Goal: Task Accomplishment & Management: Use online tool/utility

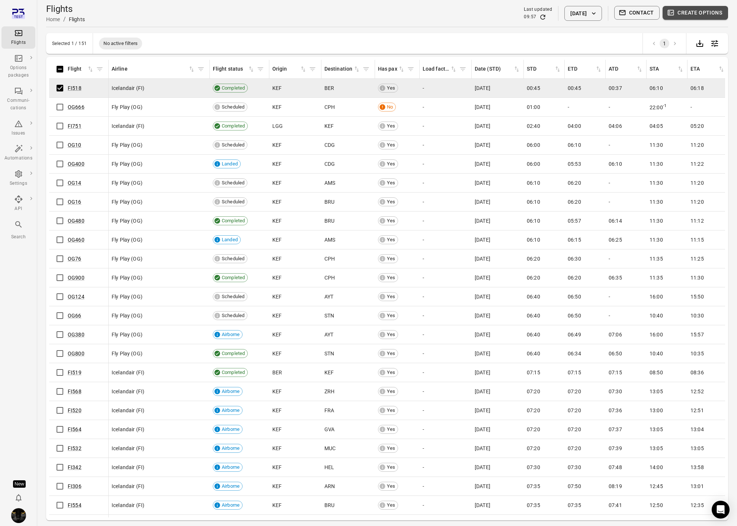
click at [711, 17] on button "Create options" at bounding box center [694, 13] width 65 height 14
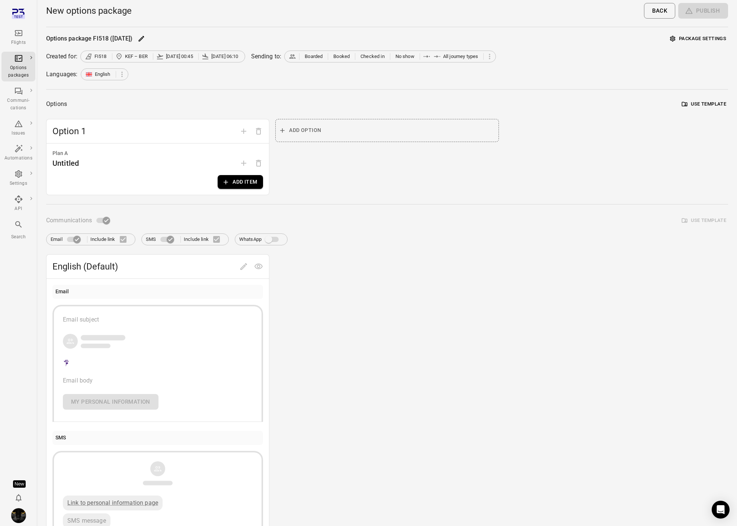
click at [684, 38] on button "Package settings" at bounding box center [698, 39] width 60 height 12
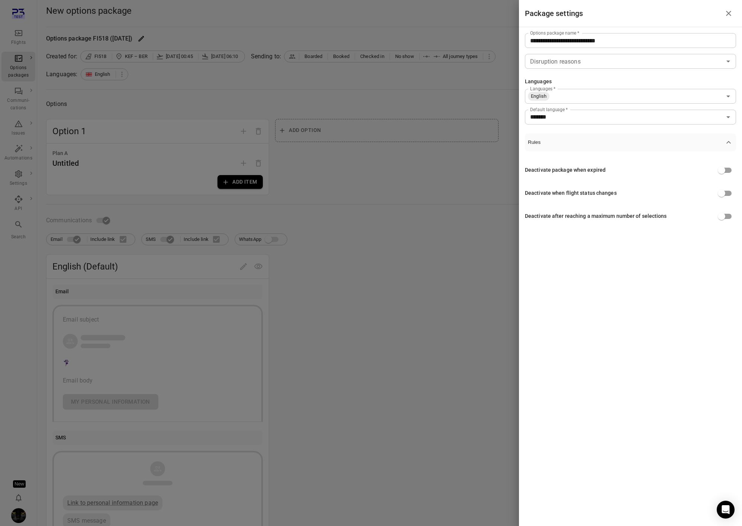
click at [395, 177] on div at bounding box center [371, 263] width 742 height 526
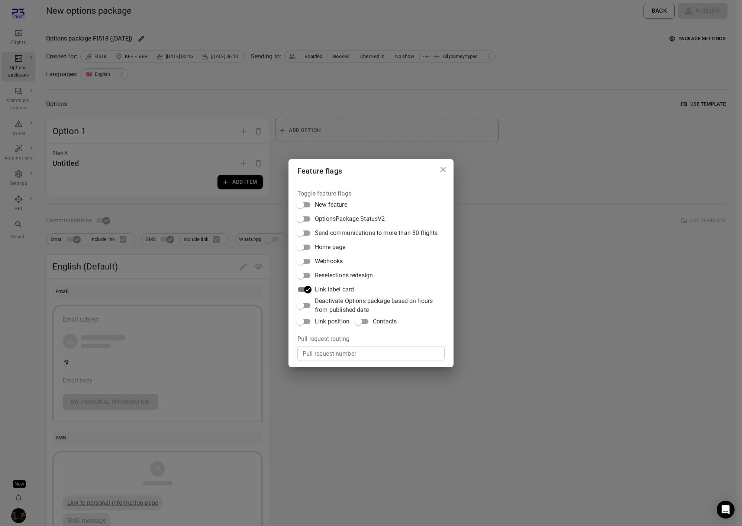
click at [363, 302] on span "Deactivate Options package based on hours from published date" at bounding box center [377, 306] width 124 height 18
click at [568, 200] on div "Feature flags Toggle feature flags New feature OptionsPackage StatusV2 Send com…" at bounding box center [371, 263] width 742 height 526
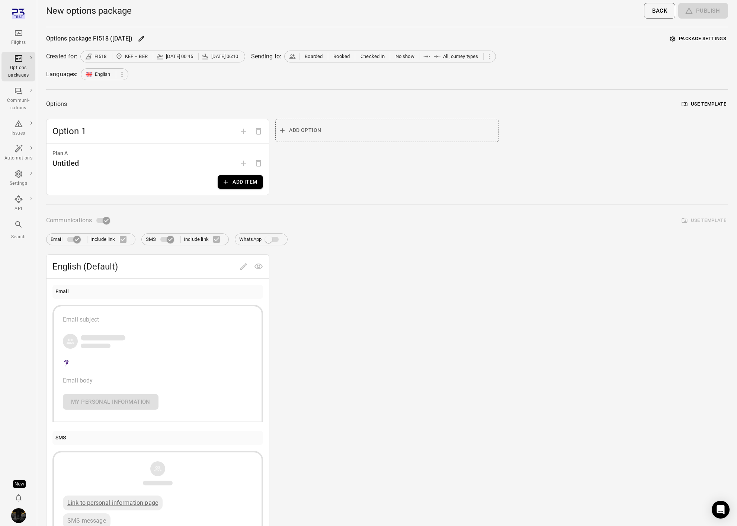
click at [706, 39] on button "Package settings" at bounding box center [698, 39] width 60 height 12
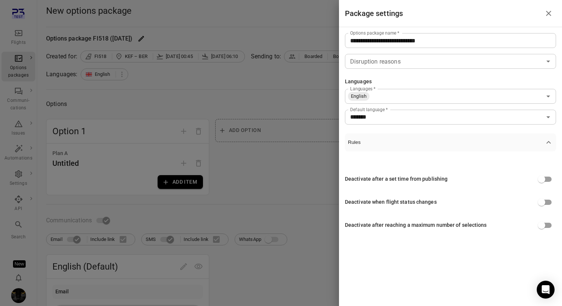
click at [141, 219] on div at bounding box center [281, 153] width 562 height 306
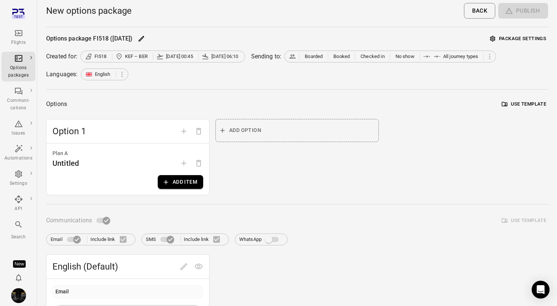
click at [135, 208] on div "Options package FI518 (2 Sep) Package settings Created for: FI518 KEF – BER 2 S…" at bounding box center [297, 290] width 502 height 514
click at [525, 33] on button "Package settings" at bounding box center [518, 39] width 60 height 12
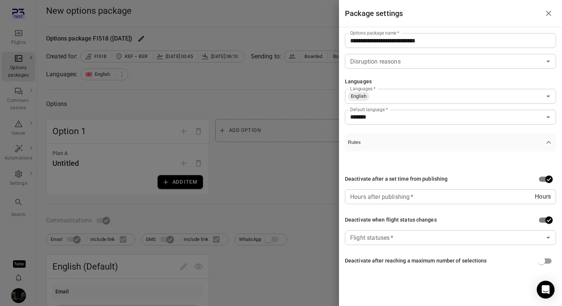
click at [449, 237] on input "Flight statuses   *" at bounding box center [444, 237] width 195 height 10
click at [504, 125] on div "**********" at bounding box center [450, 156] width 223 height 259
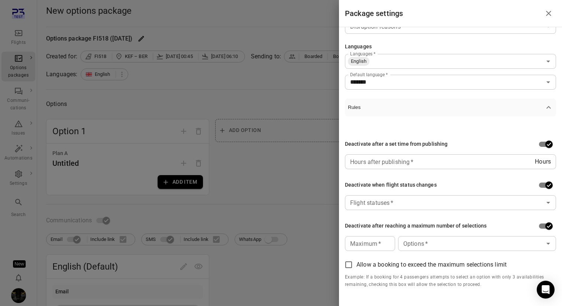
scroll to position [35, 0]
click at [544, 205] on icon "Open" at bounding box center [548, 202] width 9 height 9
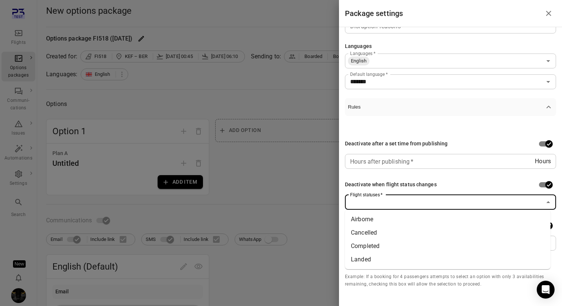
click at [493, 287] on p "Example: If a booking for 4 passengers attempts to select an option with only 3…" at bounding box center [450, 280] width 211 height 15
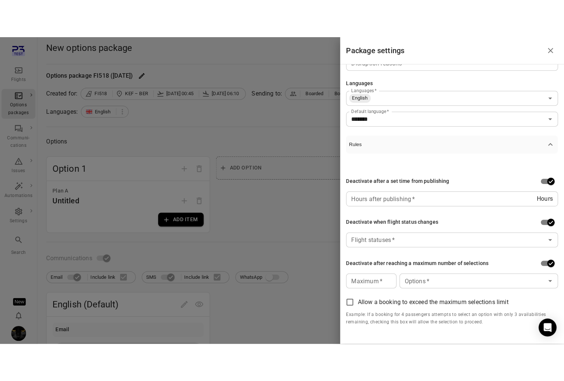
scroll to position [0, 0]
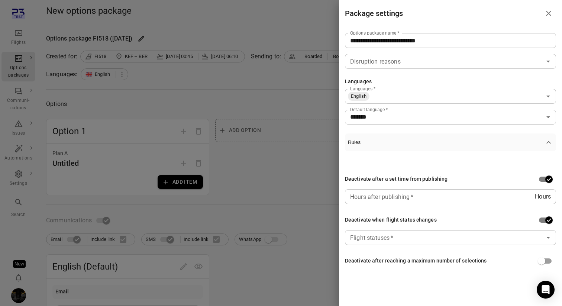
click at [552, 236] on icon "Open" at bounding box center [548, 237] width 9 height 9
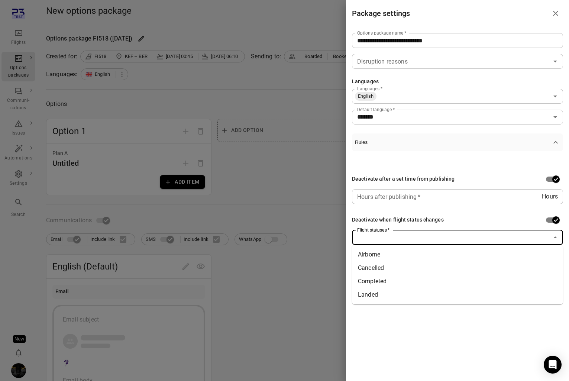
click at [555, 235] on icon "Close" at bounding box center [555, 237] width 9 height 9
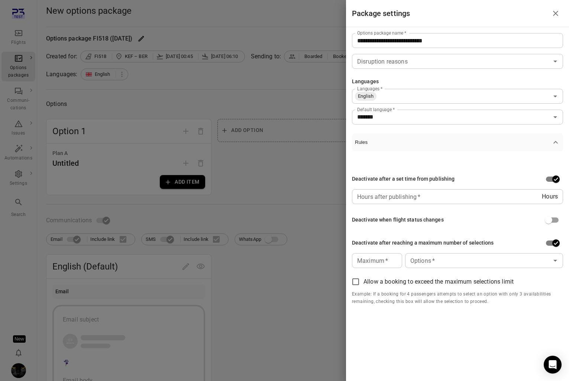
click at [366, 264] on input "Maximum   *" at bounding box center [377, 260] width 50 height 15
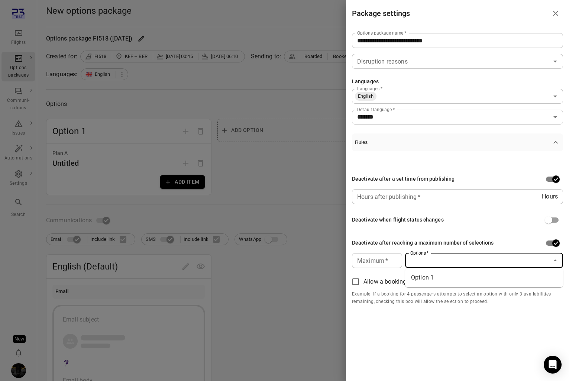
click at [466, 256] on input "Options   *" at bounding box center [478, 261] width 141 height 10
click at [466, 299] on p "Example: If a booking for 4 passengers attempts to select an option with only 3…" at bounding box center [457, 298] width 211 height 15
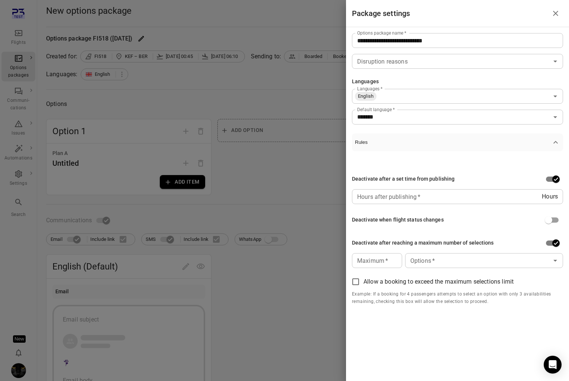
click at [300, 150] on div at bounding box center [284, 190] width 569 height 381
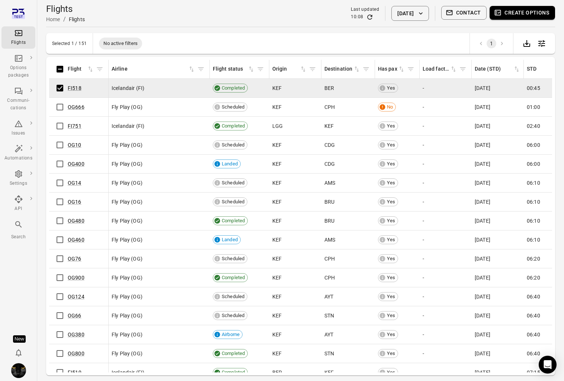
click at [506, 14] on button "Create options" at bounding box center [521, 13] width 65 height 14
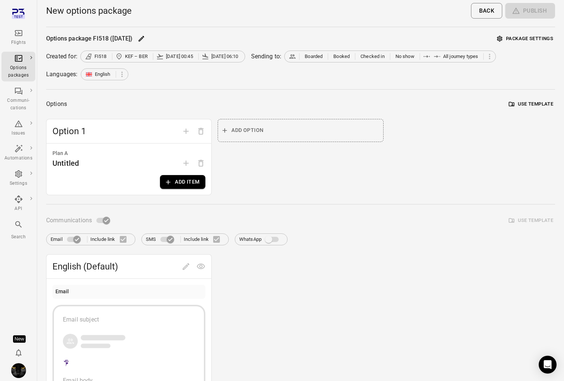
click at [512, 38] on button "Package settings" at bounding box center [525, 39] width 60 height 12
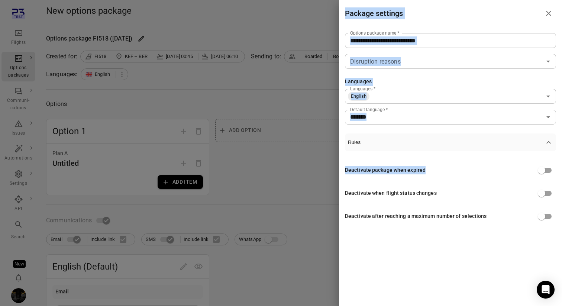
drag, startPoint x: 443, startPoint y: 173, endPoint x: 338, endPoint y: 168, distance: 104.6
click at [338, 168] on div "**********" at bounding box center [281, 153] width 562 height 306
click at [398, 171] on div "Deactivate package when expired" at bounding box center [385, 170] width 81 height 8
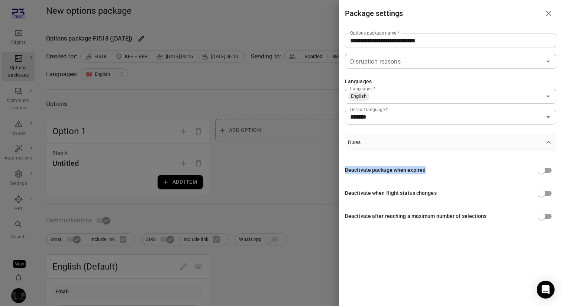
drag, startPoint x: 425, startPoint y: 169, endPoint x: 345, endPoint y: 168, distance: 80.0
click at [345, 168] on div "Deactivate package when expired" at bounding box center [450, 170] width 211 height 14
copy div "Deactivate package when expired"
click at [405, 195] on div "Deactivate when flight status changes" at bounding box center [391, 193] width 92 height 8
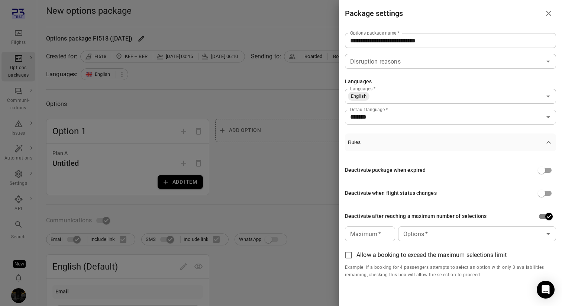
click at [378, 228] on input "Maximum   *" at bounding box center [370, 233] width 50 height 15
type input "*"
click at [380, 213] on div "Deactivate after reaching a maximum number of selections" at bounding box center [416, 216] width 142 height 8
drag, startPoint x: 488, startPoint y: 216, endPoint x: 352, endPoint y: 210, distance: 136.3
click at [352, 210] on div "Deactivate after reaching a maximum number of selections" at bounding box center [450, 216] width 211 height 14
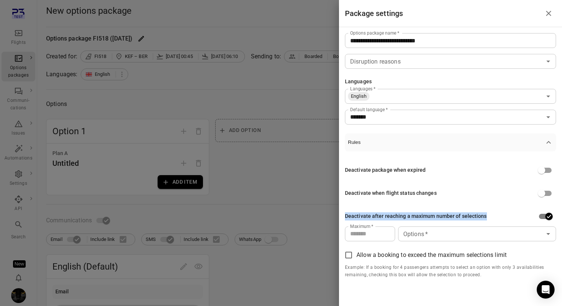
copy div "Deactivate after reaching a maximum number of selections"
click at [142, 44] on div at bounding box center [281, 153] width 562 height 306
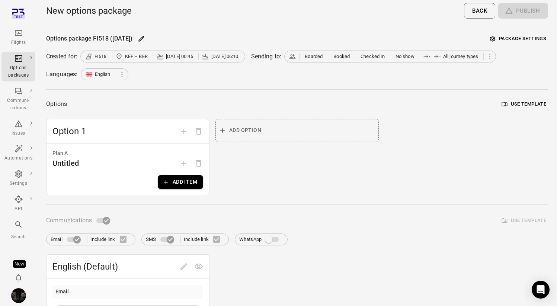
click at [10, 40] on div "Flights" at bounding box center [18, 42] width 28 height 7
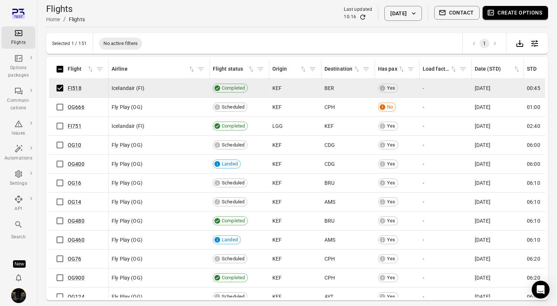
click at [514, 16] on button "Create options" at bounding box center [514, 13] width 65 height 14
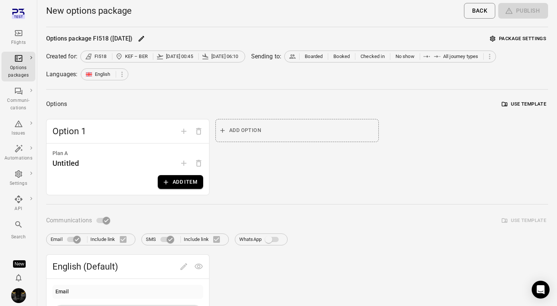
click at [524, 34] on button "Package settings" at bounding box center [518, 39] width 60 height 12
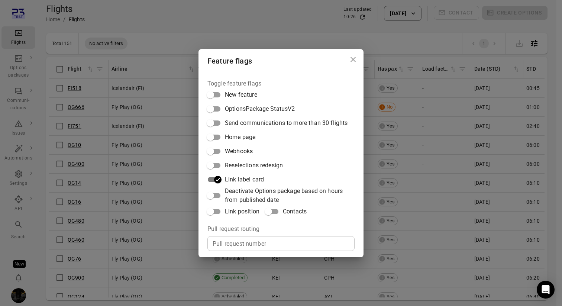
click at [70, 83] on div "Feature flags Toggle feature flags New feature OptionsPackage StatusV2 Send com…" at bounding box center [281, 153] width 562 height 306
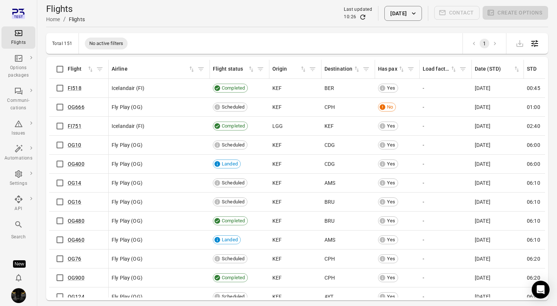
scroll to position [8, 0]
click at [19, 296] on img "Iris" at bounding box center [18, 295] width 15 height 15
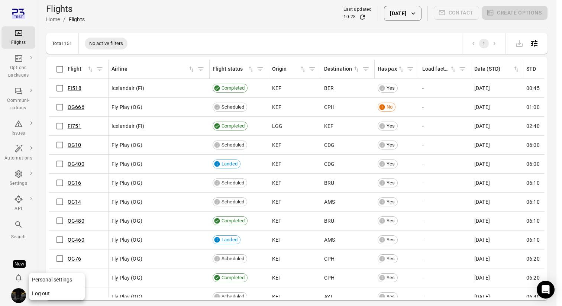
click at [41, 298] on button "Log out" at bounding box center [57, 294] width 56 height 14
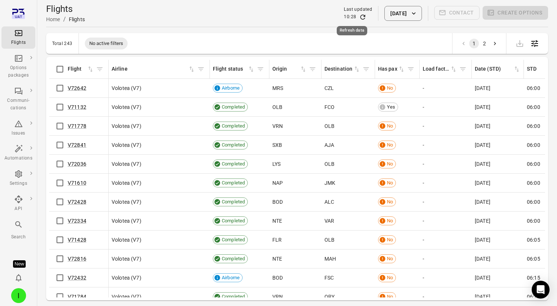
click at [359, 16] on icon "Refresh data" at bounding box center [362, 16] width 7 height 7
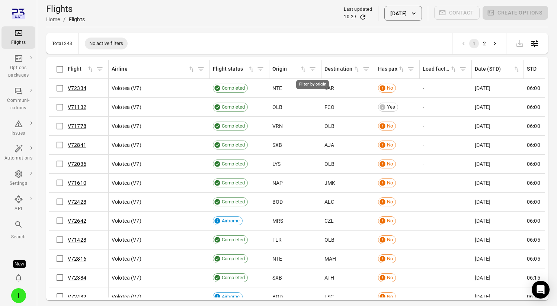
click at [314, 69] on icon "Filter by origin" at bounding box center [313, 69] width 6 height 4
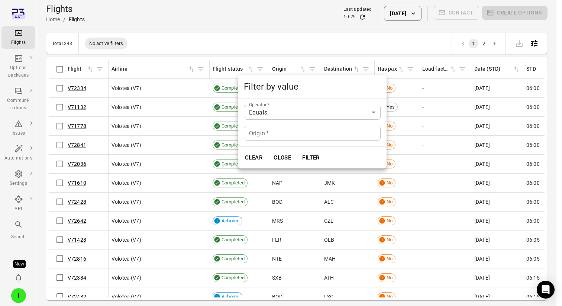
click at [272, 131] on input "Origin   *" at bounding box center [312, 133] width 137 height 15
type input "***"
click at [304, 160] on button "Filter" at bounding box center [311, 158] width 26 height 16
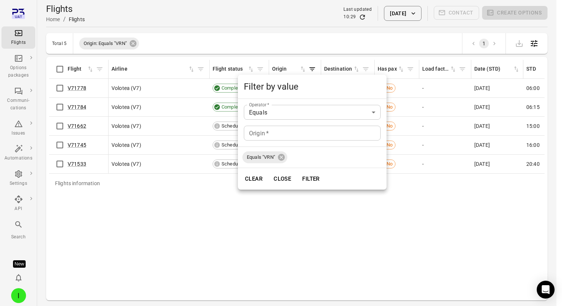
click at [282, 21] on div at bounding box center [281, 153] width 562 height 306
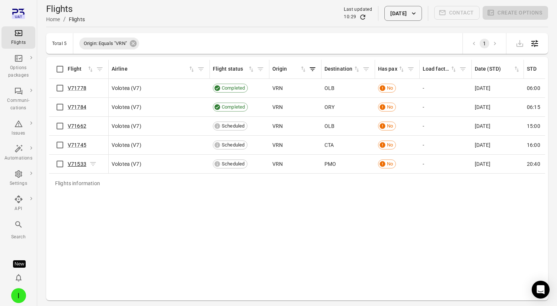
click at [76, 164] on link "V71533" at bounding box center [77, 164] width 19 height 6
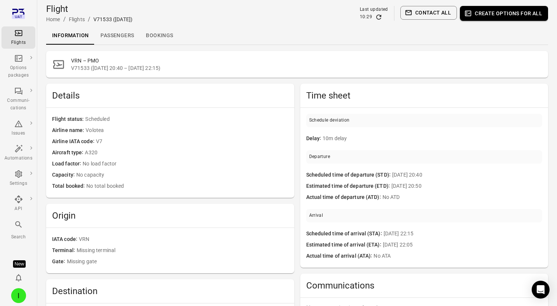
click at [119, 31] on link "Passengers" at bounding box center [116, 36] width 45 height 18
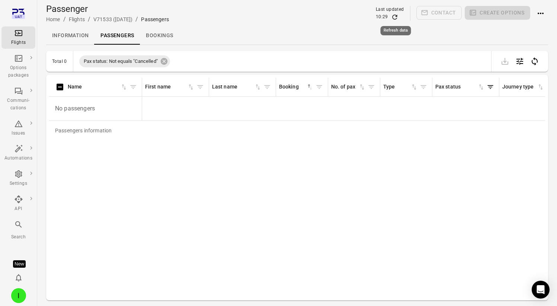
click at [395, 17] on icon "Refresh data" at bounding box center [394, 16] width 7 height 7
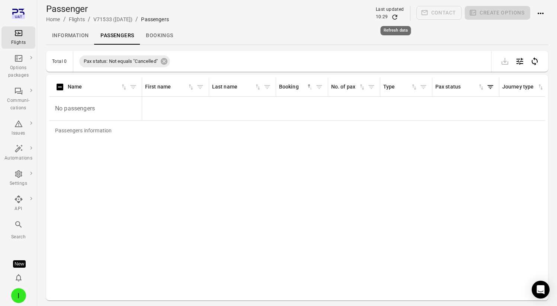
click at [395, 17] on icon "Refresh data" at bounding box center [394, 16] width 7 height 7
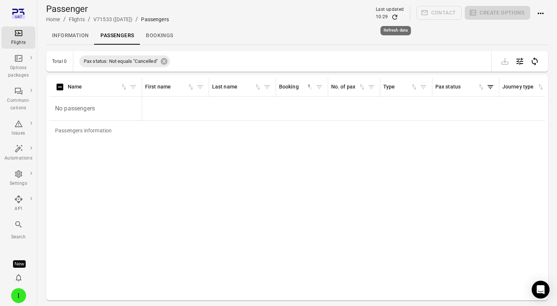
click at [395, 17] on icon "Refresh data" at bounding box center [394, 16] width 7 height 7
click at [394, 16] on icon "Refresh data" at bounding box center [394, 16] width 7 height 7
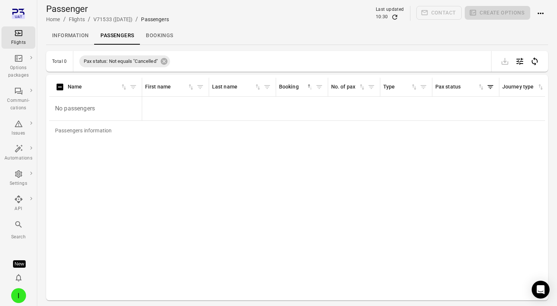
click at [393, 16] on icon "Refresh data" at bounding box center [394, 17] width 5 height 5
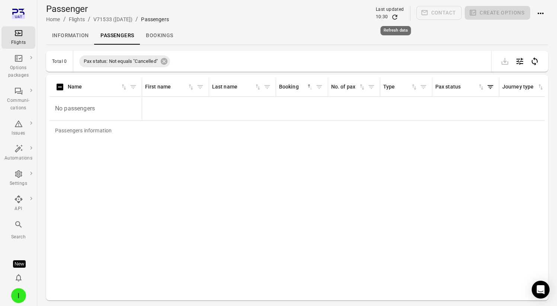
click at [393, 16] on icon "Refresh data" at bounding box center [394, 17] width 5 height 5
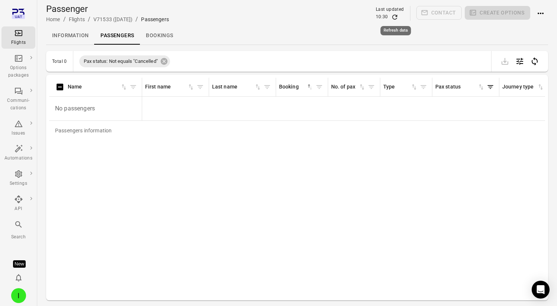
click at [393, 16] on icon "Refresh data" at bounding box center [394, 17] width 5 height 5
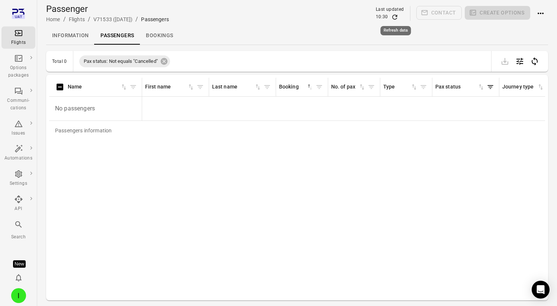
click at [393, 16] on icon "Refresh data" at bounding box center [394, 17] width 5 height 5
click at [396, 15] on icon "Refresh data" at bounding box center [394, 16] width 7 height 7
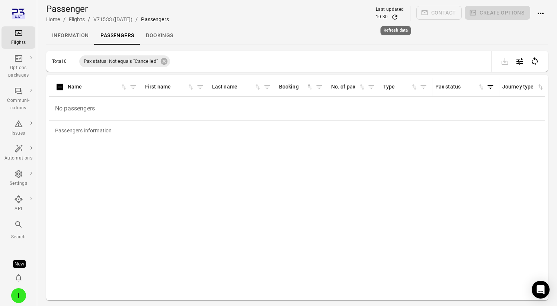
click at [396, 15] on icon "Refresh data" at bounding box center [394, 16] width 7 height 7
click at [396, 16] on icon "Refresh data" at bounding box center [394, 17] width 5 height 5
click at [367, 33] on div "Information Passengers Bookings" at bounding box center [297, 36] width 502 height 18
click at [395, 15] on icon "Refresh data" at bounding box center [394, 16] width 7 height 7
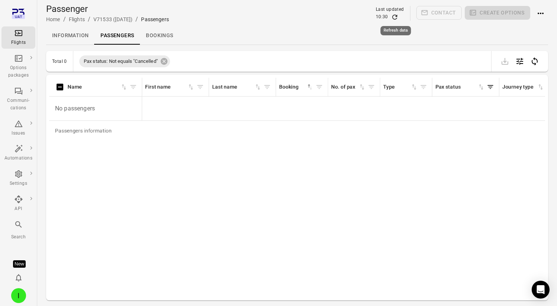
click at [395, 15] on icon "Refresh data" at bounding box center [394, 16] width 7 height 7
click at [395, 17] on icon "Refresh data" at bounding box center [394, 16] width 7 height 7
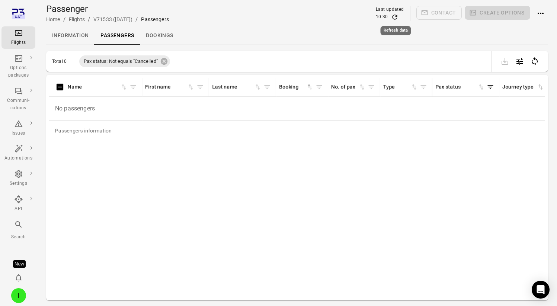
click at [395, 17] on icon "Refresh data" at bounding box center [394, 16] width 7 height 7
click at [338, 48] on main "Passenger Home / Flights / V71533 ([DATE]) / Passengers Last updated 10:30 Cont…" at bounding box center [297, 165] width 520 height 330
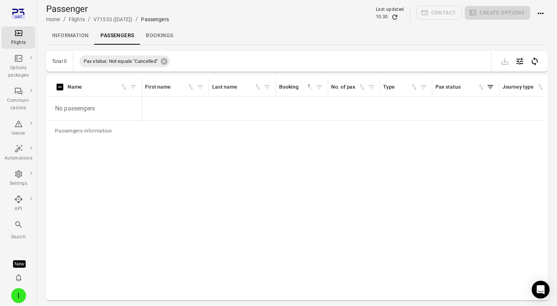
click at [399, 14] on div "10:30" at bounding box center [390, 16] width 28 height 7
click at [396, 16] on icon "Refresh data" at bounding box center [394, 17] width 5 height 5
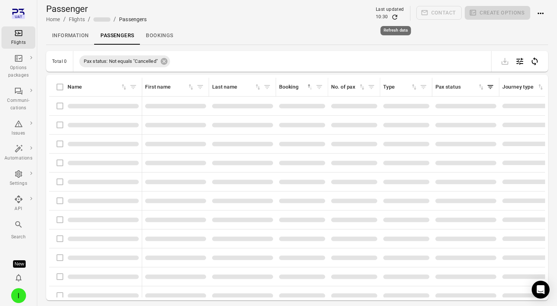
click at [396, 16] on icon "Refresh data" at bounding box center [394, 17] width 5 height 5
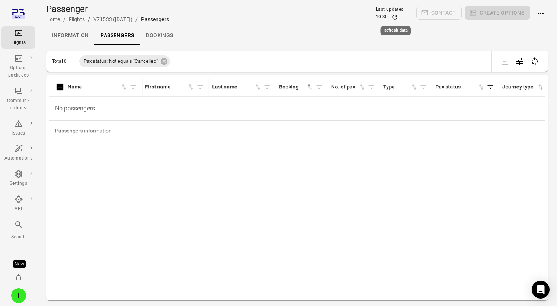
click at [396, 16] on icon "Refresh data" at bounding box center [394, 17] width 5 height 5
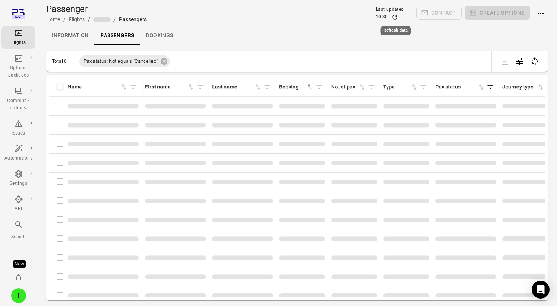
click at [396, 16] on icon "Refresh data" at bounding box center [394, 17] width 5 height 5
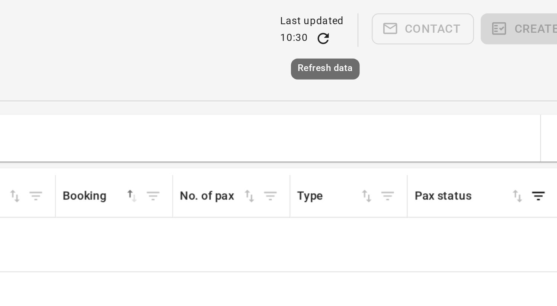
click at [431, 6] on span "Contact" at bounding box center [439, 13] width 46 height 15
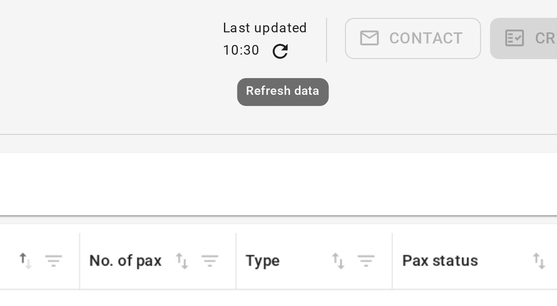
click at [433, 5] on div "Passenger Home / Flights / V71533 ([DATE]) / Passengers Last updated 10:30 Cont…" at bounding box center [297, 13] width 502 height 21
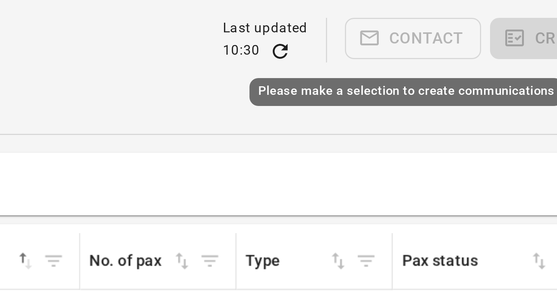
click at [414, 25] on div "Please make a selection to create communications" at bounding box center [437, 28] width 106 height 15
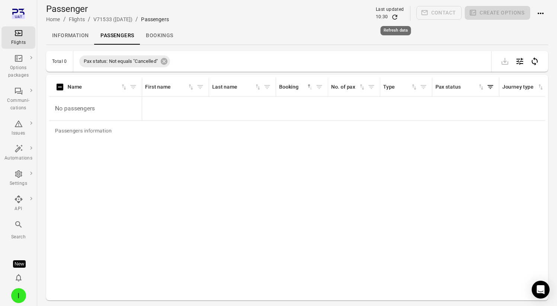
click at [397, 16] on icon "Refresh data" at bounding box center [394, 17] width 5 height 5
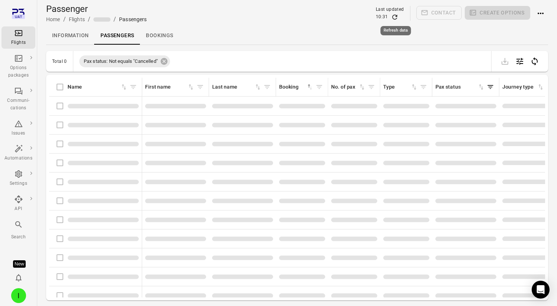
click at [397, 16] on icon "Refresh data" at bounding box center [394, 17] width 5 height 5
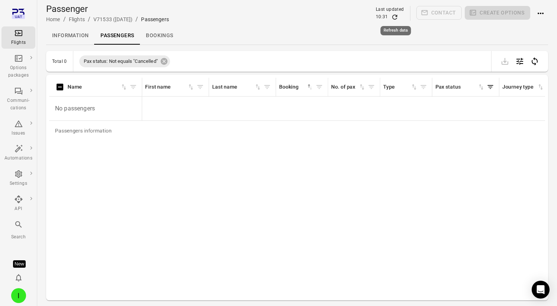
click at [397, 16] on icon "Refresh data" at bounding box center [394, 17] width 5 height 5
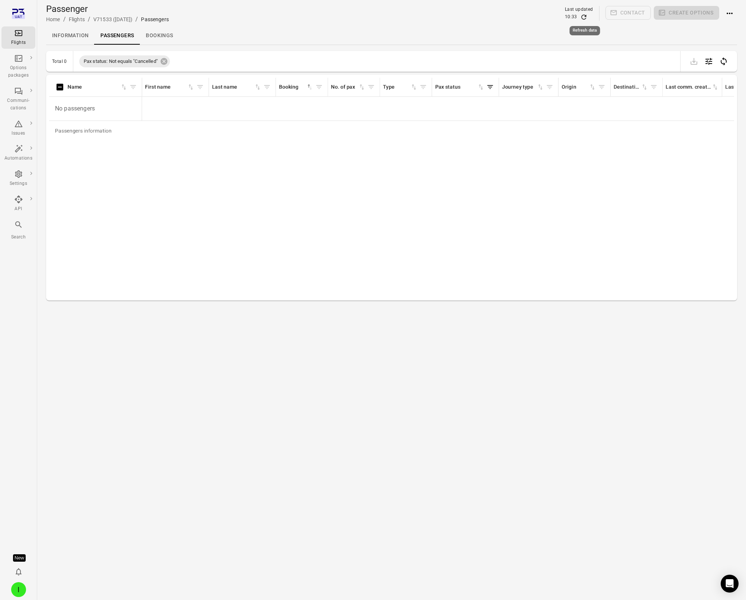
click at [556, 15] on icon "Refresh data" at bounding box center [583, 17] width 5 height 5
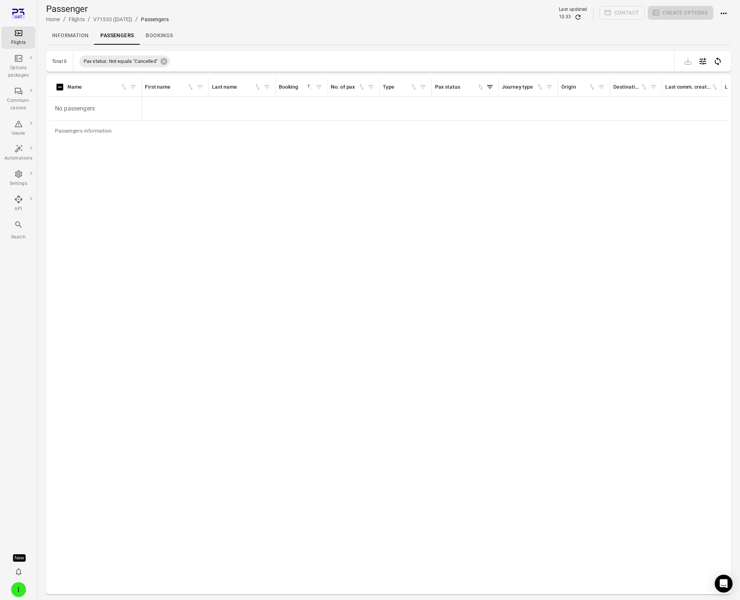
click at [17, 41] on div "Flights" at bounding box center [18, 42] width 28 height 7
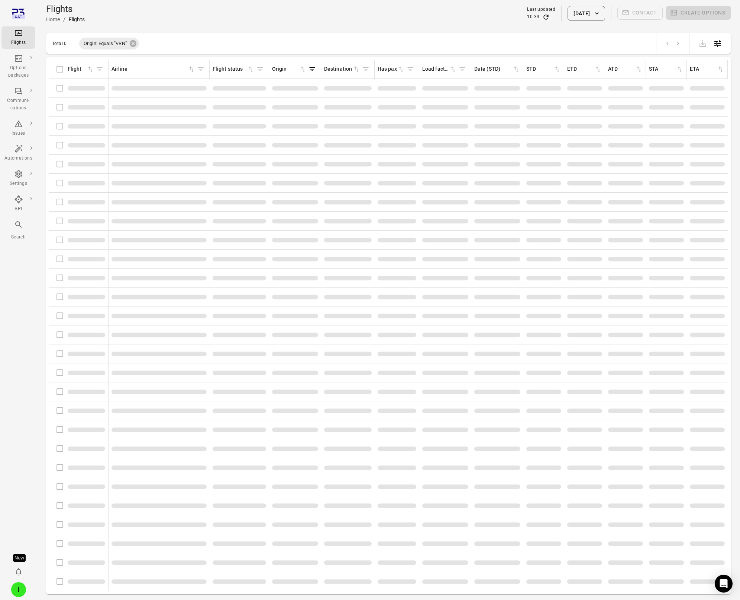
click at [556, 13] on button "[DATE]" at bounding box center [586, 13] width 37 height 15
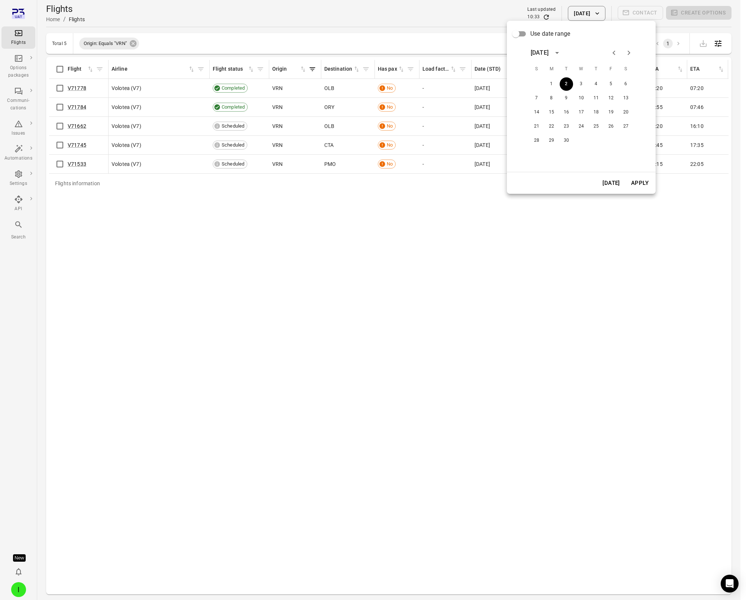
click at [556, 184] on button "Today" at bounding box center [611, 183] width 26 height 16
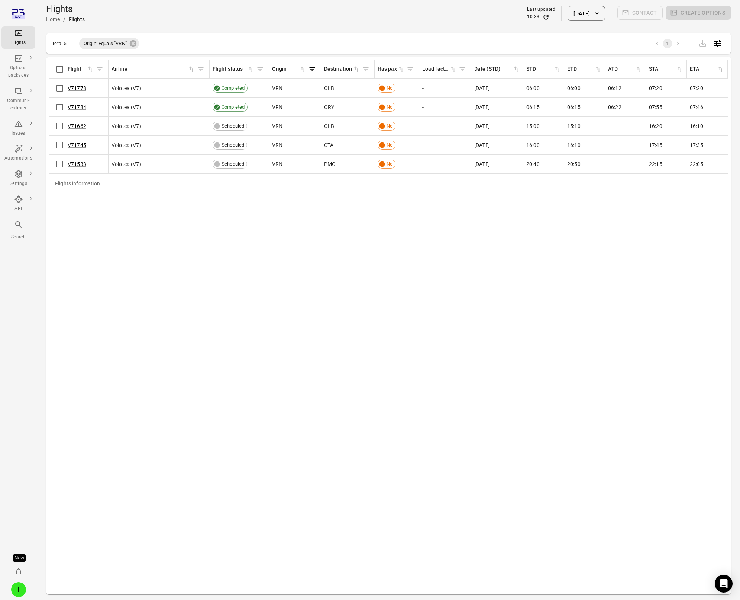
click at [544, 15] on icon "Refresh data" at bounding box center [546, 17] width 5 height 5
click at [133, 43] on icon at bounding box center [133, 43] width 7 height 7
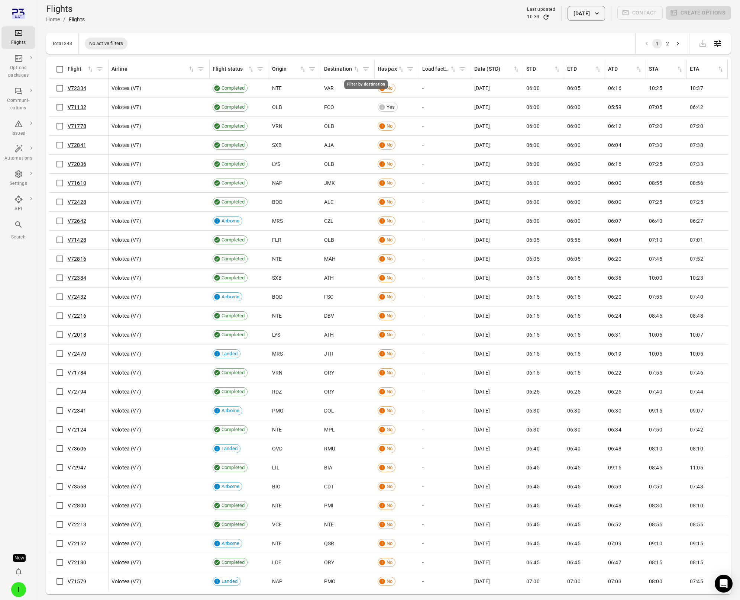
click at [366, 69] on icon "Filter by destination" at bounding box center [365, 68] width 7 height 7
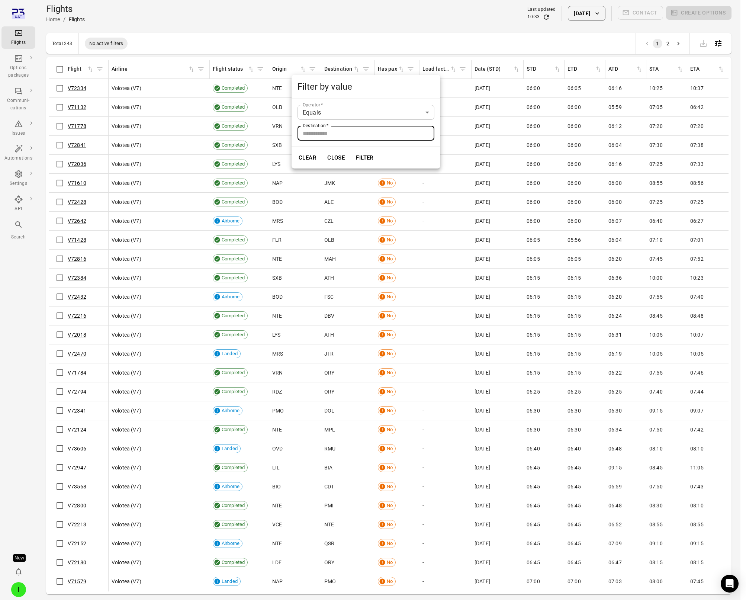
click at [332, 129] on div "Destination   * Destination   *" at bounding box center [366, 133] width 137 height 15
type input "***"
click at [363, 156] on button "Filter" at bounding box center [365, 158] width 26 height 16
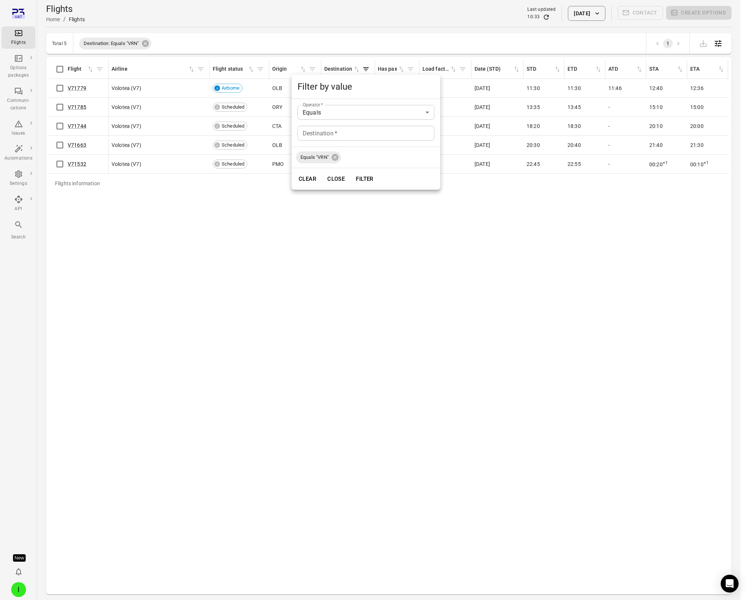
click at [407, 30] on div at bounding box center [373, 300] width 746 height 600
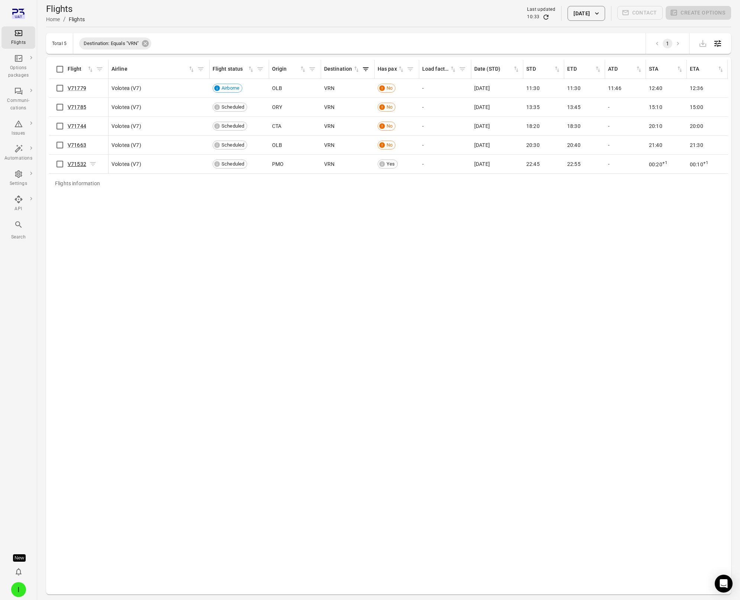
click at [80, 164] on link "V71532" at bounding box center [77, 164] width 19 height 6
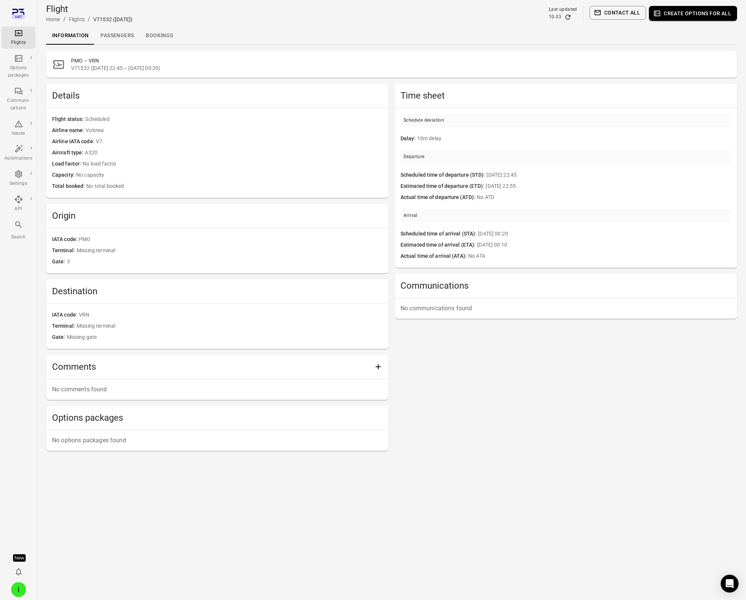
click at [115, 31] on link "Passengers" at bounding box center [116, 36] width 45 height 18
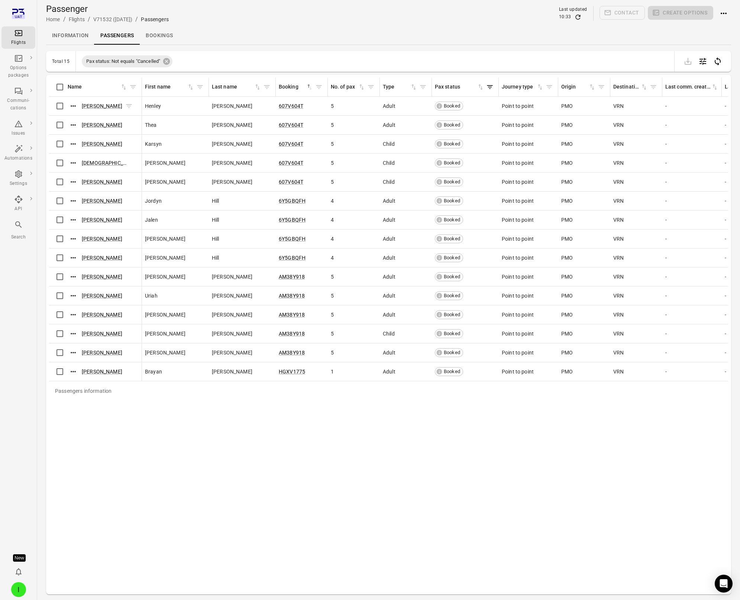
click at [90, 102] on div "Henley Vance" at bounding box center [100, 105] width 65 height 11
click at [93, 107] on link "Henley Vance" at bounding box center [102, 106] width 41 height 6
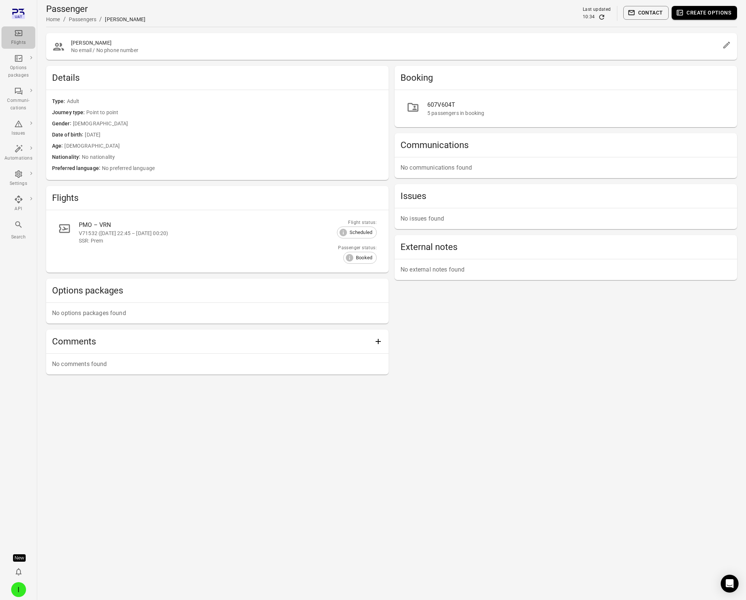
click at [21, 35] on icon "Main navigation" at bounding box center [18, 33] width 7 height 6
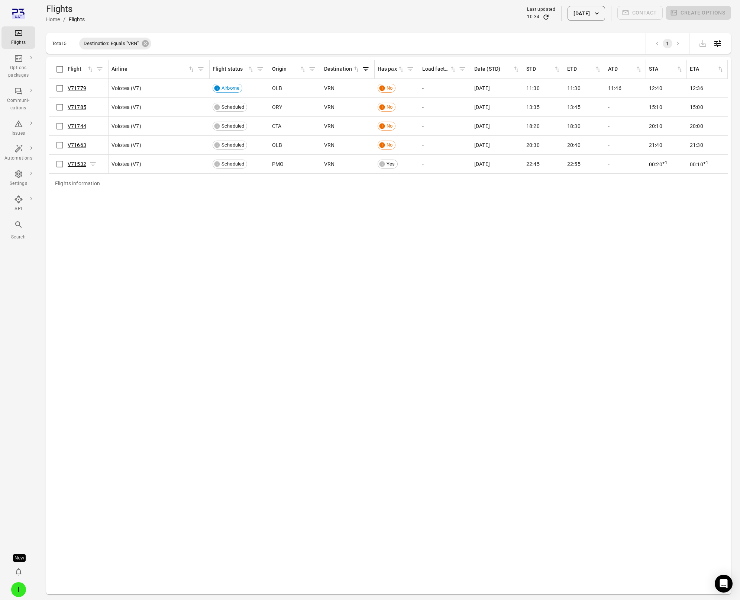
click at [77, 165] on link "V71532" at bounding box center [77, 164] width 19 height 6
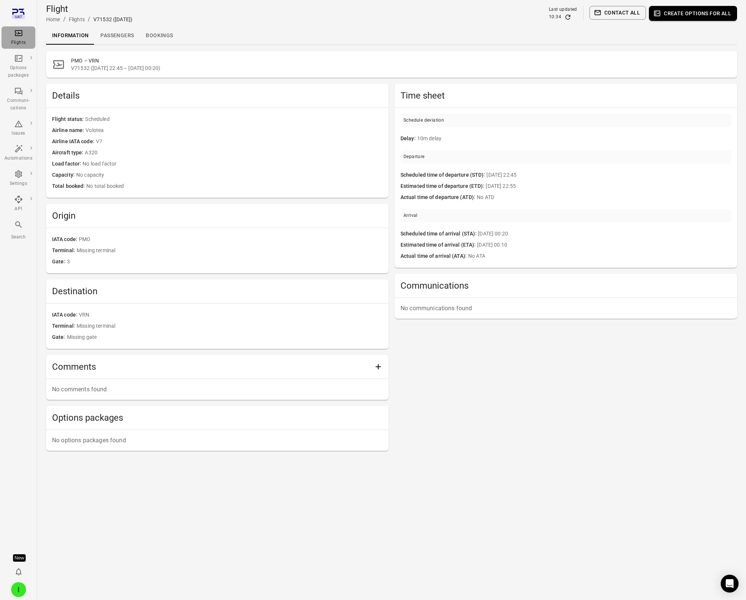
click at [20, 41] on div "Flights" at bounding box center [18, 42] width 28 height 7
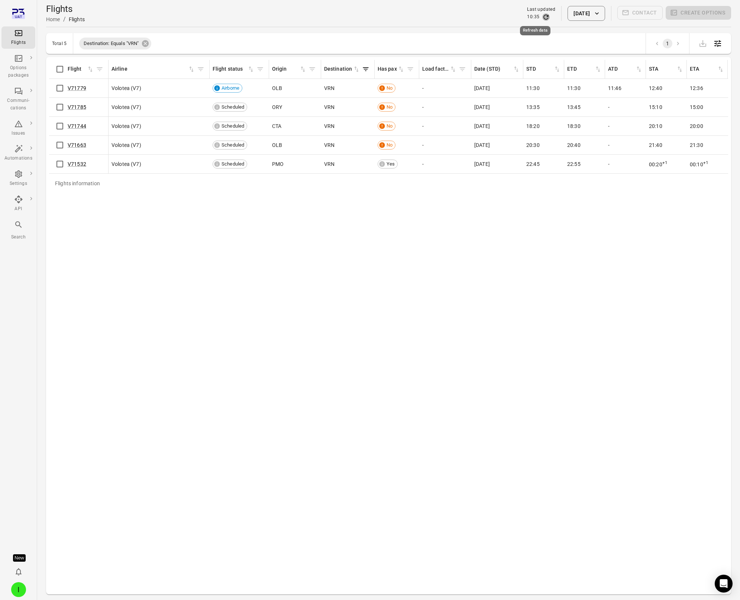
click at [543, 17] on icon "Refresh data" at bounding box center [546, 16] width 7 height 7
click at [88, 165] on div "V71532" at bounding box center [82, 163] width 29 height 7
click at [79, 165] on link "V71532" at bounding box center [77, 164] width 19 height 6
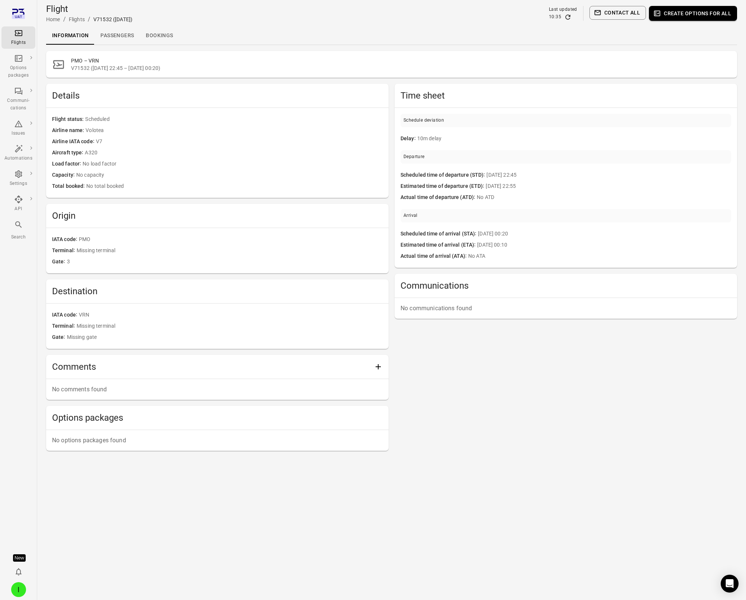
click at [123, 33] on link "Passengers" at bounding box center [116, 36] width 45 height 18
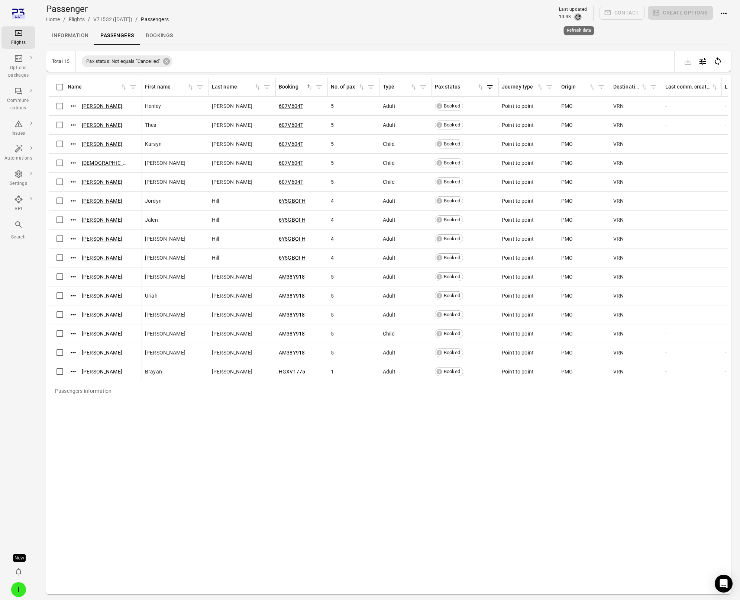
click at [556, 15] on icon "Refresh data" at bounding box center [578, 16] width 7 height 7
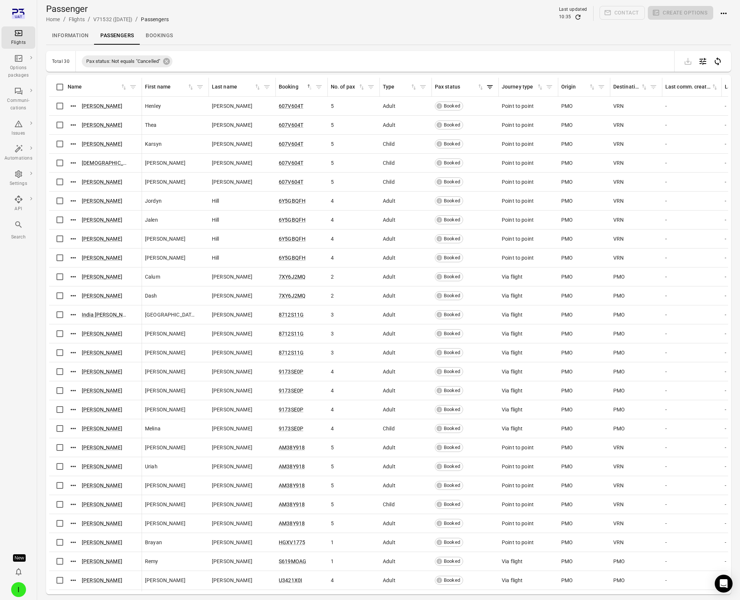
click at [556, 12] on div "Last updated" at bounding box center [573, 9] width 28 height 7
click at [556, 15] on icon "Refresh data" at bounding box center [578, 17] width 5 height 5
click at [100, 278] on link "Calum Dunn" at bounding box center [102, 277] width 41 height 6
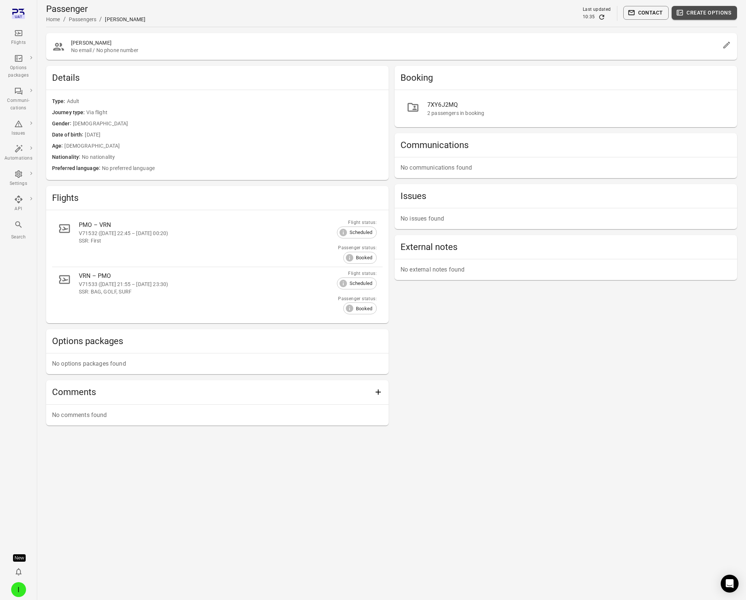
click at [556, 11] on button "Create options" at bounding box center [704, 13] width 65 height 14
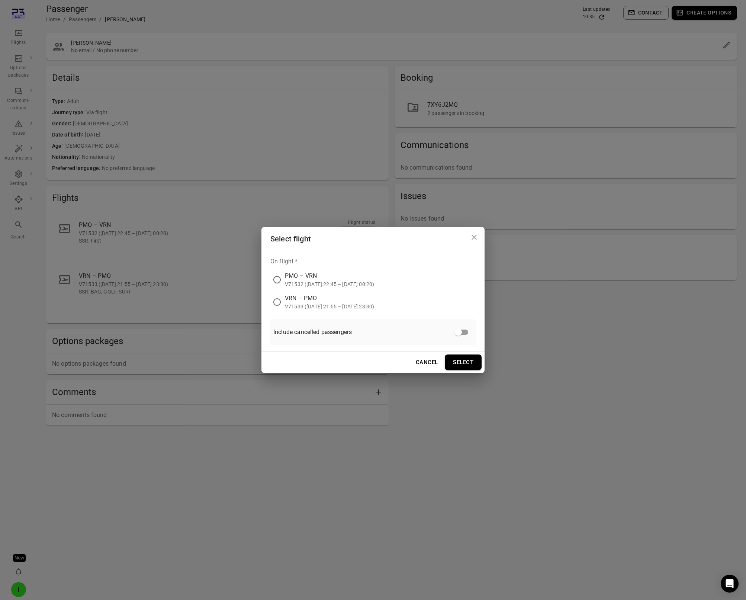
click at [313, 276] on div "PMO – VRN" at bounding box center [329, 275] width 89 height 9
click at [472, 306] on button "Select" at bounding box center [463, 362] width 37 height 16
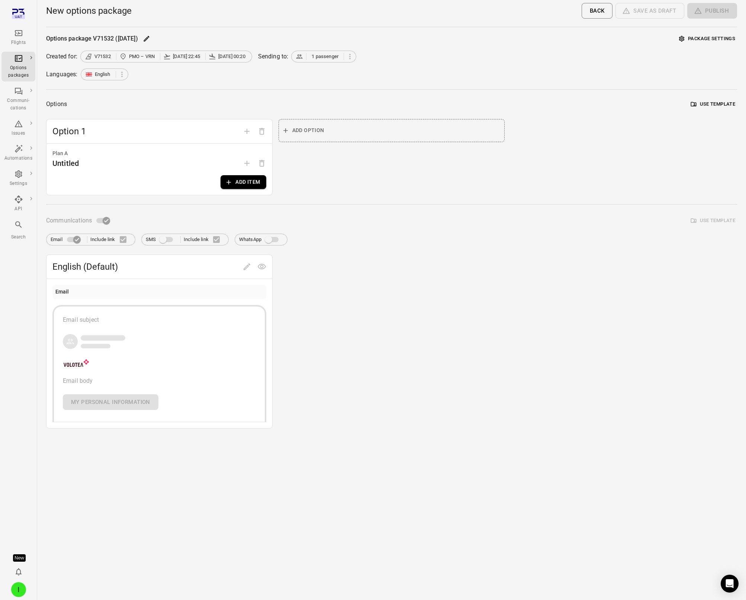
click at [235, 181] on button "Add item" at bounding box center [243, 182] width 45 height 14
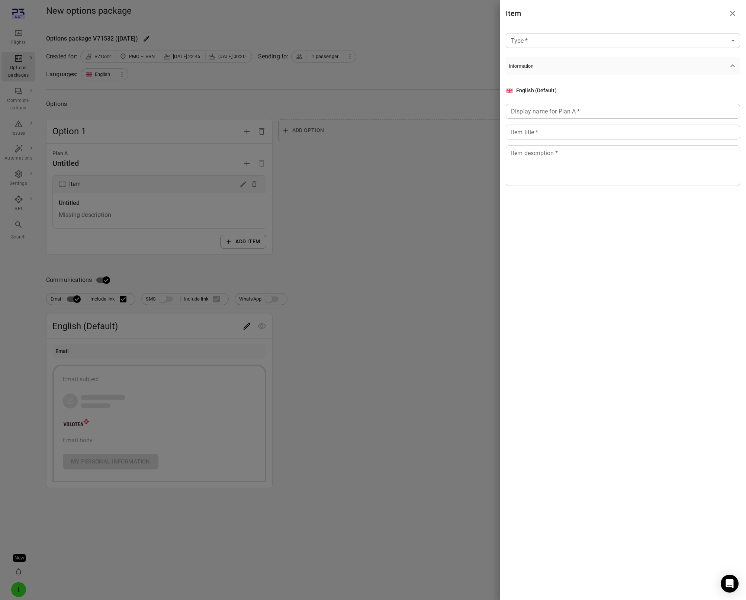
click at [556, 46] on body "Flights Options packages Communi-cations Issues Automations Settings API Search…" at bounding box center [373, 300] width 746 height 600
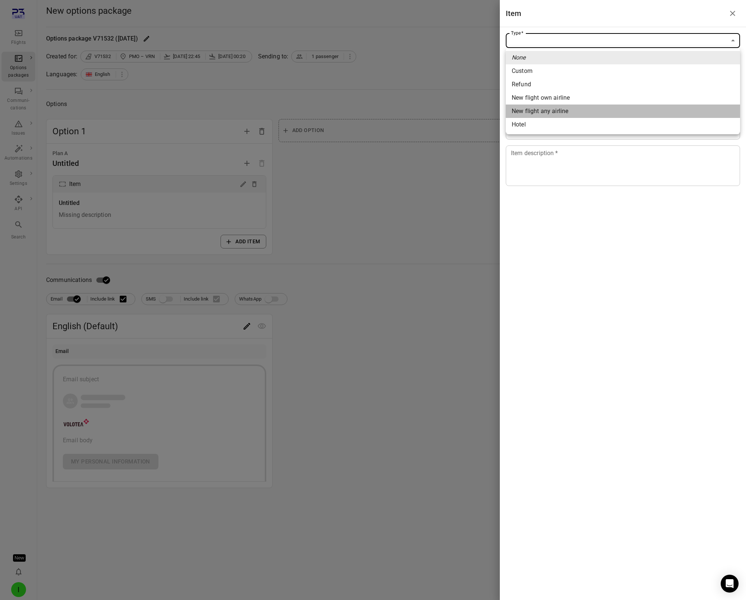
click at [554, 110] on span "New flight any airline" at bounding box center [623, 111] width 222 height 9
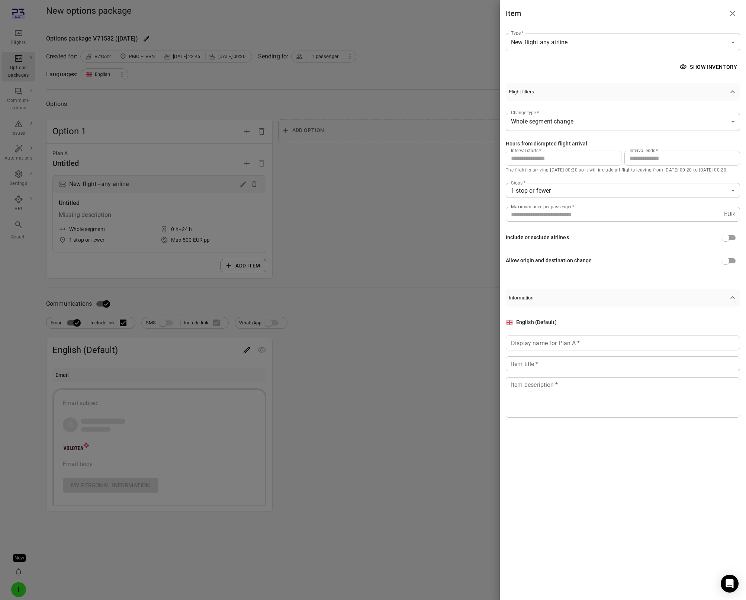
click at [544, 125] on body "**********" at bounding box center [373, 300] width 746 height 600
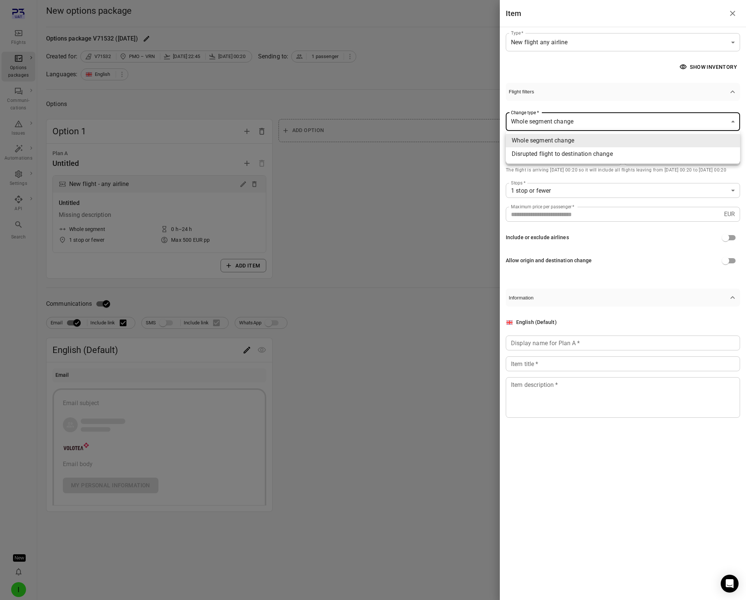
click at [552, 71] on div at bounding box center [373, 300] width 746 height 600
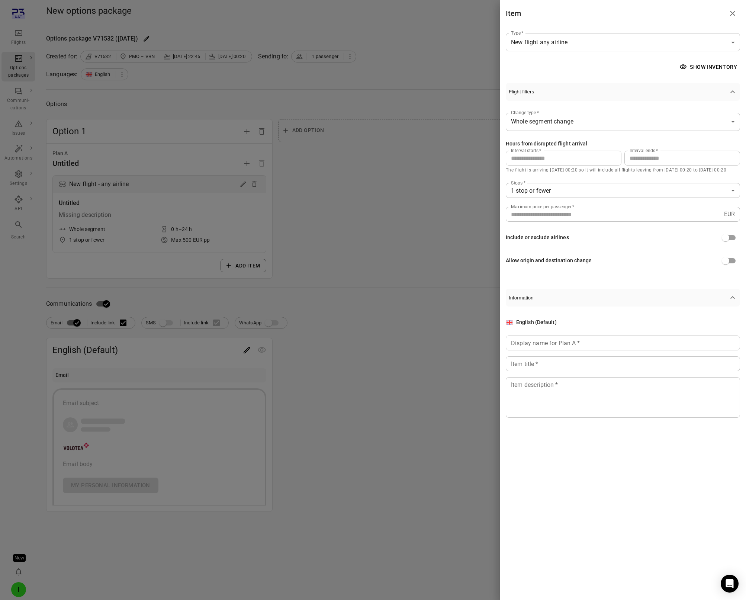
click at [552, 44] on body "**********" at bounding box center [373, 300] width 746 height 600
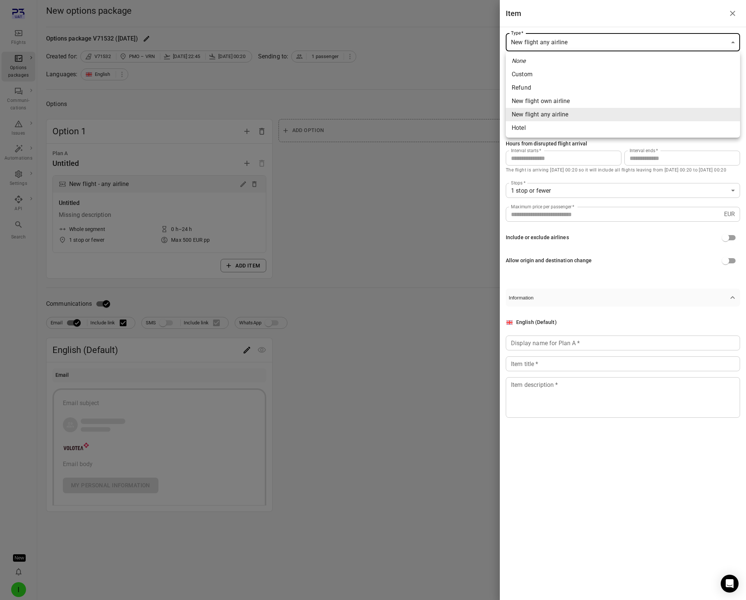
click at [544, 94] on li "New flight own airline" at bounding box center [623, 100] width 234 height 13
type input "**********"
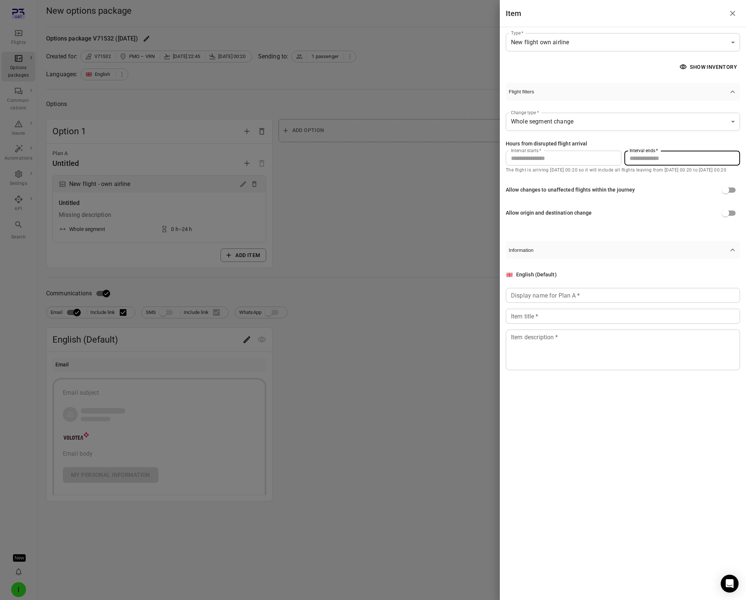
drag, startPoint x: 647, startPoint y: 159, endPoint x: 627, endPoint y: 158, distance: 20.1
click at [556, 159] on input "**" at bounding box center [682, 158] width 116 height 15
type input "***"
click at [556, 193] on div "Allow changes to unaffected flights within the journey" at bounding box center [570, 190] width 129 height 8
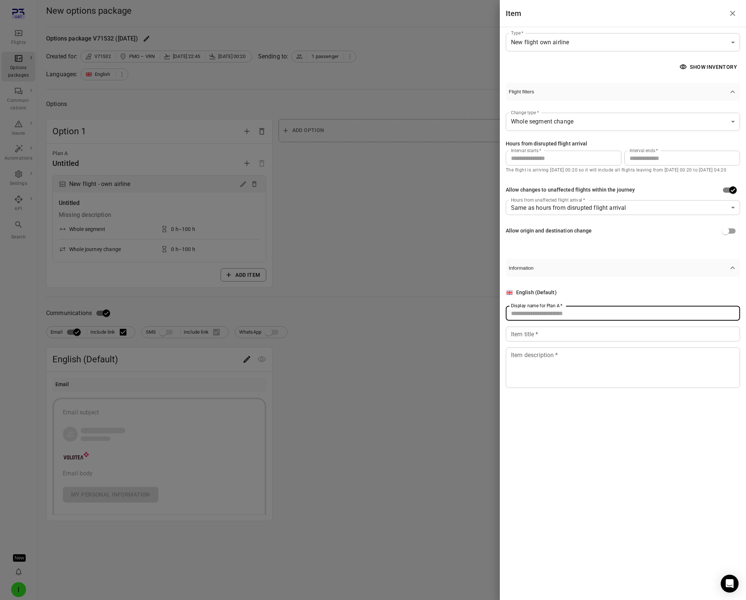
click at [556, 306] on input "Display name for Plan A   *" at bounding box center [623, 313] width 234 height 15
type input "******"
click at [556, 306] on input "Item title   *" at bounding box center [623, 334] width 234 height 15
type input "**********"
click at [556, 306] on textarea "Item description   *" at bounding box center [623, 368] width 224 height 34
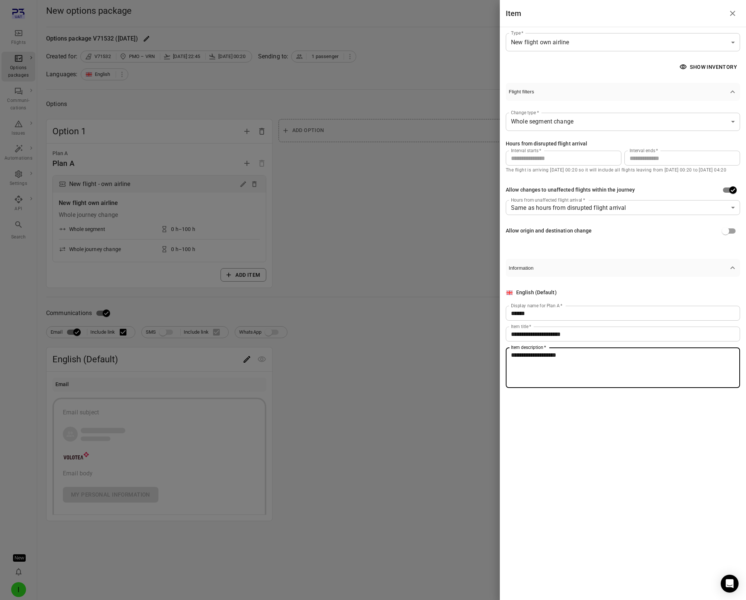
type textarea "**********"
click at [155, 306] on div at bounding box center [373, 300] width 746 height 600
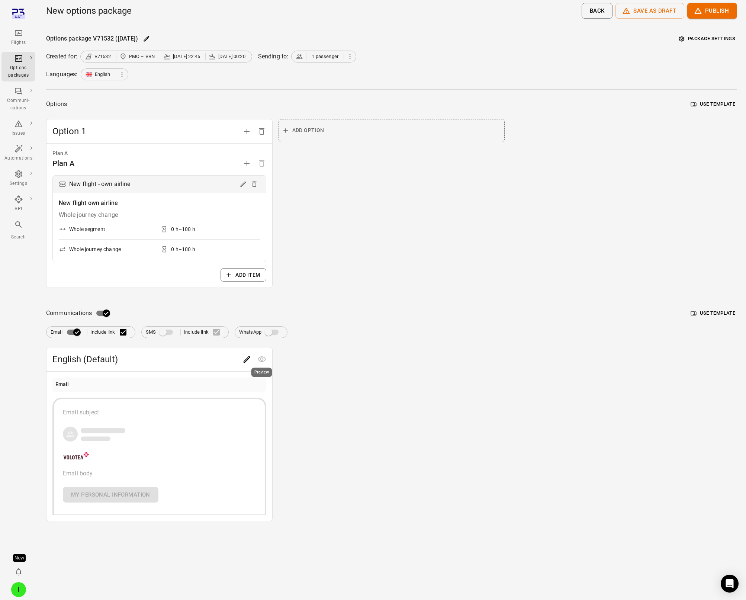
click at [244, 306] on icon "Edit" at bounding box center [247, 359] width 7 height 7
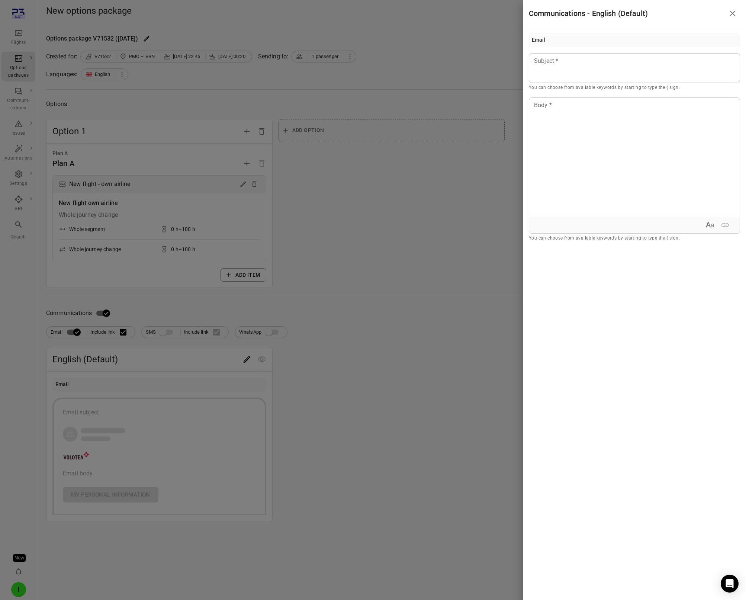
click at [409, 286] on div at bounding box center [373, 300] width 746 height 600
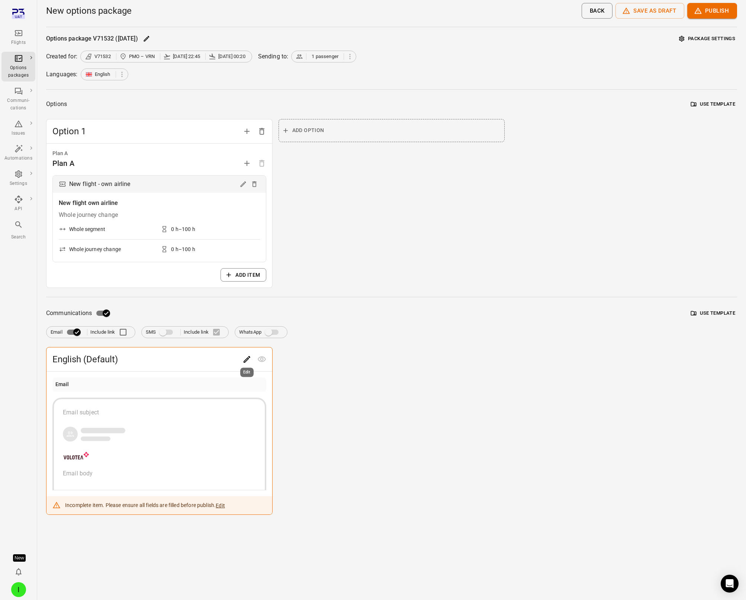
click at [246, 306] on icon "Edit" at bounding box center [246, 359] width 9 height 9
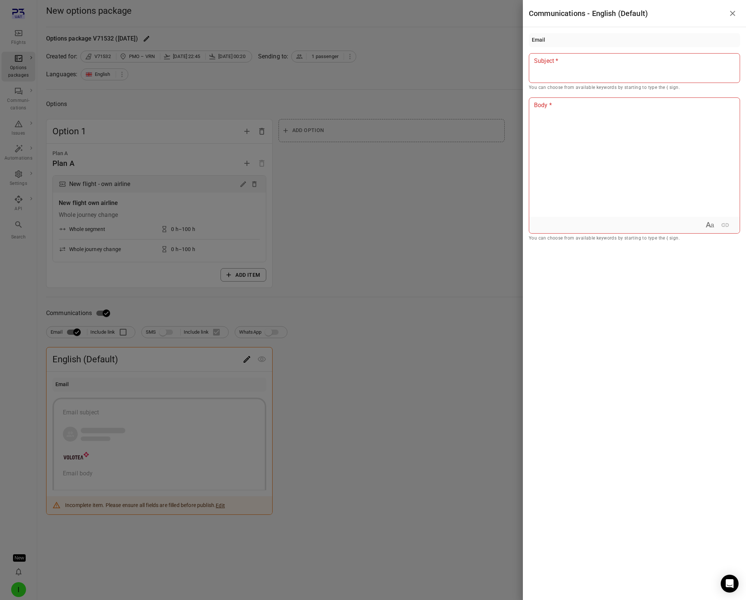
click at [556, 76] on div at bounding box center [634, 68] width 211 height 30
click at [556, 84] on div "Passenger first name" at bounding box center [576, 81] width 63 height 7
click at [556, 121] on div at bounding box center [634, 157] width 211 height 119
click at [367, 217] on div at bounding box center [373, 300] width 746 height 600
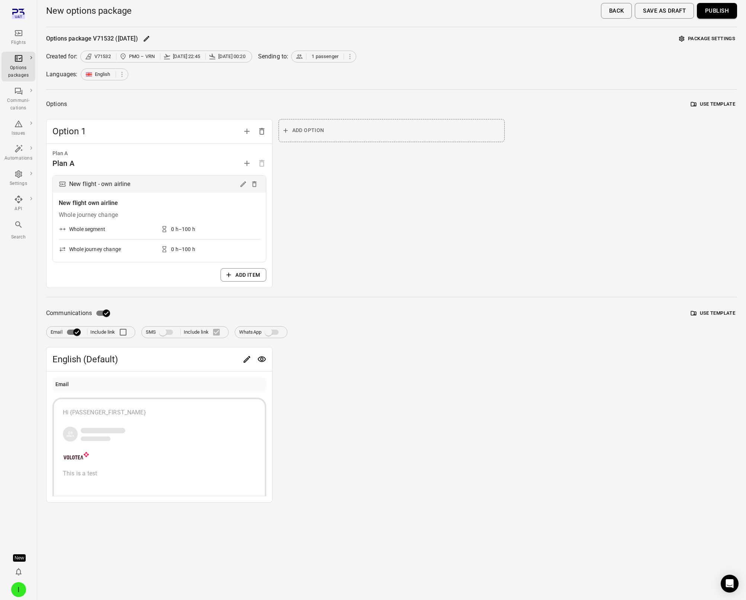
click at [556, 13] on button "Publish" at bounding box center [717, 11] width 40 height 16
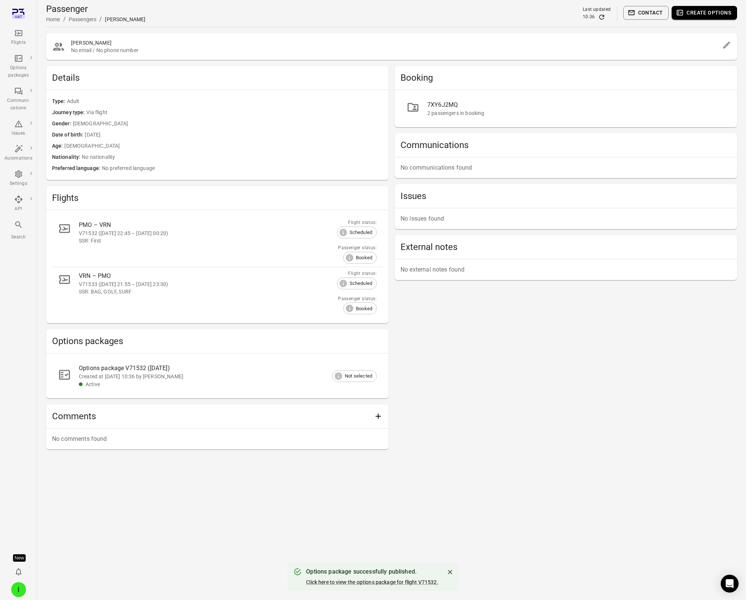
click at [21, 33] on icon "Main navigation" at bounding box center [18, 33] width 9 height 9
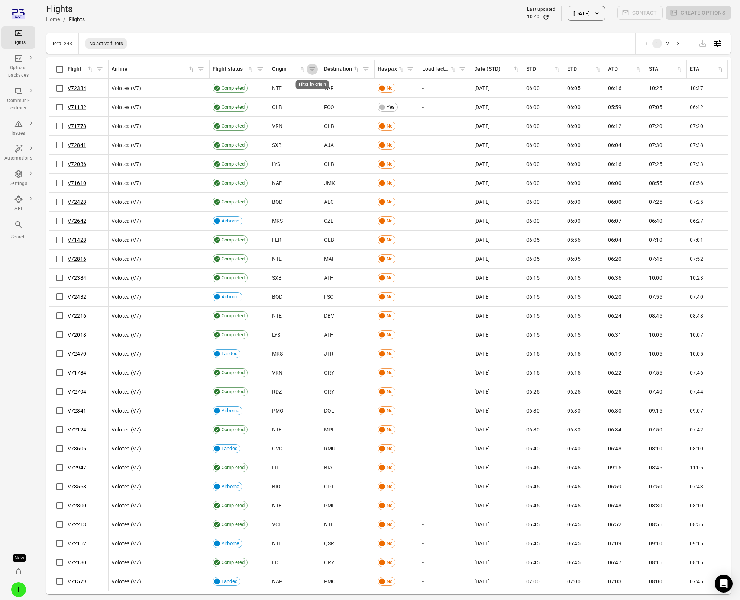
click at [314, 69] on icon "Filter by origin" at bounding box center [312, 68] width 7 height 7
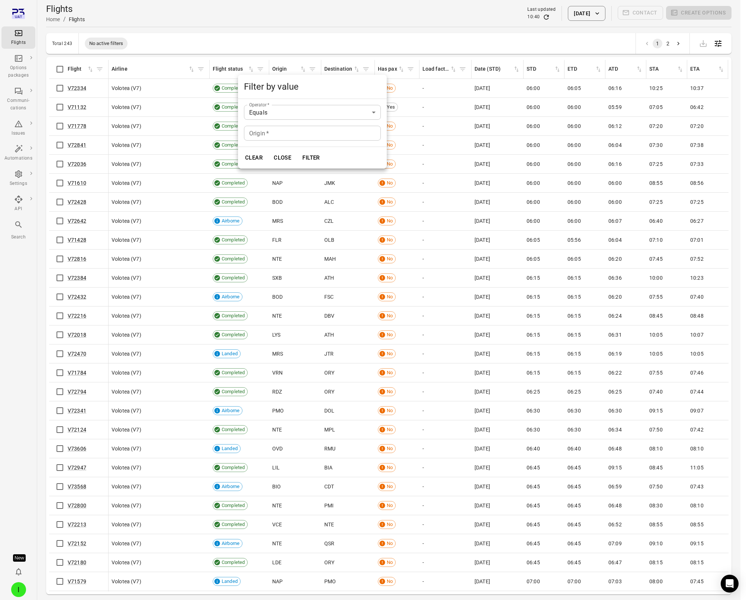
click at [271, 133] on input "Origin   *" at bounding box center [312, 133] width 137 height 15
type input "***"
click at [313, 154] on button "Filter" at bounding box center [311, 158] width 26 height 16
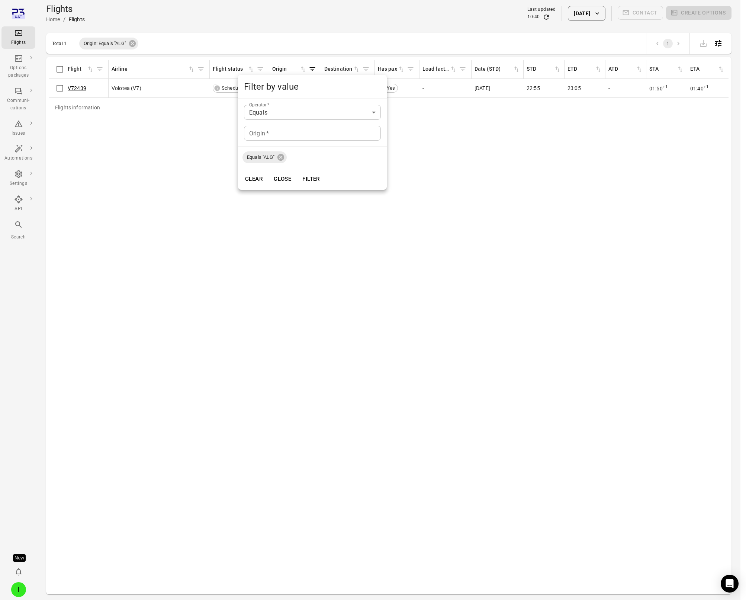
drag, startPoint x: 223, startPoint y: 200, endPoint x: 229, endPoint y: 200, distance: 6.0
click at [222, 200] on div at bounding box center [373, 300] width 746 height 600
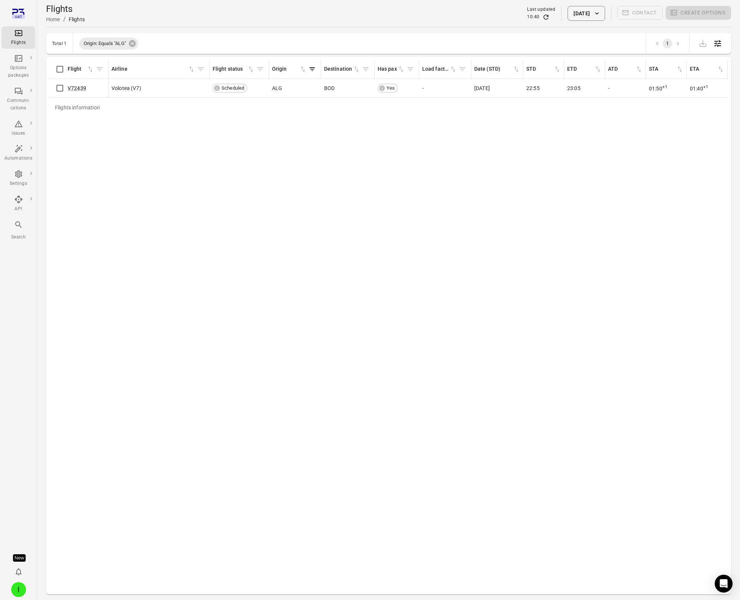
click at [534, 13] on div "Last updated" at bounding box center [541, 9] width 28 height 7
click at [80, 88] on link "V72439" at bounding box center [77, 88] width 19 height 6
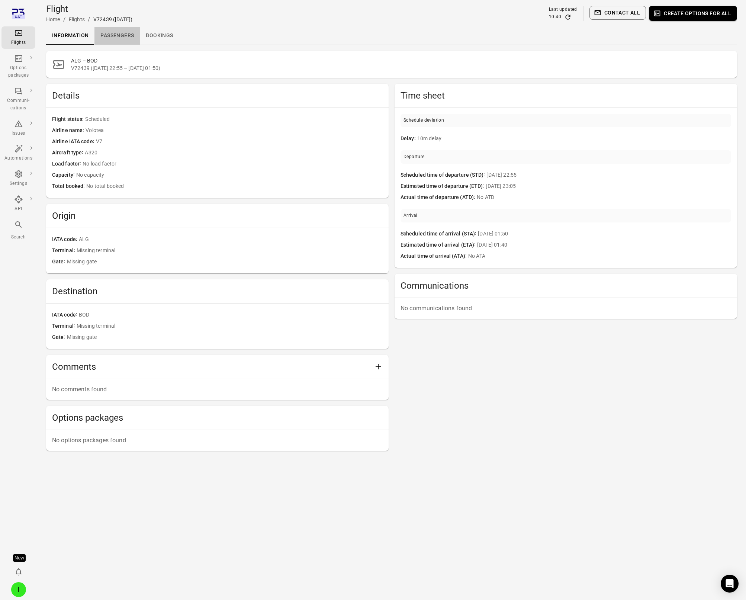
click at [109, 36] on link "Passengers" at bounding box center [116, 36] width 45 height 18
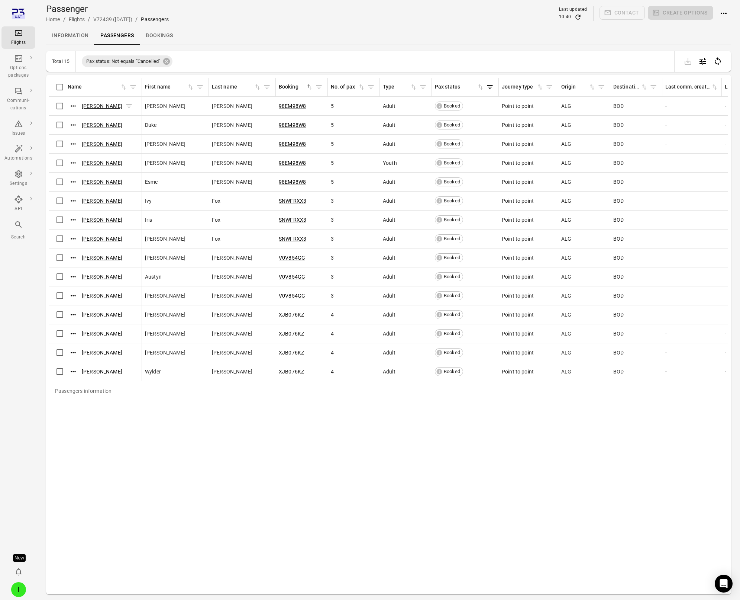
click at [97, 105] on link "Leanna Quinn" at bounding box center [102, 106] width 41 height 6
click at [295, 107] on link "98EM98W8" at bounding box center [292, 106] width 27 height 6
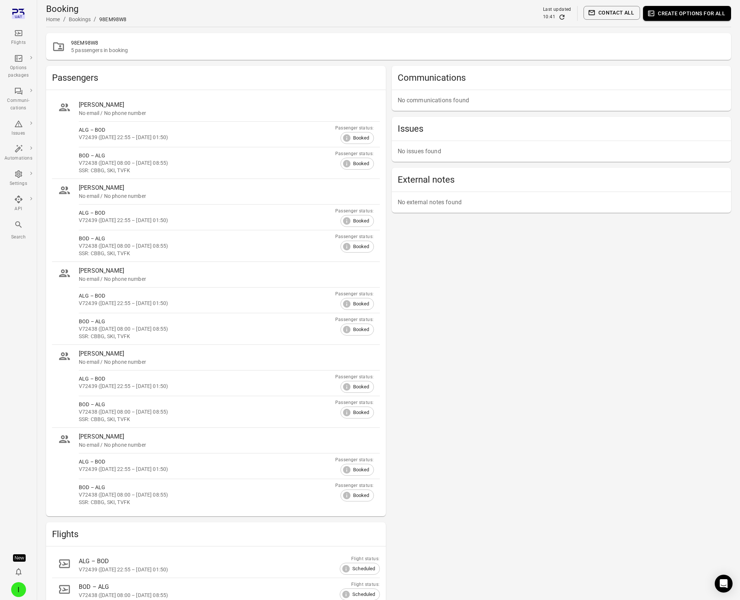
click at [556, 12] on button "Create options for all" at bounding box center [687, 13] width 88 height 15
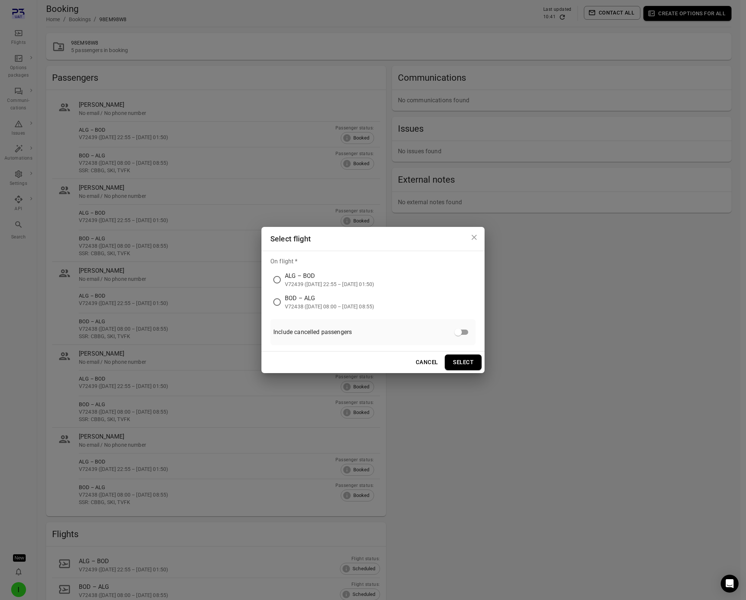
click at [311, 275] on div "ALG – BOD" at bounding box center [329, 275] width 89 height 9
click at [460, 306] on button "Select" at bounding box center [463, 362] width 37 height 16
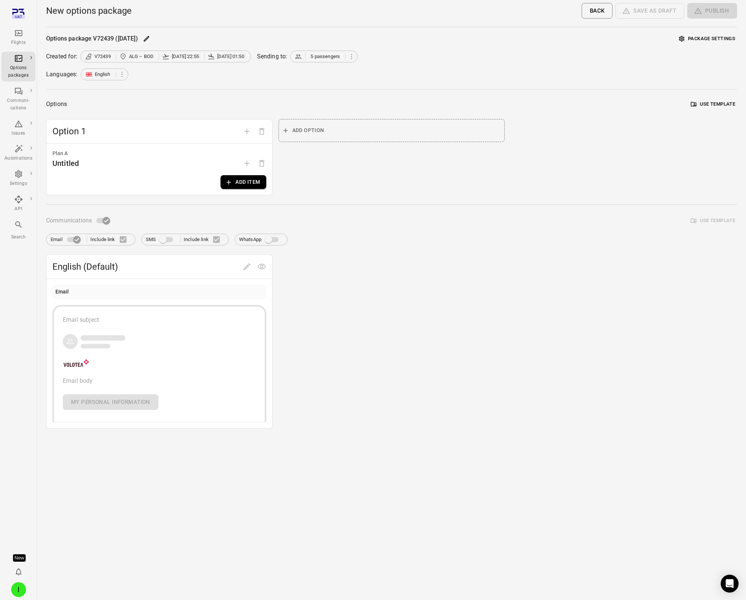
click at [228, 183] on icon "button" at bounding box center [228, 182] width 7 height 7
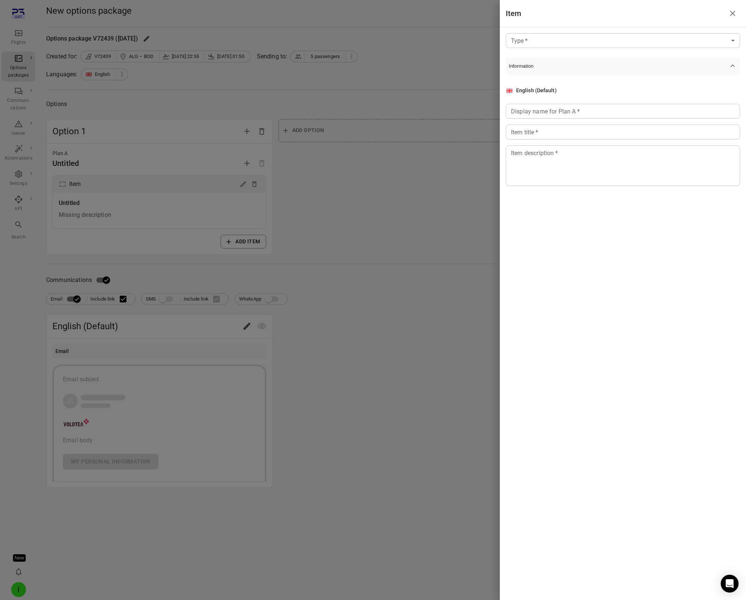
click at [534, 42] on body "Flights Options packages Communi-cations Issues Automations Settings API Search…" at bounding box center [373, 300] width 746 height 600
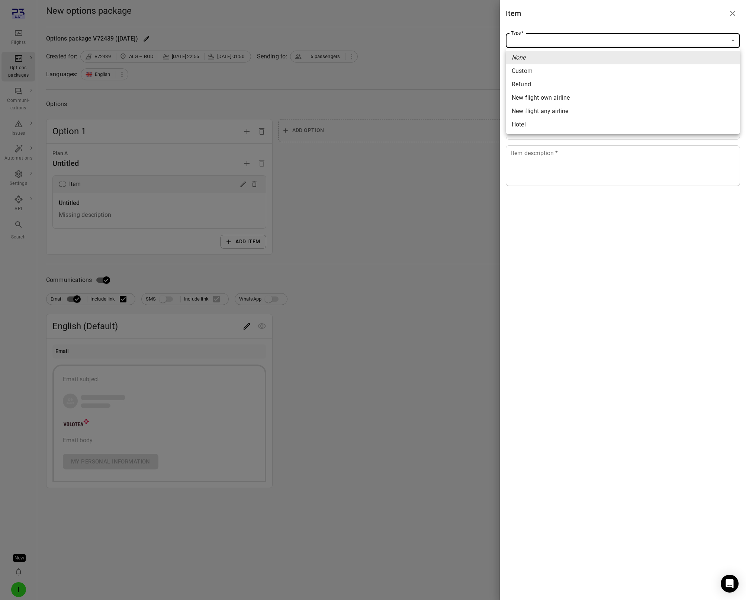
click at [556, 98] on span "New flight own airline" at bounding box center [623, 97] width 222 height 9
type input "**********"
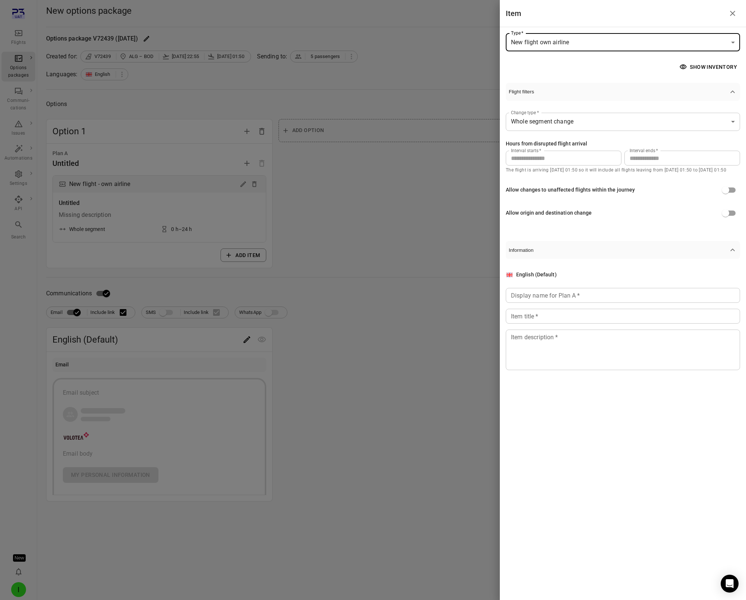
drag, startPoint x: 653, startPoint y: 161, endPoint x: 592, endPoint y: 151, distance: 61.1
click at [556, 151] on div "Interval starts   * * Interval starts   * Interval ends   * ** Interval ends   *" at bounding box center [623, 158] width 234 height 15
drag, startPoint x: 635, startPoint y: 159, endPoint x: 623, endPoint y: 158, distance: 11.9
click at [556, 158] on div "Interval starts   * * Interval starts   * Interval ends   * *** Interval ends  …" at bounding box center [623, 158] width 234 height 15
type input "**"
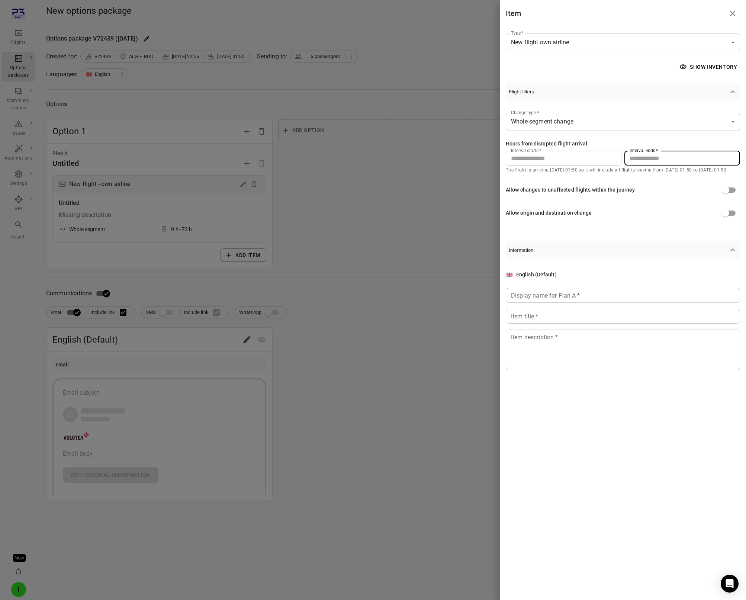
click at [556, 186] on div "Allow changes to unaffected flights within the journey" at bounding box center [623, 190] width 234 height 14
click at [556, 297] on input "Display name for Plan A   *" at bounding box center [623, 295] width 234 height 15
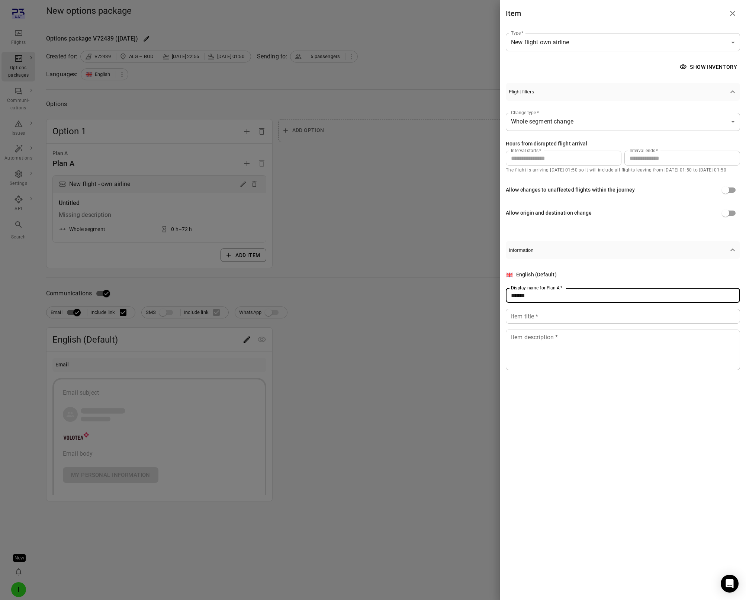
type input "******"
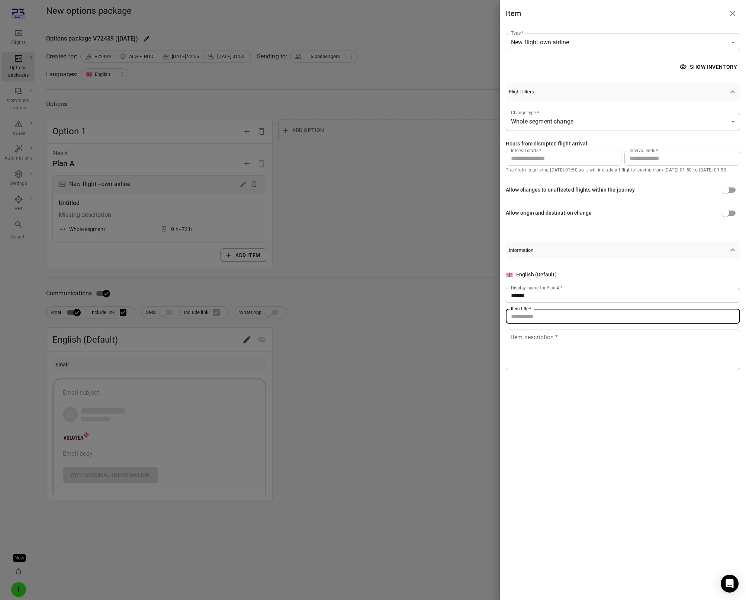
click at [556, 306] on input "Item title   *" at bounding box center [623, 316] width 234 height 15
type input "**********"
click at [556, 306] on textarea "Item description   *" at bounding box center [623, 350] width 224 height 34
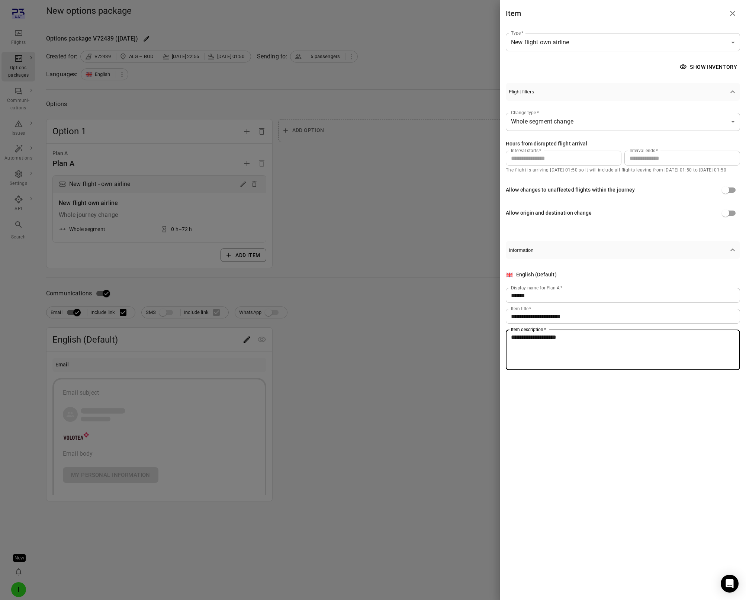
type textarea "**********"
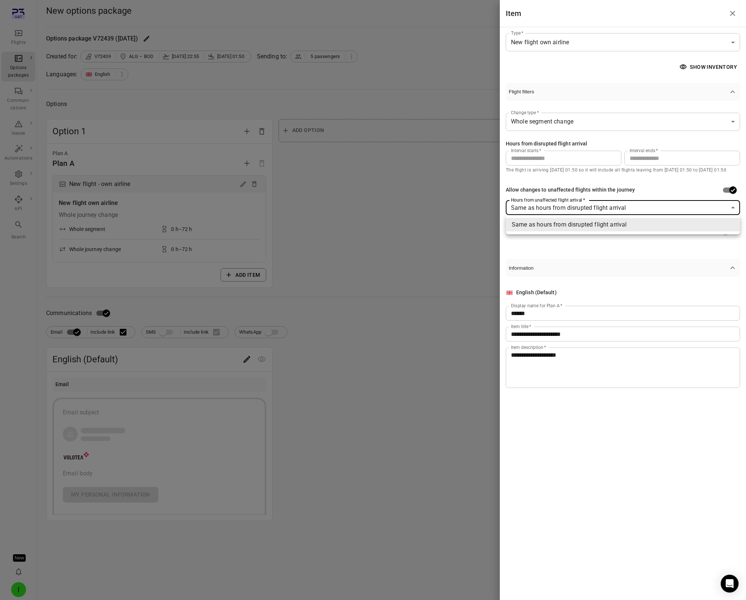
click at [556, 211] on body "**********" at bounding box center [373, 300] width 746 height 600
click at [556, 211] on div at bounding box center [373, 300] width 746 height 600
click at [395, 221] on div at bounding box center [373, 300] width 746 height 600
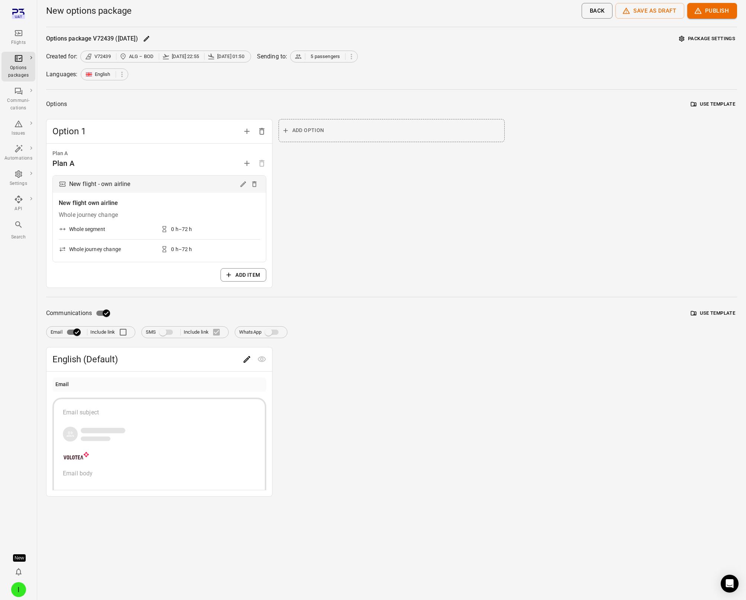
click at [245, 306] on icon "Edit" at bounding box center [247, 359] width 7 height 7
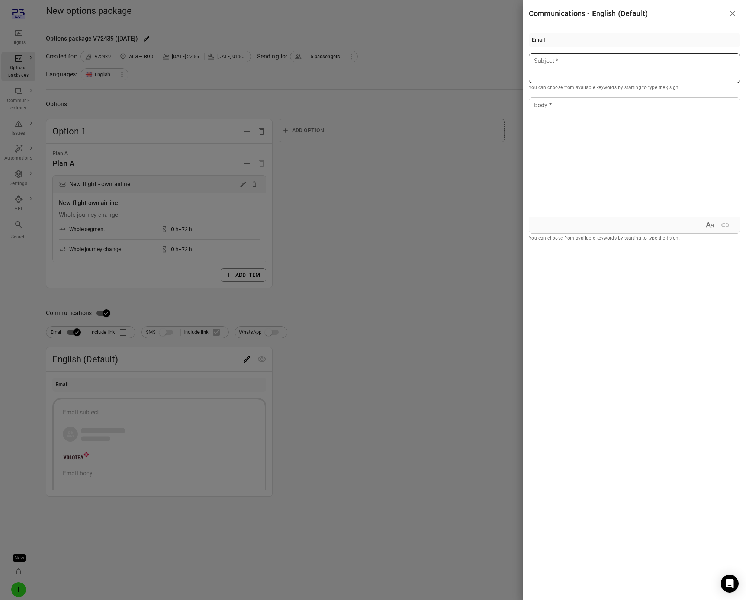
click at [556, 67] on div at bounding box center [634, 68] width 211 height 30
click at [556, 99] on div at bounding box center [634, 157] width 211 height 119
click at [345, 186] on div at bounding box center [373, 300] width 746 height 600
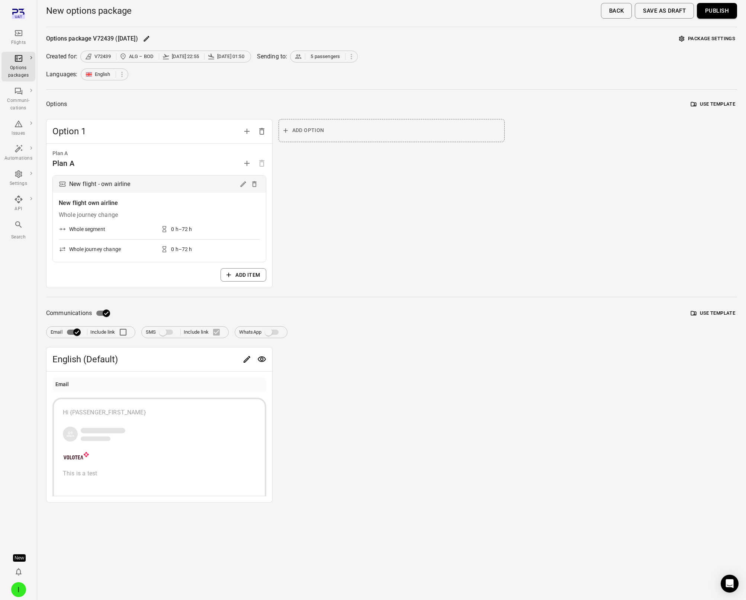
click at [556, 14] on button "Publish" at bounding box center [717, 11] width 40 height 16
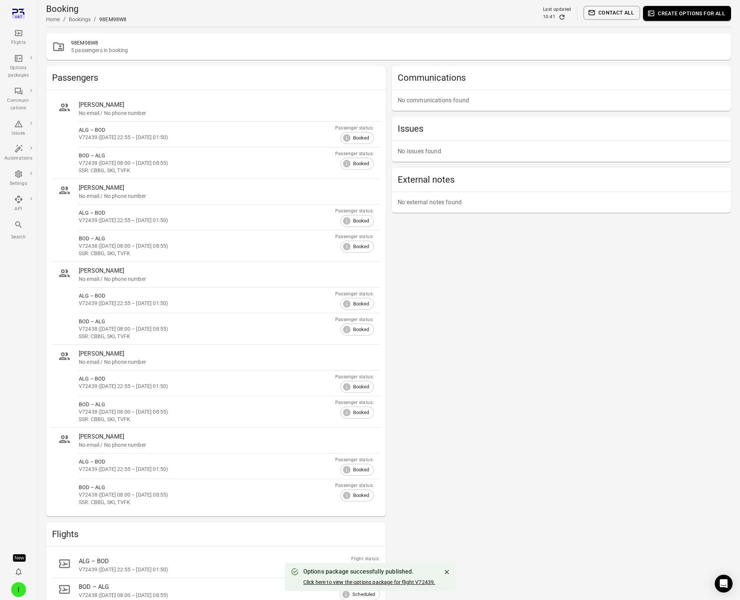
click at [403, 306] on link "Click here to view the options package for flight V72439." at bounding box center [369, 582] width 132 height 6
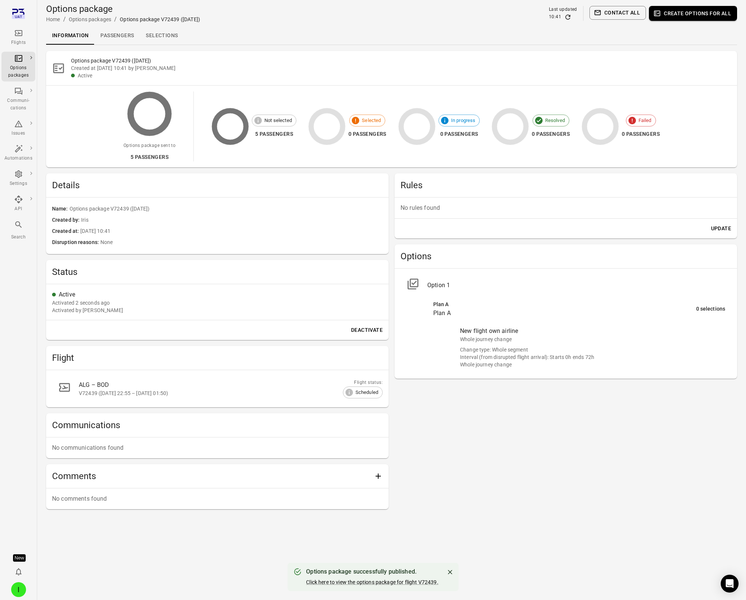
click at [122, 32] on link "Passengers" at bounding box center [116, 36] width 45 height 18
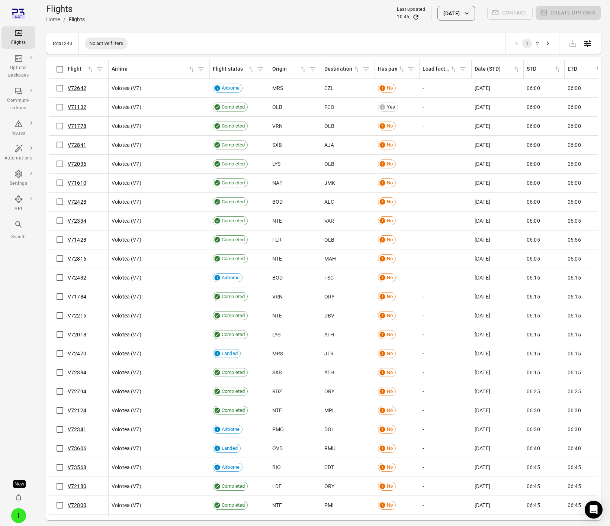
click at [165, 29] on main "Flights Home / Flights Last updated 10:45 2 Sep 2025 Contact Create options Tot…" at bounding box center [323, 275] width 573 height 550
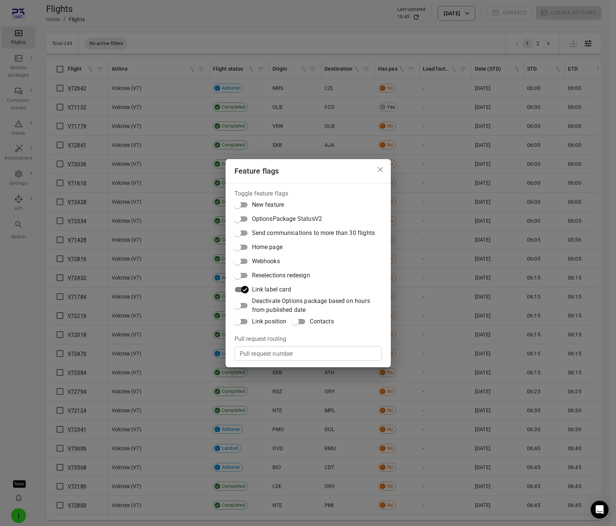
click at [32, 300] on div "Feature flags Toggle feature flags New feature OptionsPackage StatusV2 Send com…" at bounding box center [308, 263] width 616 height 526
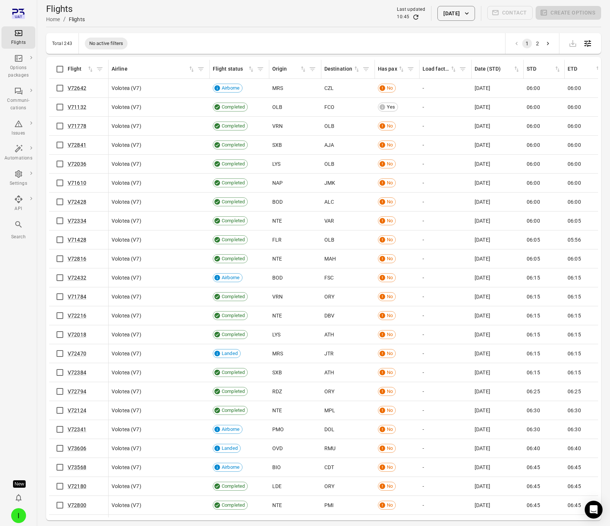
click at [22, 517] on div "I" at bounding box center [18, 515] width 15 height 15
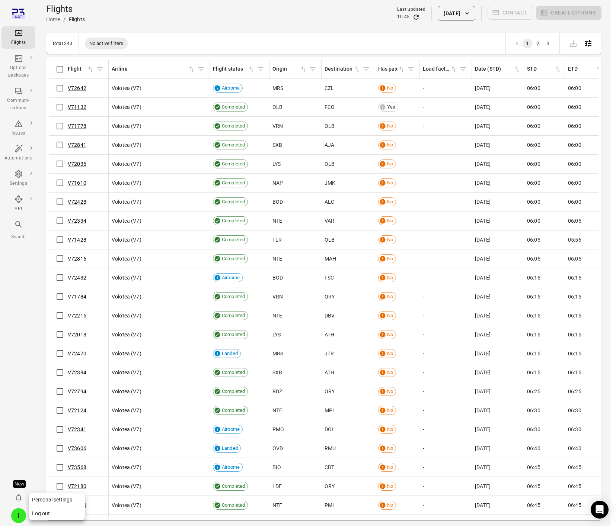
click at [52, 515] on button "Log out" at bounding box center [57, 514] width 56 height 14
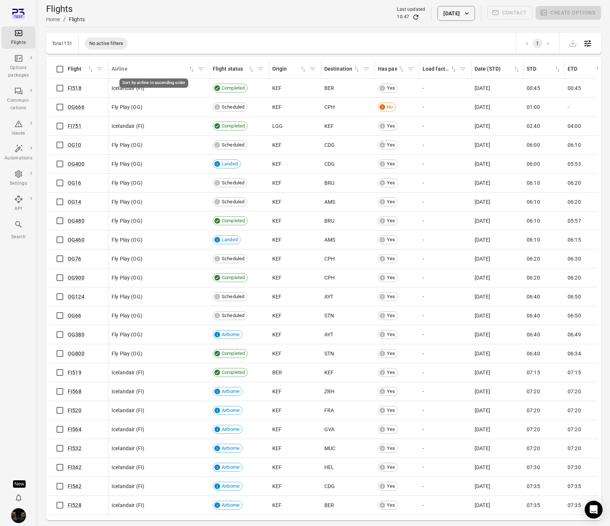
click at [182, 71] on div "Airline" at bounding box center [150, 69] width 76 height 8
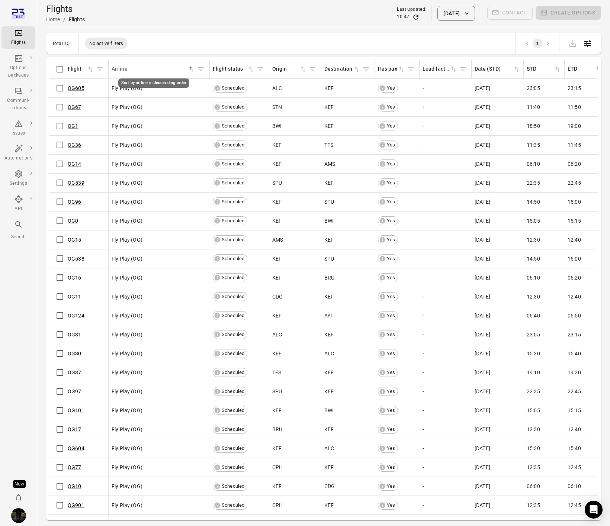
click at [189, 66] on icon "Sort by airline in descending order" at bounding box center [191, 68] width 7 height 7
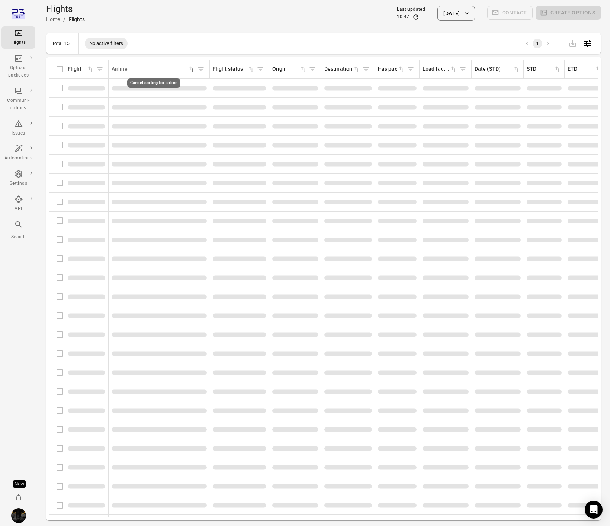
click at [185, 35] on div "Total 151 No active filters 1" at bounding box center [323, 43] width 555 height 21
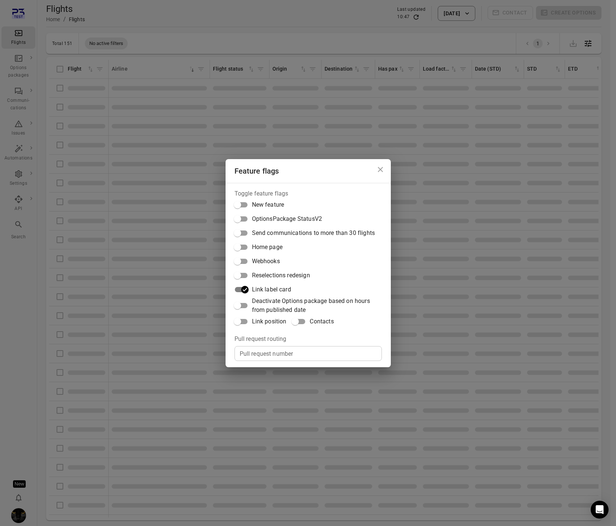
click at [258, 113] on div "Feature flags Toggle feature flags New feature OptionsPackage StatusV2 Send com…" at bounding box center [308, 263] width 616 height 526
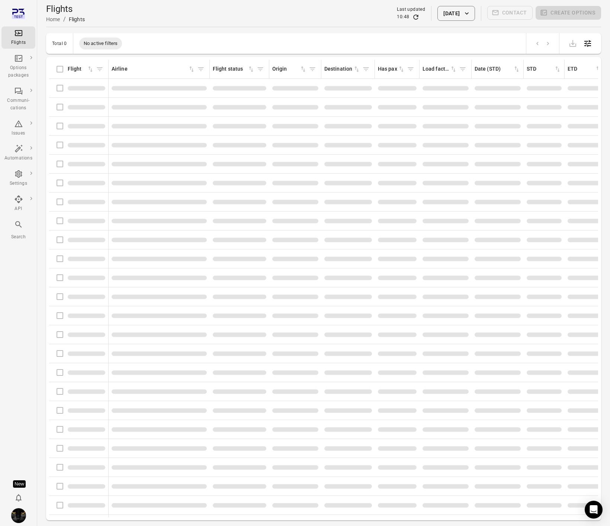
click at [248, 30] on main "Flights Home / Flights Last updated 10:48 2 Sep 2025 Contact Create options Tot…" at bounding box center [323, 275] width 573 height 550
click at [279, 19] on div "Flights Home / Flights Last updated 10:48 2 Sep 2025 Contact Create options" at bounding box center [323, 13] width 555 height 21
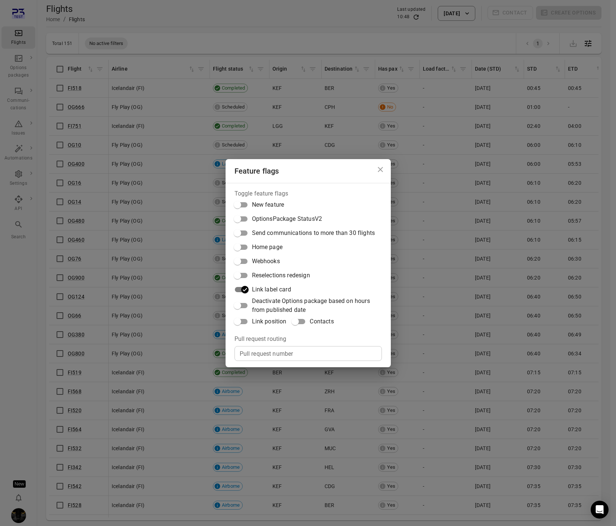
click at [272, 323] on span "Link position" at bounding box center [269, 321] width 35 height 9
click at [299, 67] on div "Feature flags Toggle feature flags New feature OptionsPackage StatusV2 Send com…" at bounding box center [308, 263] width 616 height 526
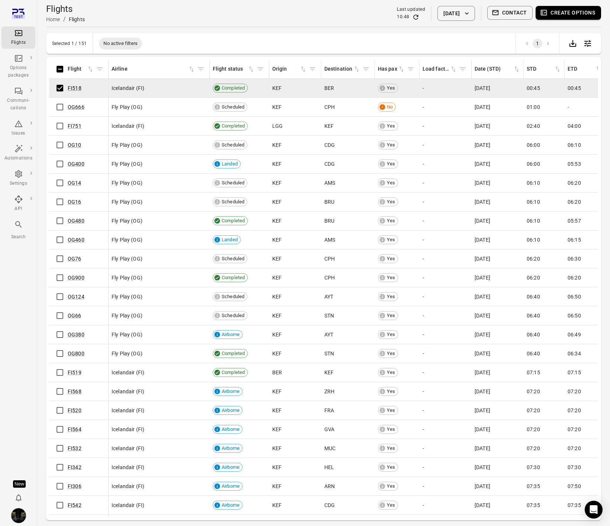
click at [567, 15] on button "Create options" at bounding box center [568, 13] width 65 height 14
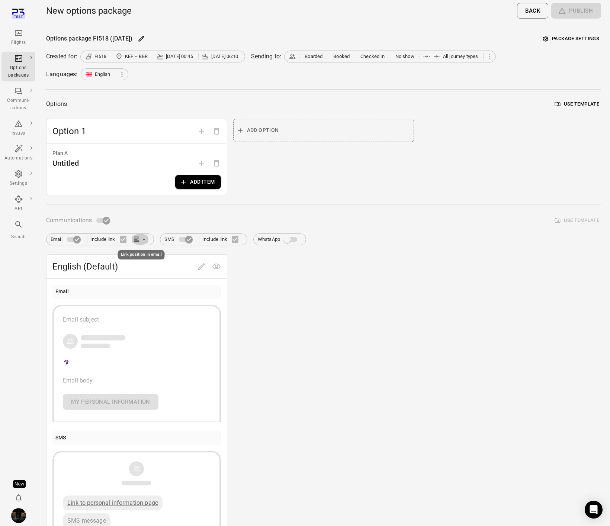
click at [145, 241] on icon "Link position in email" at bounding box center [143, 239] width 7 height 7
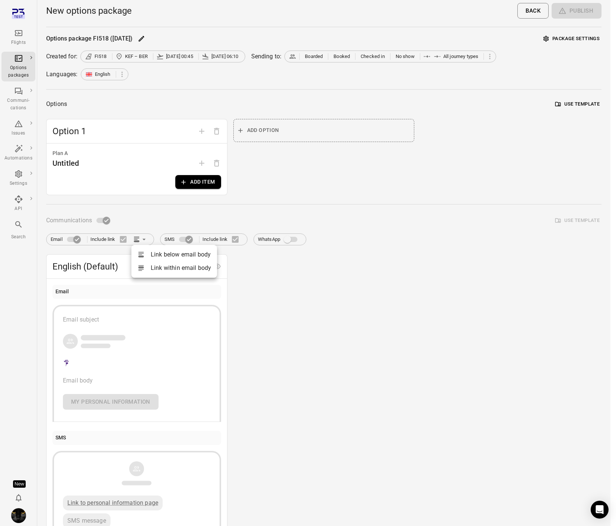
click at [140, 240] on div at bounding box center [308, 263] width 616 height 526
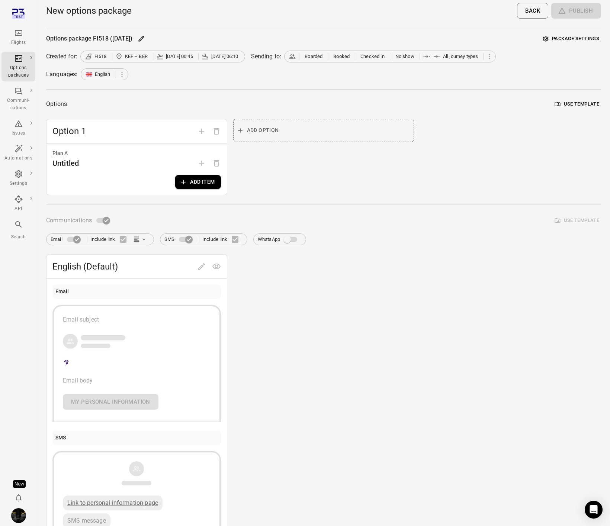
click at [125, 239] on label "Include link" at bounding box center [110, 240] width 41 height 16
click at [153, 96] on div "Options package FI518 (2 Sep) Package settings Created for: FI518 KEF – BER 2 S…" at bounding box center [323, 290] width 555 height 514
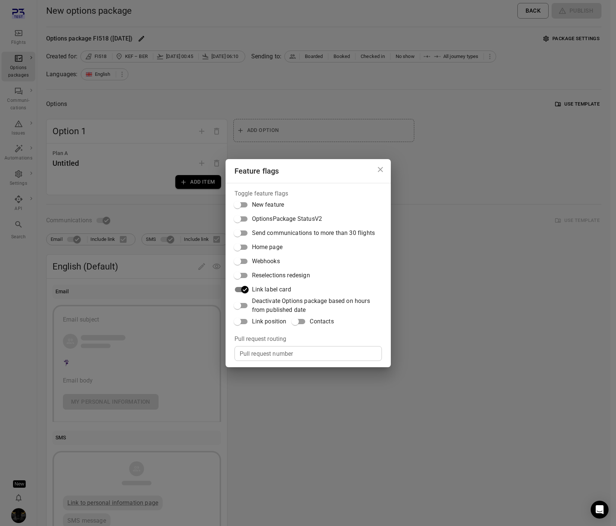
click at [302, 84] on div "Feature flags Toggle feature flags New feature OptionsPackage StatusV2 Send com…" at bounding box center [308, 263] width 616 height 526
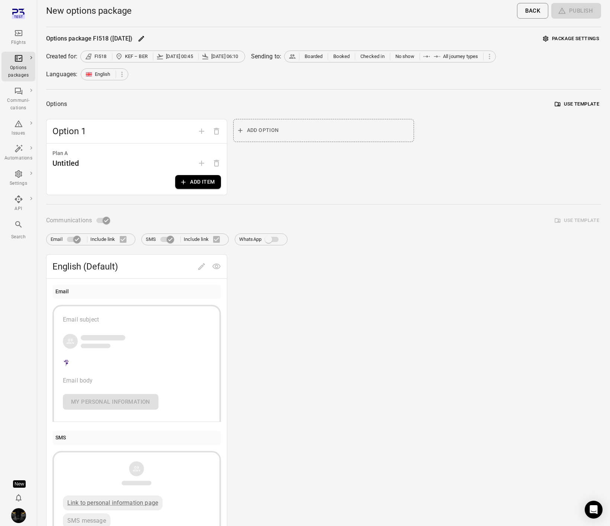
click at [173, 239] on span at bounding box center [167, 239] width 22 height 14
click at [100, 221] on span at bounding box center [102, 220] width 13 height 5
click at [214, 180] on button "Add item" at bounding box center [197, 182] width 45 height 14
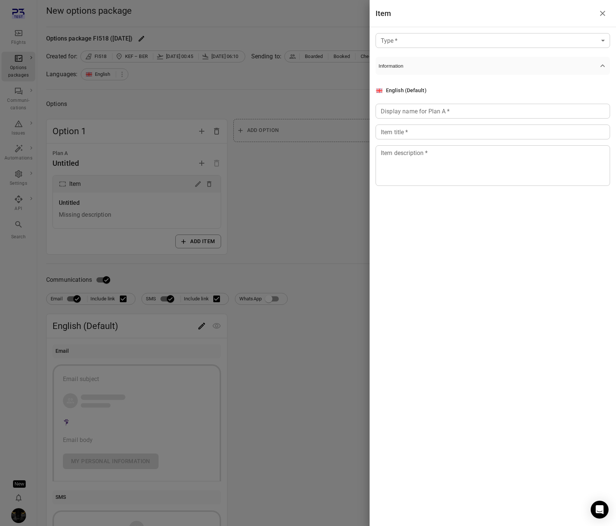
click at [291, 203] on div at bounding box center [308, 263] width 616 height 526
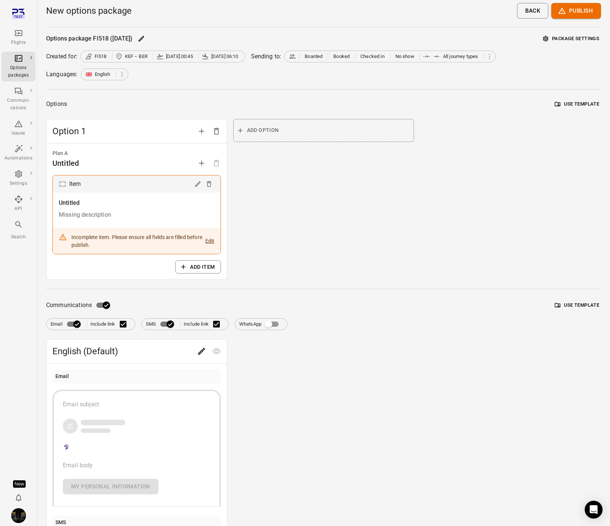
click at [335, 202] on div "Add option" at bounding box center [323, 199] width 181 height 161
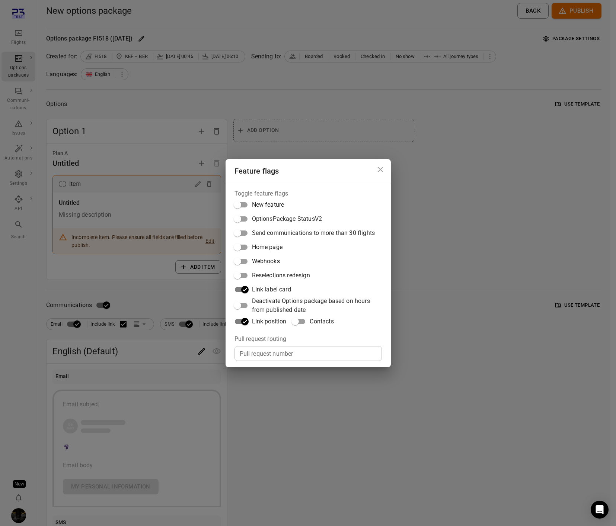
click at [201, 288] on div "Feature flags Toggle feature flags New feature OptionsPackage StatusV2 Send com…" at bounding box center [308, 263] width 616 height 526
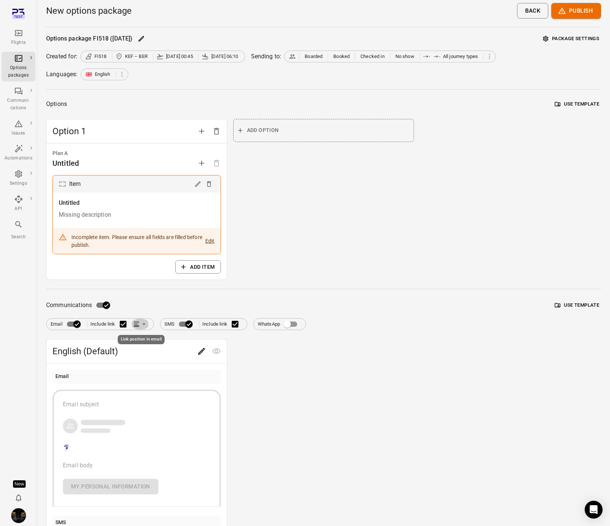
click at [141, 325] on icon "Link position in email" at bounding box center [143, 324] width 7 height 7
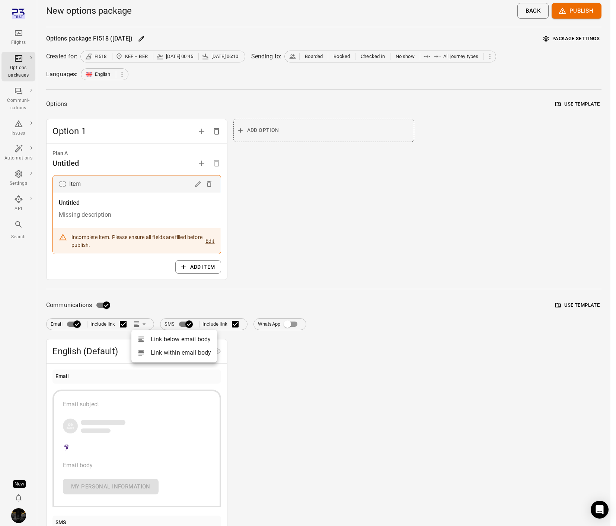
click at [141, 325] on div at bounding box center [308, 263] width 616 height 526
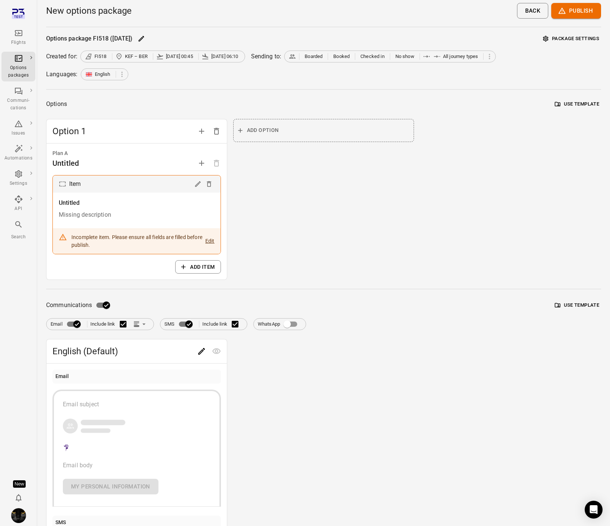
click at [17, 36] on icon "Main navigation" at bounding box center [18, 33] width 7 height 6
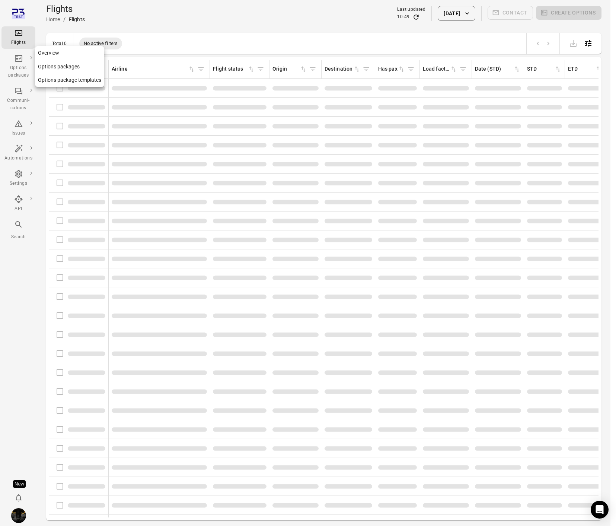
click at [17, 68] on div "Options packages" at bounding box center [18, 71] width 28 height 15
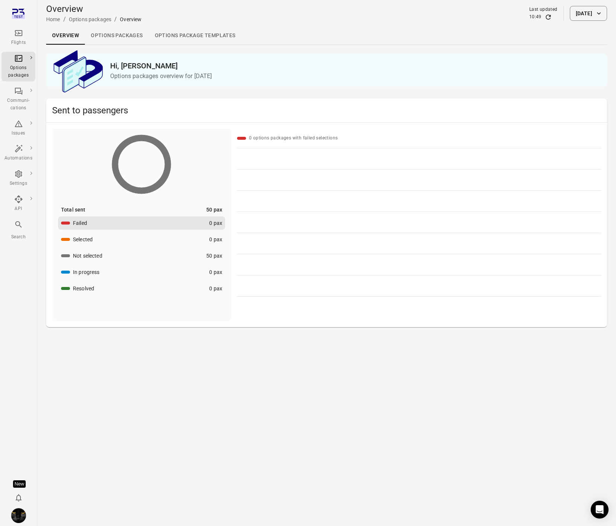
click at [28, 31] on div "Flights" at bounding box center [18, 38] width 28 height 18
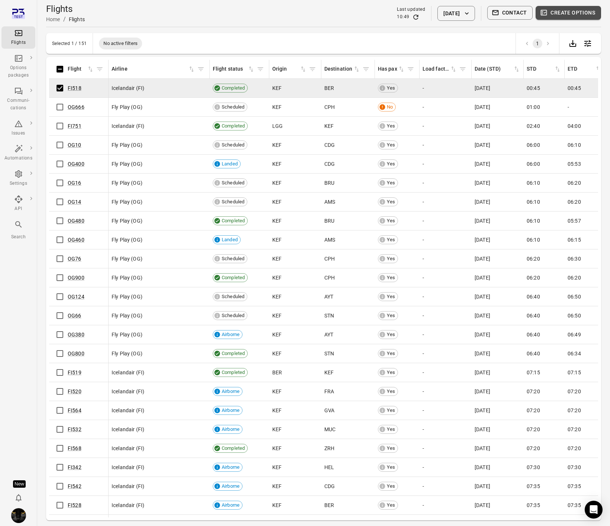
click at [553, 16] on button "Create options" at bounding box center [568, 13] width 65 height 14
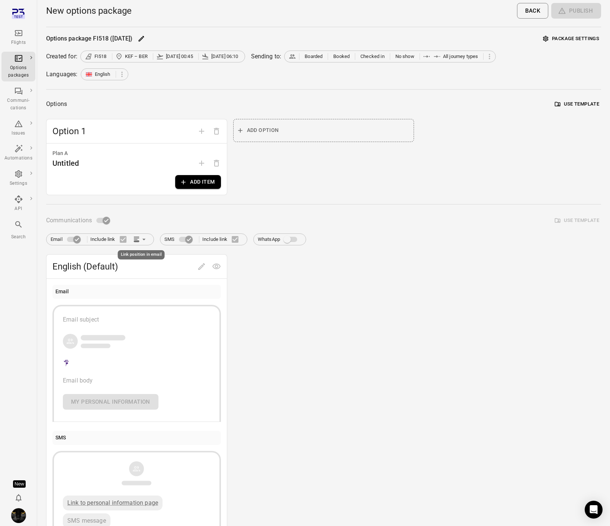
click at [143, 238] on icon "Link position in email" at bounding box center [143, 239] width 7 height 7
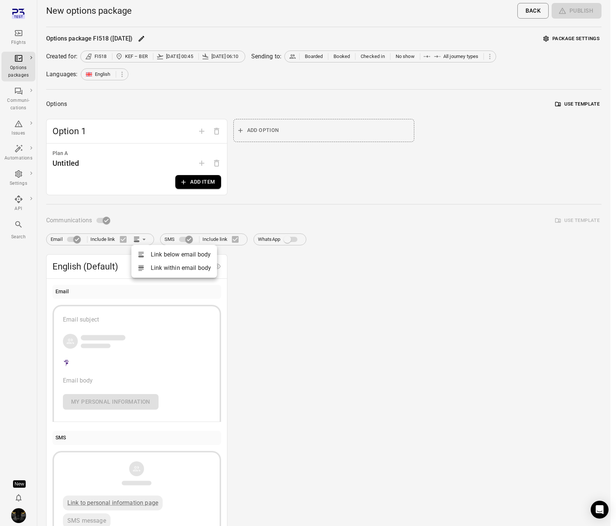
click at [142, 238] on div at bounding box center [308, 263] width 616 height 526
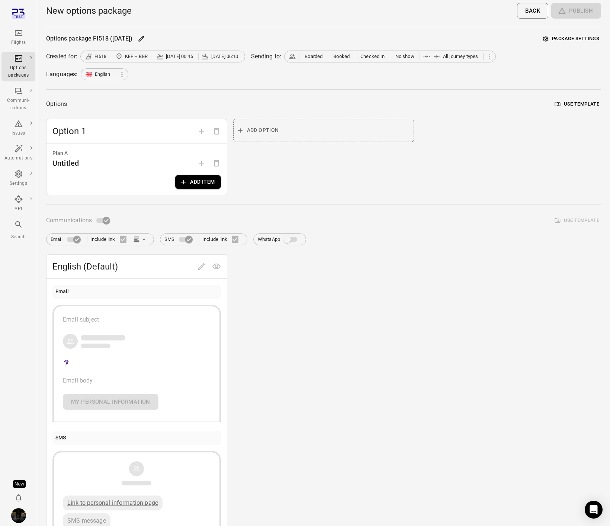
click at [140, 225] on div "Communications Use template" at bounding box center [323, 220] width 555 height 14
click at [146, 241] on icon "Link position in email" at bounding box center [143, 239] width 7 height 7
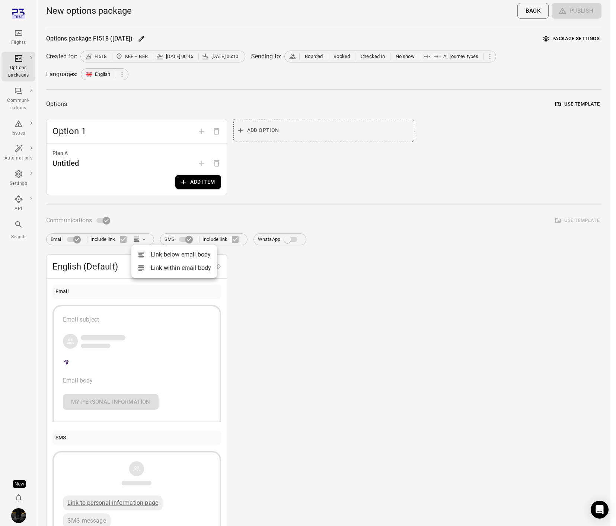
click at [140, 238] on div at bounding box center [308, 263] width 616 height 526
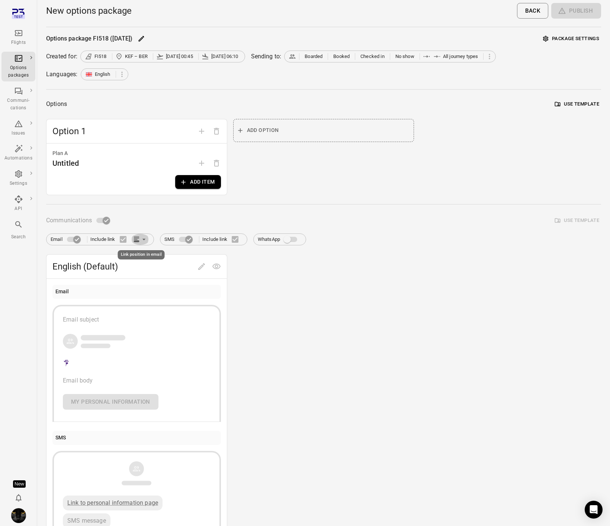
click at [142, 240] on icon "Link position in email" at bounding box center [143, 239] width 7 height 7
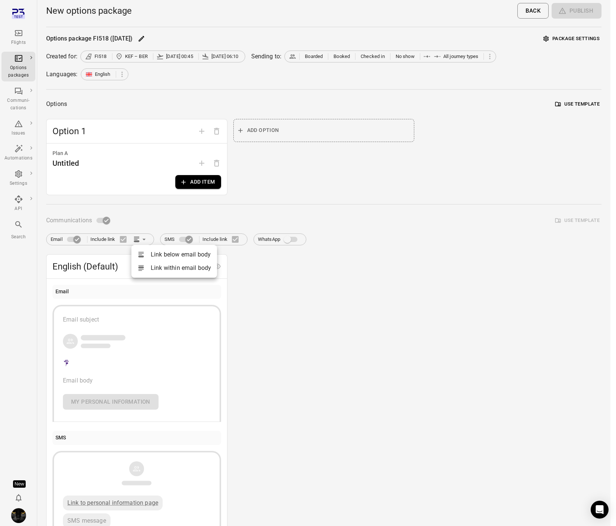
click at [145, 238] on div at bounding box center [308, 263] width 616 height 526
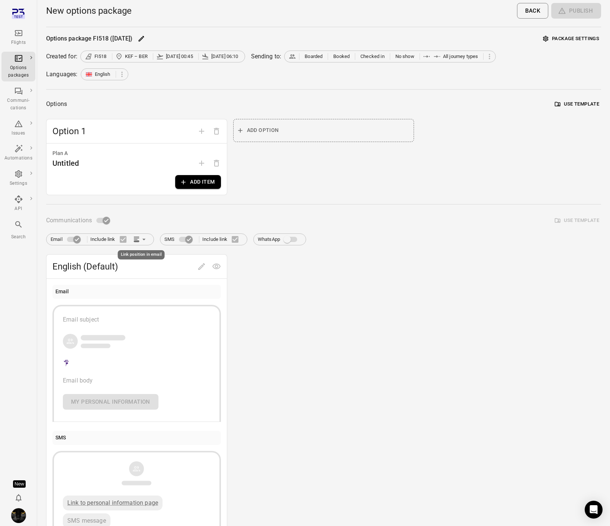
click at [140, 239] on icon "Link position in email" at bounding box center [136, 239] width 7 height 7
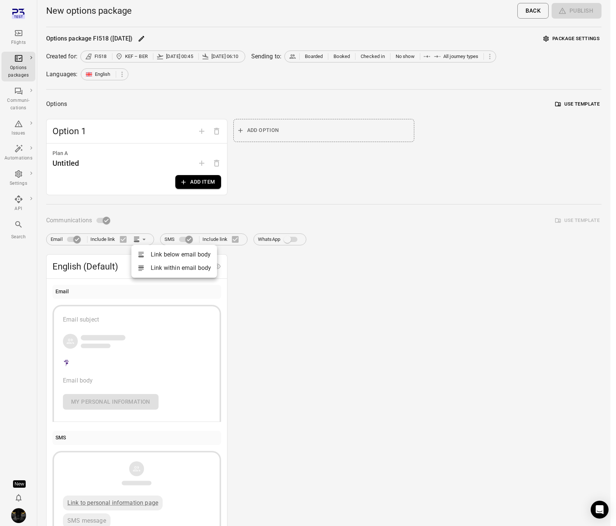
drag, startPoint x: 366, startPoint y: 367, endPoint x: 351, endPoint y: 360, distance: 16.8
click at [366, 367] on div at bounding box center [308, 263] width 616 height 526
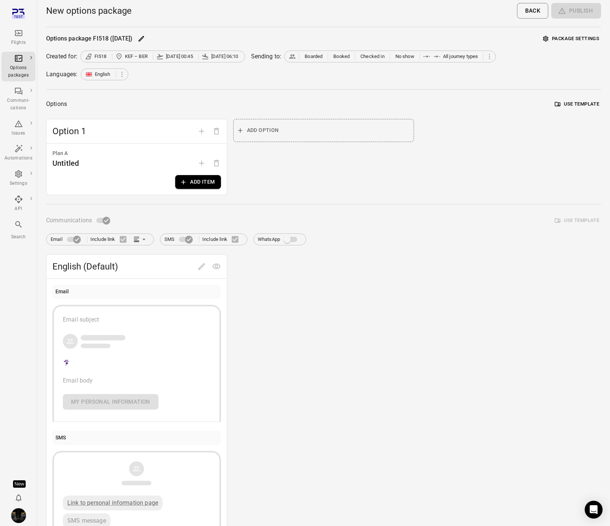
click at [150, 215] on div "Communications Use template" at bounding box center [323, 220] width 555 height 14
click at [192, 183] on button "Add item" at bounding box center [197, 182] width 45 height 14
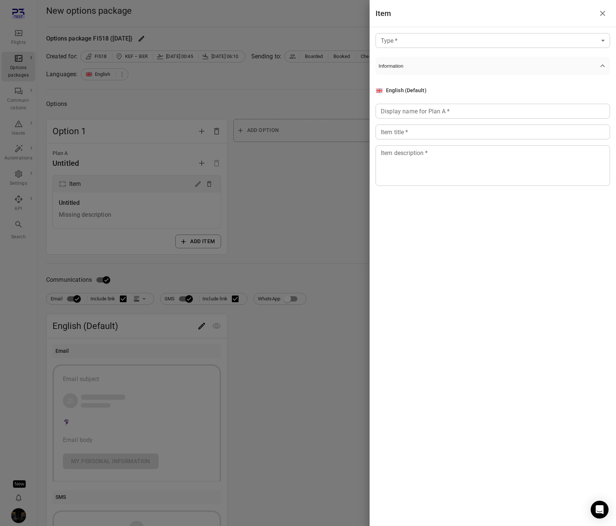
click at [296, 198] on div at bounding box center [308, 263] width 616 height 526
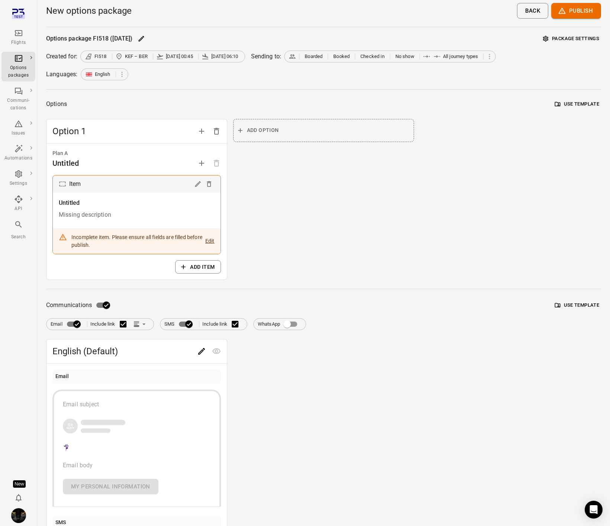
click at [298, 219] on div "Add option" at bounding box center [323, 199] width 181 height 161
drag, startPoint x: 150, startPoint y: 332, endPoint x: 141, endPoint y: 325, distance: 11.6
click at [150, 332] on div "Communications Use template Email Include link SMS Include link WhatsApp Englis…" at bounding box center [323, 465] width 555 height 334
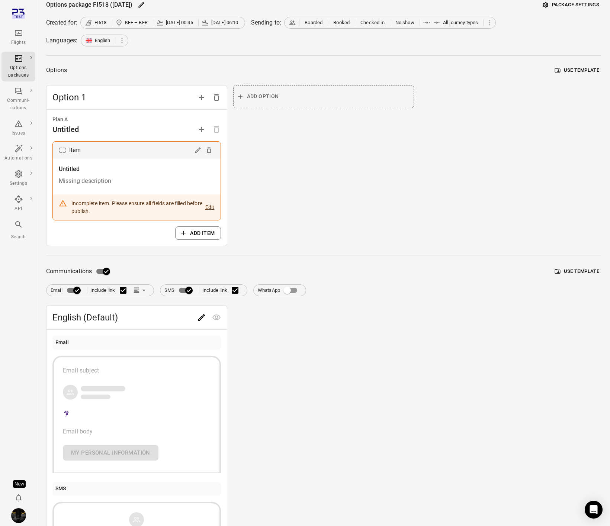
scroll to position [94, 0]
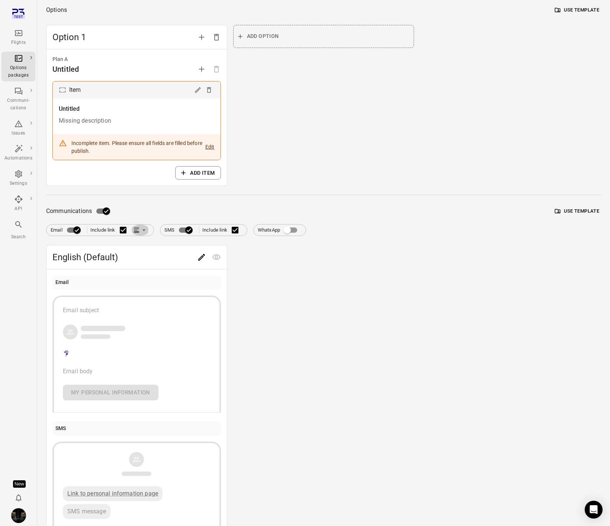
click at [136, 229] on icon "Link position in email" at bounding box center [136, 229] width 7 height 7
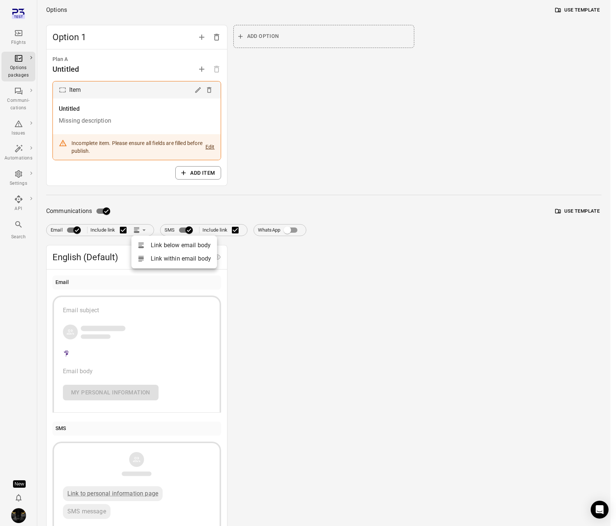
click at [165, 203] on div at bounding box center [308, 263] width 616 height 526
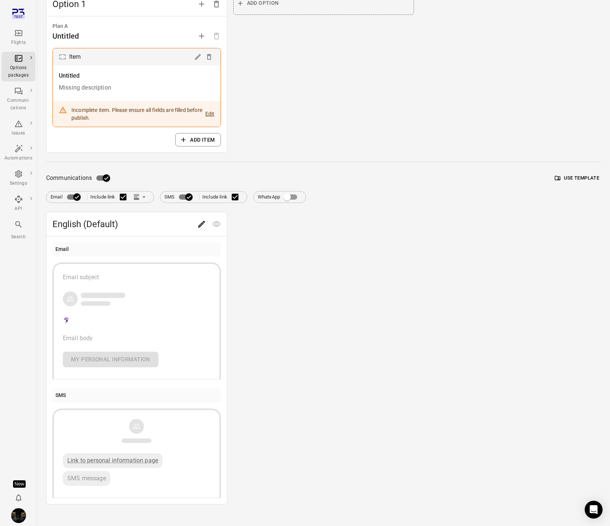
scroll to position [135, 0]
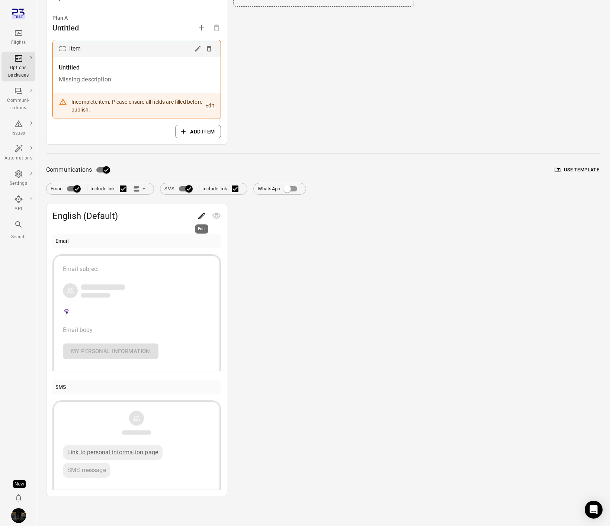
click at [200, 216] on icon "Edit" at bounding box center [201, 216] width 7 height 7
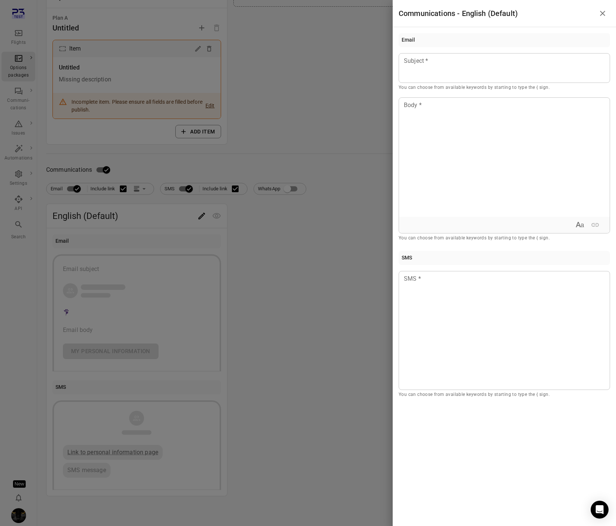
click at [204, 196] on div at bounding box center [308, 263] width 616 height 526
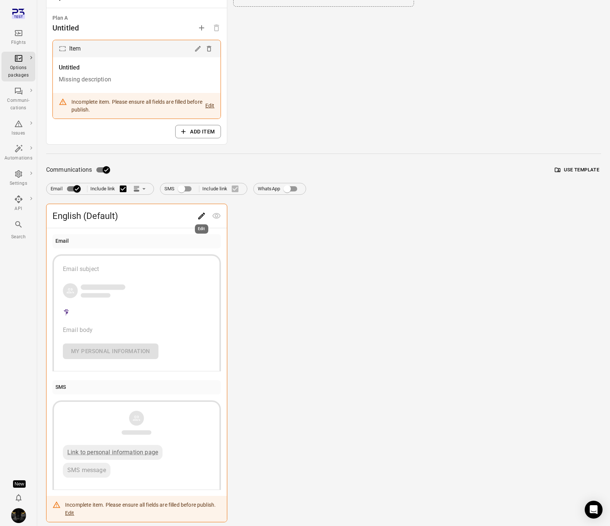
click at [203, 217] on icon "Edit" at bounding box center [201, 216] width 9 height 9
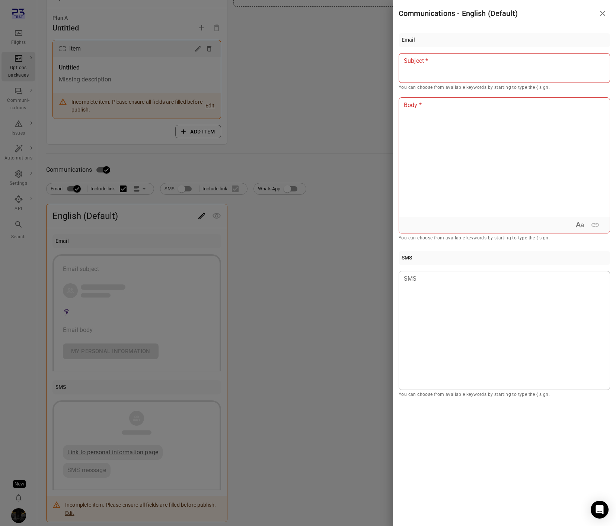
drag, startPoint x: 299, startPoint y: 155, endPoint x: 289, endPoint y: 161, distance: 11.7
click at [299, 155] on div at bounding box center [308, 263] width 616 height 526
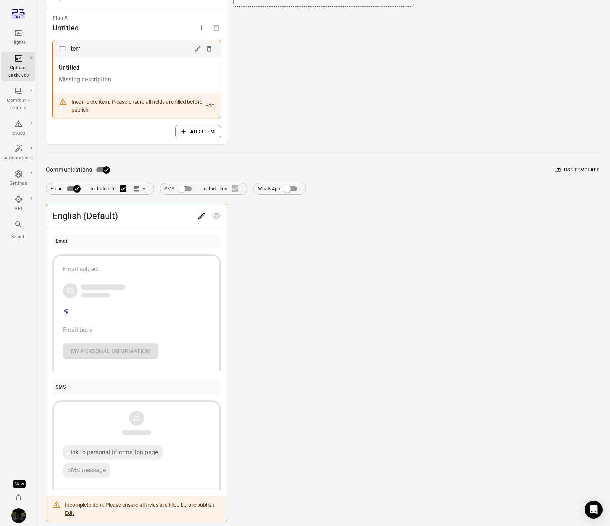
scroll to position [0, 0]
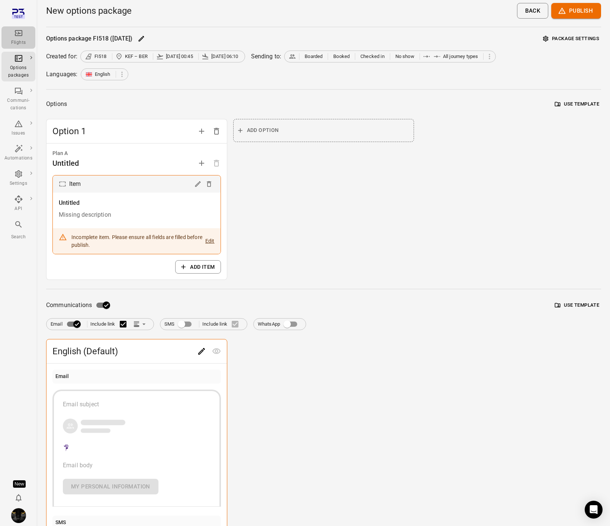
click at [18, 41] on div "Flights" at bounding box center [18, 42] width 28 height 7
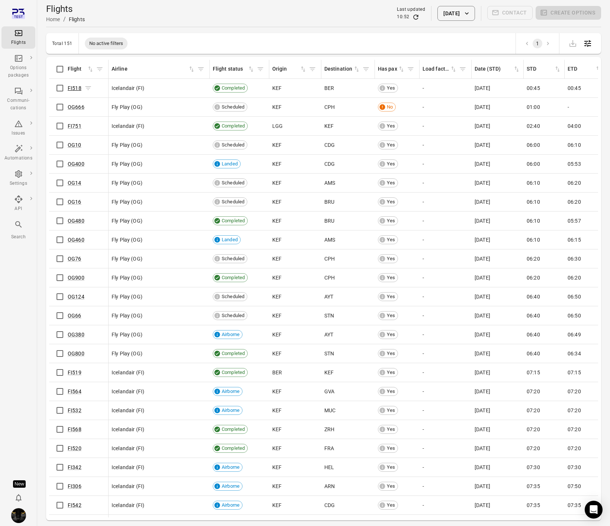
click at [76, 89] on link "FI518" at bounding box center [75, 88] width 14 height 6
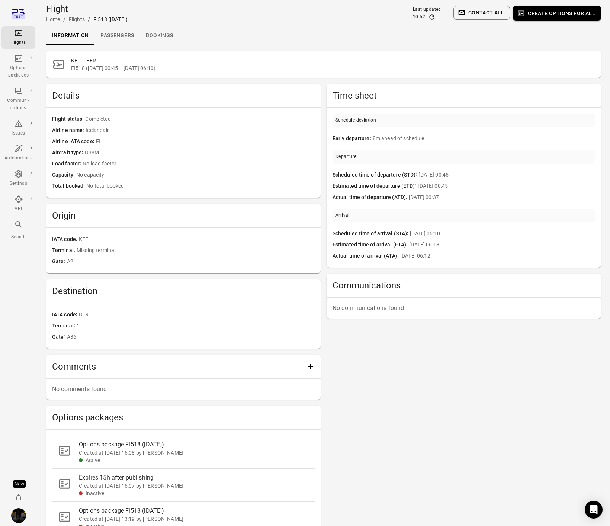
click at [117, 36] on link "Passengers" at bounding box center [116, 36] width 45 height 18
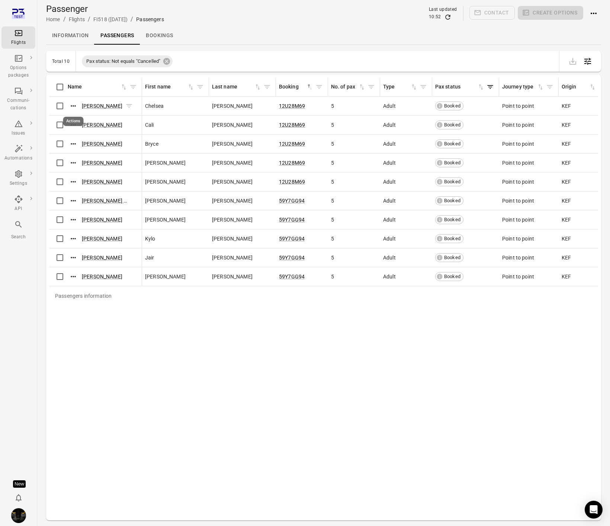
click at [73, 108] on icon "Actions" at bounding box center [73, 105] width 7 height 7
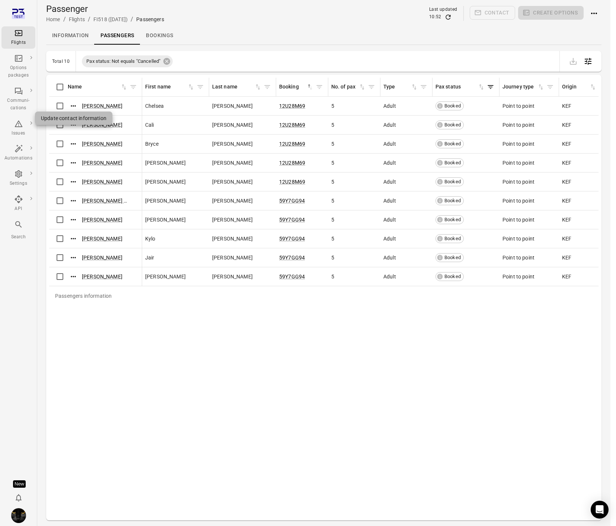
click at [72, 119] on span "Update contact information" at bounding box center [73, 118] width 65 height 7
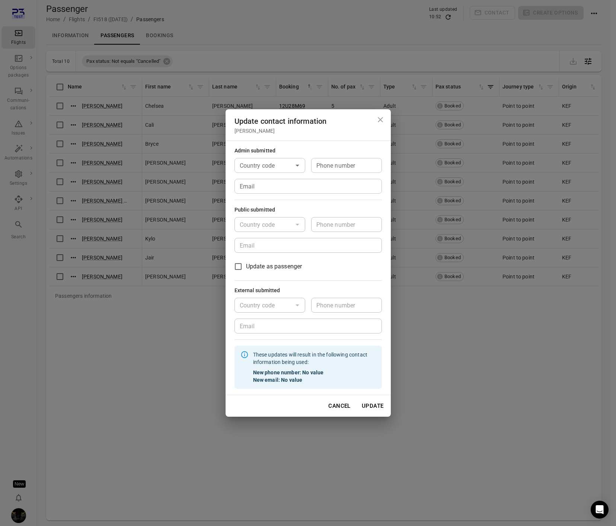
click at [260, 183] on input "Email" at bounding box center [307, 186] width 147 height 15
type input "**********"
click at [374, 405] on button "Update" at bounding box center [372, 406] width 30 height 16
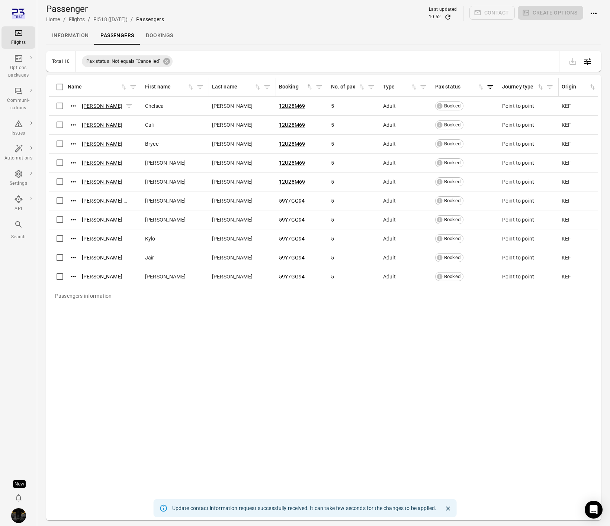
click at [102, 108] on link "[PERSON_NAME]" at bounding box center [102, 106] width 41 height 6
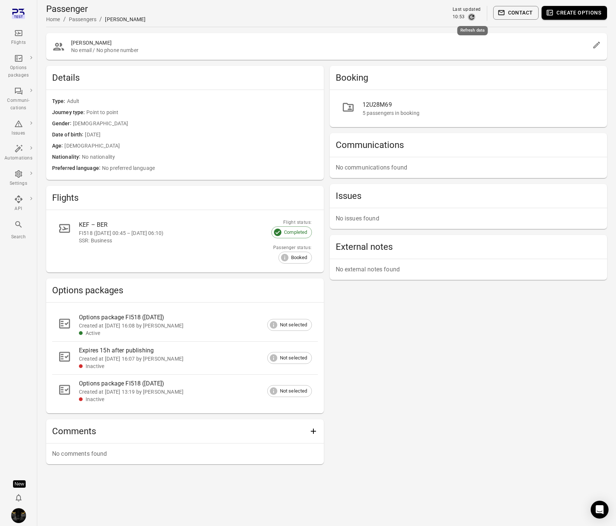
click at [472, 18] on icon "Refresh data" at bounding box center [470, 16] width 7 height 7
click at [572, 9] on button "Create options" at bounding box center [573, 13] width 65 height 14
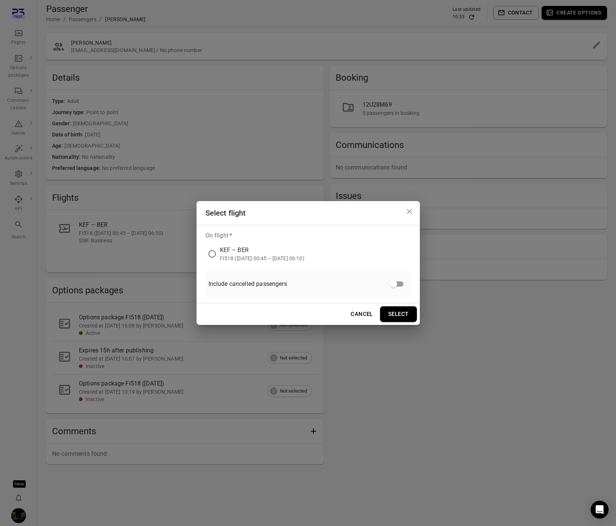
click at [258, 249] on div "KEF – BER" at bounding box center [262, 250] width 84 height 9
click at [398, 302] on div "On flight   * KEF – BER FI518 (2 Sep 2025 00:45 – 2 Sep 2025 06:10) Include can…" at bounding box center [307, 264] width 223 height 78
click at [398, 311] on button "Select" at bounding box center [398, 314] width 37 height 16
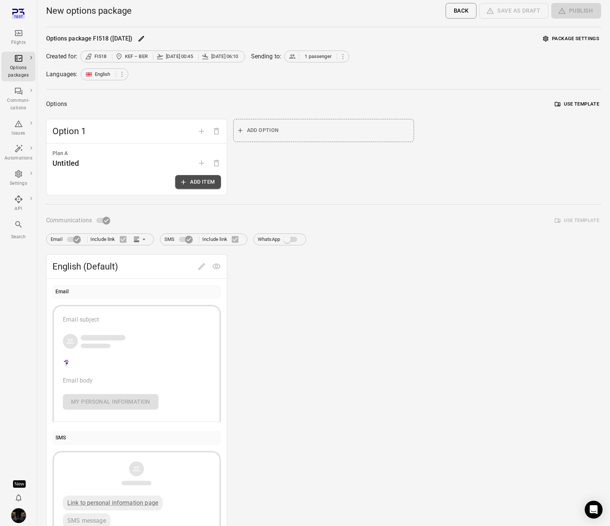
click at [193, 180] on button "Add item" at bounding box center [197, 182] width 45 height 14
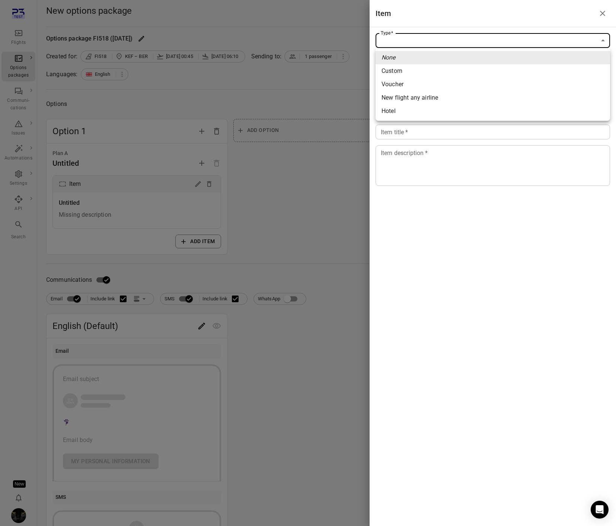
click at [405, 46] on body "Flights Options packages Communi-cations Issues Automations Settings API Search…" at bounding box center [308, 318] width 616 height 636
click at [395, 70] on span "Custom" at bounding box center [492, 71] width 222 height 9
type input "******"
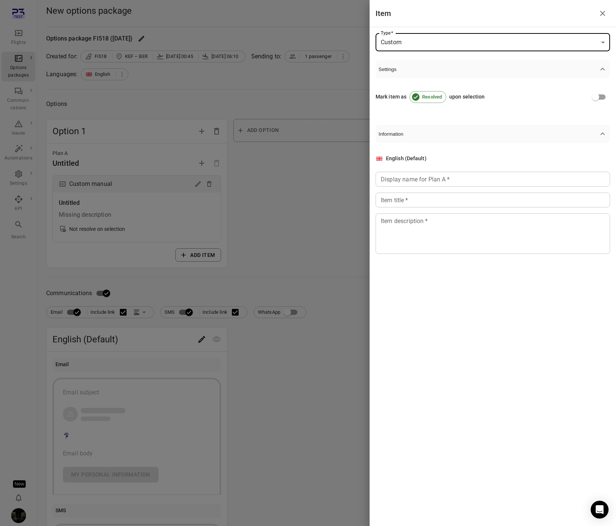
click at [408, 177] on input "Display name for Plan A   *" at bounding box center [492, 179] width 234 height 15
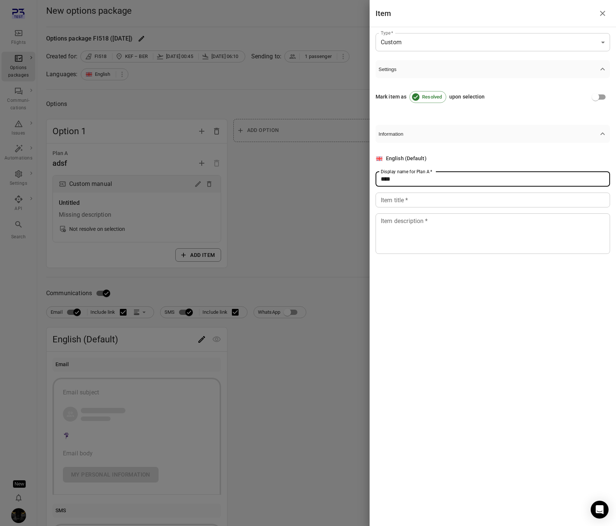
type input "****"
drag, startPoint x: 404, startPoint y: 201, endPoint x: 403, endPoint y: 219, distance: 18.3
click at [404, 201] on input "Item title   *" at bounding box center [492, 200] width 234 height 15
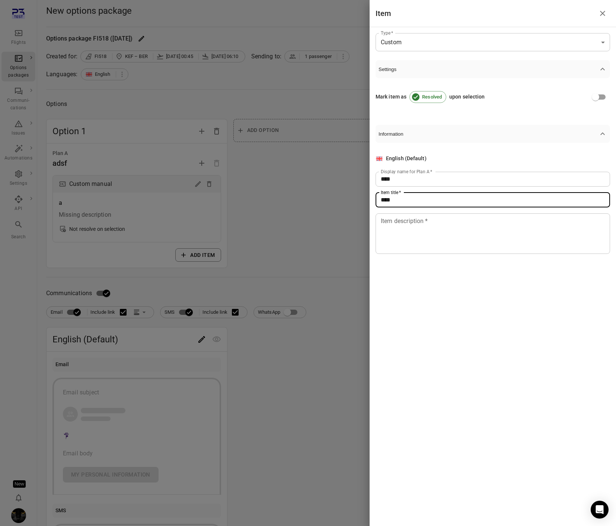
type input "****"
click at [403, 228] on textarea "Item description   *" at bounding box center [492, 233] width 224 height 34
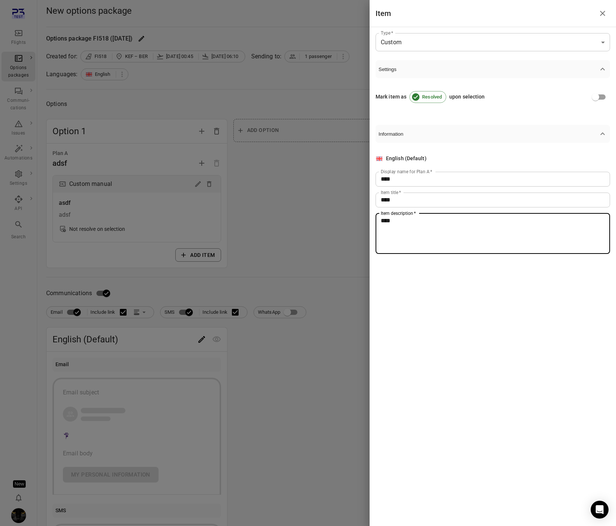
type textarea "****"
drag, startPoint x: 347, startPoint y: 269, endPoint x: 188, endPoint y: 312, distance: 164.6
click at [346, 270] on div at bounding box center [308, 263] width 616 height 526
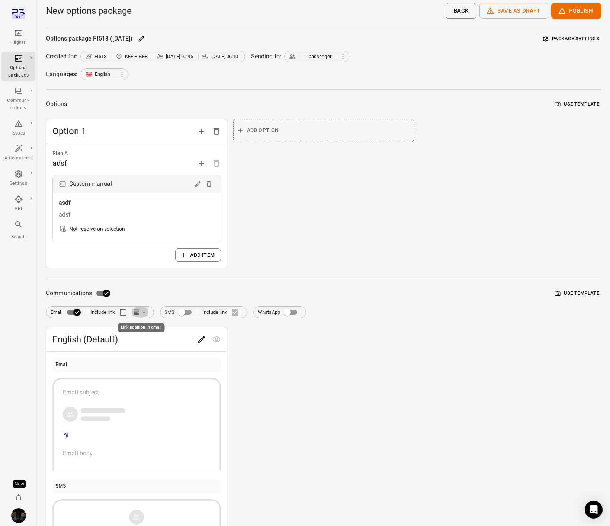
click at [142, 314] on icon "Link position in email" at bounding box center [143, 312] width 7 height 7
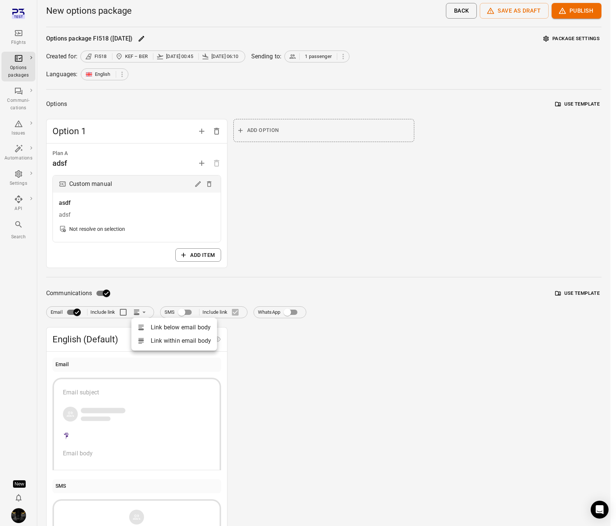
click at [139, 290] on div at bounding box center [308, 263] width 616 height 526
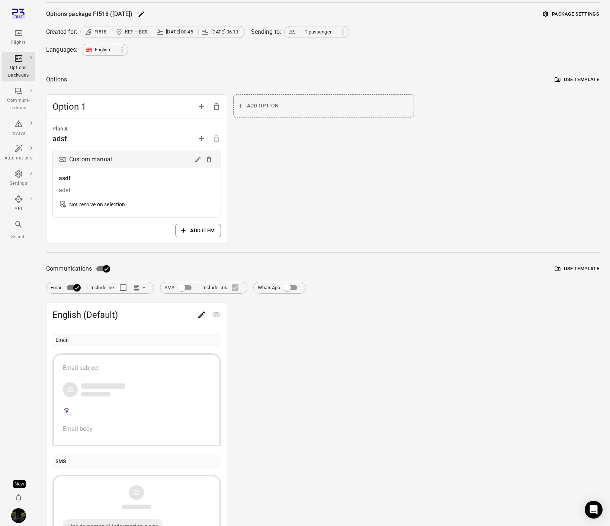
scroll to position [99, 0]
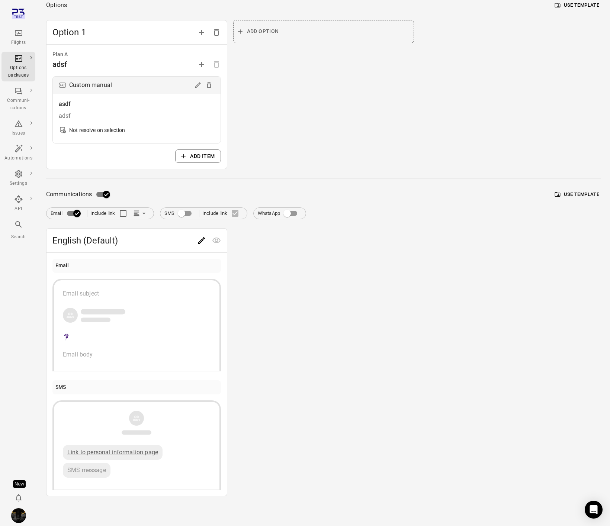
click at [139, 215] on icon "Link position in email" at bounding box center [137, 216] width 6 height 2
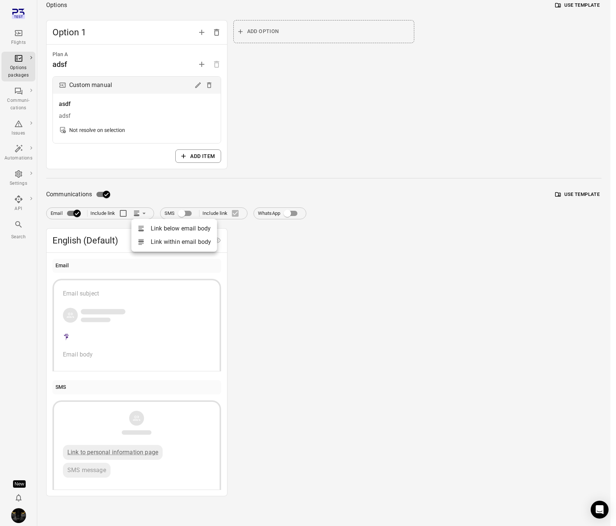
click at [146, 241] on div at bounding box center [143, 241] width 13 height 7
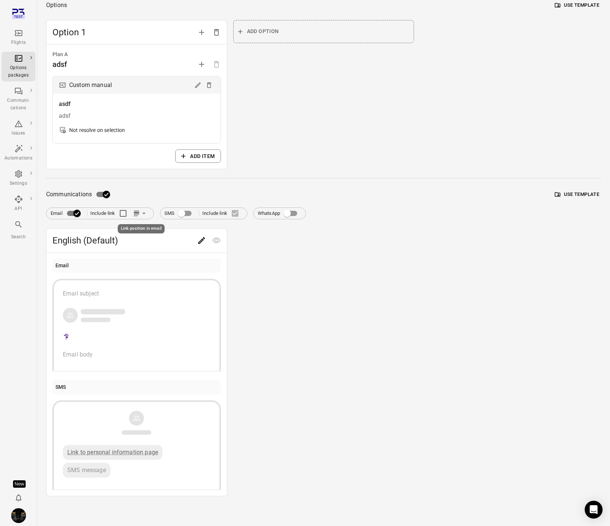
click at [142, 214] on icon "Link position in email" at bounding box center [143, 213] width 7 height 7
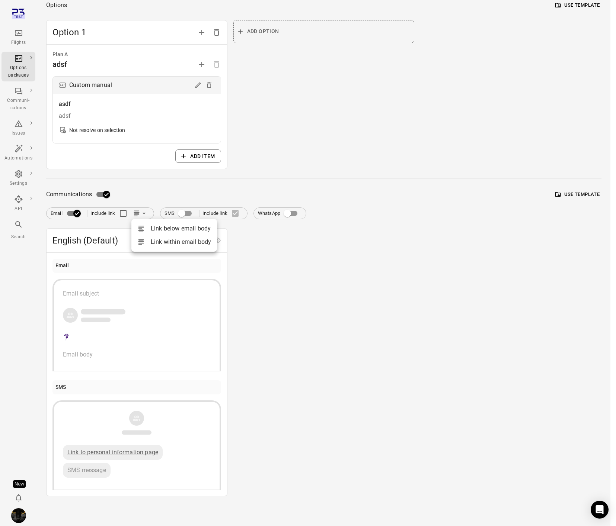
click at [147, 229] on div at bounding box center [143, 228] width 13 height 7
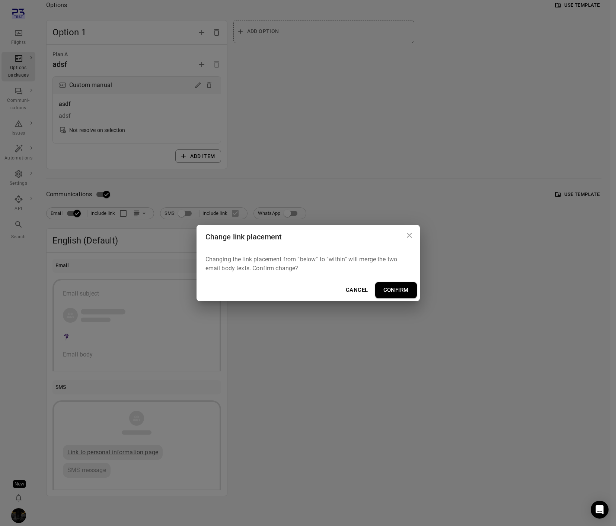
click at [385, 287] on button "Confirm" at bounding box center [396, 290] width 42 height 16
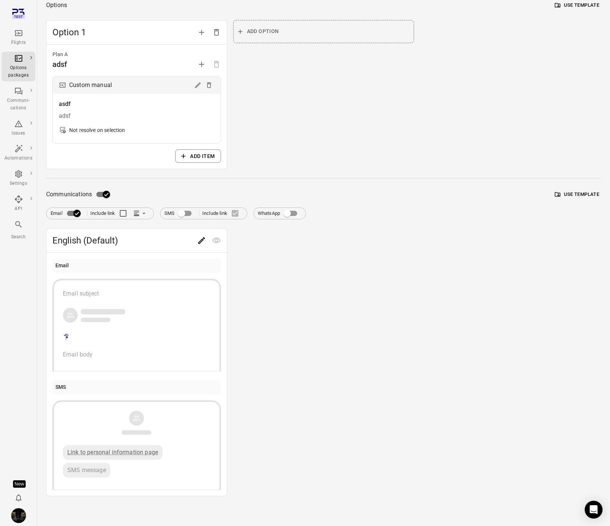
click at [183, 196] on div "Communications Use template" at bounding box center [323, 194] width 555 height 14
click at [142, 213] on icon "Link position in email" at bounding box center [143, 213] width 7 height 7
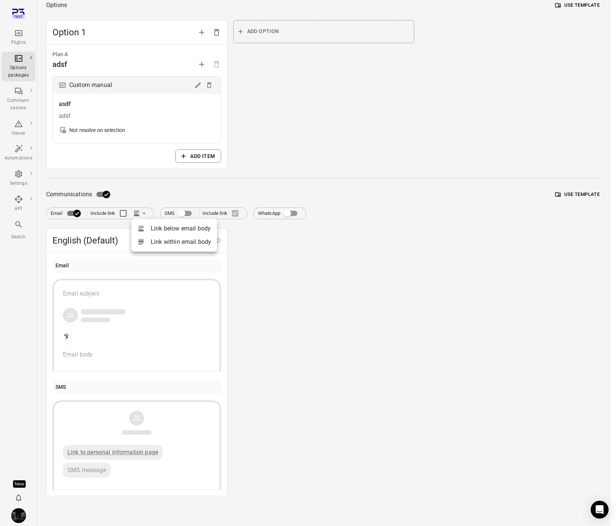
click at [131, 209] on div at bounding box center [308, 263] width 616 height 526
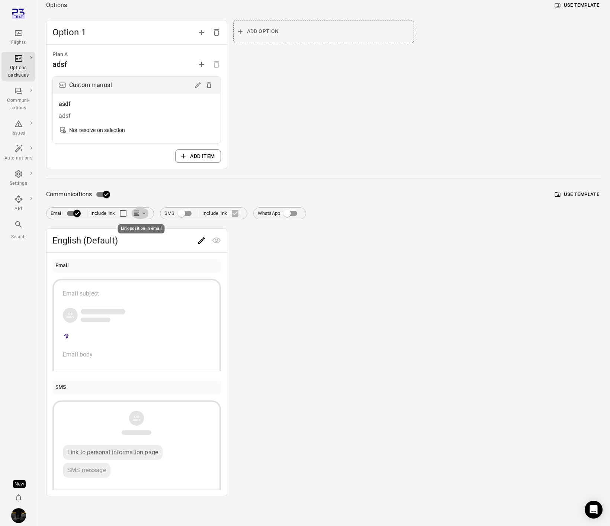
click at [141, 214] on icon "Link position in email" at bounding box center [143, 213] width 7 height 7
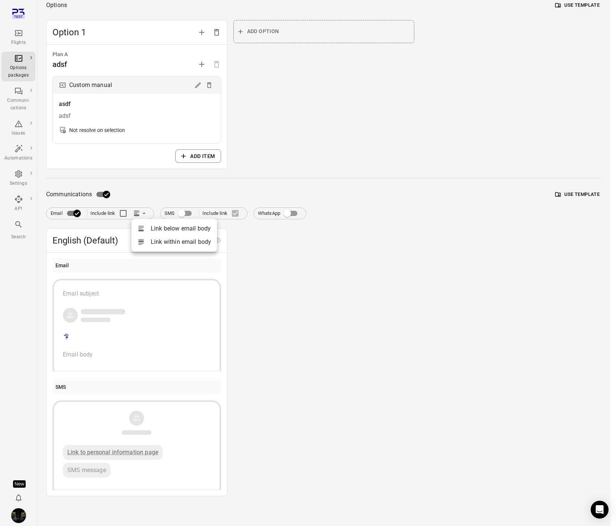
click at [150, 238] on div at bounding box center [143, 241] width 13 height 7
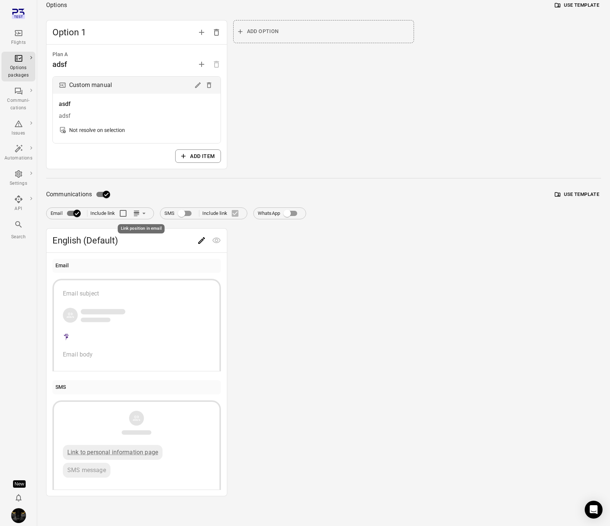
click at [139, 214] on icon "Link position in email" at bounding box center [136, 213] width 7 height 7
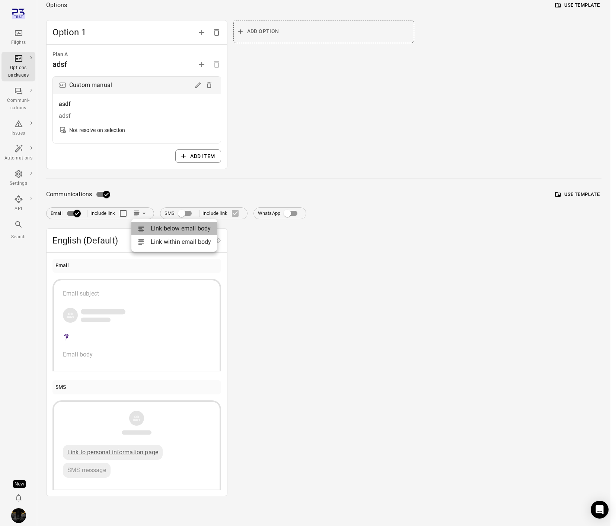
click at [142, 228] on icon at bounding box center [140, 228] width 7 height 7
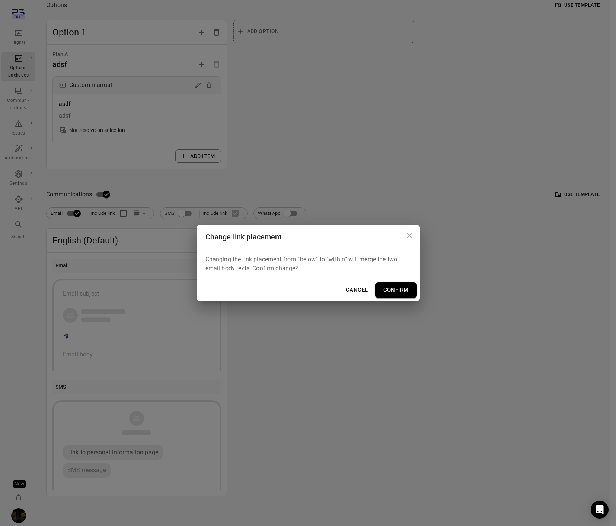
click at [396, 288] on button "Confirm" at bounding box center [396, 290] width 42 height 16
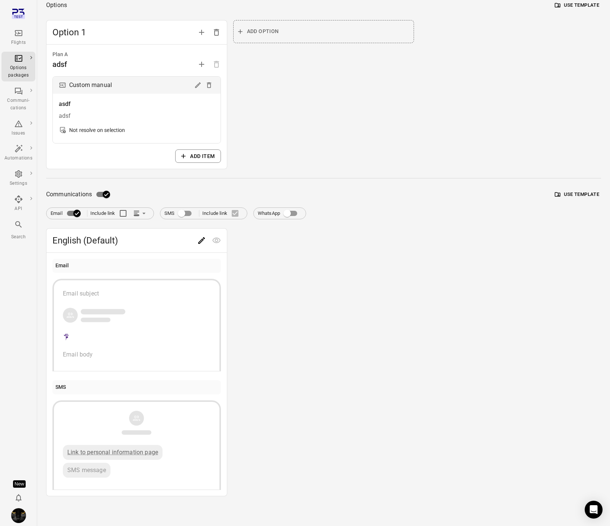
click at [139, 212] on icon "Link position in email" at bounding box center [136, 212] width 5 height 2
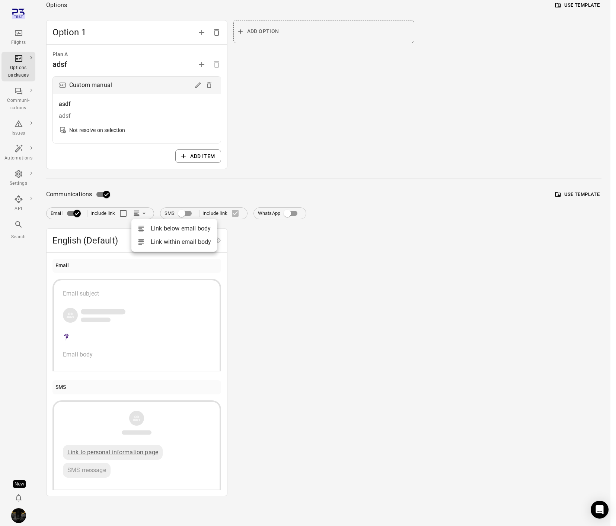
click at [150, 224] on li "Link below email body" at bounding box center [174, 228] width 86 height 13
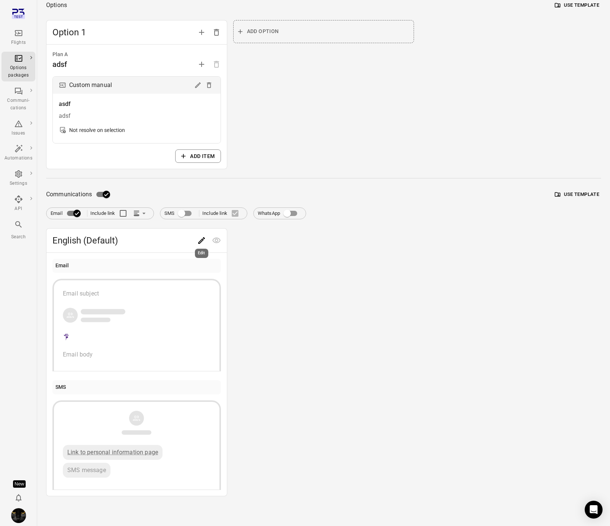
click at [197, 240] on icon "Edit" at bounding box center [201, 240] width 9 height 9
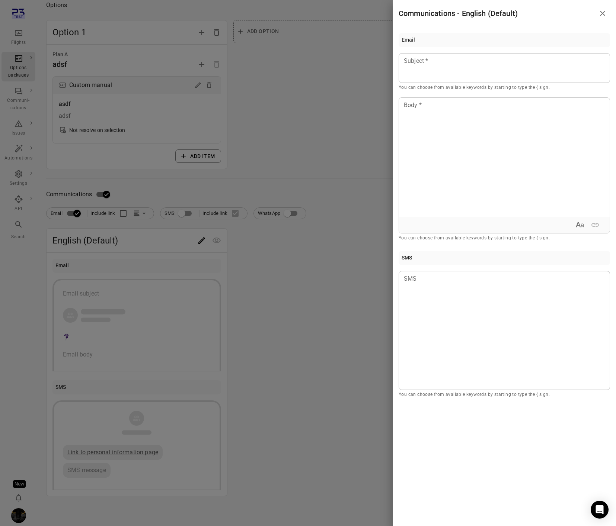
click at [313, 276] on div at bounding box center [308, 263] width 616 height 526
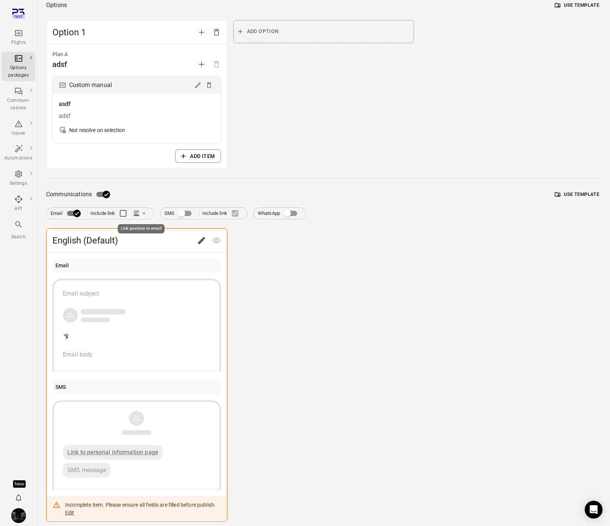
click at [142, 212] on icon "Link position in email" at bounding box center [143, 213] width 7 height 7
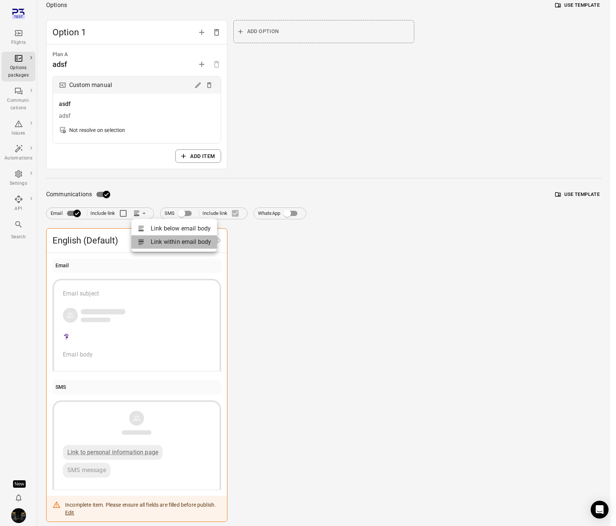
click at [151, 240] on li "Link within email body" at bounding box center [174, 241] width 86 height 13
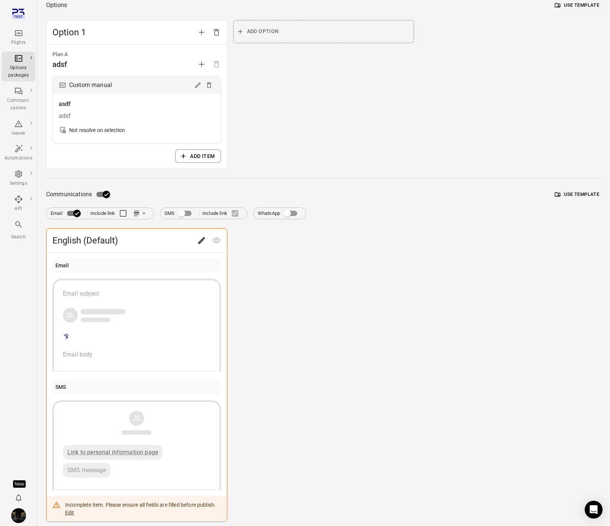
click at [200, 240] on icon "Edit" at bounding box center [201, 240] width 9 height 9
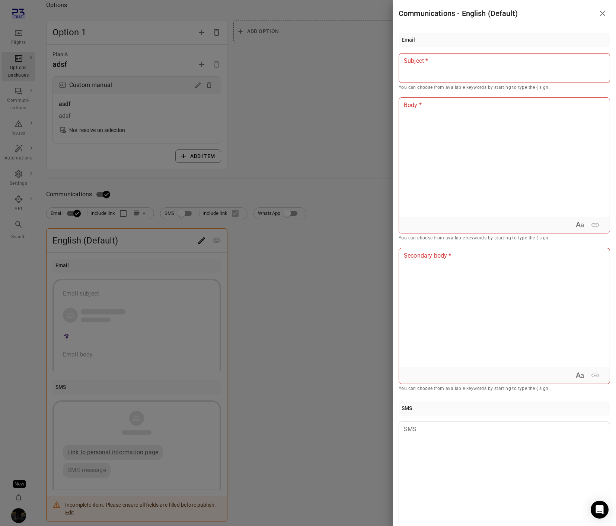
click at [174, 224] on div at bounding box center [308, 263] width 616 height 526
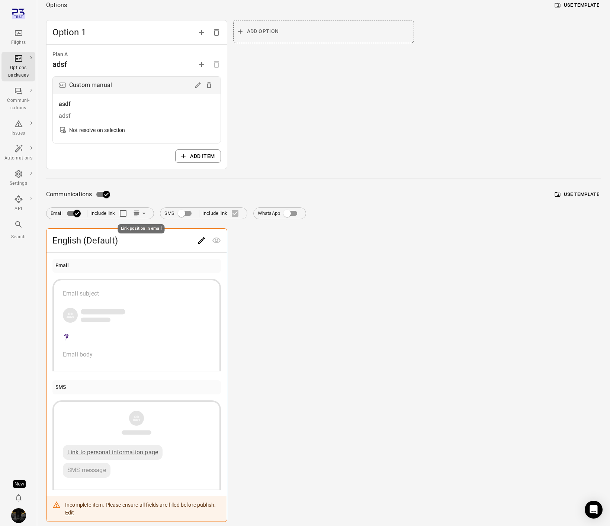
click at [142, 212] on icon "Link position in email" at bounding box center [143, 213] width 7 height 7
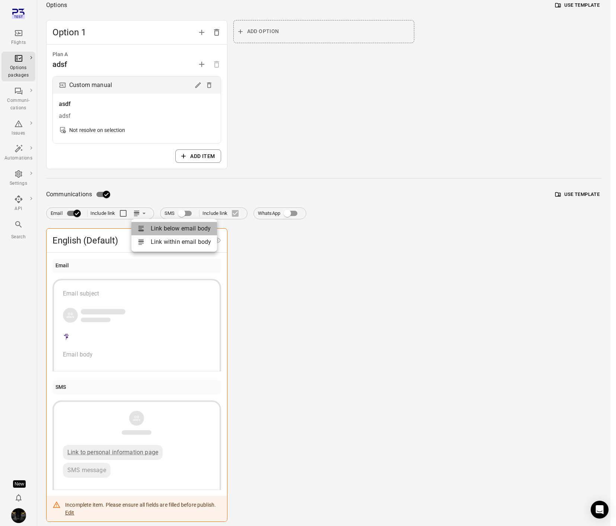
click at [149, 227] on div at bounding box center [143, 228] width 13 height 7
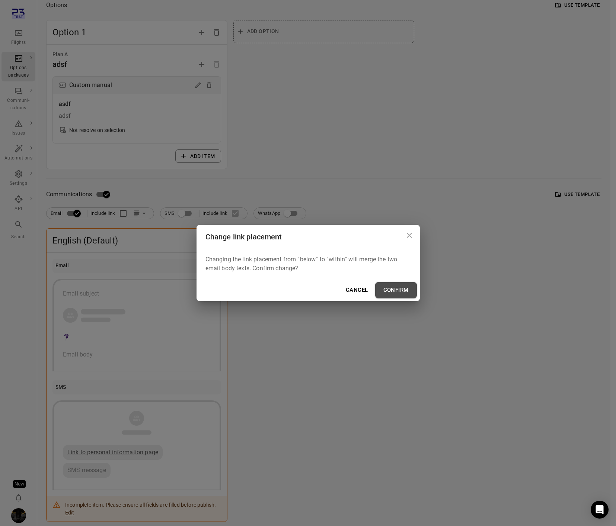
click at [386, 284] on button "Confirm" at bounding box center [396, 290] width 42 height 16
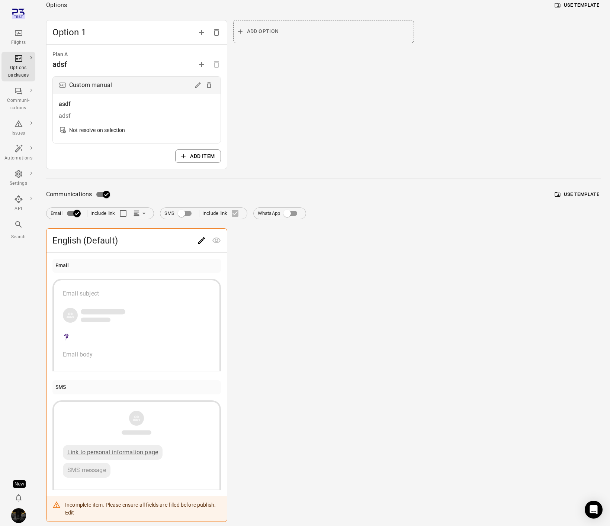
click at [16, 36] on icon "Main navigation" at bounding box center [18, 33] width 7 height 6
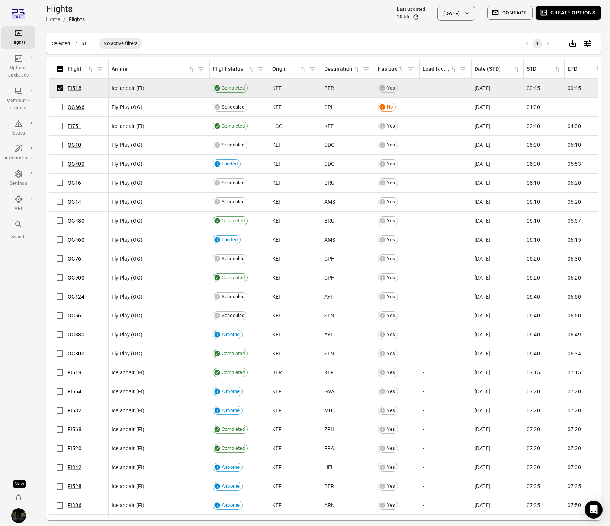
click at [521, 13] on button "Contact" at bounding box center [510, 13] width 46 height 14
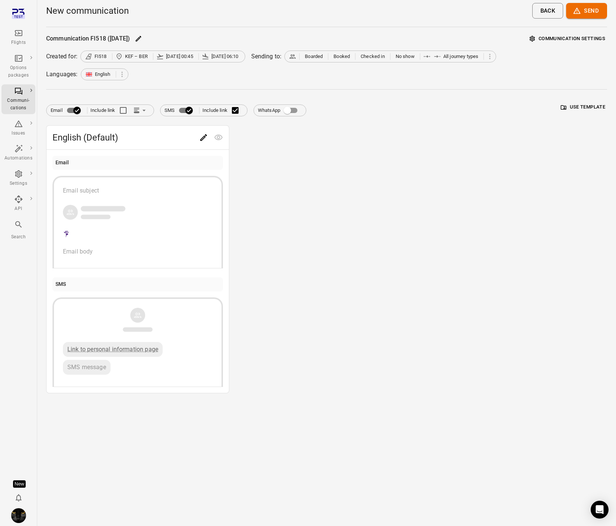
click at [143, 112] on icon "Link position in email" at bounding box center [143, 110] width 7 height 7
click at [148, 136] on div at bounding box center [143, 138] width 13 height 7
click at [142, 111] on icon "Link position in email" at bounding box center [143, 110] width 7 height 7
click at [147, 125] on div at bounding box center [143, 125] width 13 height 7
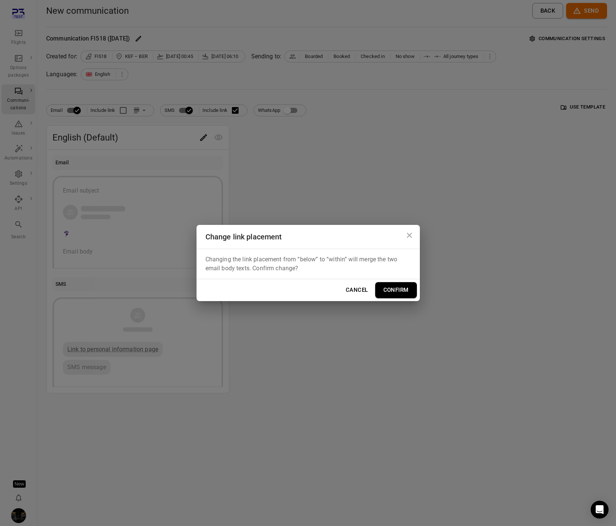
click at [391, 286] on button "Confirm" at bounding box center [396, 290] width 42 height 16
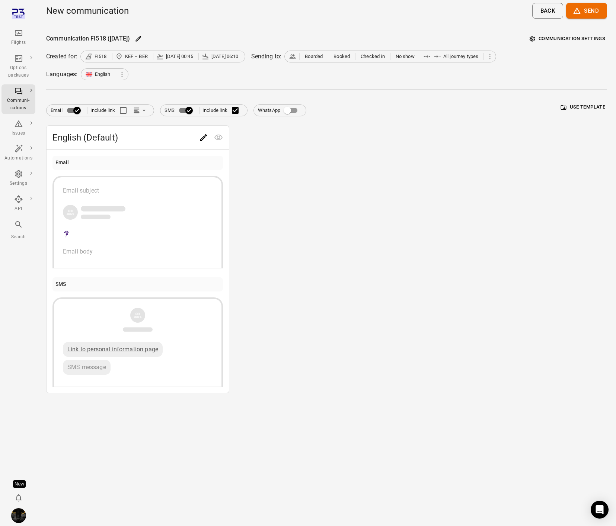
drag, startPoint x: 409, startPoint y: 213, endPoint x: 232, endPoint y: 173, distance: 181.5
click at [405, 213] on div "English (Default) Email Email subject Email body SMS Link to personal informati…" at bounding box center [326, 259] width 560 height 268
click at [18, 35] on icon "Main navigation" at bounding box center [18, 33] width 9 height 9
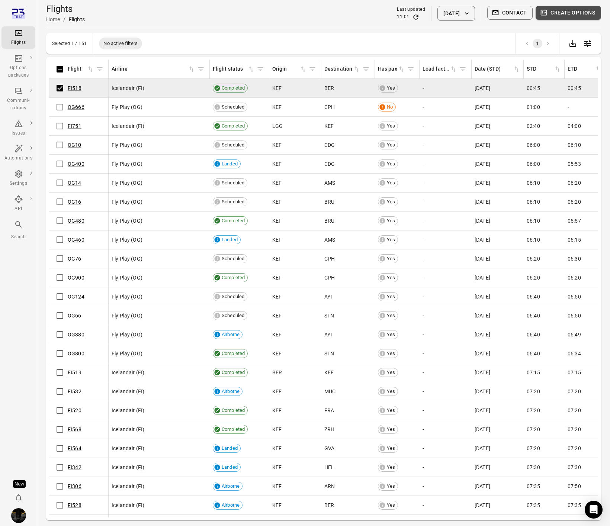
click at [569, 13] on button "Create options" at bounding box center [568, 13] width 65 height 14
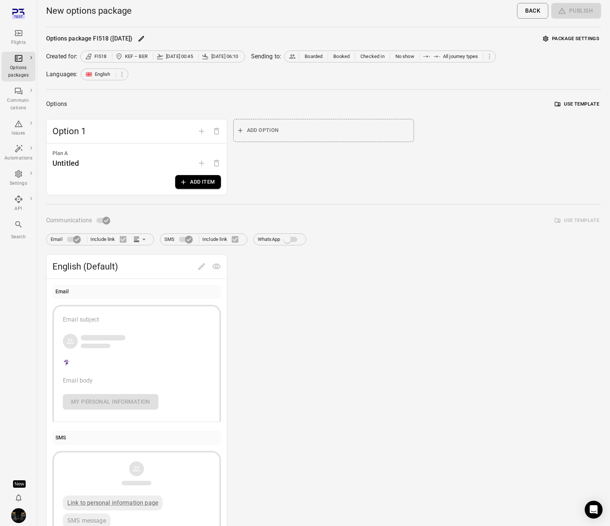
click at [199, 187] on button "Add item" at bounding box center [197, 182] width 45 height 14
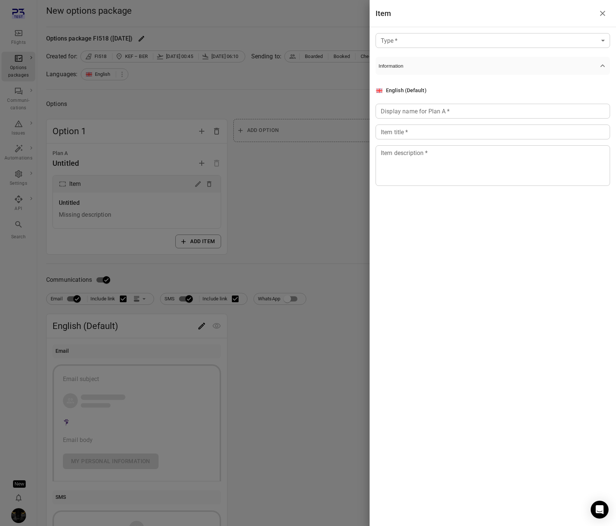
click at [463, 48] on div "Type   * ​ Type   * Information English (Default) Display name for Plan A   * D…" at bounding box center [492, 115] width 246 height 177
click at [459, 42] on body "Flights Options packages Communi-cations Issues Automations Settings API Search…" at bounding box center [308, 318] width 616 height 636
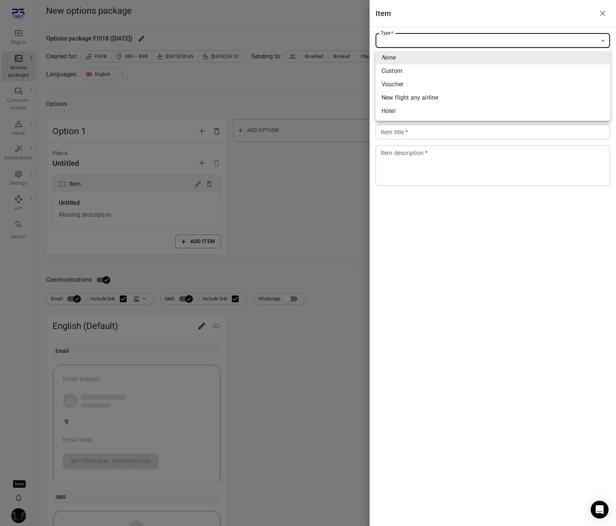
click at [436, 76] on li "Custom" at bounding box center [492, 70] width 234 height 13
type input "******"
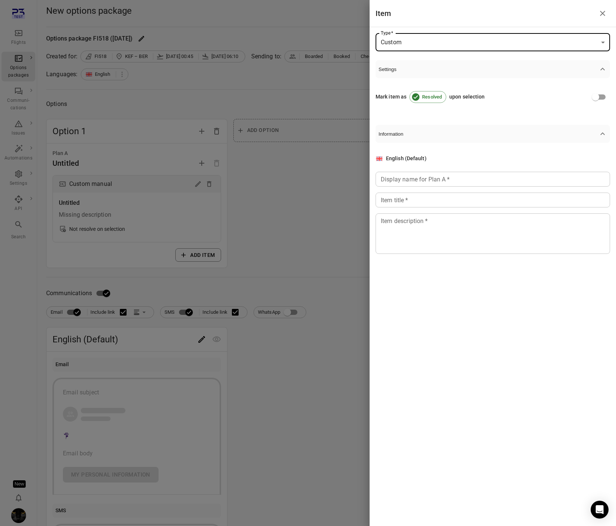
click at [404, 182] on input "Display name for Plan A   *" at bounding box center [492, 179] width 234 height 15
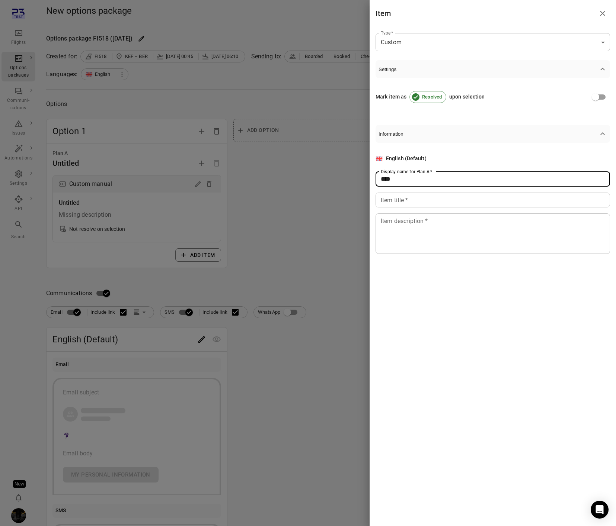
type input "****"
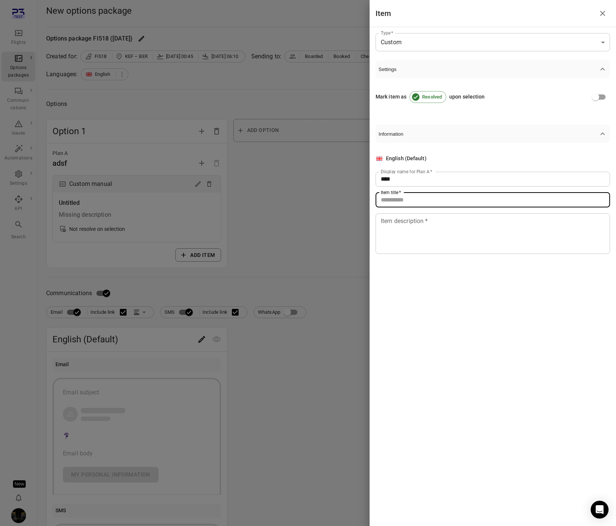
drag, startPoint x: 398, startPoint y: 200, endPoint x: 399, endPoint y: 223, distance: 23.1
click at [398, 200] on input "Item title   *" at bounding box center [492, 200] width 234 height 15
type input "****"
click at [400, 226] on textarea "Item description   *" at bounding box center [492, 233] width 224 height 34
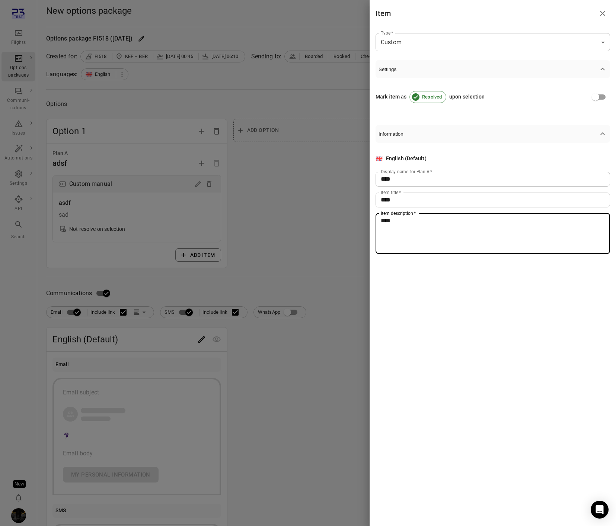
type textarea "****"
click at [301, 263] on div at bounding box center [308, 263] width 616 height 526
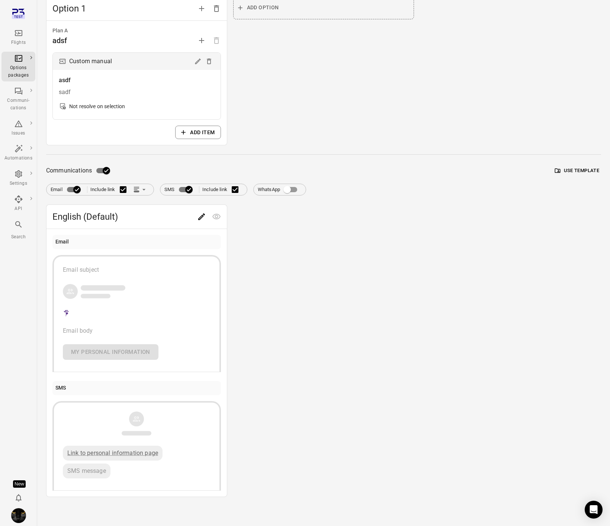
scroll to position [123, 0]
click at [204, 216] on icon "Edit" at bounding box center [201, 216] width 9 height 9
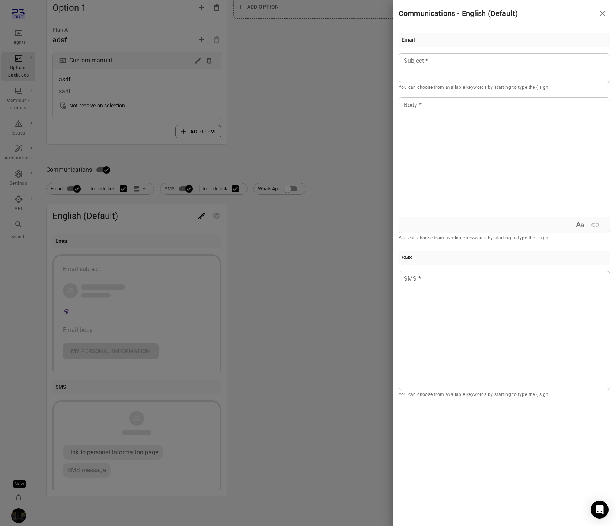
drag, startPoint x: 317, startPoint y: 161, endPoint x: 189, endPoint y: 122, distance: 134.4
click at [317, 161] on div at bounding box center [308, 263] width 616 height 526
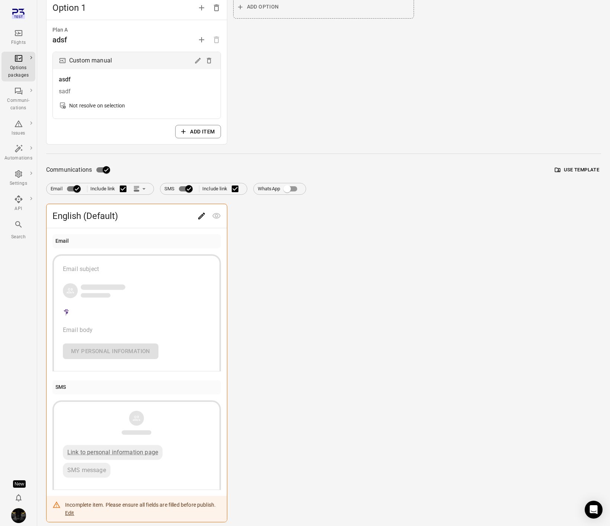
click at [20, 36] on icon "Main navigation" at bounding box center [18, 33] width 9 height 9
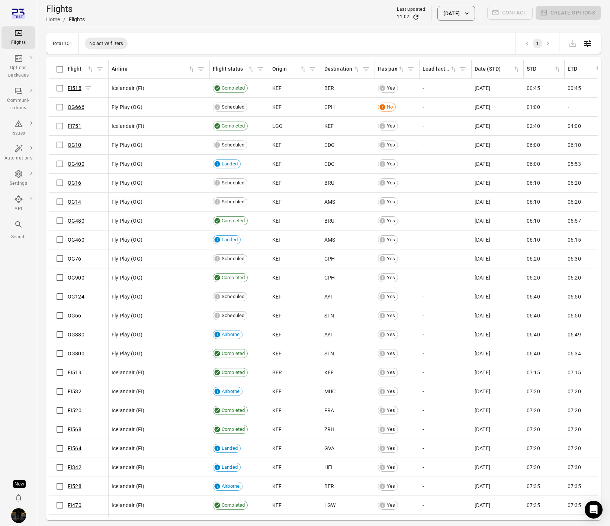
click at [79, 87] on link "FI518" at bounding box center [75, 88] width 14 height 6
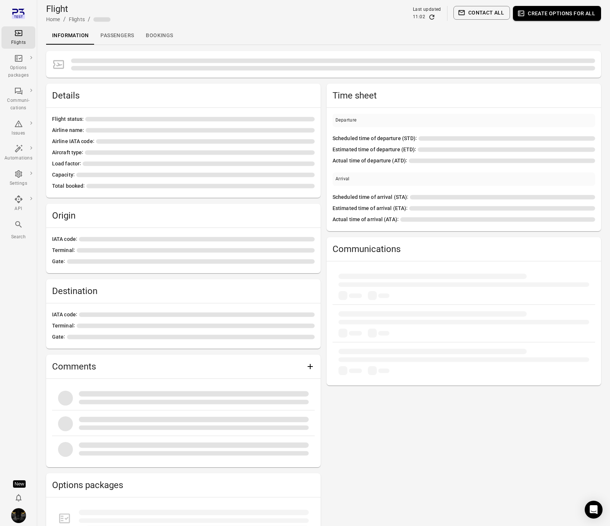
click at [115, 32] on link "Passengers" at bounding box center [116, 36] width 45 height 18
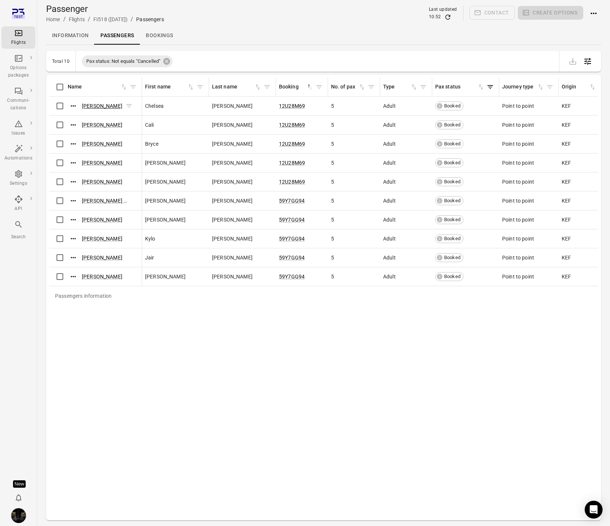
click at [99, 107] on link "[PERSON_NAME]" at bounding box center [102, 106] width 41 height 6
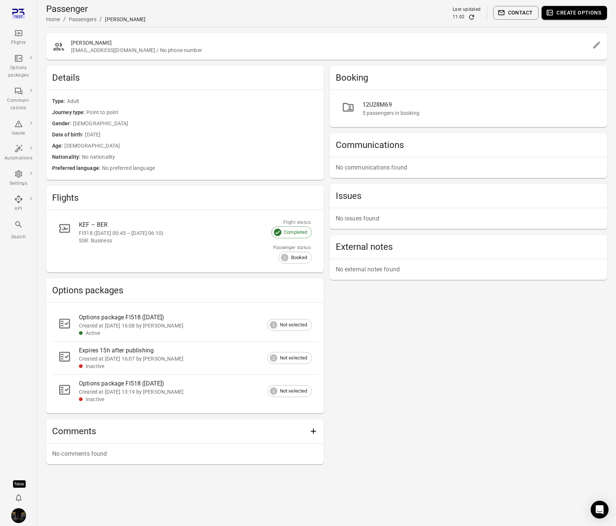
click at [570, 13] on button "Create options" at bounding box center [573, 13] width 65 height 14
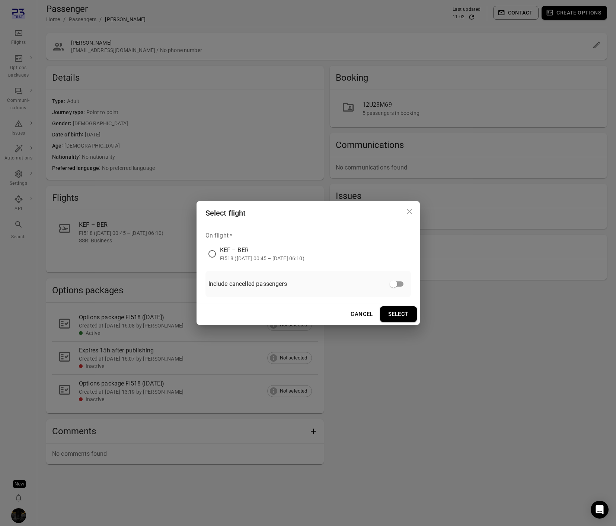
click at [234, 255] on div "FI518 ([DATE] 00:45 – [DATE] 06:10)" at bounding box center [262, 258] width 84 height 7
click at [405, 314] on button "Select" at bounding box center [398, 314] width 37 height 16
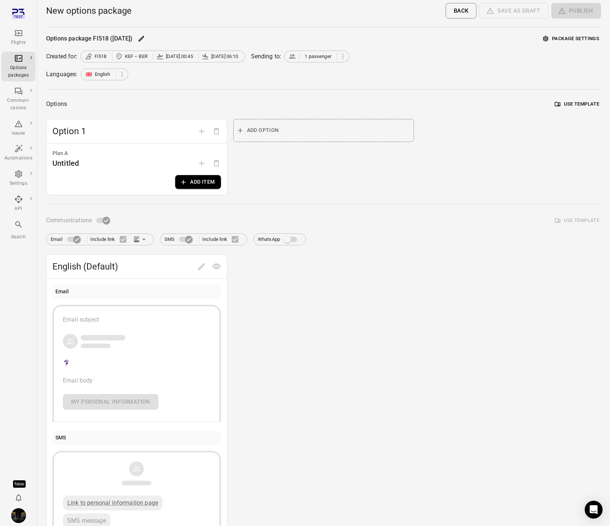
click at [549, 37] on button "Package settings" at bounding box center [571, 39] width 60 height 12
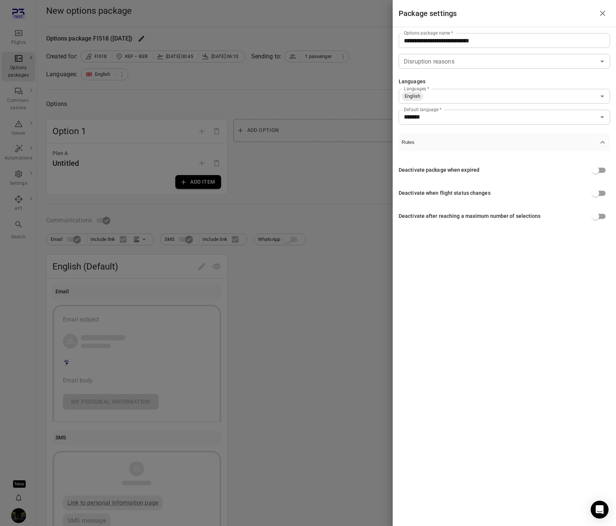
click at [354, 48] on div at bounding box center [308, 263] width 616 height 526
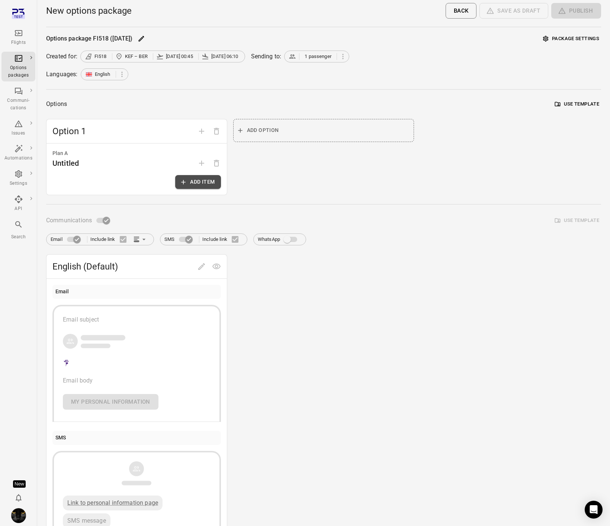
click at [206, 183] on button "Add item" at bounding box center [197, 182] width 45 height 14
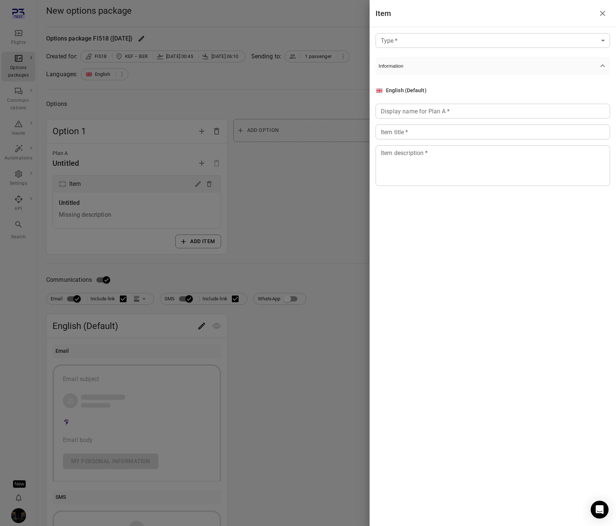
click at [400, 115] on input "Display name for Plan A   *" at bounding box center [492, 111] width 234 height 15
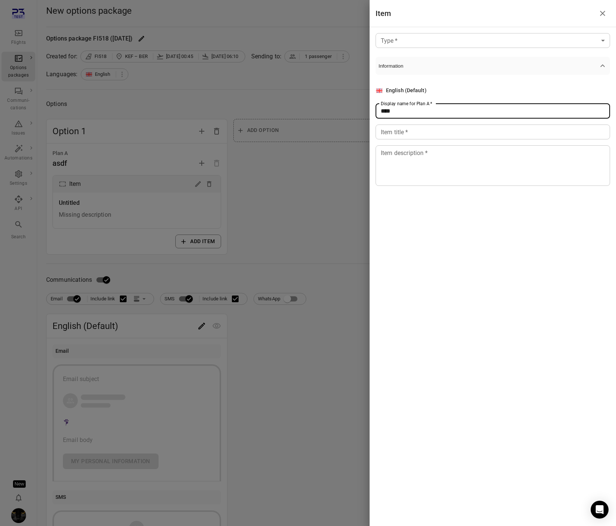
type input "****"
click at [411, 45] on body "Flights Options packages Communi-cations Issues Automations Settings API Search…" at bounding box center [308, 318] width 616 height 636
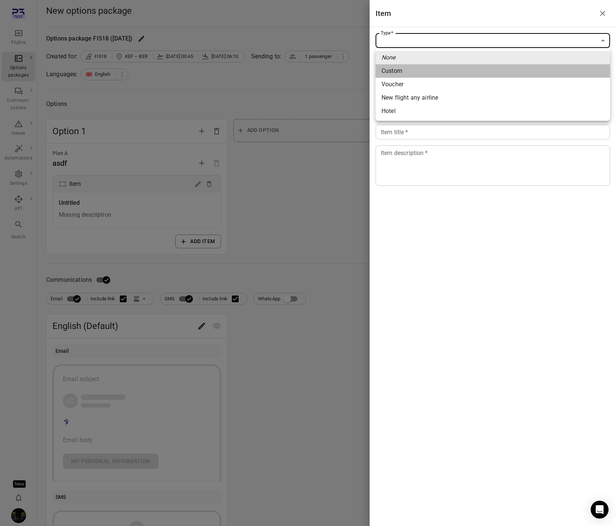
drag, startPoint x: 399, startPoint y: 71, endPoint x: 404, endPoint y: 137, distance: 66.0
click at [399, 72] on span "Custom" at bounding box center [492, 71] width 222 height 9
type input "******"
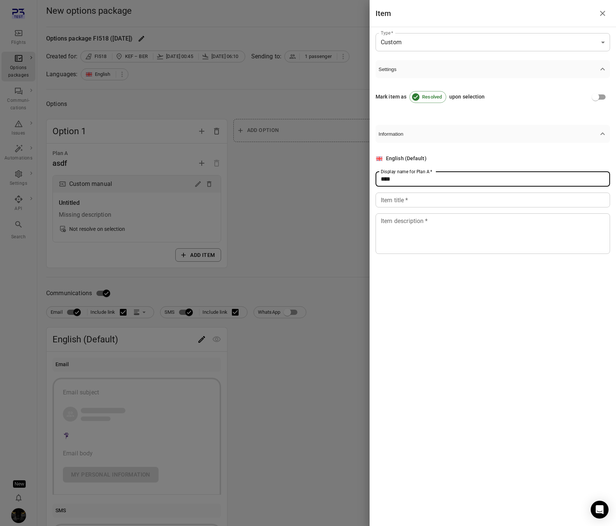
click at [392, 181] on input "****" at bounding box center [492, 179] width 234 height 15
click at [392, 205] on input "Item title   *" at bounding box center [492, 200] width 234 height 15
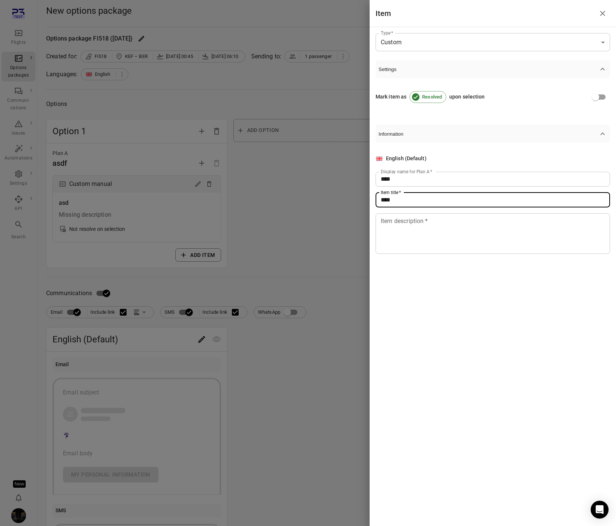
type input "****"
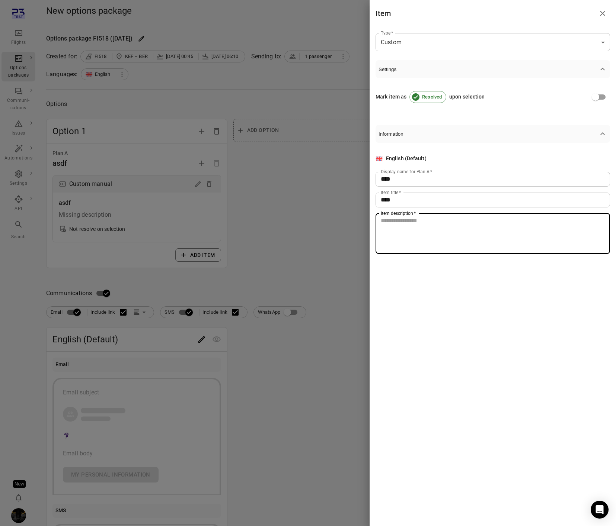
click at [396, 226] on textarea "Item description   *" at bounding box center [492, 233] width 224 height 34
type textarea "****"
click at [338, 236] on div at bounding box center [308, 263] width 616 height 526
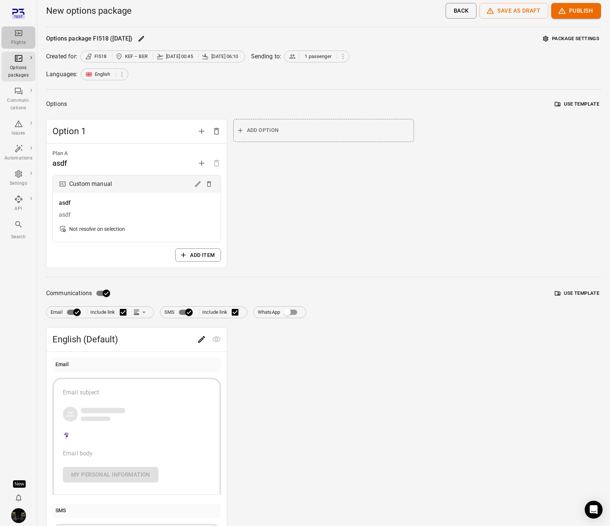
click at [18, 35] on icon "Main navigation" at bounding box center [18, 33] width 7 height 6
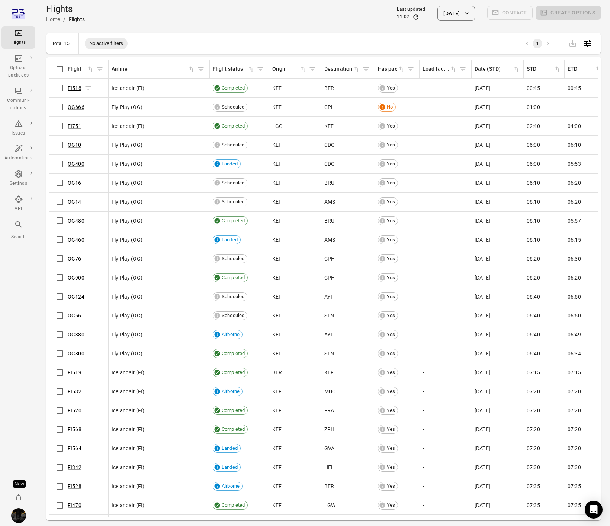
click at [70, 88] on link "FI518" at bounding box center [75, 88] width 14 height 6
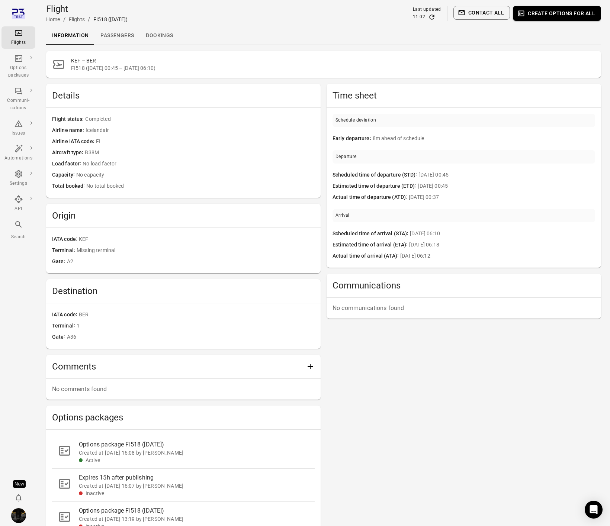
click at [117, 36] on link "Passengers" at bounding box center [116, 36] width 45 height 18
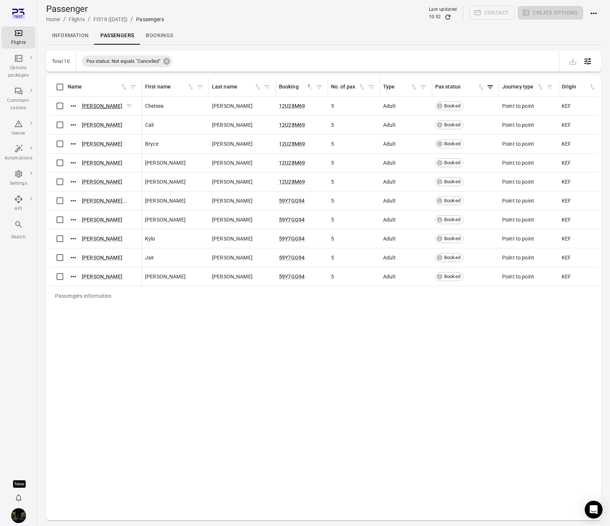
click at [94, 106] on link "[PERSON_NAME]" at bounding box center [102, 106] width 41 height 6
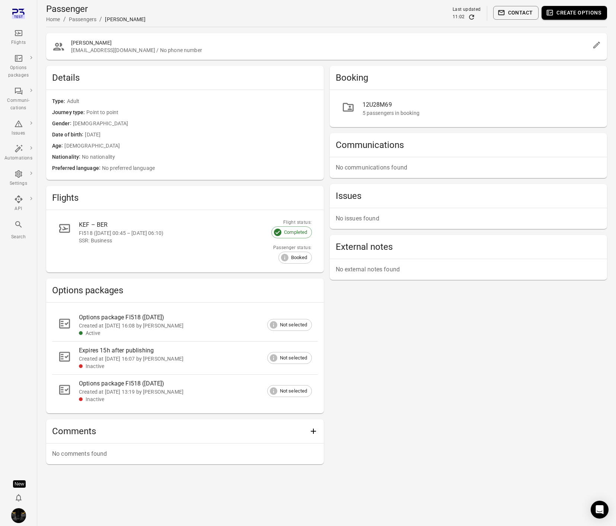
click at [598, 45] on icon "Edit" at bounding box center [596, 45] width 9 height 9
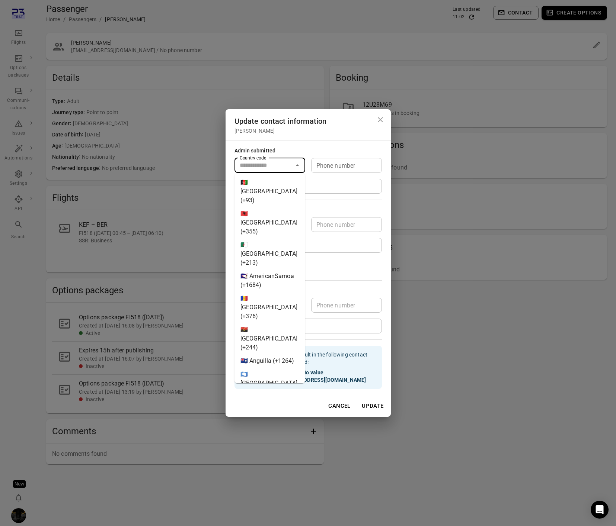
click at [282, 162] on input "Country code" at bounding box center [264, 165] width 54 height 10
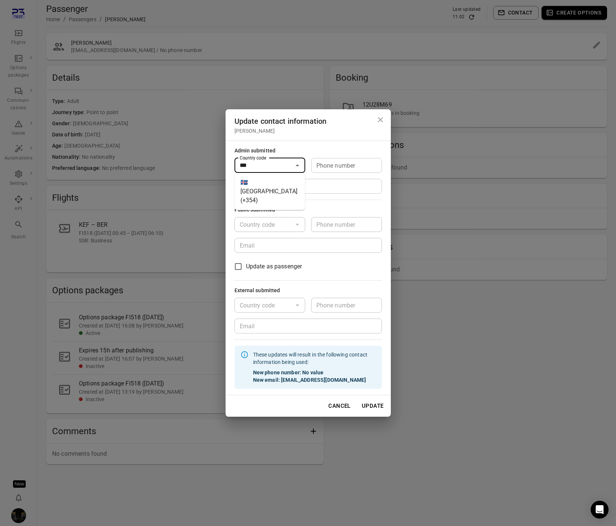
click at [265, 183] on li "🇮🇸 Iceland (+354)" at bounding box center [269, 191] width 71 height 31
type input "*********"
click at [349, 165] on input "Phone number" at bounding box center [346, 165] width 71 height 15
type input "*******"
click at [375, 405] on button "Update" at bounding box center [372, 406] width 30 height 16
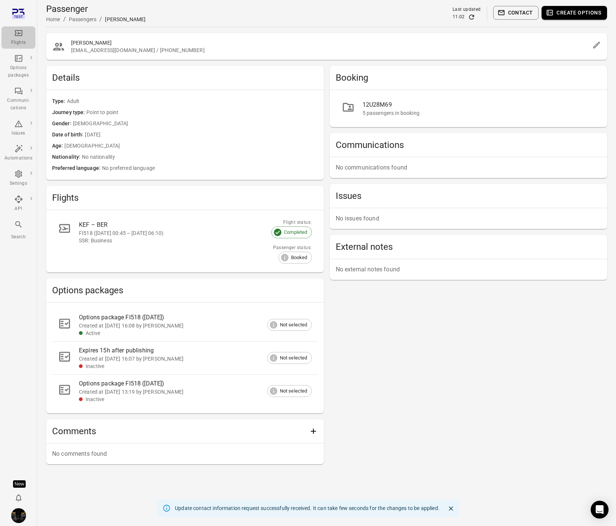
click at [25, 36] on div "Flights" at bounding box center [18, 38] width 28 height 18
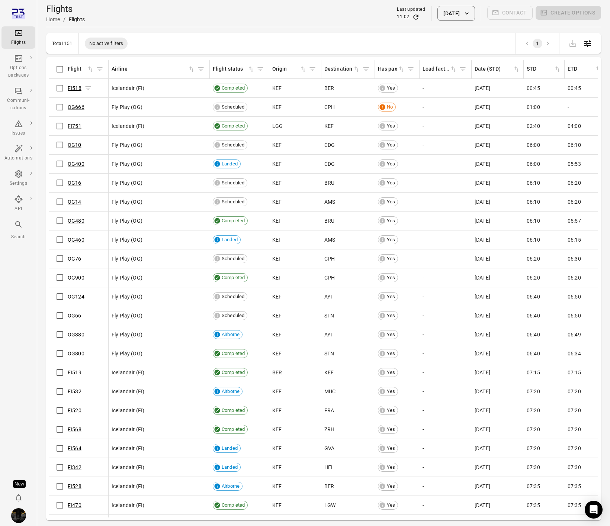
click at [74, 85] on link "FI518" at bounding box center [75, 88] width 14 height 6
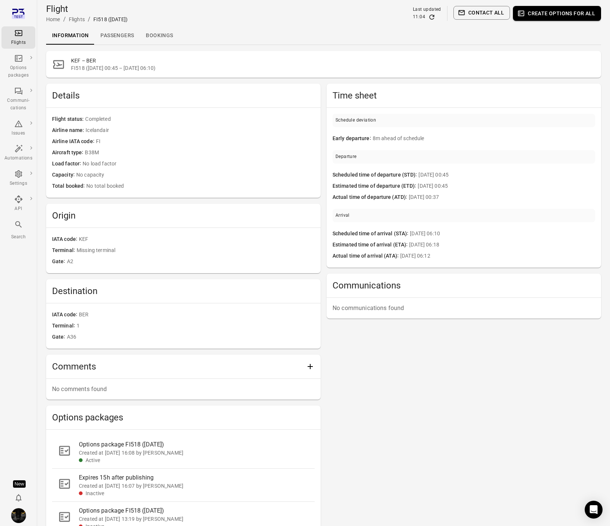
click at [108, 36] on link "Passengers" at bounding box center [116, 36] width 45 height 18
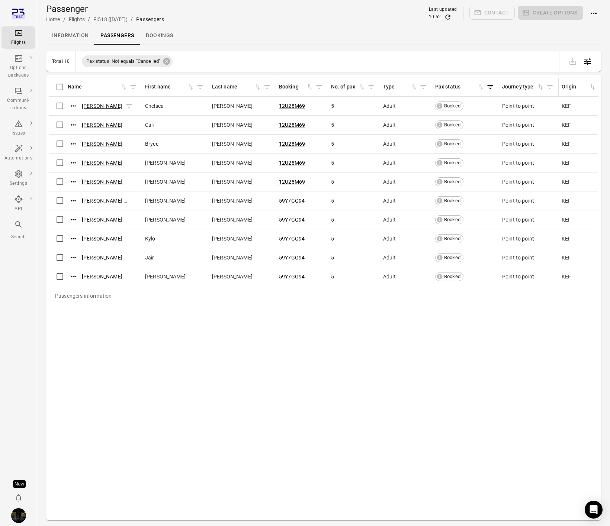
click at [94, 107] on link "[PERSON_NAME]" at bounding box center [102, 106] width 41 height 6
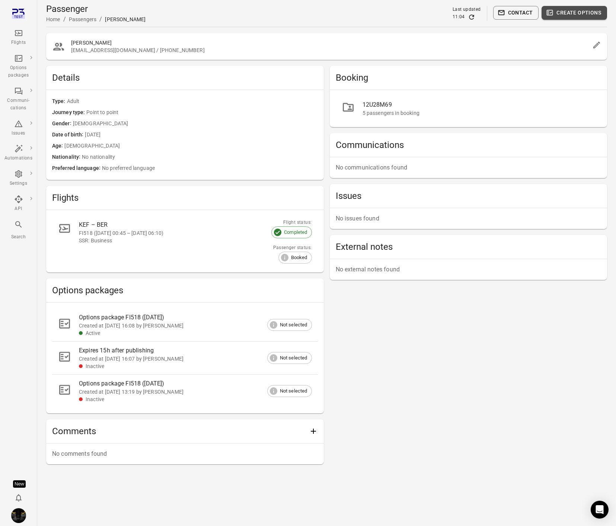
click at [587, 9] on button "Create options" at bounding box center [573, 13] width 65 height 14
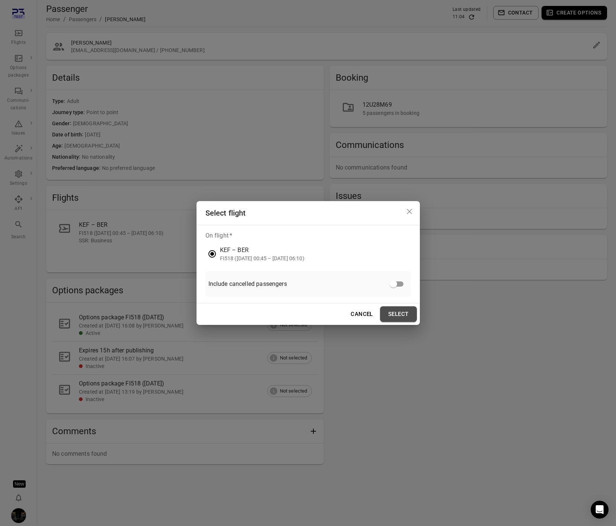
click at [400, 317] on button "Select" at bounding box center [398, 314] width 37 height 16
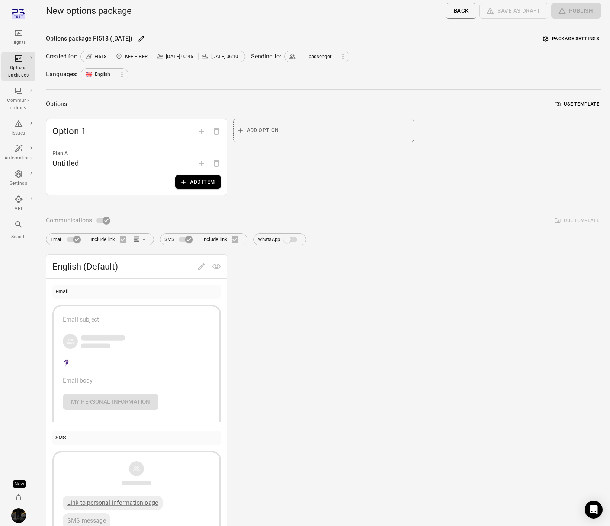
click at [207, 182] on button "Add item" at bounding box center [197, 182] width 45 height 14
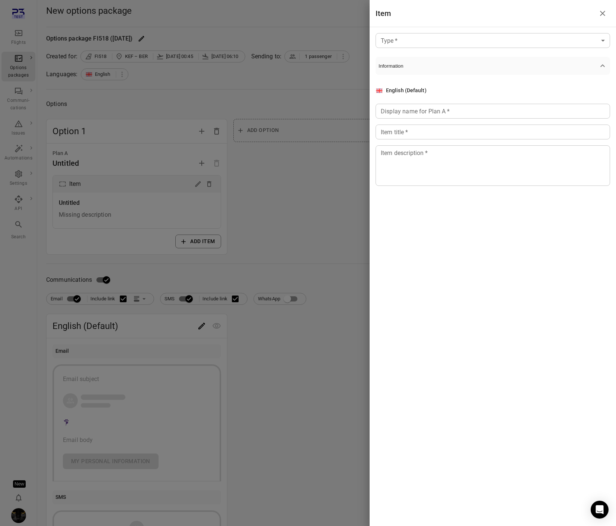
click at [447, 42] on body "Flights Options packages Communi-cations Issues Automations Settings API Search…" at bounding box center [308, 318] width 616 height 636
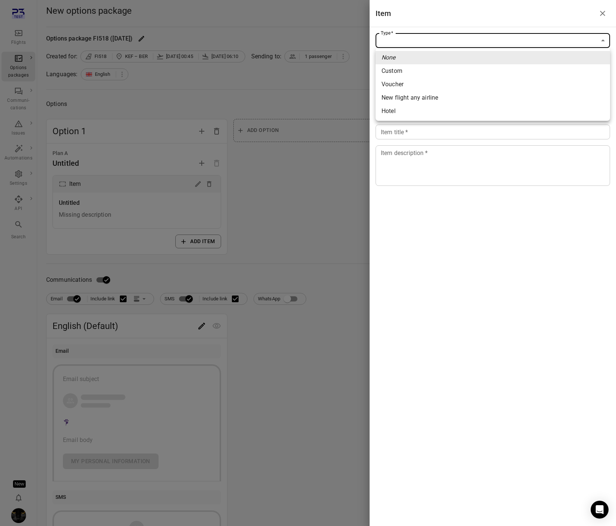
click at [411, 74] on span "Custom" at bounding box center [492, 71] width 222 height 9
type input "******"
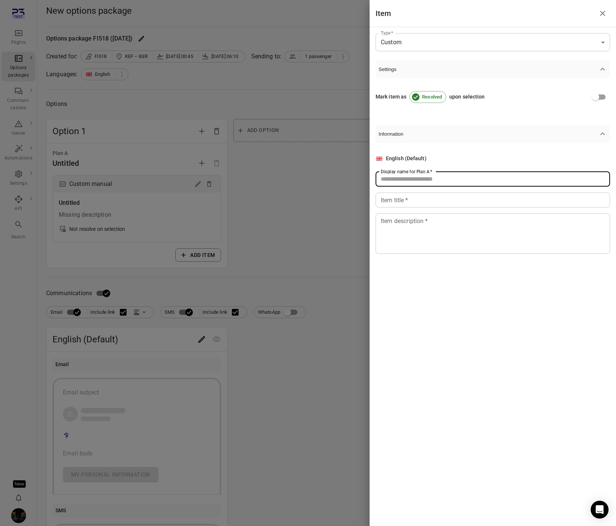
click at [400, 172] on div "Display name for Plan A   * Display name for Plan A   *" at bounding box center [492, 179] width 234 height 15
type input "****"
drag, startPoint x: 405, startPoint y: 202, endPoint x: 411, endPoint y: 223, distance: 22.0
click at [405, 202] on input "Item title   *" at bounding box center [492, 200] width 234 height 15
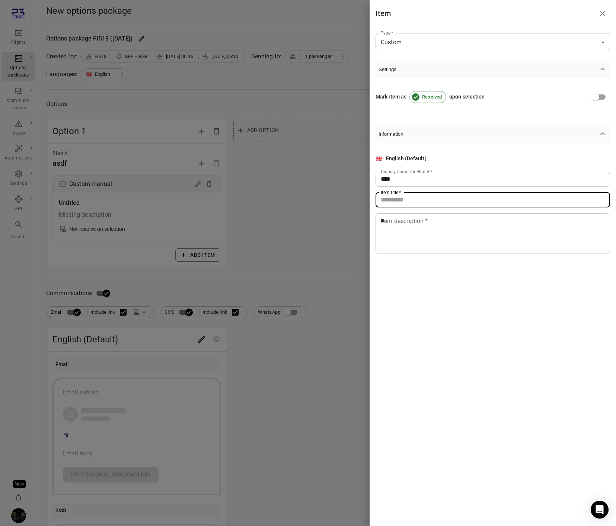
click at [412, 227] on textarea "*" at bounding box center [492, 233] width 224 height 34
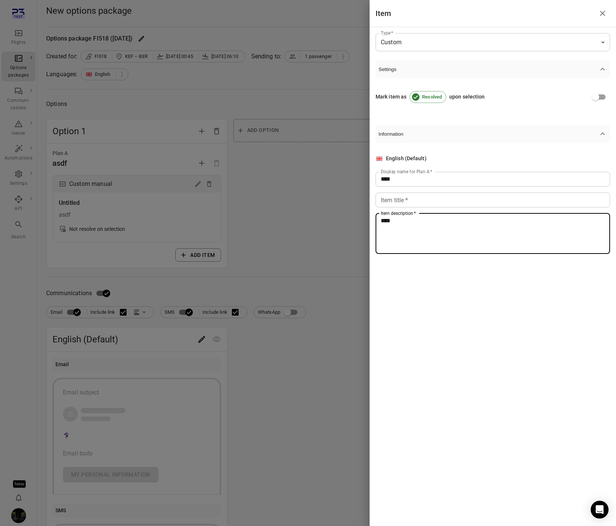
type textarea "****"
click at [315, 260] on div at bounding box center [308, 263] width 616 height 526
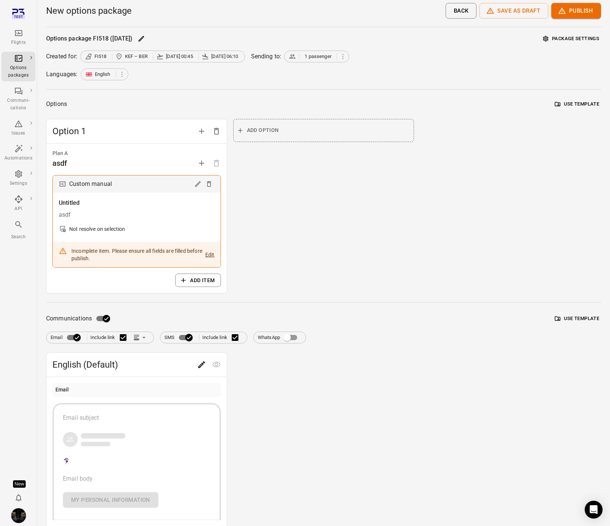
click at [197, 181] on icon "Edit" at bounding box center [197, 183] width 7 height 7
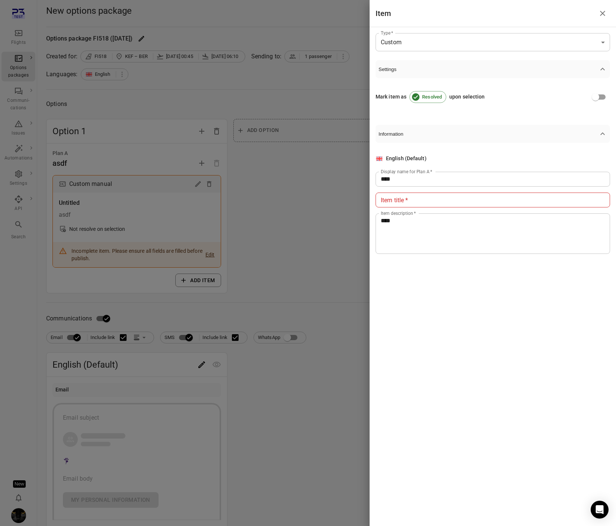
click at [411, 206] on input "Item title   *" at bounding box center [492, 200] width 234 height 15
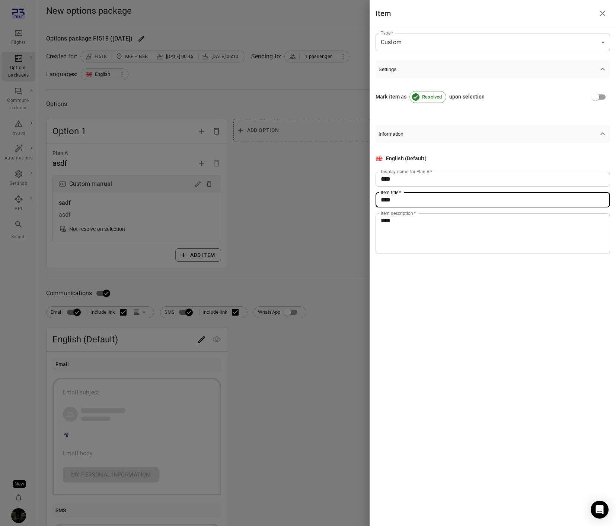
type input "****"
drag, startPoint x: 346, startPoint y: 262, endPoint x: 338, endPoint y: 280, distance: 19.5
click at [345, 265] on div at bounding box center [308, 263] width 616 height 526
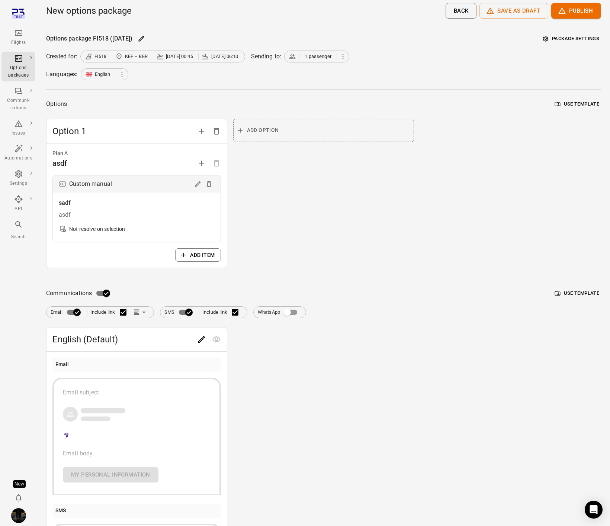
click at [201, 342] on icon "Edit" at bounding box center [201, 339] width 9 height 9
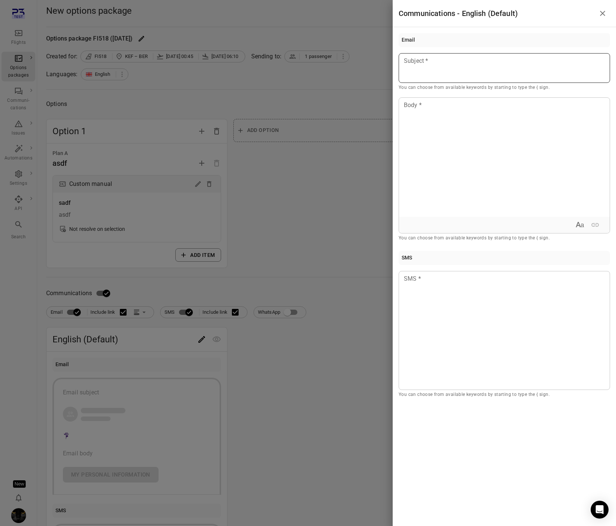
click at [432, 75] on div at bounding box center [503, 68] width 211 height 30
click at [441, 81] on div "Passenger first name" at bounding box center [445, 81] width 63 height 7
click at [446, 153] on div at bounding box center [504, 157] width 211 height 119
click at [437, 298] on div at bounding box center [503, 330] width 211 height 119
click at [297, 167] on div at bounding box center [308, 263] width 616 height 526
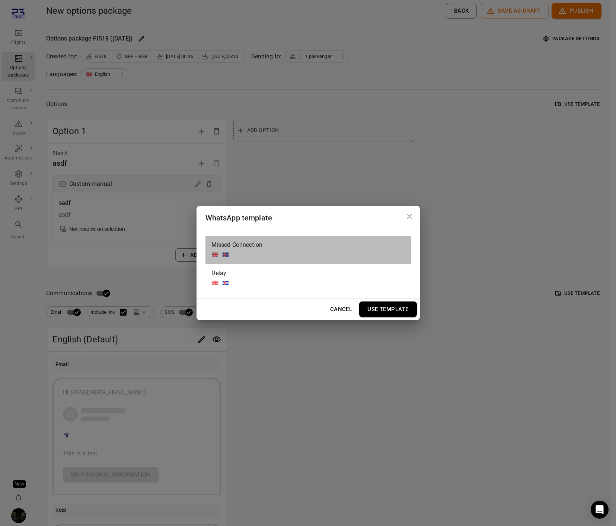
click at [277, 254] on div "Missed Connection" at bounding box center [307, 250] width 205 height 28
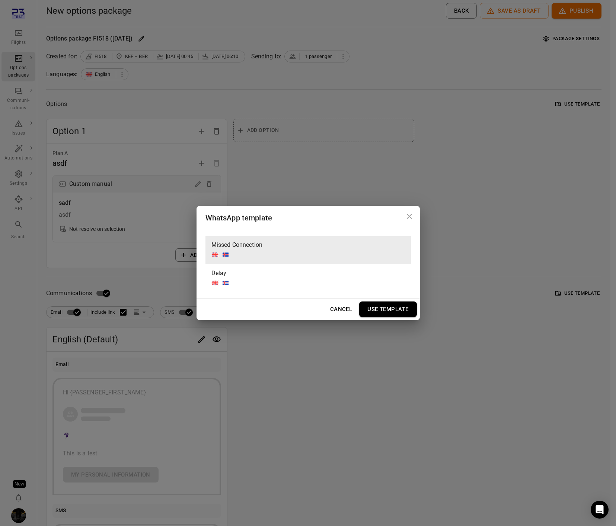
click at [383, 312] on button "Use Template" at bounding box center [387, 310] width 57 height 16
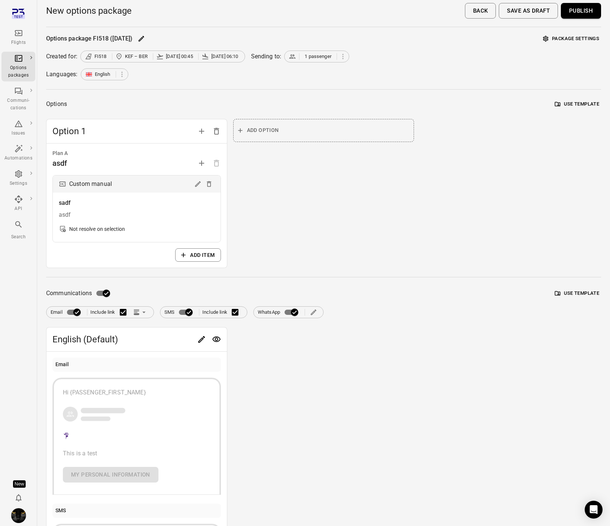
click at [203, 337] on icon "Edit" at bounding box center [201, 339] width 7 height 7
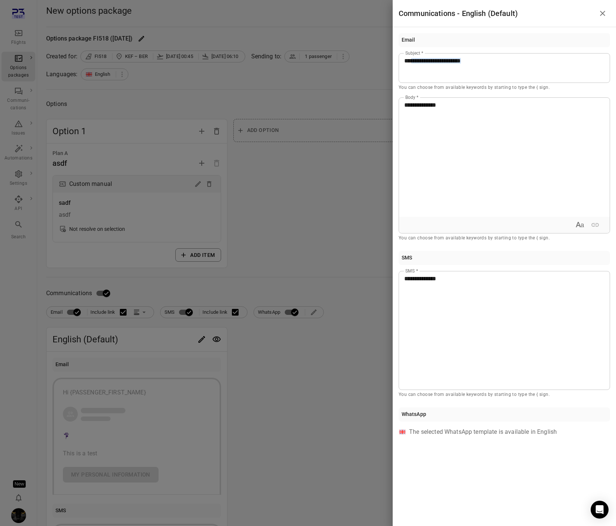
drag, startPoint x: 241, startPoint y: 355, endPoint x: 254, endPoint y: 342, distance: 18.7
click at [241, 355] on div at bounding box center [308, 263] width 616 height 526
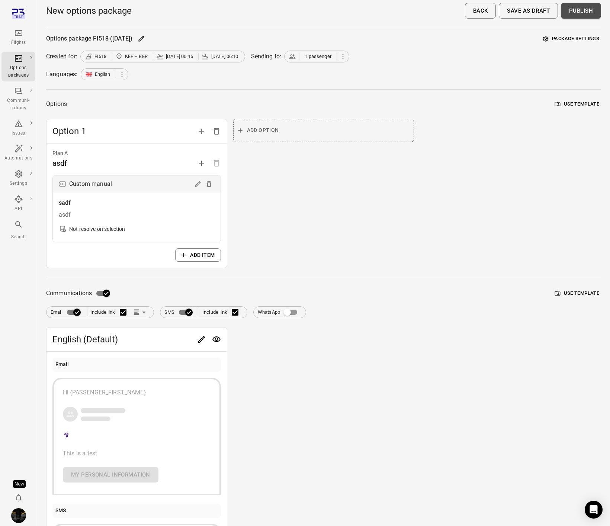
click at [582, 9] on button "Publish" at bounding box center [581, 11] width 40 height 16
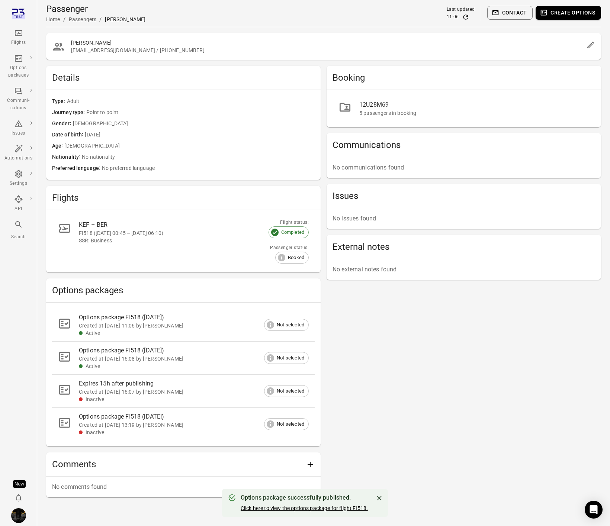
click at [298, 510] on link "Click here to view the options package for flight FI518." at bounding box center [304, 508] width 127 height 6
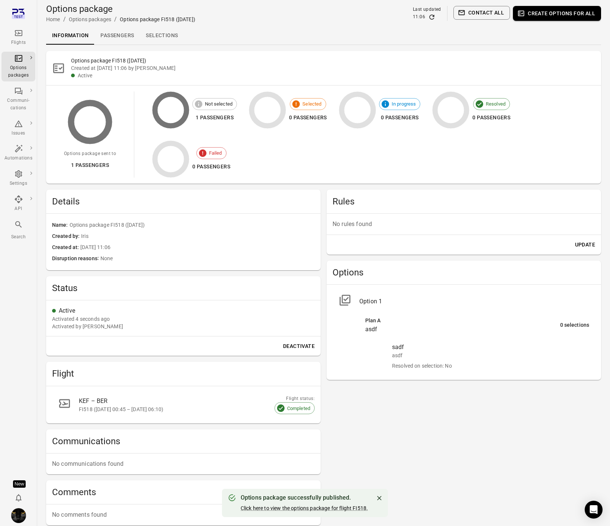
click at [434, 14] on icon "Refresh data" at bounding box center [431, 16] width 7 height 7
click at [429, 18] on div "11:06" at bounding box center [427, 16] width 28 height 7
click at [437, 16] on div "11:06" at bounding box center [427, 16] width 28 height 7
click at [433, 16] on icon "Refresh data" at bounding box center [431, 16] width 7 height 7
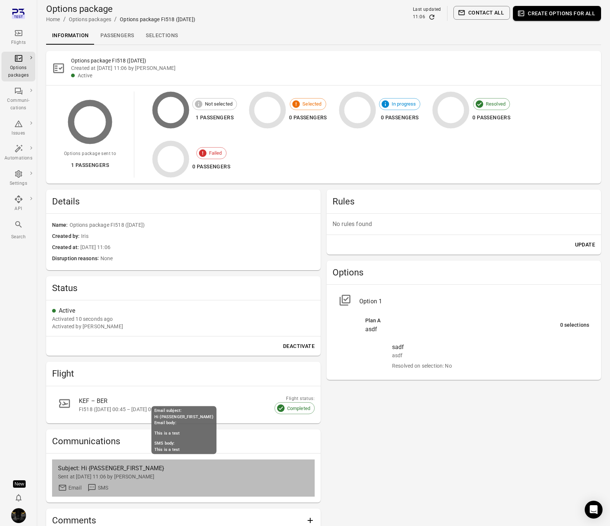
click at [123, 464] on div "Subject: Hi {PASSENGER_FIRST_NAME}" at bounding box center [152, 468] width 188 height 9
click at [121, 476] on div "Sent at [DATE] 11:06 by [PERSON_NAME]" at bounding box center [183, 476] width 251 height 7
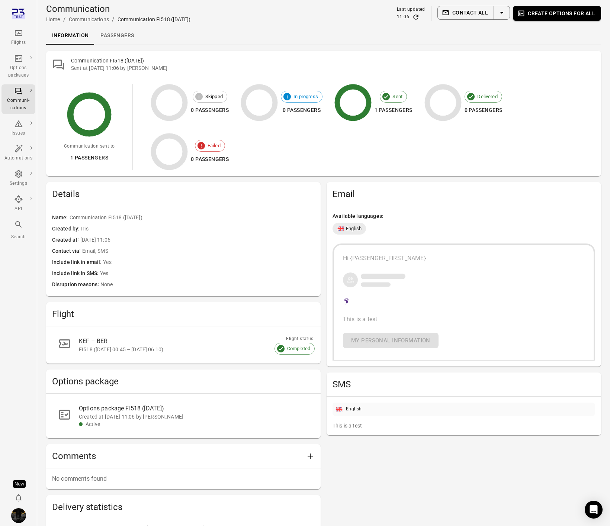
click at [424, 290] on div "Hi {PASSENGER_FIRST_NAME} This is a test My personal information" at bounding box center [464, 301] width 242 height 94
click at [115, 32] on link "Passengers" at bounding box center [116, 36] width 45 height 18
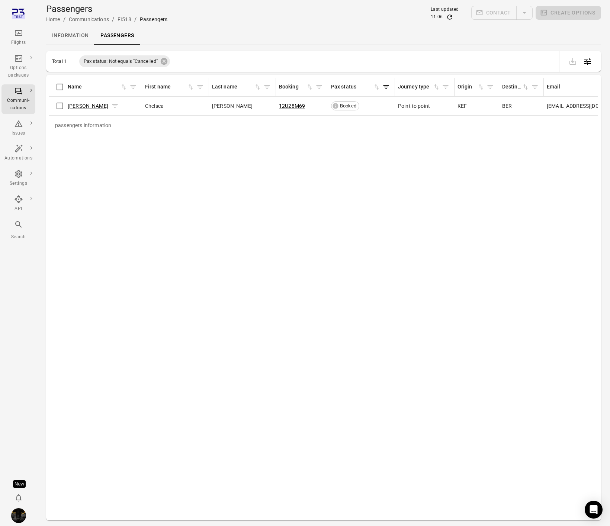
click at [88, 109] on span "[PERSON_NAME]" at bounding box center [88, 105] width 41 height 7
click at [88, 109] on link "[PERSON_NAME]" at bounding box center [88, 106] width 41 height 6
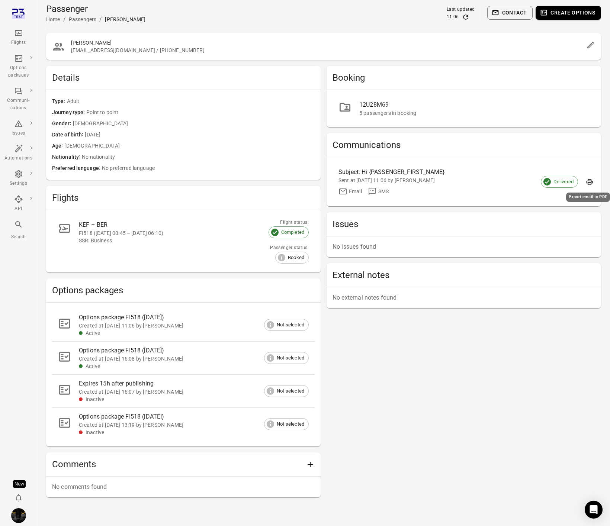
click at [587, 180] on icon "Export email to PDF" at bounding box center [589, 181] width 7 height 7
click at [181, 110] on span "Point to point" at bounding box center [200, 113] width 228 height 8
click at [580, 14] on button "Create options" at bounding box center [568, 13] width 65 height 14
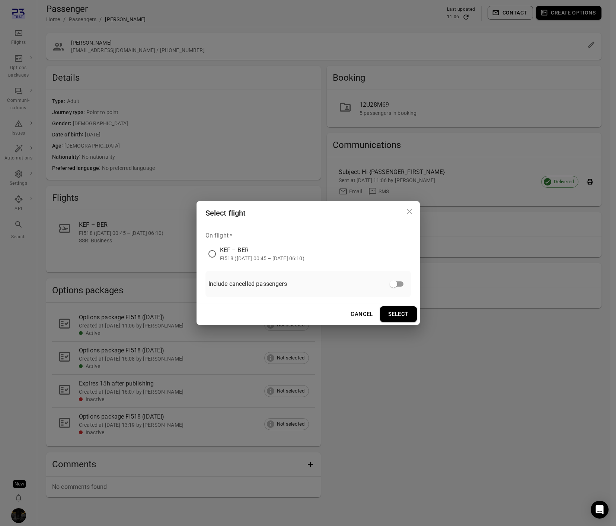
click at [240, 262] on div "FI518 ([DATE] 00:45 – [DATE] 06:10)" at bounding box center [262, 258] width 84 height 7
click at [392, 312] on button "Select" at bounding box center [398, 314] width 37 height 16
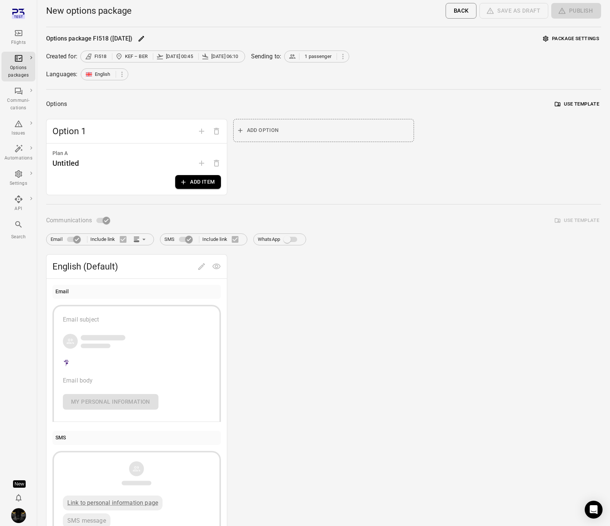
click at [194, 180] on button "Add item" at bounding box center [197, 182] width 45 height 14
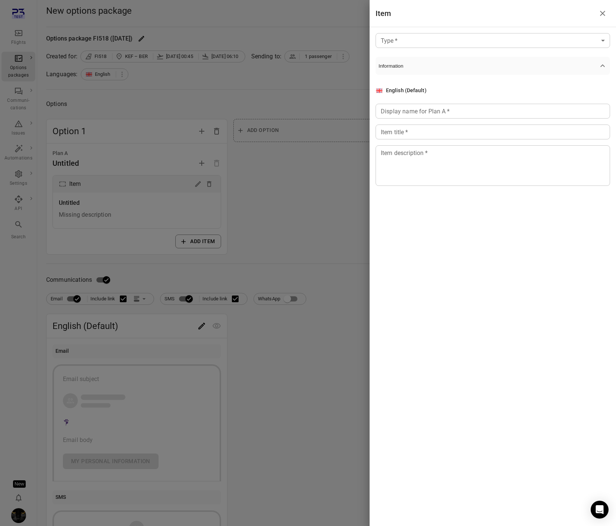
click at [435, 34] on body "Flights Options packages Communi-cations Issues Automations Settings API Search…" at bounding box center [308, 318] width 616 height 636
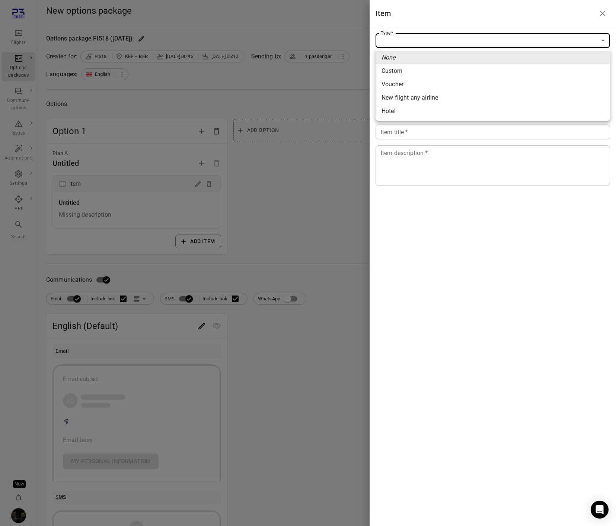
click at [414, 68] on span "Custom" at bounding box center [492, 71] width 222 height 9
type input "******"
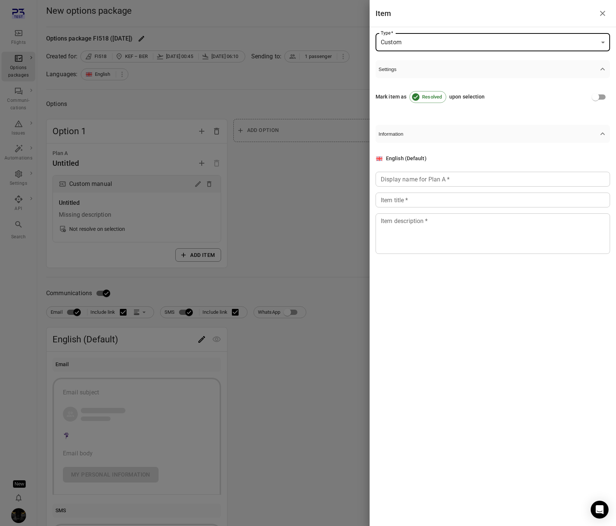
click at [432, 173] on div "Display name for Plan A   * Display name for Plan A   *" at bounding box center [492, 179] width 234 height 15
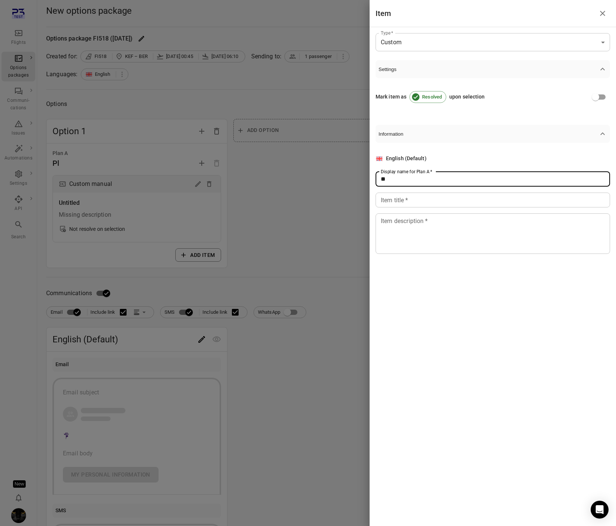
type input "*"
type input "****"
drag, startPoint x: 414, startPoint y: 192, endPoint x: 413, endPoint y: 197, distance: 6.0
click at [414, 196] on div "English (Default) Display name for Plan A   * **** Display name for Plan A   * …" at bounding box center [492, 204] width 234 height 99
click at [414, 197] on input "Item title   *" at bounding box center [492, 200] width 234 height 15
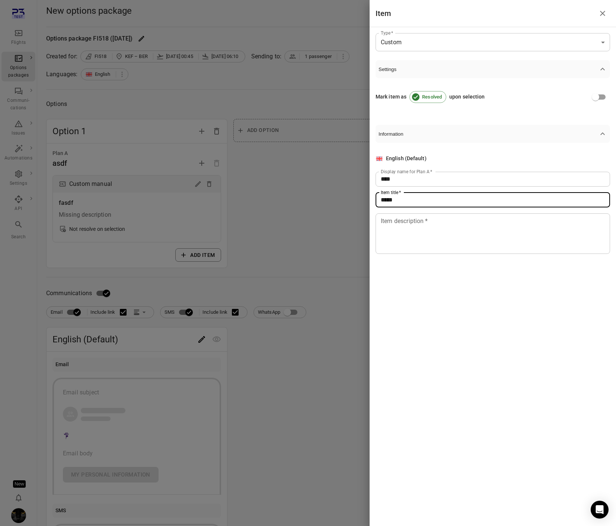
type input "*****"
click at [414, 235] on textarea "Item description   *" at bounding box center [492, 233] width 224 height 34
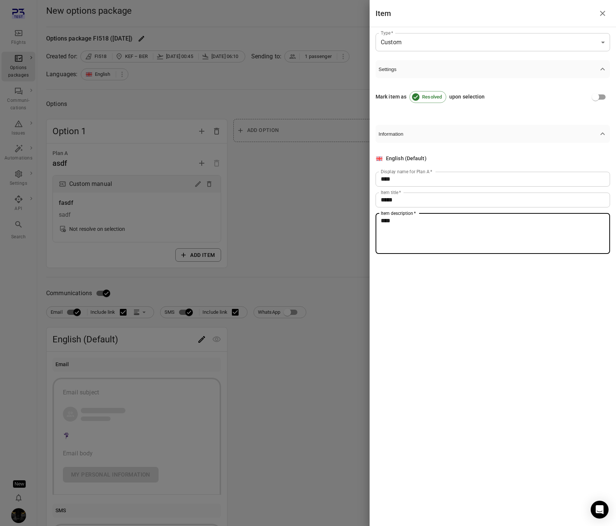
type textarea "****"
click at [271, 228] on div at bounding box center [308, 263] width 616 height 526
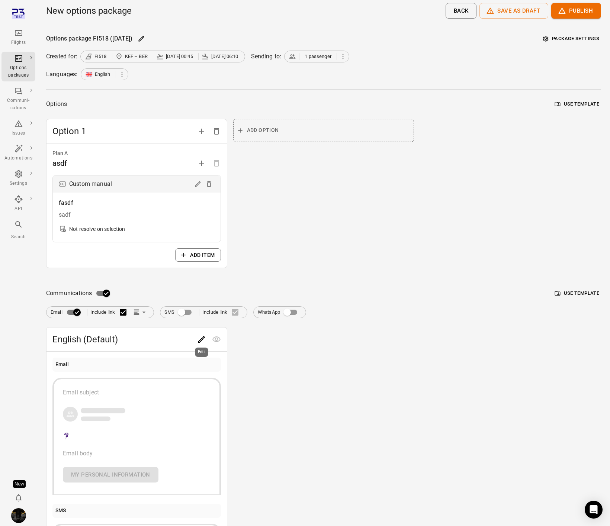
click at [201, 335] on icon "Edit" at bounding box center [201, 339] width 9 height 9
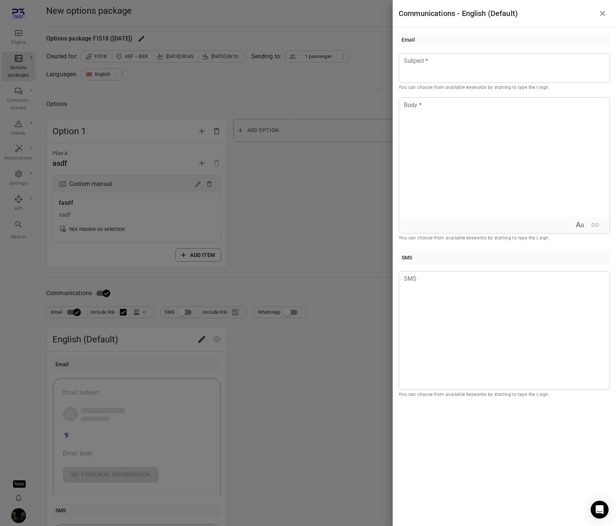
click at [149, 312] on div at bounding box center [308, 263] width 616 height 526
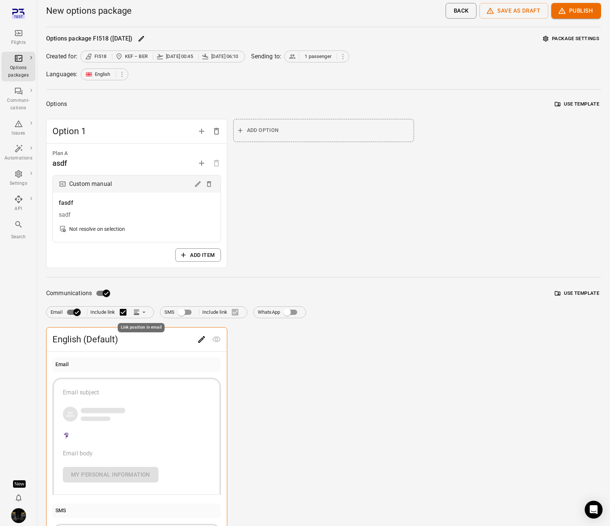
click at [144, 311] on icon "Link position in email" at bounding box center [143, 312] width 7 height 7
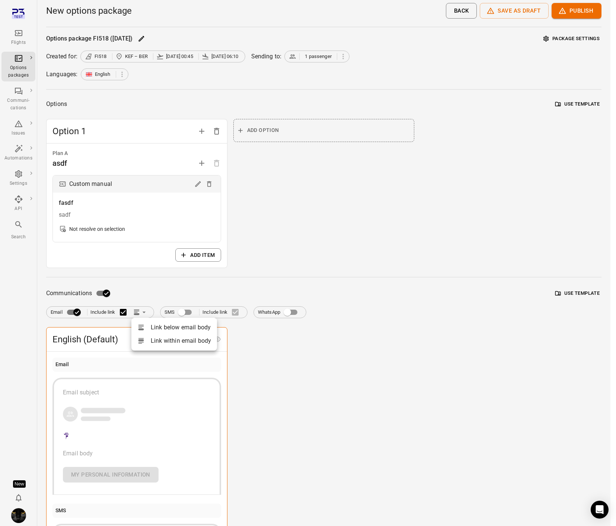
click at [157, 280] on div at bounding box center [308, 263] width 616 height 526
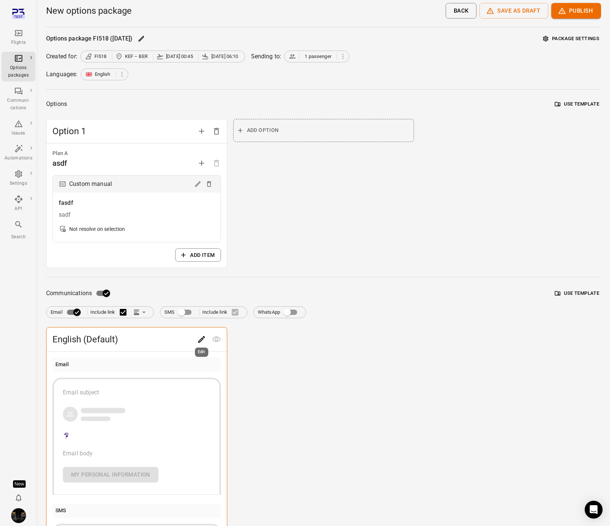
click at [203, 340] on icon "Edit" at bounding box center [201, 339] width 9 height 9
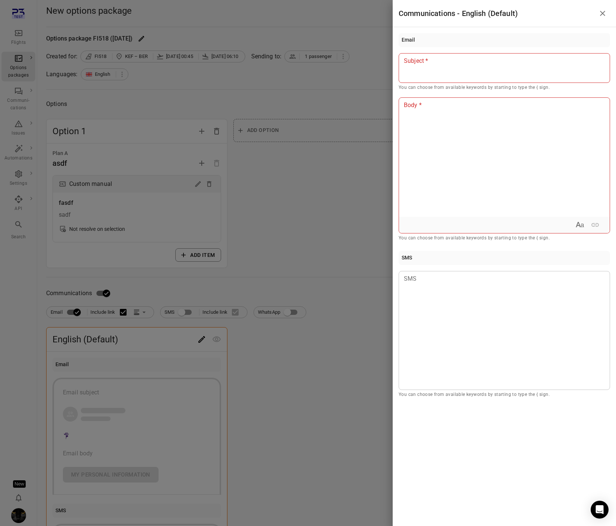
click at [145, 311] on div at bounding box center [308, 263] width 616 height 526
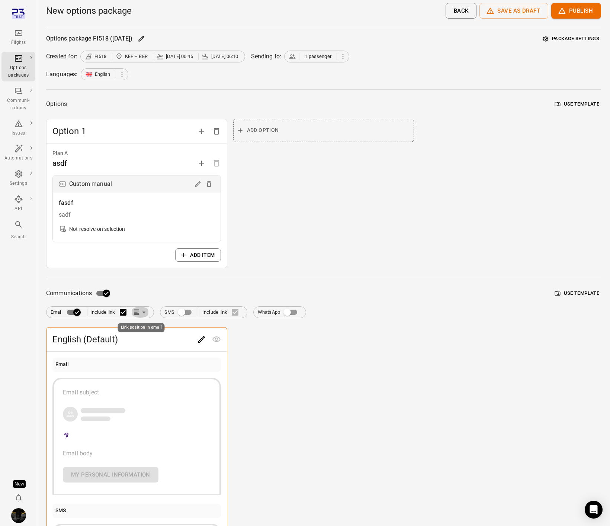
click at [142, 313] on icon "Link position in email" at bounding box center [143, 312] width 7 height 7
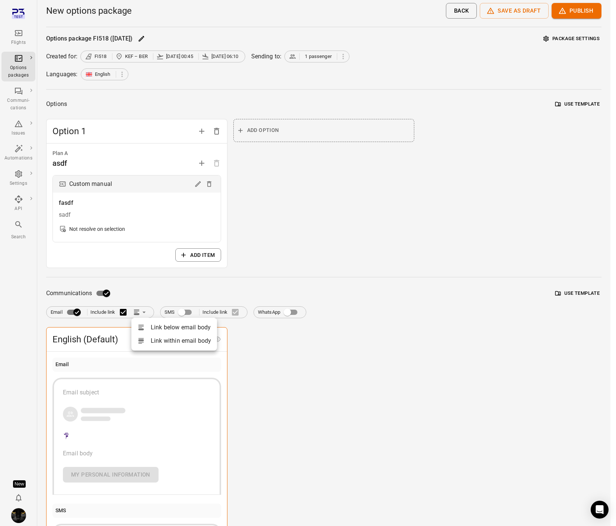
click at [347, 397] on div at bounding box center [308, 263] width 616 height 526
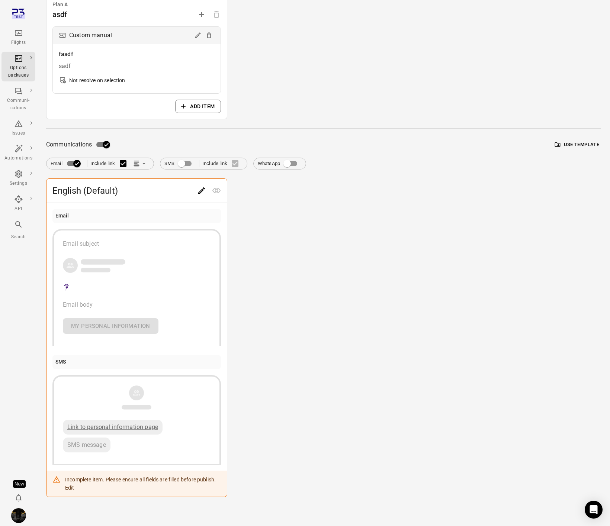
scroll to position [149, 0]
click at [142, 164] on icon "Link position in email" at bounding box center [143, 163] width 7 height 7
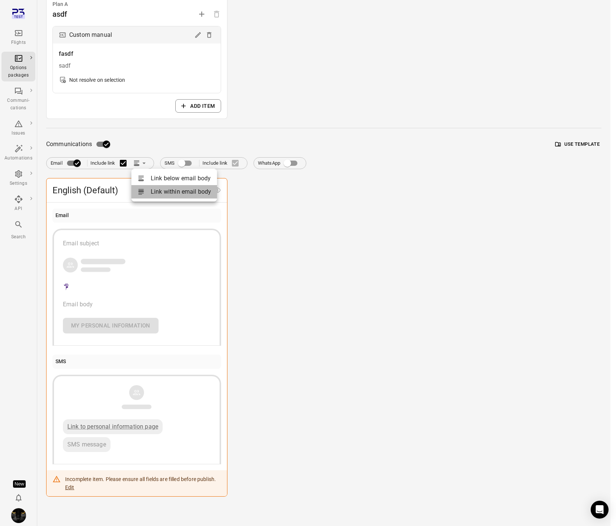
click at [164, 193] on li "Link within email body" at bounding box center [174, 191] width 86 height 13
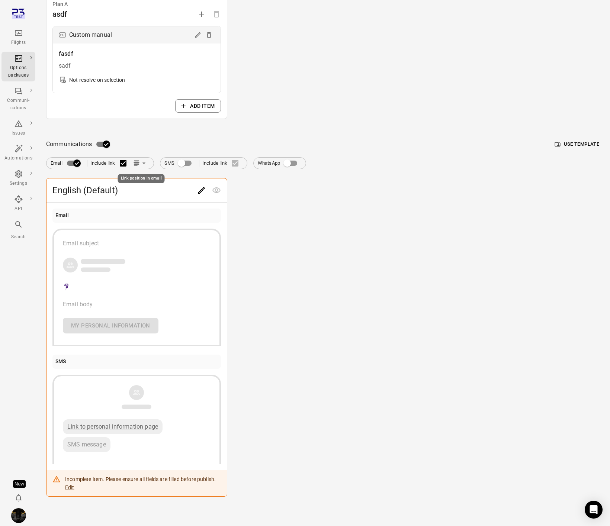
click at [138, 162] on icon "Link position in email" at bounding box center [137, 163] width 6 height 2
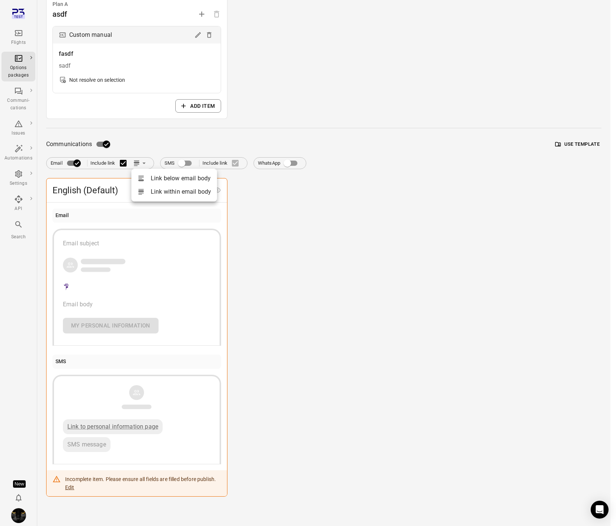
click at [150, 174] on li "Link below email body" at bounding box center [174, 178] width 86 height 13
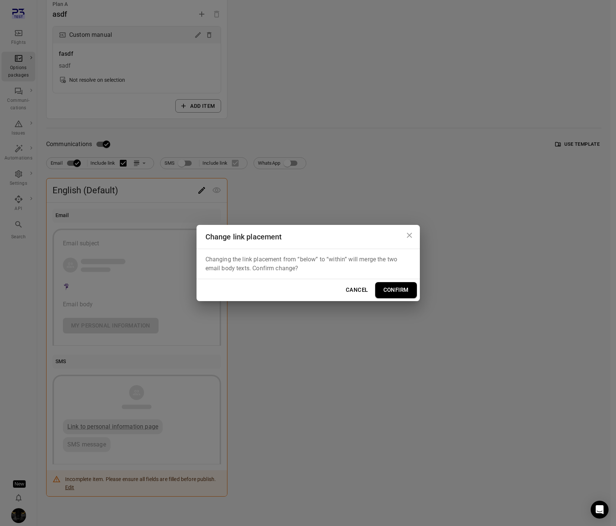
click at [395, 287] on button "Confirm" at bounding box center [396, 290] width 42 height 16
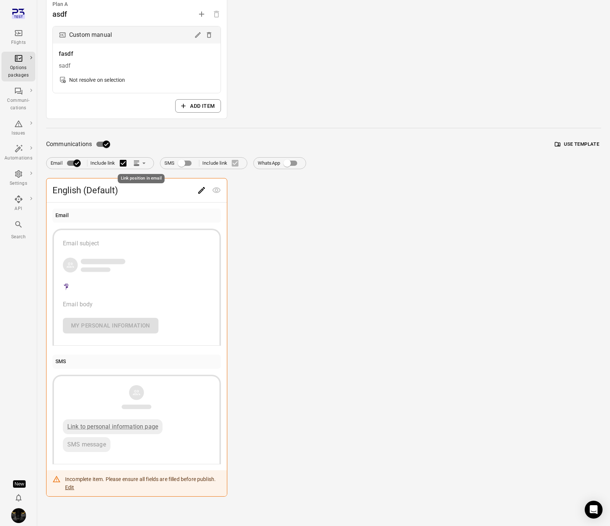
click at [140, 159] on button "Link position in email" at bounding box center [140, 163] width 19 height 11
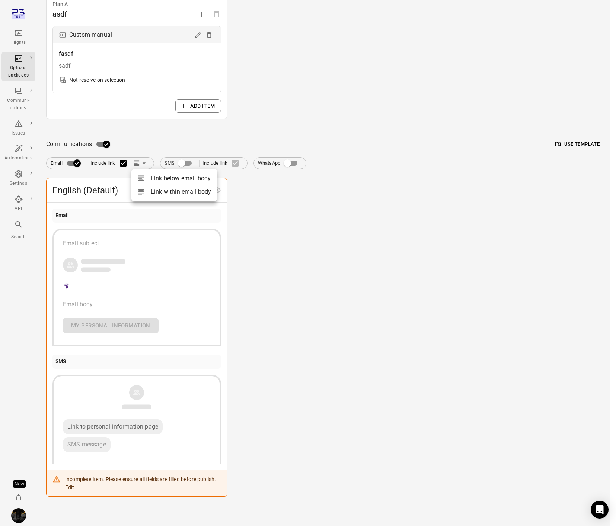
click at [154, 191] on li "Link within email body" at bounding box center [174, 191] width 86 height 13
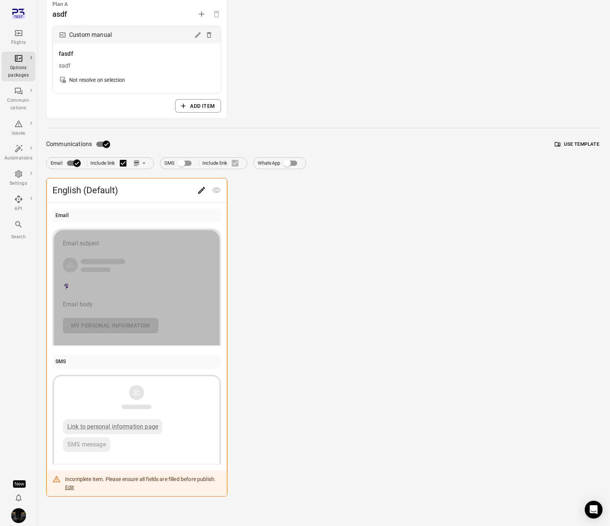
click at [148, 271] on div "button" at bounding box center [137, 265] width 148 height 16
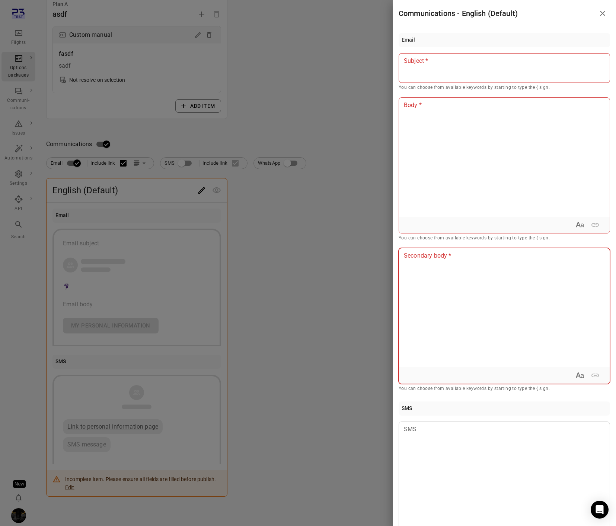
click at [426, 248] on div at bounding box center [504, 307] width 211 height 119
click at [428, 273] on div at bounding box center [504, 307] width 211 height 119
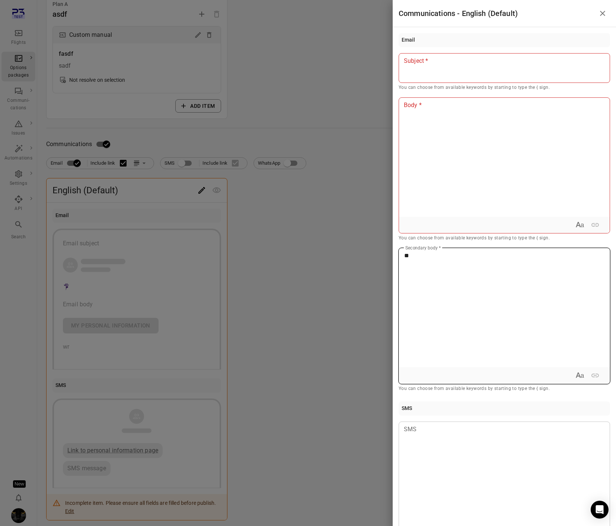
click at [433, 283] on div "**" at bounding box center [504, 307] width 211 height 119
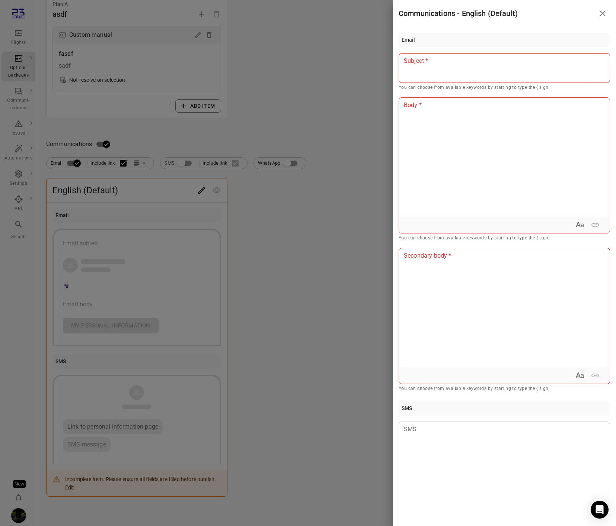
click at [338, 230] on div at bounding box center [308, 263] width 616 height 526
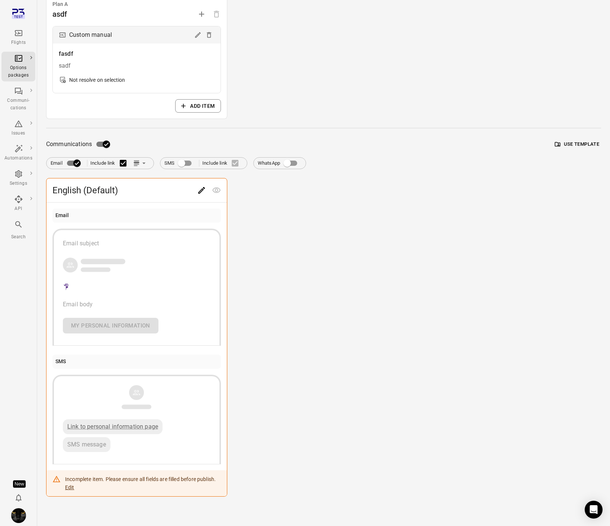
click at [447, 226] on div "English (Default) Email Email subject Email body My personal information SMS Li…" at bounding box center [323, 337] width 555 height 319
click at [200, 190] on icon "Edit" at bounding box center [201, 190] width 9 height 9
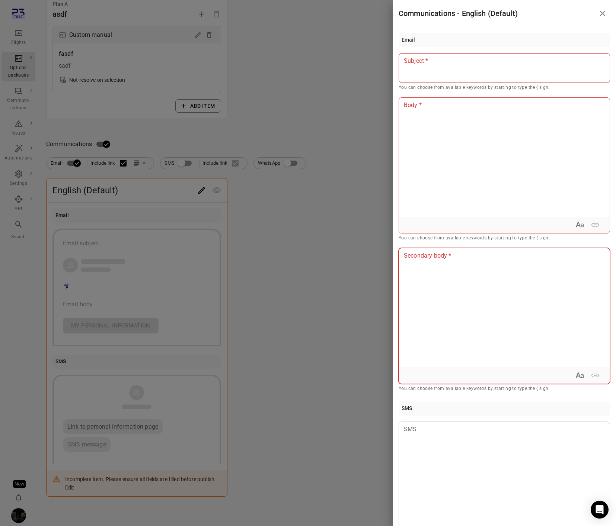
click at [411, 280] on div at bounding box center [504, 307] width 211 height 119
click at [319, 236] on div at bounding box center [308, 263] width 616 height 526
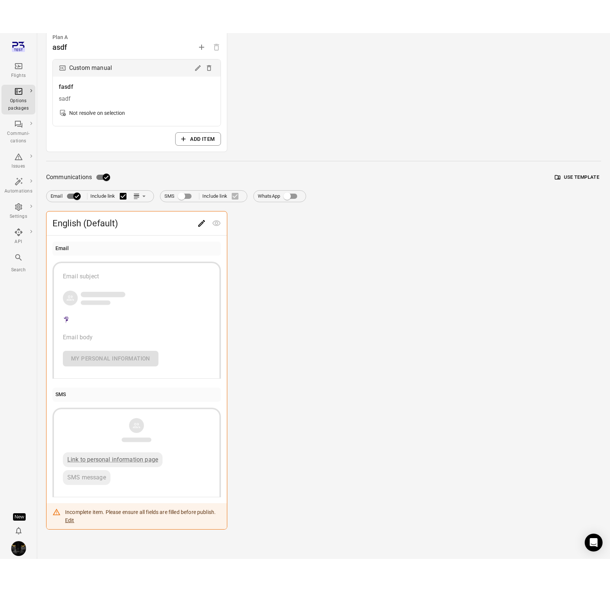
scroll to position [83, 0]
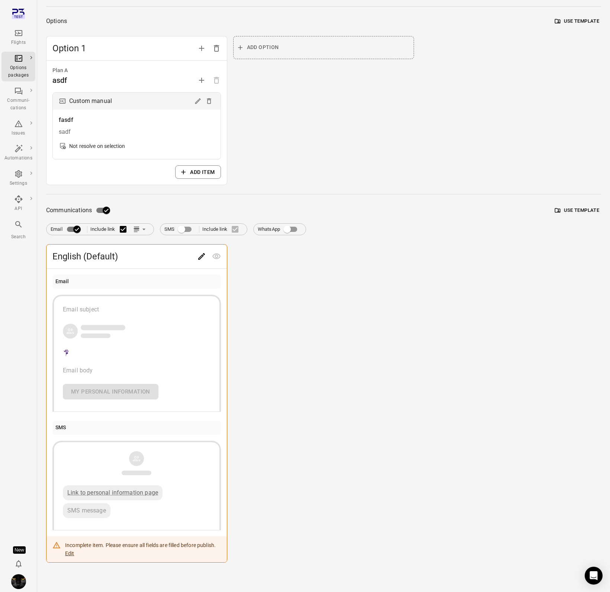
click at [369, 104] on div "Add option" at bounding box center [323, 111] width 181 height 150
click at [375, 115] on div "Add option" at bounding box center [323, 111] width 181 height 150
click at [142, 234] on button "Link position in email" at bounding box center [140, 229] width 19 height 11
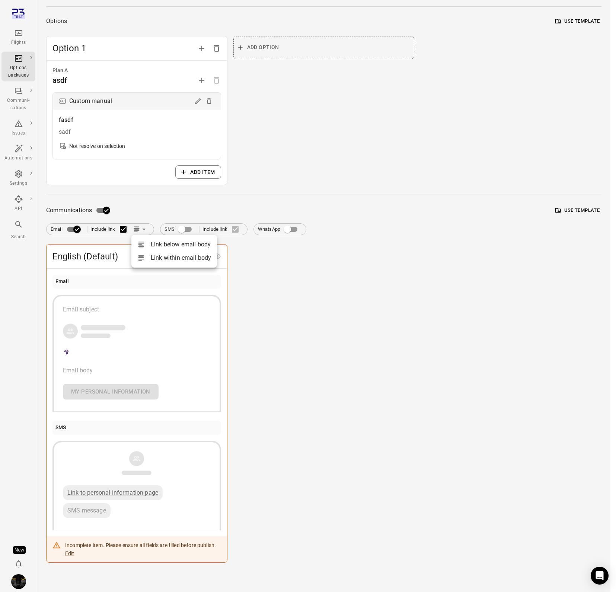
click at [146, 243] on div at bounding box center [143, 244] width 13 height 7
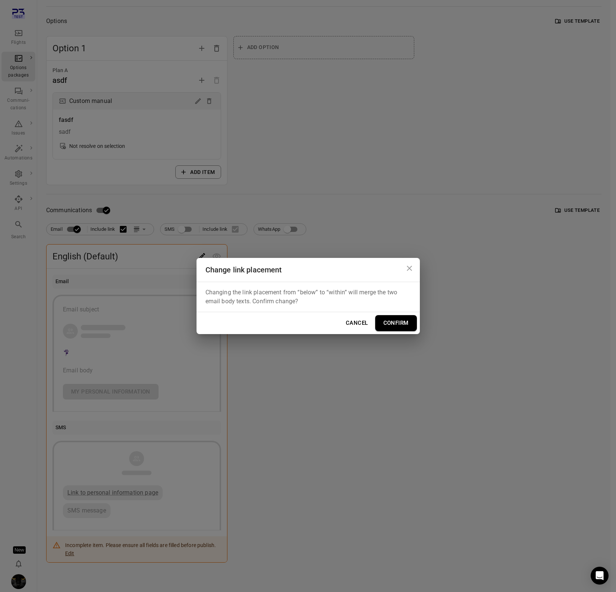
click at [395, 321] on button "Confirm" at bounding box center [396, 323] width 42 height 16
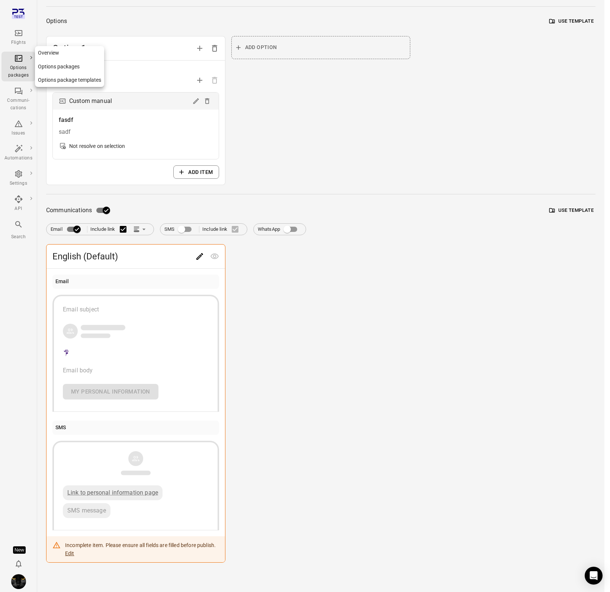
click at [18, 38] on div "Flights" at bounding box center [18, 38] width 28 height 18
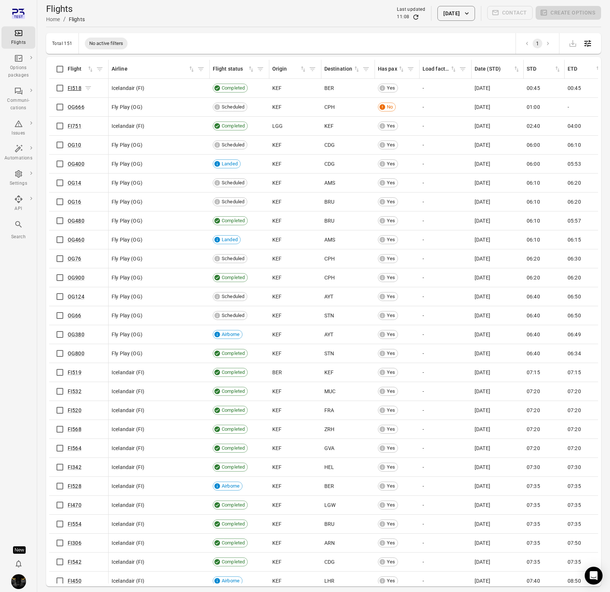
click at [70, 87] on link "FI518" at bounding box center [75, 88] width 14 height 6
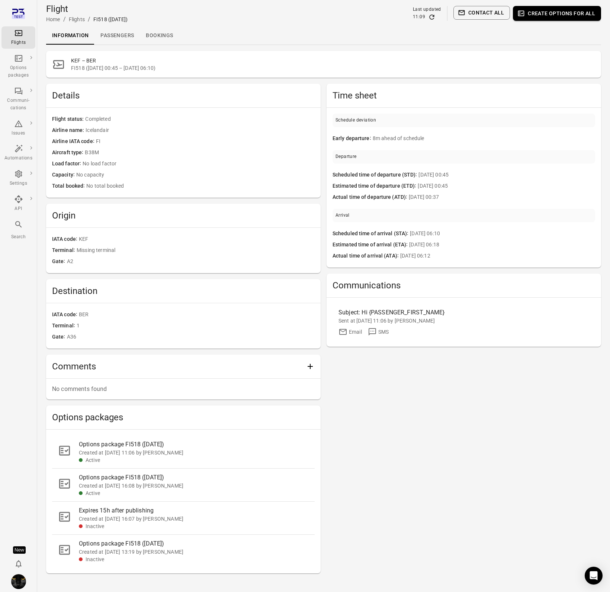
click at [118, 34] on link "Passengers" at bounding box center [116, 36] width 45 height 18
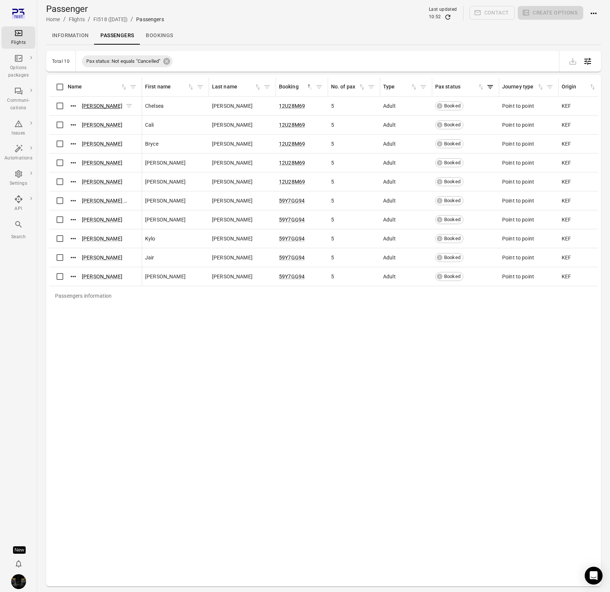
click at [93, 105] on link "[PERSON_NAME]" at bounding box center [102, 106] width 41 height 6
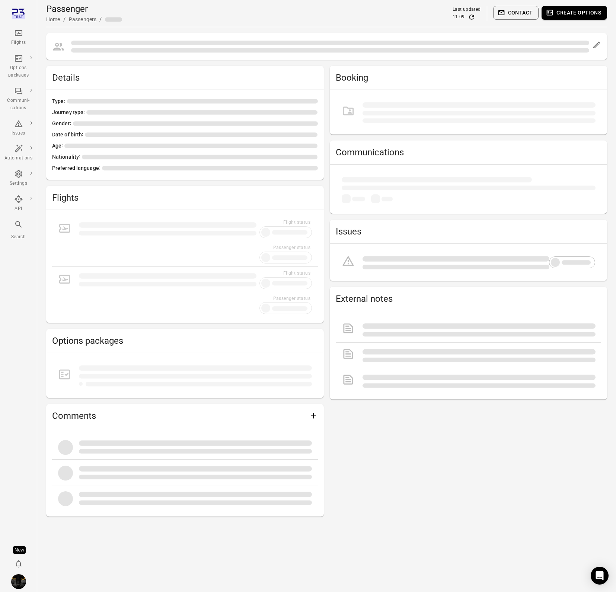
click at [573, 12] on button "Create options" at bounding box center [573, 13] width 65 height 14
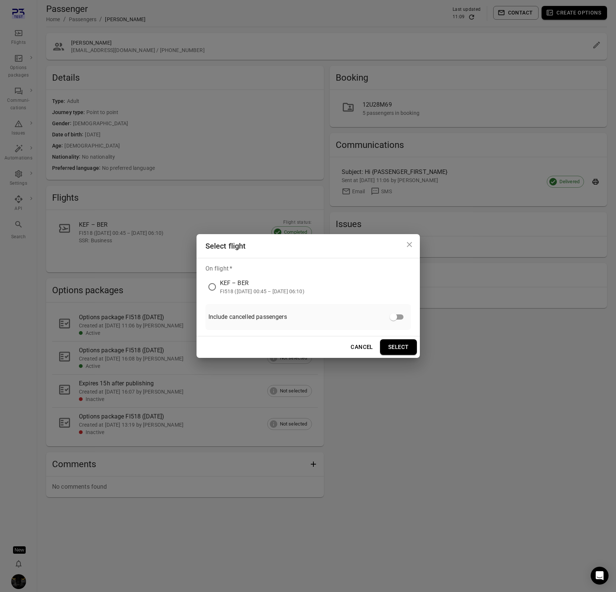
click at [402, 143] on div "Select flight On flight   * KEF – BER FI518 ([DATE] 00:45 – [DATE] 06:10) Inclu…" at bounding box center [308, 296] width 616 height 592
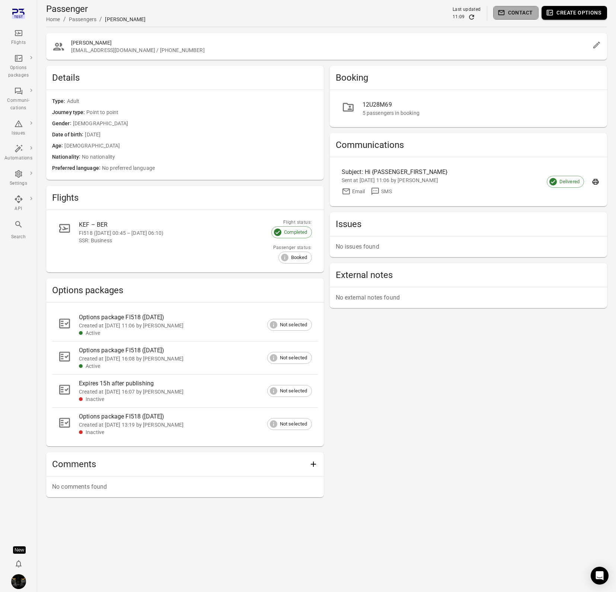
click at [505, 15] on button "Contact" at bounding box center [516, 13] width 46 height 14
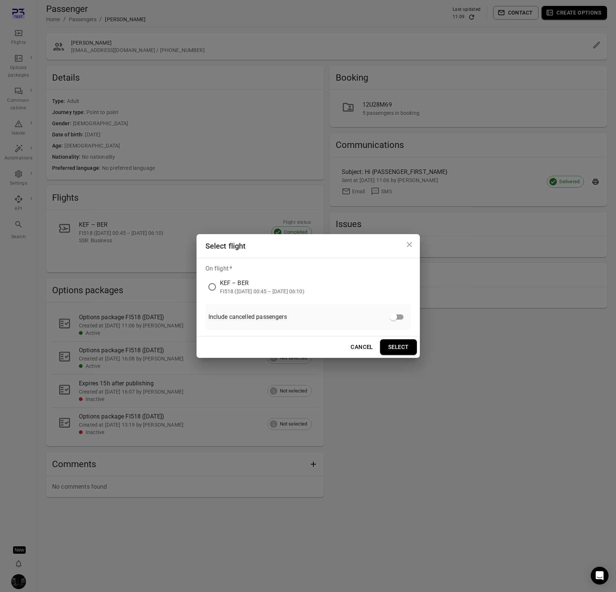
click at [273, 296] on div "On flight   * KEF – BER FI518 (2 Sep 2025 00:45 – 2 Sep 2025 06:10) Include can…" at bounding box center [307, 297] width 223 height 78
drag, startPoint x: 278, startPoint y: 284, endPoint x: 290, endPoint y: 287, distance: 12.8
click at [277, 283] on div "KEF – BER" at bounding box center [262, 283] width 84 height 9
click at [405, 347] on button "Select" at bounding box center [398, 348] width 37 height 16
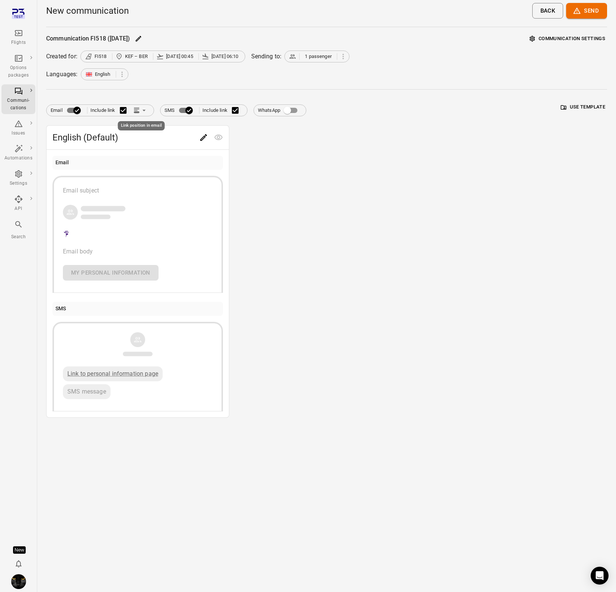
click at [141, 112] on icon "Link position in email" at bounding box center [143, 110] width 7 height 7
click at [158, 138] on li "Link within email body" at bounding box center [174, 138] width 86 height 13
click at [19, 40] on div "Flights" at bounding box center [18, 42] width 28 height 7
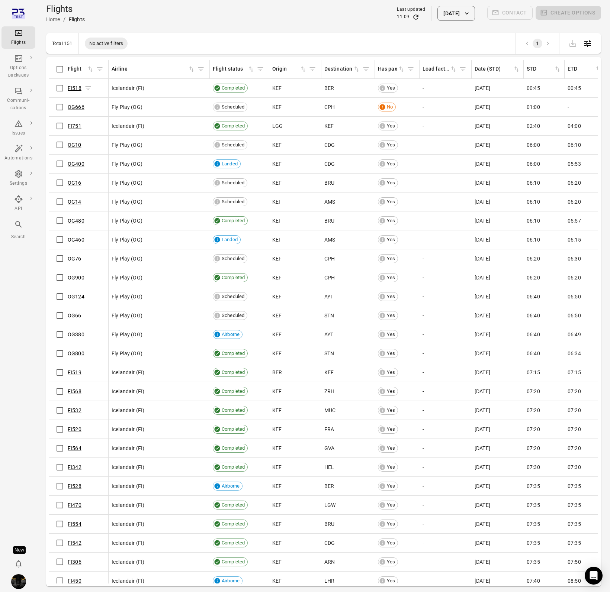
click at [73, 86] on link "FI518" at bounding box center [75, 88] width 14 height 6
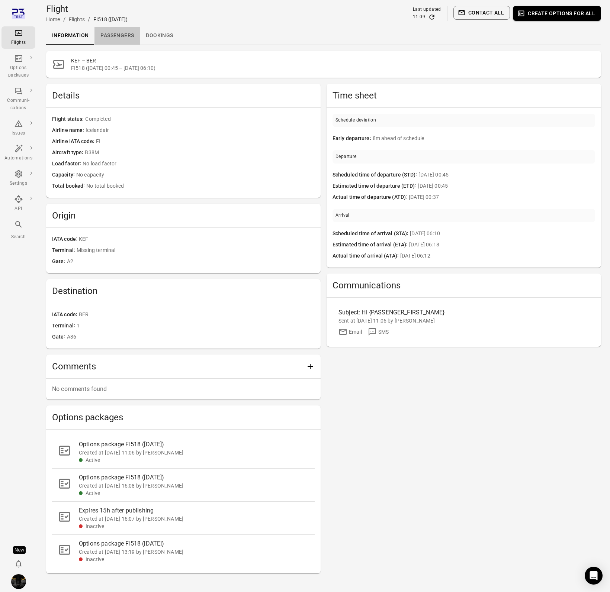
click at [123, 40] on link "Passengers" at bounding box center [116, 36] width 45 height 18
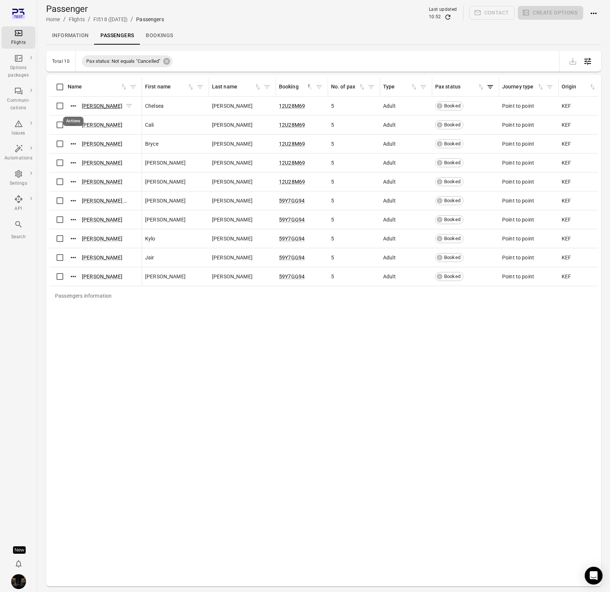
click at [101, 104] on link "[PERSON_NAME]" at bounding box center [102, 106] width 41 height 6
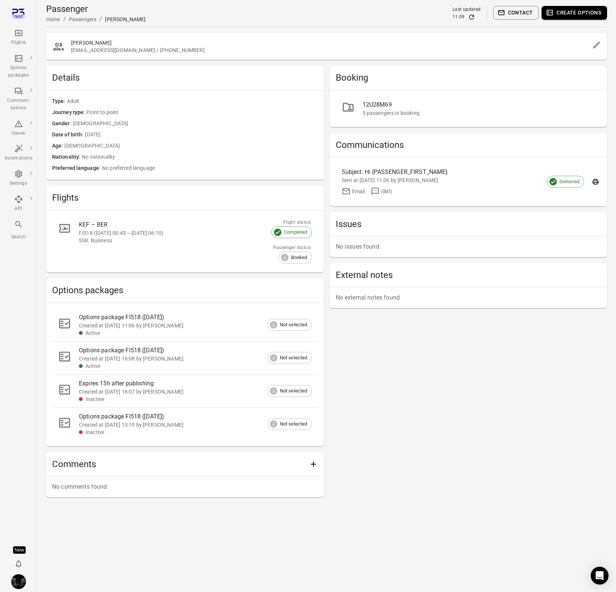
click at [564, 12] on button "Create options" at bounding box center [573, 13] width 65 height 14
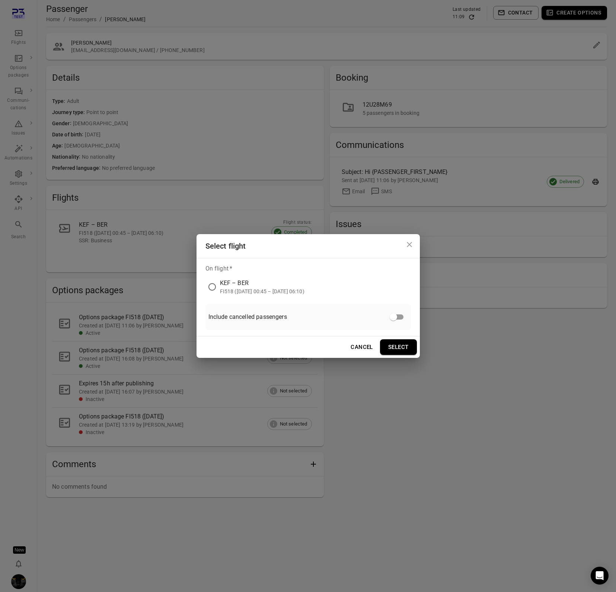
click at [228, 282] on div "KEF – BER" at bounding box center [262, 283] width 84 height 9
click at [398, 346] on button "Select" at bounding box center [398, 348] width 37 height 16
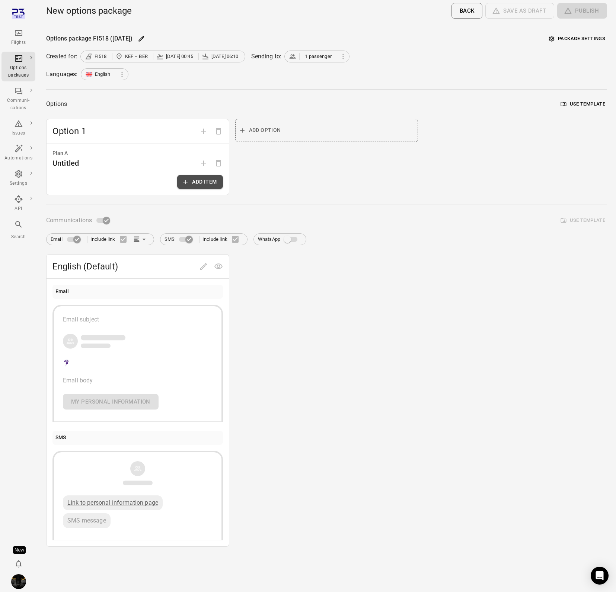
click at [195, 180] on button "Add item" at bounding box center [199, 182] width 45 height 14
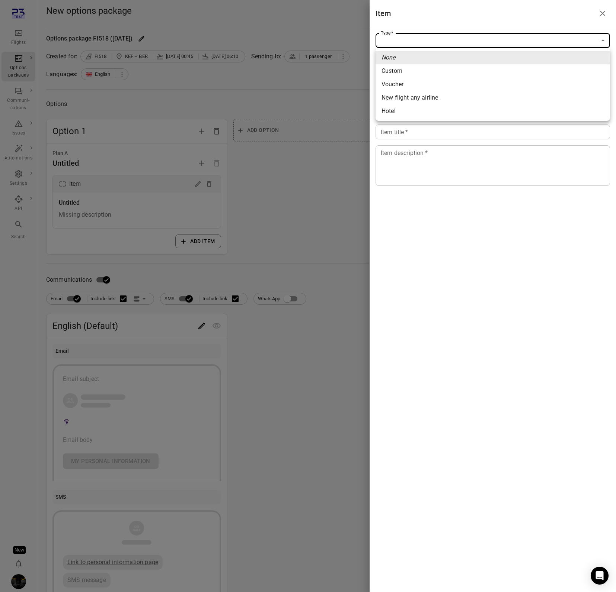
click at [436, 35] on body "Flights Options packages Communi-cations Issues Automations Settings API Search…" at bounding box center [308, 318] width 616 height 636
click at [411, 68] on span "Custom" at bounding box center [492, 71] width 222 height 9
type input "******"
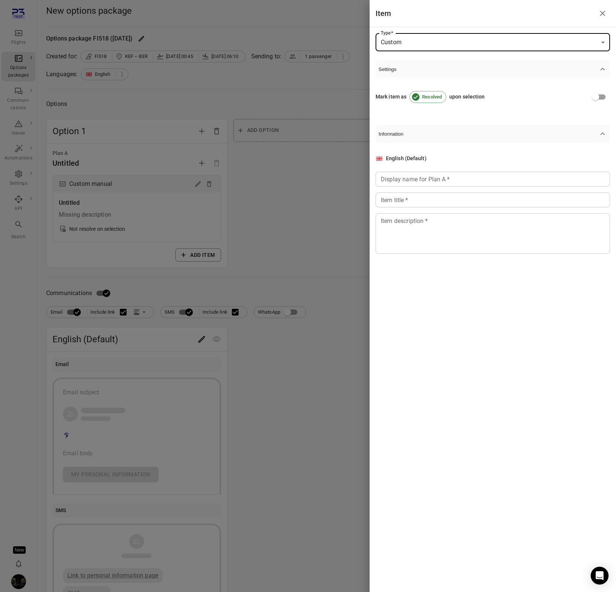
click at [403, 178] on div "Display name for Plan A   * Display name for Plan A   *" at bounding box center [492, 179] width 234 height 15
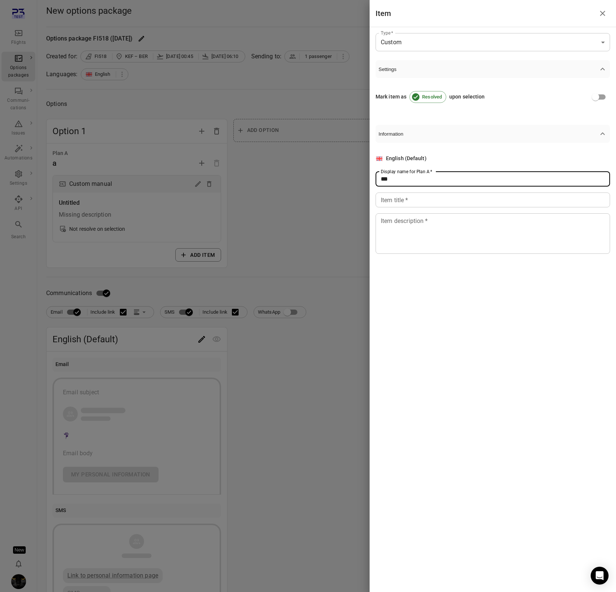
type input "***"
click at [407, 201] on input "Item title   *" at bounding box center [492, 200] width 234 height 15
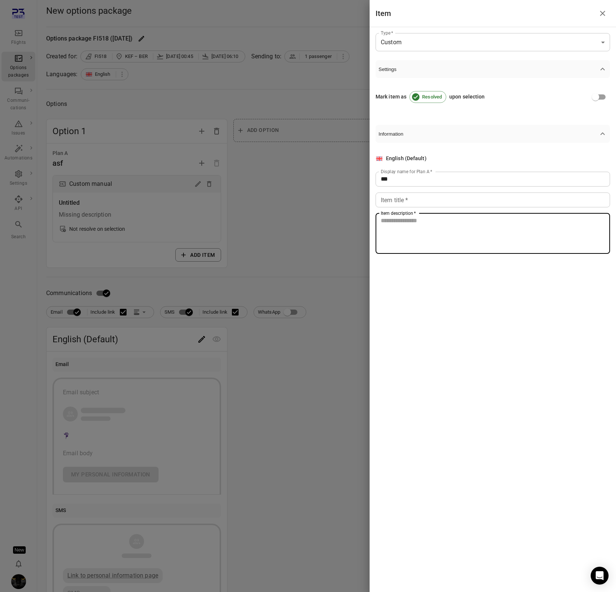
click at [409, 236] on textarea "Item description   *" at bounding box center [492, 233] width 224 height 34
type textarea "****"
drag, startPoint x: 352, startPoint y: 303, endPoint x: 351, endPoint y: 300, distance: 3.9
click at [352, 303] on div at bounding box center [308, 296] width 616 height 592
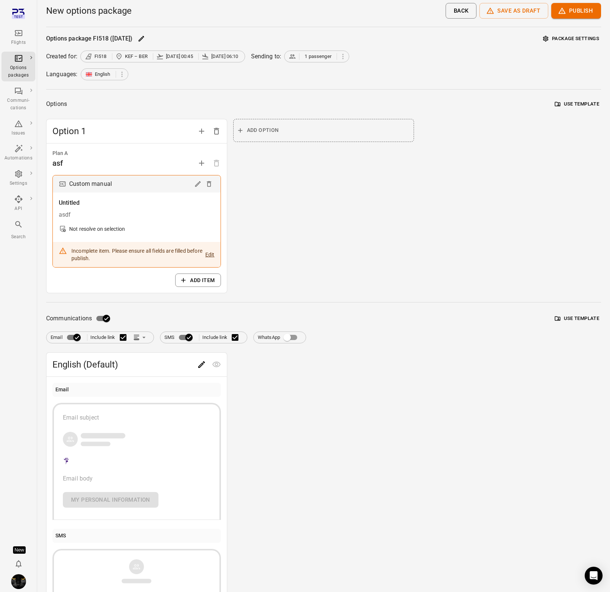
scroll to position [83, 0]
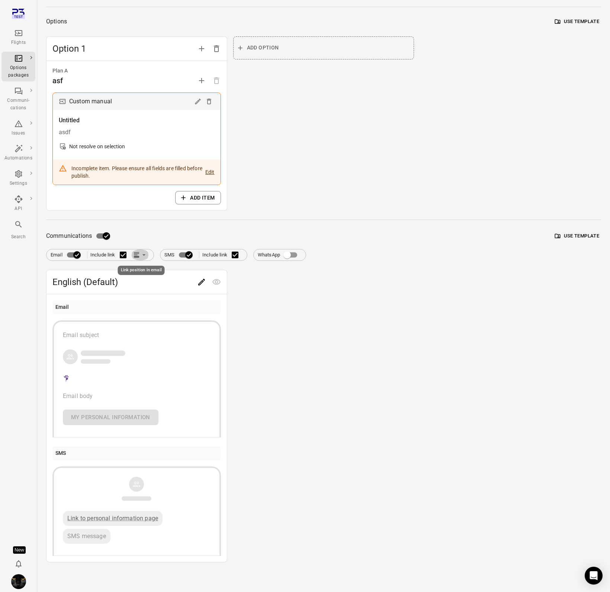
click at [137, 256] on icon "Link position in email" at bounding box center [136, 254] width 7 height 7
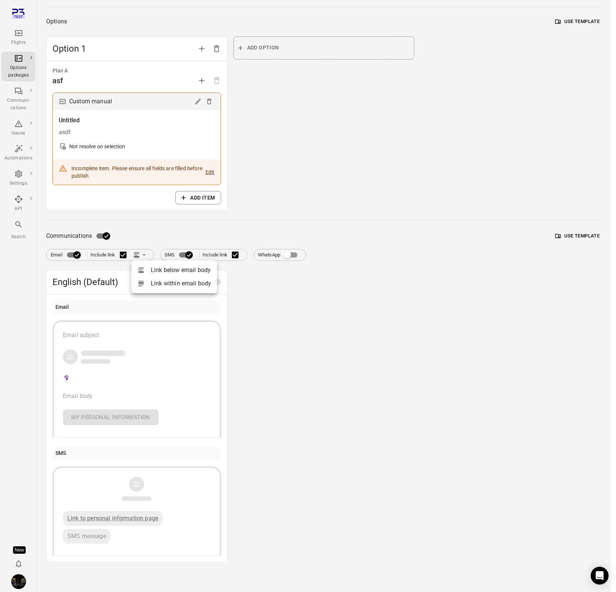
click at [164, 287] on li "Link within email body" at bounding box center [174, 283] width 86 height 13
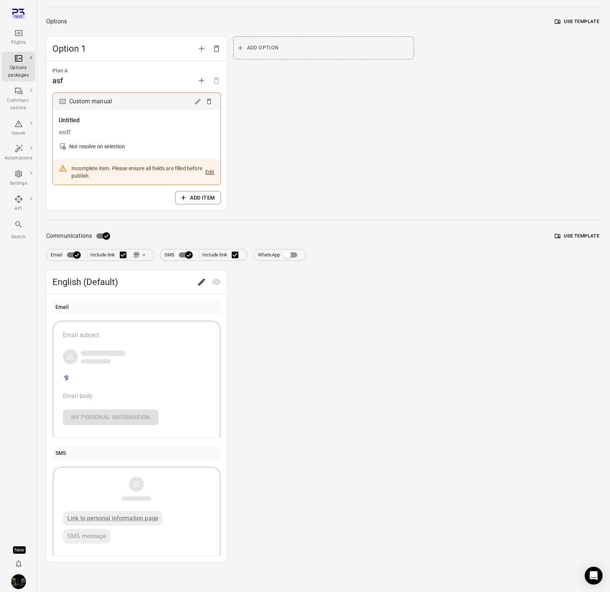
click at [357, 330] on div "English (Default) Email Email subject Email body My personal information SMS Li…" at bounding box center [323, 416] width 555 height 293
click at [139, 253] on icon "Link position in email" at bounding box center [136, 254] width 7 height 7
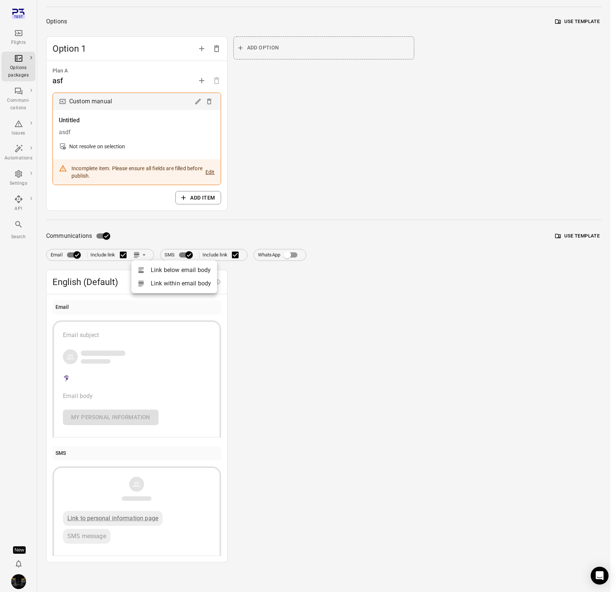
click at [177, 283] on li "Link within email body" at bounding box center [174, 283] width 86 height 13
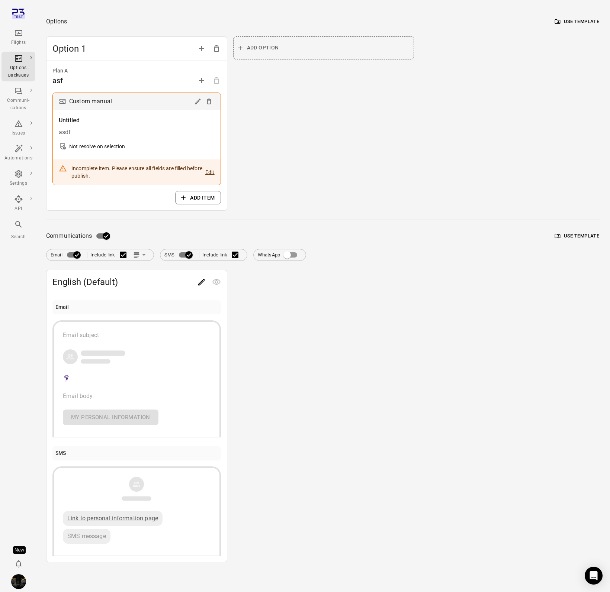
click at [474, 362] on div "English (Default) Email Email subject Email body My personal information SMS Li…" at bounding box center [323, 416] width 555 height 293
drag, startPoint x: 375, startPoint y: 452, endPoint x: 371, endPoint y: 447, distance: 6.4
click at [373, 450] on div "English (Default) Email Email subject Email body My personal information SMS Li…" at bounding box center [323, 416] width 555 height 293
drag, startPoint x: 371, startPoint y: 447, endPoint x: 360, endPoint y: 441, distance: 12.6
click at [366, 443] on div "English (Default) Email Email subject Email body My personal information SMS Li…" at bounding box center [323, 416] width 555 height 293
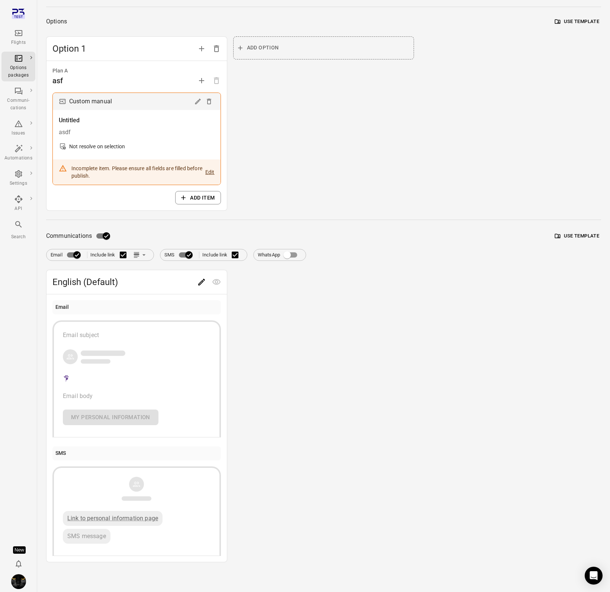
click at [203, 285] on icon "Edit" at bounding box center [201, 282] width 9 height 9
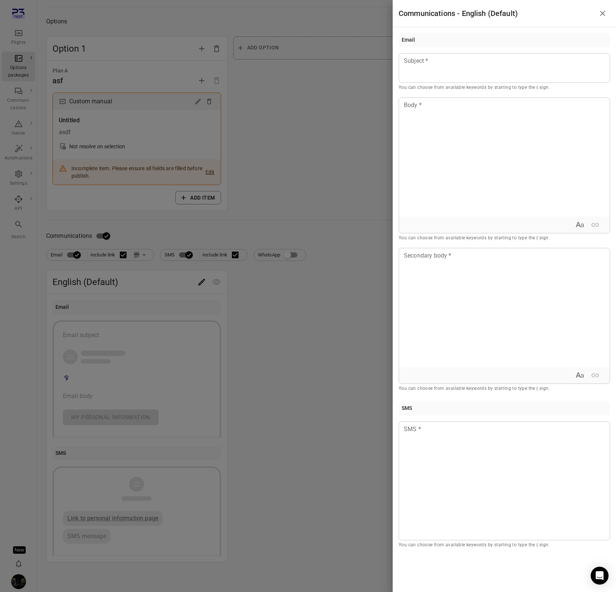
click at [283, 299] on div at bounding box center [308, 296] width 616 height 592
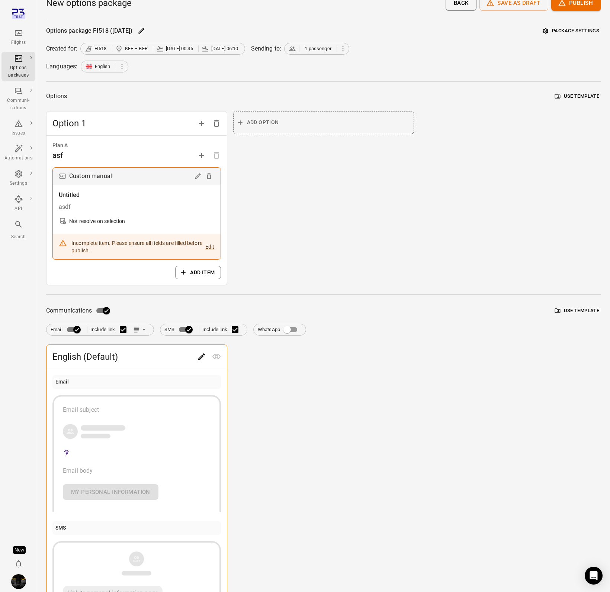
scroll to position [0, 0]
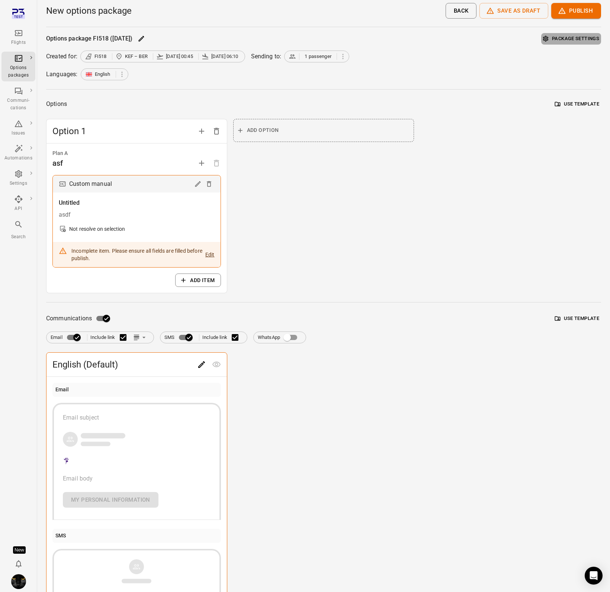
click at [574, 39] on button "Package settings" at bounding box center [571, 39] width 60 height 12
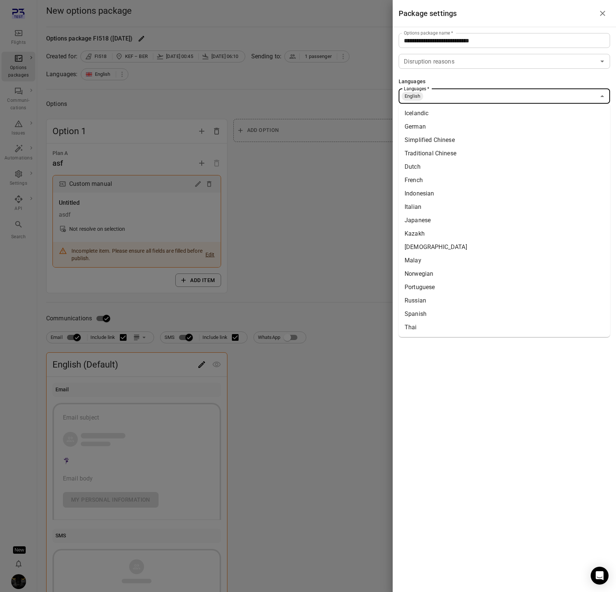
click at [459, 95] on input "Languages   *" at bounding box center [509, 96] width 171 height 10
click at [443, 113] on li "Icelandic" at bounding box center [503, 113] width 211 height 13
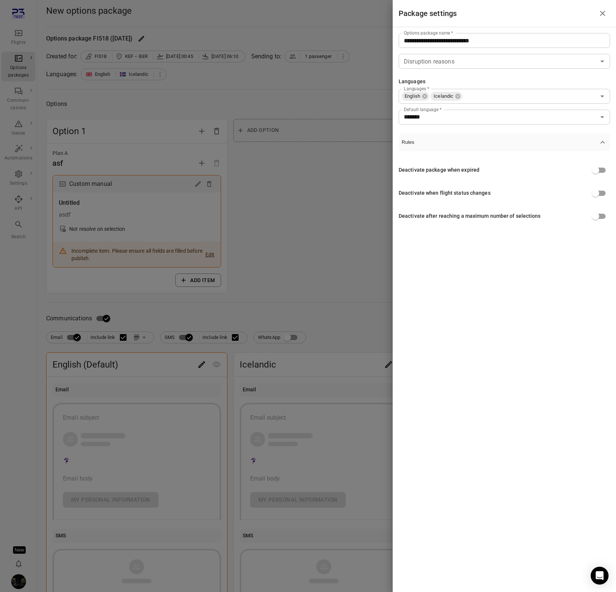
click at [320, 306] on div at bounding box center [308, 296] width 616 height 592
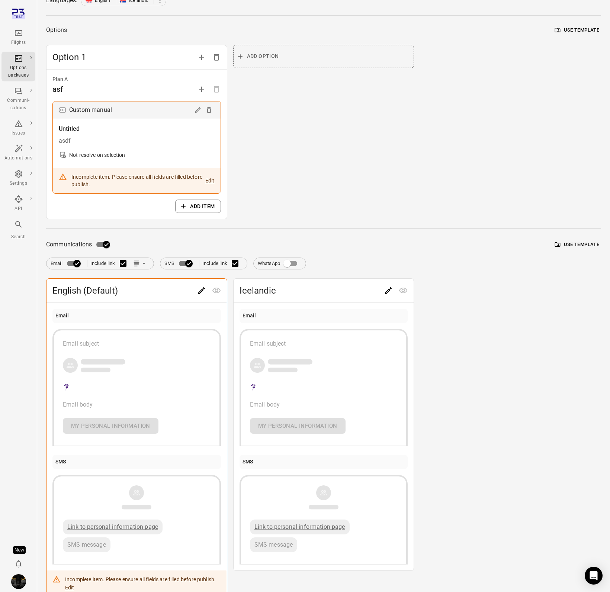
scroll to position [108, 0]
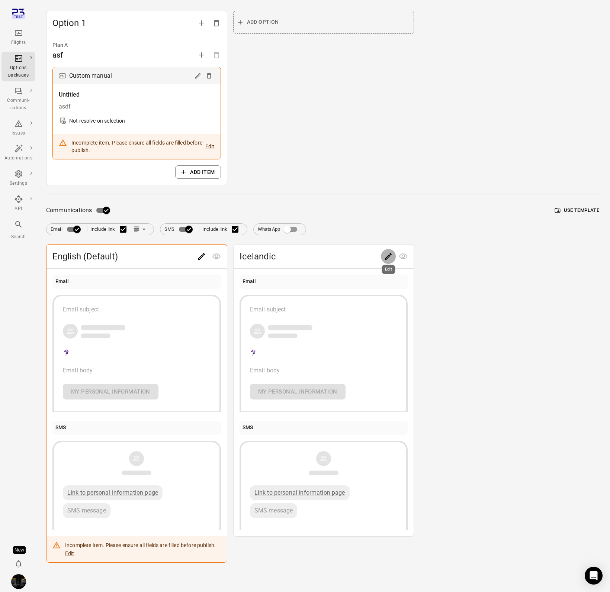
click at [386, 252] on icon "Edit" at bounding box center [388, 256] width 9 height 9
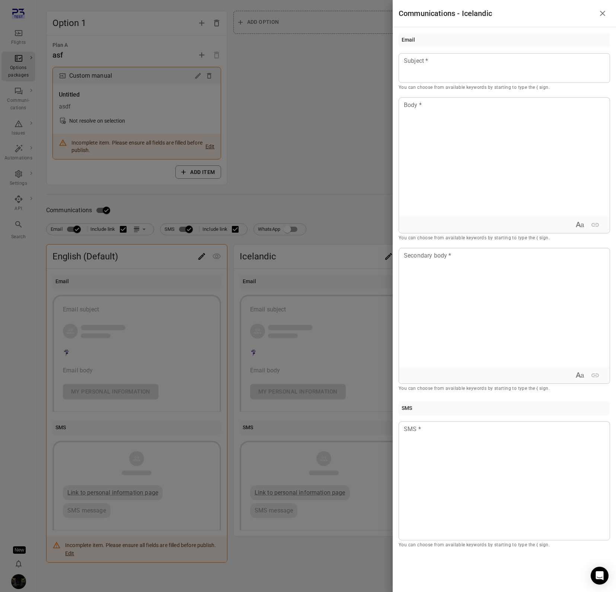
click at [354, 202] on div at bounding box center [308, 296] width 616 height 592
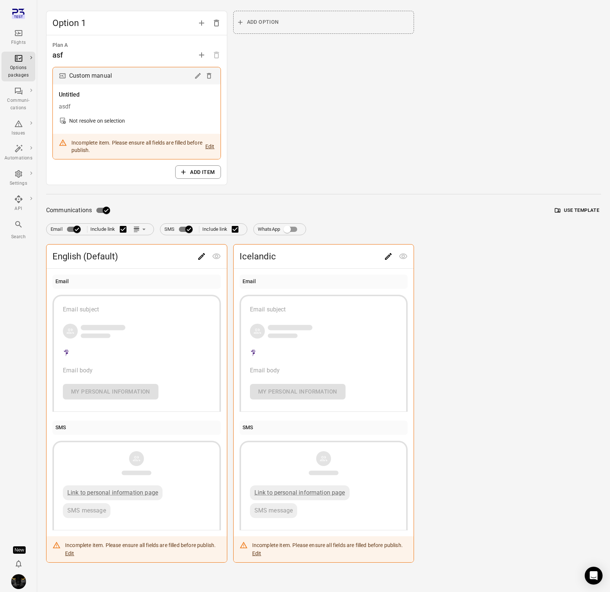
scroll to position [0, 0]
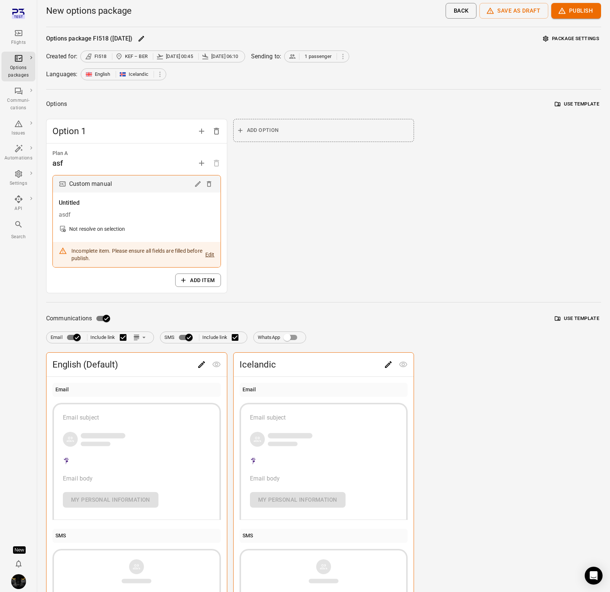
click at [559, 35] on button "Package settings" at bounding box center [571, 39] width 60 height 12
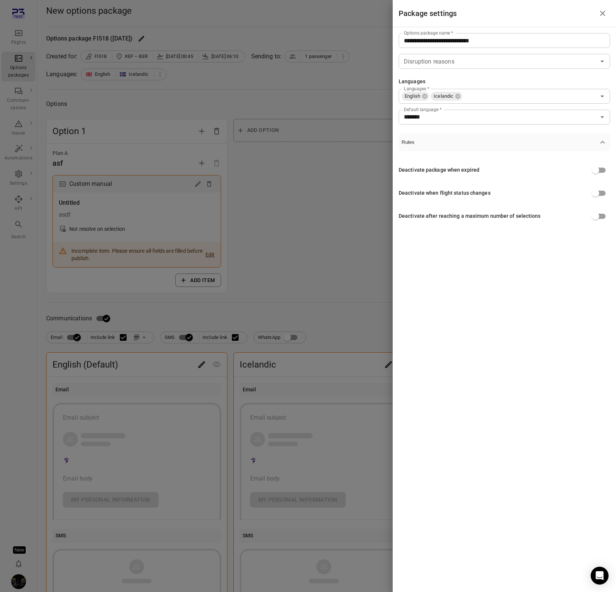
drag, startPoint x: 460, startPoint y: 96, endPoint x: 347, endPoint y: 176, distance: 138.6
click at [460, 96] on icon at bounding box center [457, 96] width 6 height 6
click at [311, 205] on div at bounding box center [308, 296] width 616 height 592
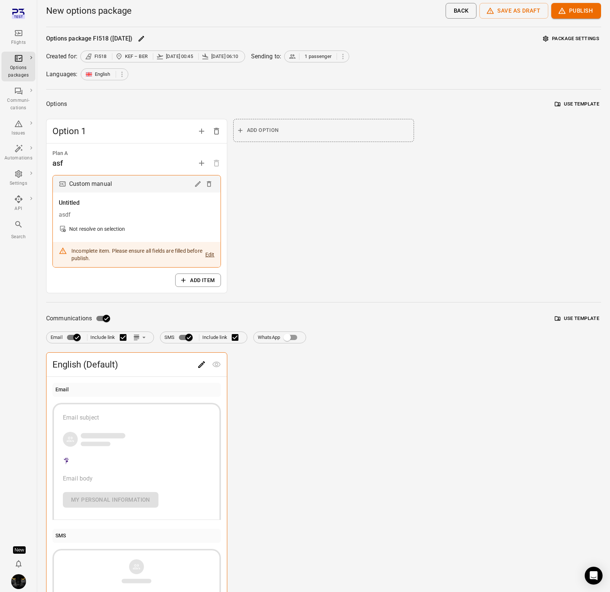
click at [16, 41] on div "Flights" at bounding box center [18, 42] width 28 height 7
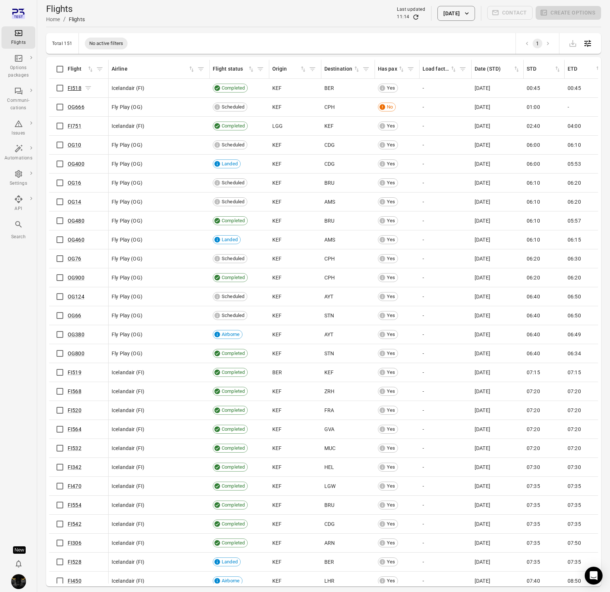
click at [77, 88] on link "FI518" at bounding box center [75, 88] width 14 height 6
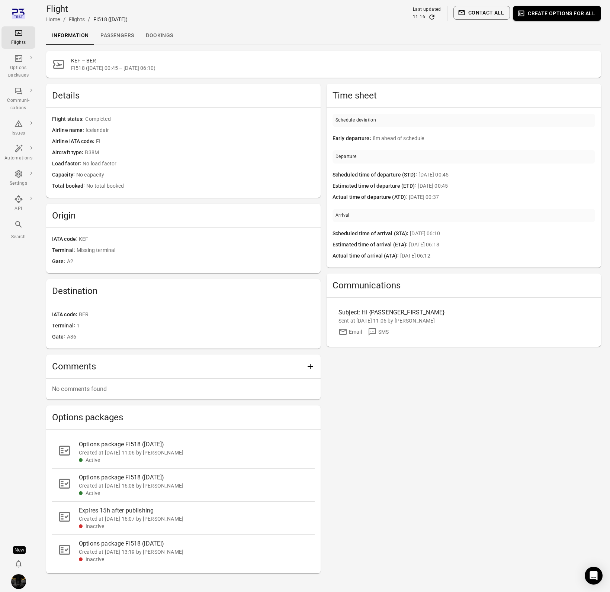
click at [108, 39] on link "Passengers" at bounding box center [116, 36] width 45 height 18
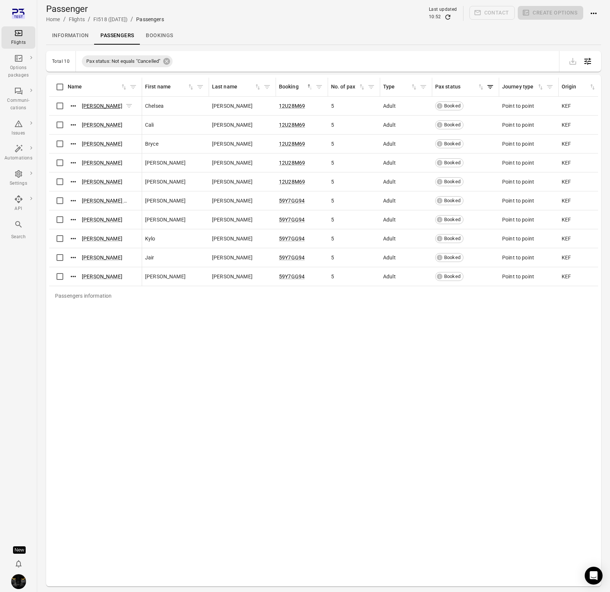
click at [91, 106] on link "[PERSON_NAME]" at bounding box center [102, 106] width 41 height 6
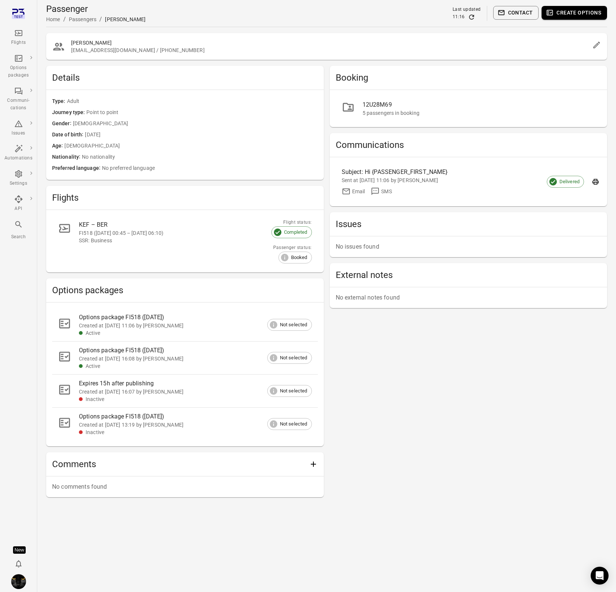
click at [576, 12] on button "Create options" at bounding box center [573, 13] width 65 height 14
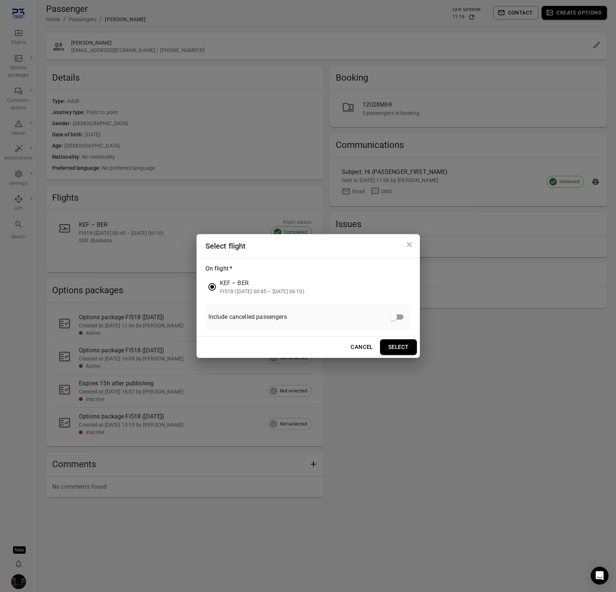
click at [411, 351] on button "Select" at bounding box center [398, 348] width 37 height 16
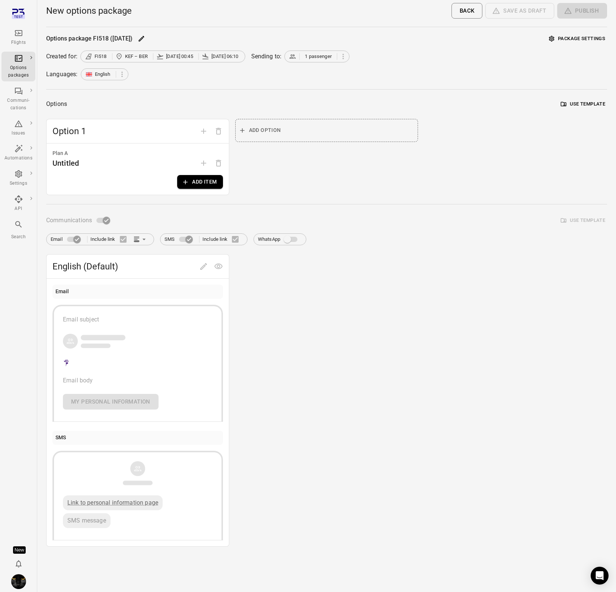
drag, startPoint x: 410, startPoint y: 119, endPoint x: 377, endPoint y: 125, distance: 33.8
click at [410, 119] on div "Add option" at bounding box center [326, 157] width 183 height 76
click at [206, 181] on button "Add item" at bounding box center [199, 182] width 45 height 14
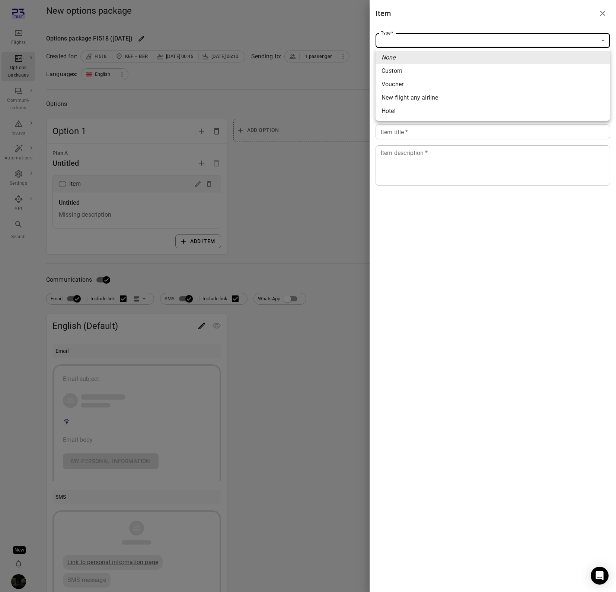
click at [479, 39] on body "Flights Options packages Communi-cations Issues Automations Settings API Search…" at bounding box center [308, 318] width 616 height 636
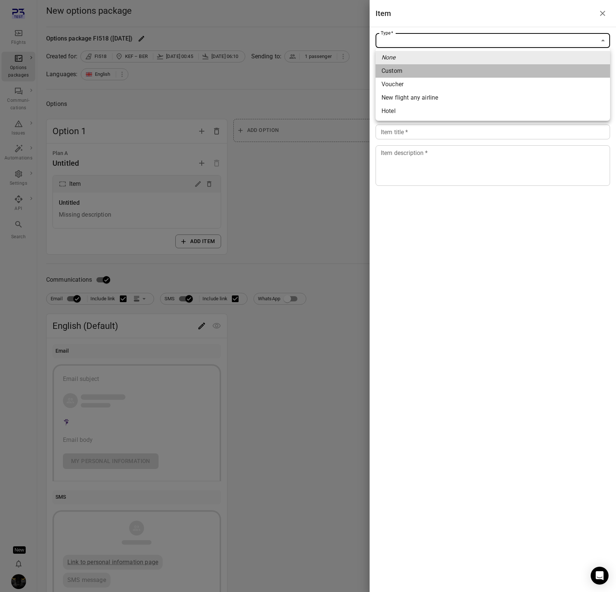
click at [443, 70] on span "Custom" at bounding box center [492, 71] width 222 height 9
type input "******"
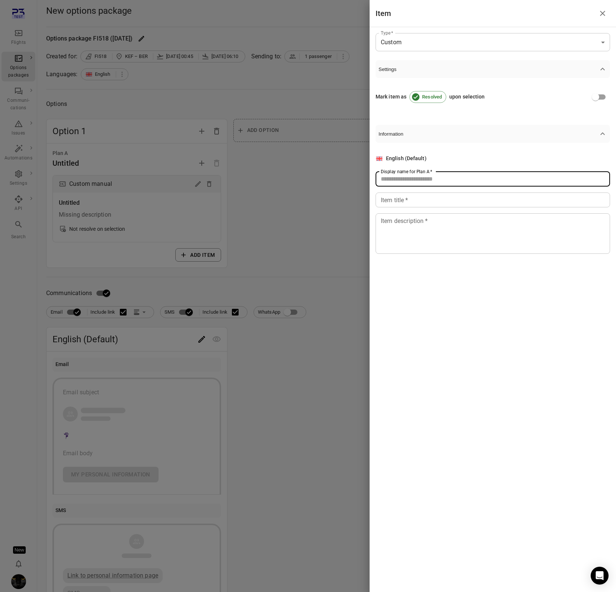
click at [402, 186] on input "Display name for Plan A   *" at bounding box center [492, 179] width 234 height 15
type input "****"
click at [399, 199] on div "Item title   * Item title   *" at bounding box center [492, 200] width 234 height 15
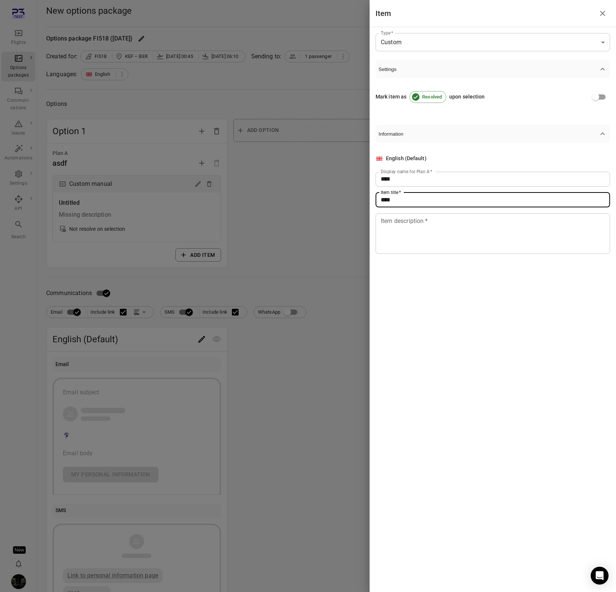
type input "****"
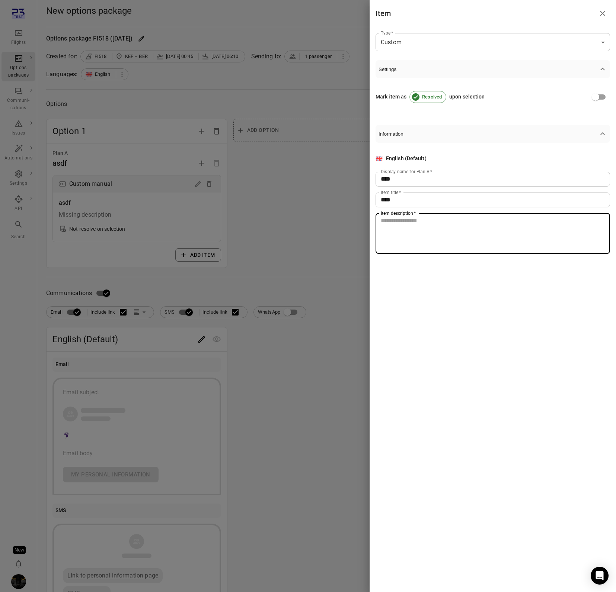
click at [408, 250] on textarea "Item description   *" at bounding box center [492, 233] width 224 height 34
type textarea "***"
click at [305, 242] on div at bounding box center [308, 296] width 616 height 592
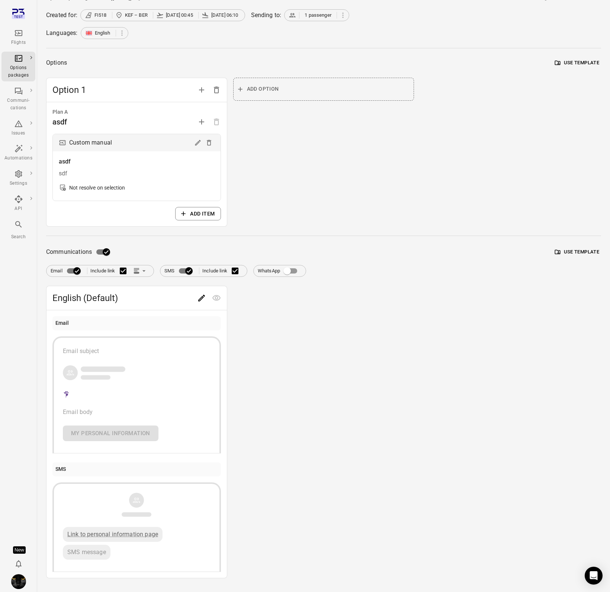
scroll to position [57, 0]
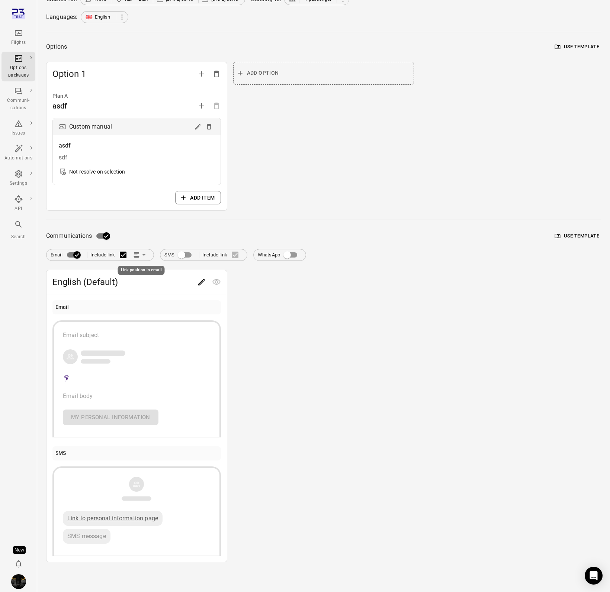
click at [139, 255] on icon "Link position in email" at bounding box center [136, 254] width 7 height 7
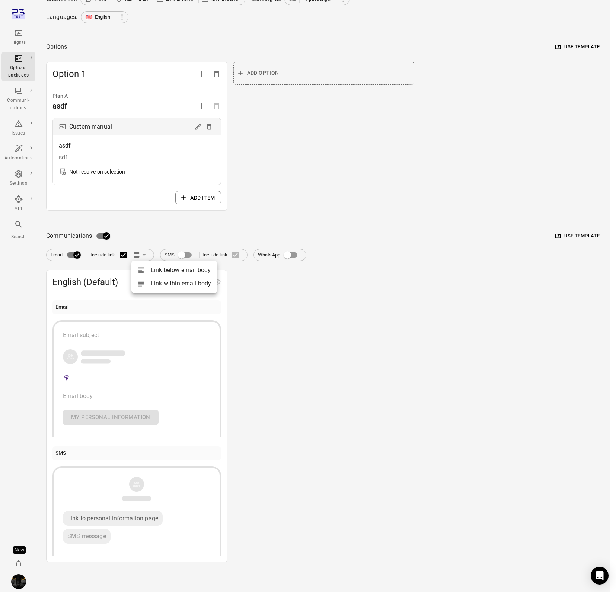
drag, startPoint x: 149, startPoint y: 282, endPoint x: 160, endPoint y: 308, distance: 27.7
click at [149, 282] on div at bounding box center [143, 283] width 13 height 7
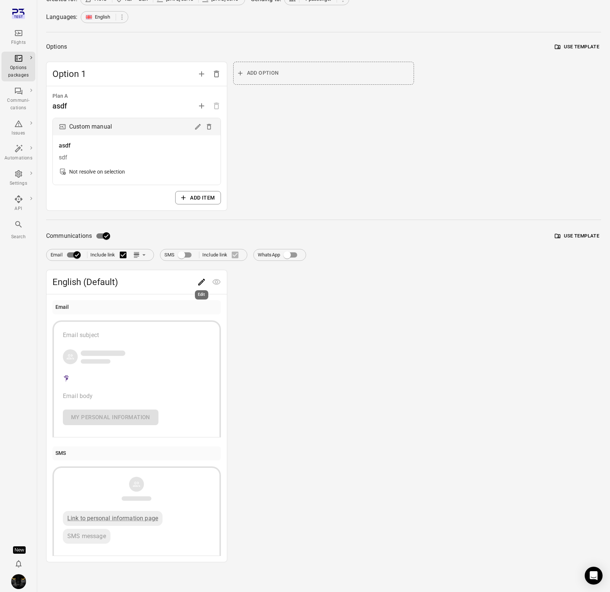
click at [204, 284] on icon "Edit" at bounding box center [201, 282] width 9 height 9
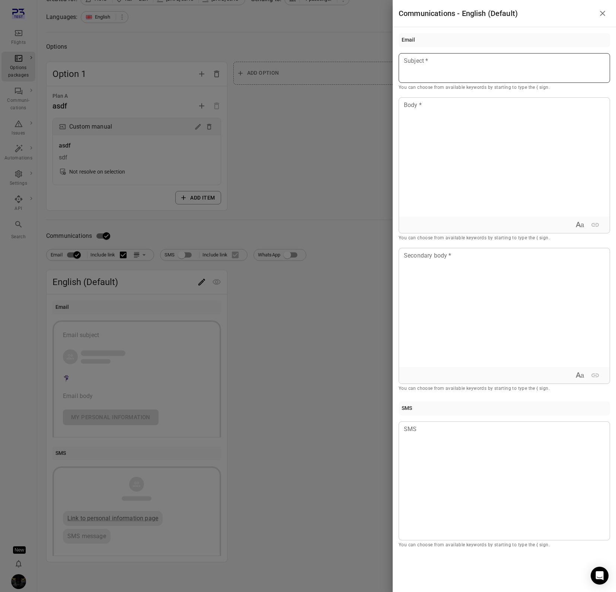
click at [452, 66] on div at bounding box center [503, 68] width 211 height 30
click at [449, 103] on p at bounding box center [504, 105] width 200 height 9
click at [335, 163] on div at bounding box center [308, 296] width 616 height 592
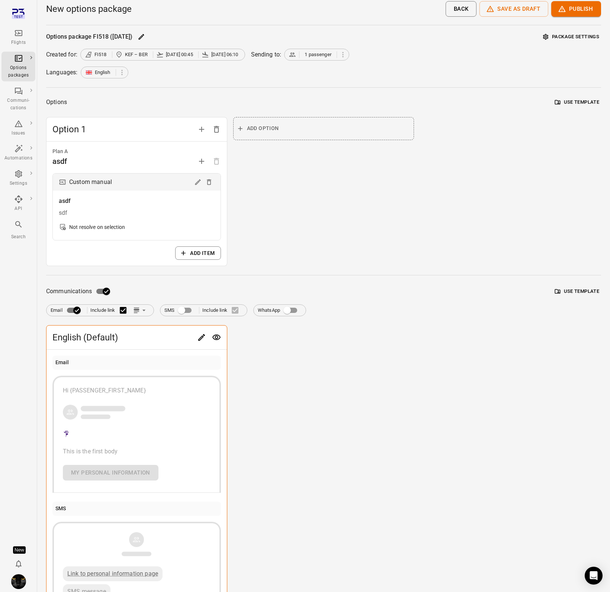
scroll to position [0, 0]
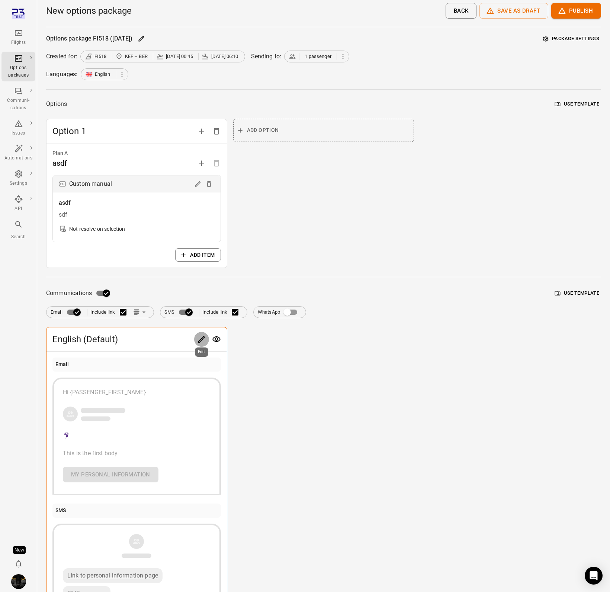
click at [205, 337] on icon "Edit" at bounding box center [201, 339] width 7 height 7
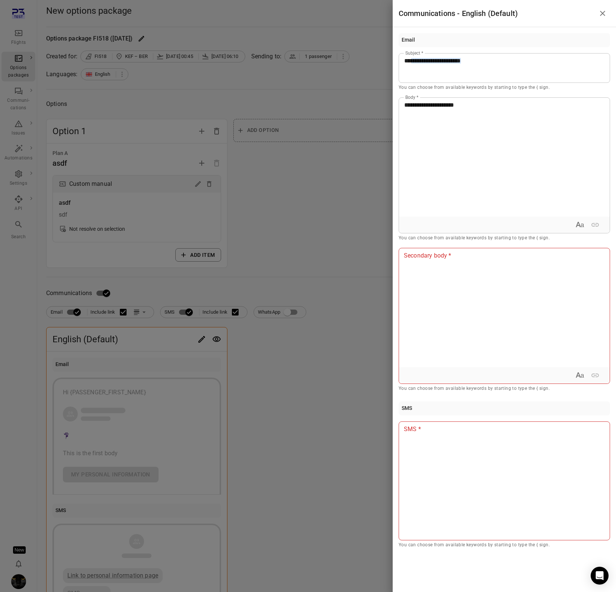
click at [264, 338] on div at bounding box center [308, 296] width 616 height 592
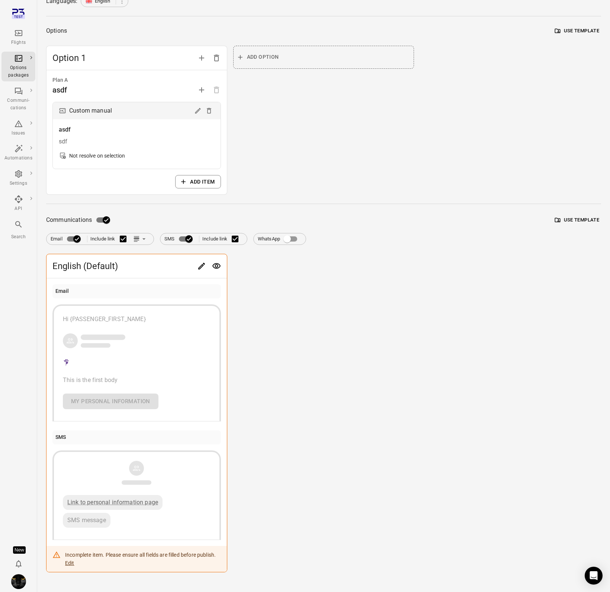
scroll to position [83, 0]
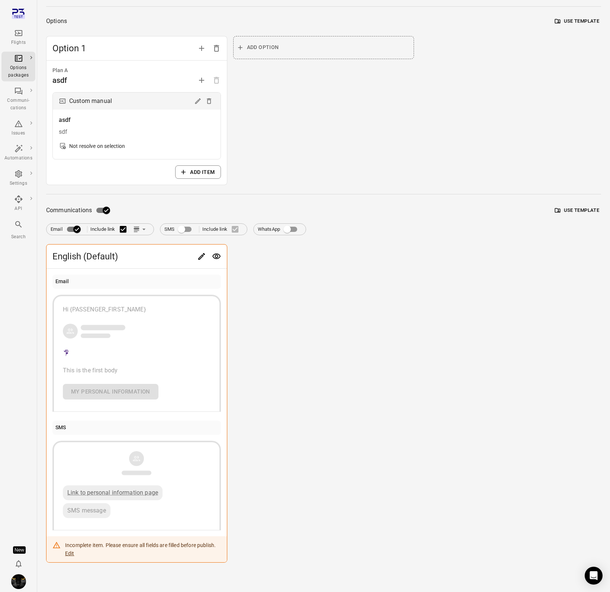
click at [321, 180] on div "Add option" at bounding box center [323, 111] width 181 height 150
click at [24, 37] on div "Flights" at bounding box center [18, 38] width 28 height 18
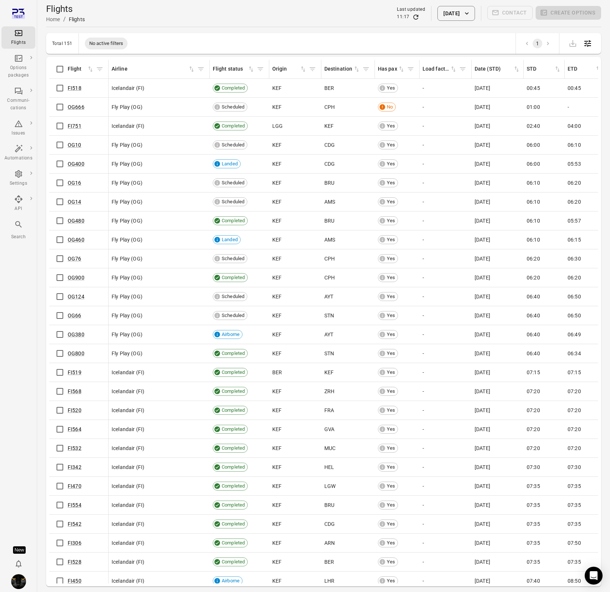
click at [41, 181] on main "Flights Home / Flights Last updated 11:17 2 Sep 2025 Contact Create options Tot…" at bounding box center [323, 308] width 573 height 617
click at [75, 88] on link "FI518" at bounding box center [75, 88] width 14 height 6
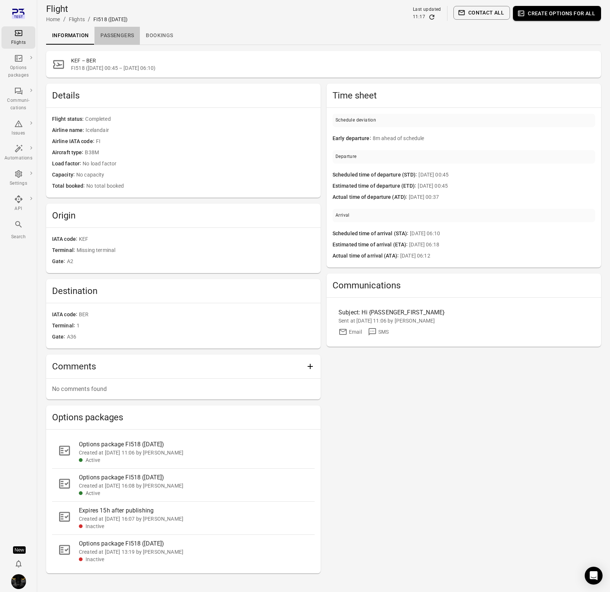
click at [109, 39] on link "Passengers" at bounding box center [116, 36] width 45 height 18
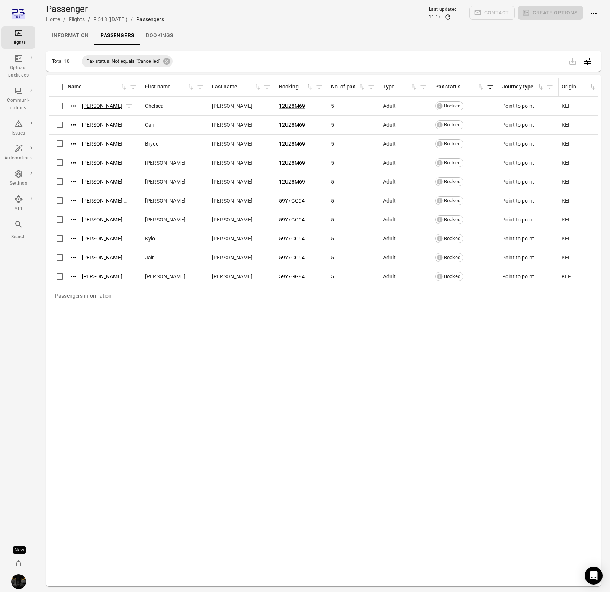
click at [94, 106] on link "[PERSON_NAME]" at bounding box center [102, 106] width 41 height 6
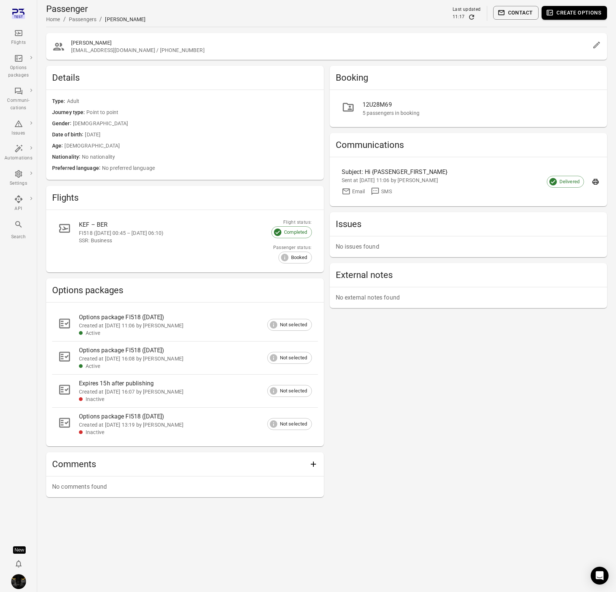
click at [593, 11] on button "Create options" at bounding box center [573, 13] width 65 height 14
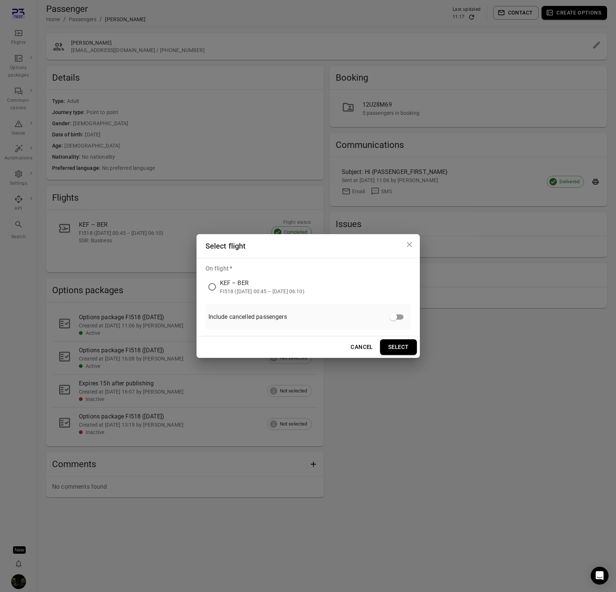
click at [242, 282] on div "KEF – BER" at bounding box center [262, 283] width 84 height 9
click at [396, 348] on button "Select" at bounding box center [398, 348] width 37 height 16
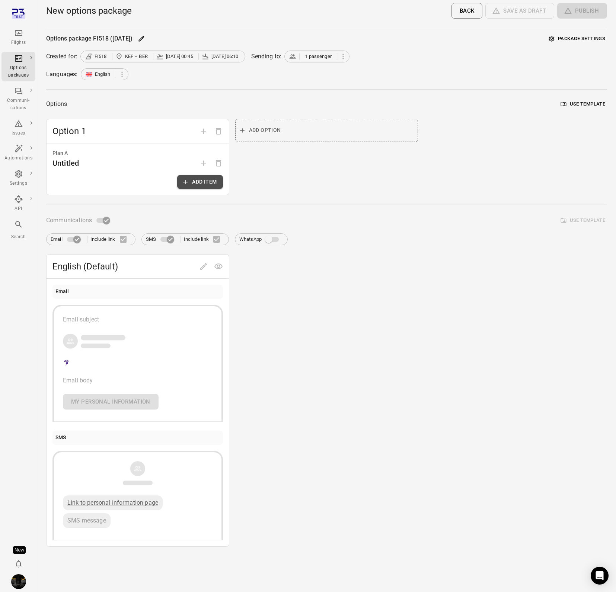
click at [193, 175] on button "Add item" at bounding box center [199, 182] width 45 height 14
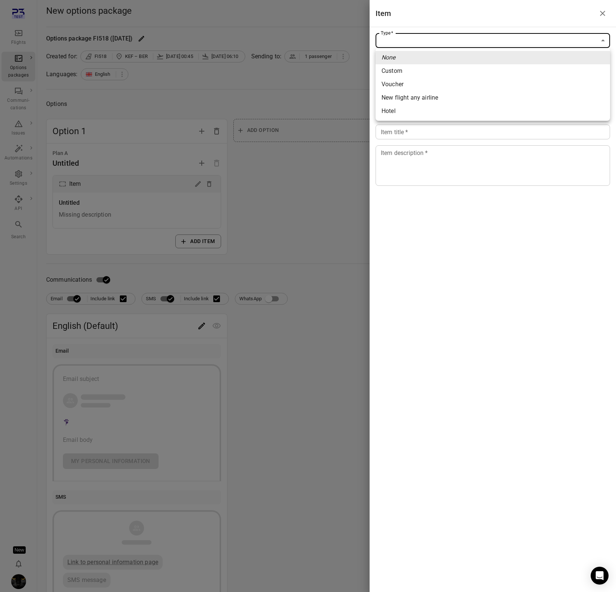
click at [457, 42] on body "Flights Options packages Communi-cations Issues Automations Settings API Search…" at bounding box center [308, 318] width 616 height 636
click at [433, 76] on li "Custom" at bounding box center [492, 70] width 234 height 13
type input "******"
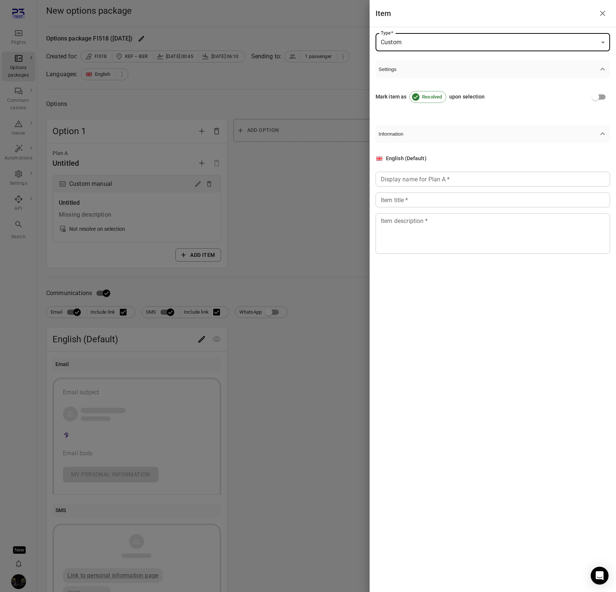
click at [391, 177] on input "Display name for Plan A   *" at bounding box center [492, 179] width 234 height 15
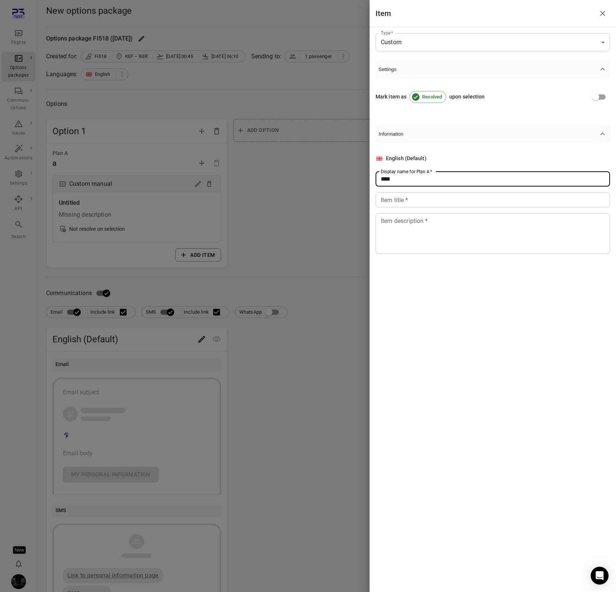
type input "****"
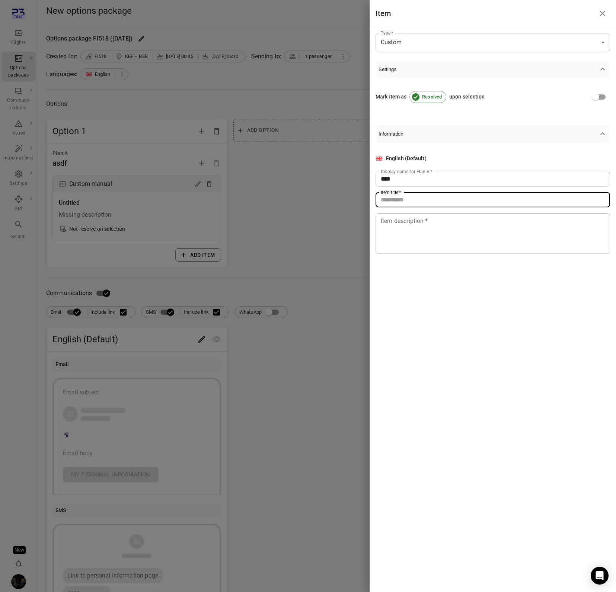
click at [396, 203] on input "Item title   *" at bounding box center [492, 200] width 234 height 15
type input "****"
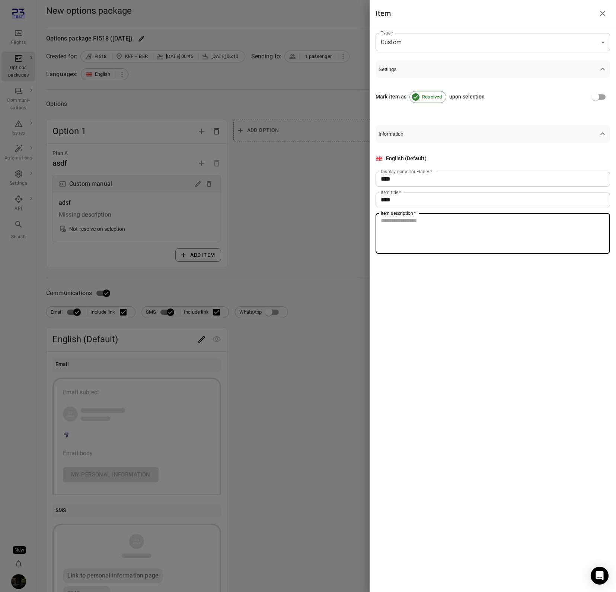
click at [397, 225] on textarea "Item description   *" at bounding box center [492, 233] width 224 height 34
type textarea "***"
click at [327, 206] on div at bounding box center [308, 296] width 616 height 592
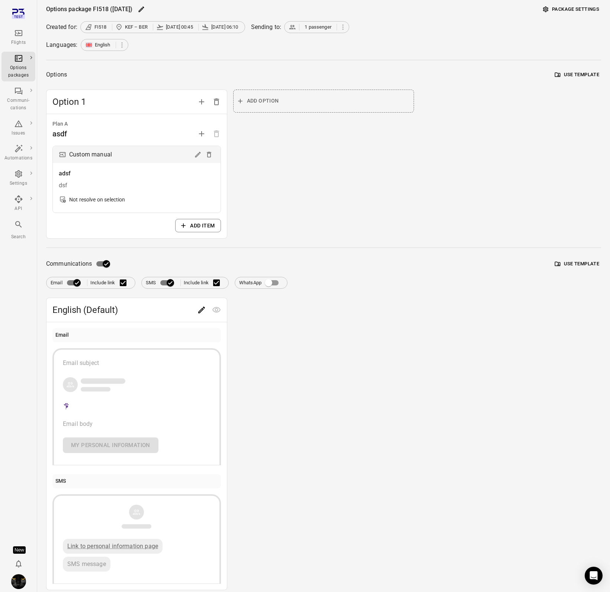
scroll to position [57, 0]
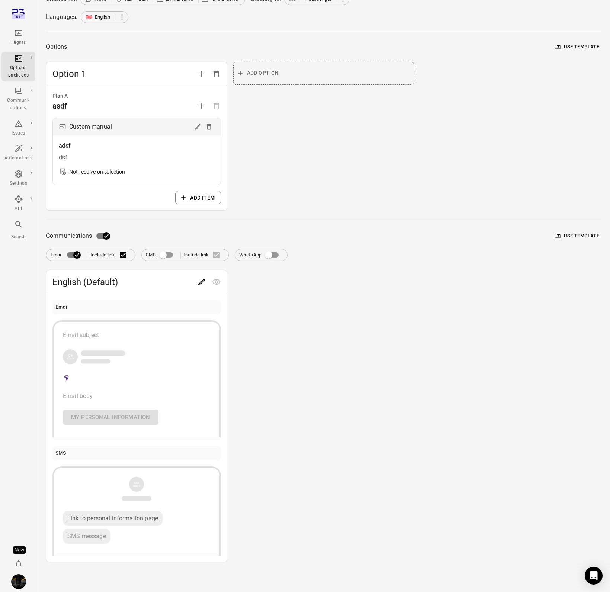
click at [200, 281] on icon "Edit" at bounding box center [201, 282] width 9 height 9
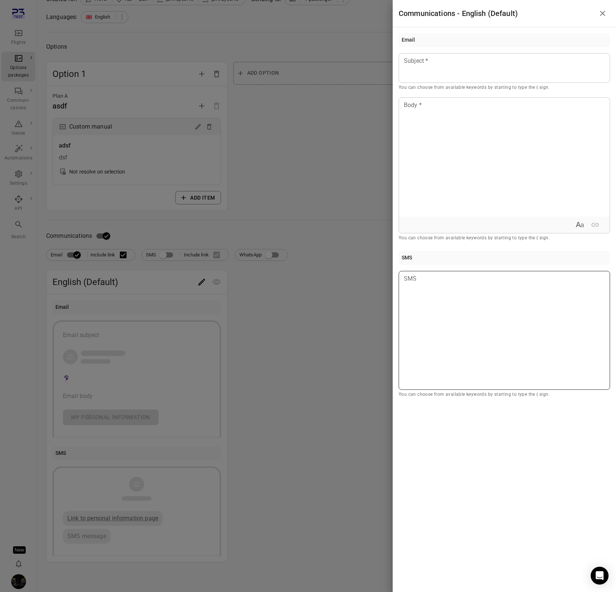
click at [405, 303] on div at bounding box center [503, 330] width 211 height 119
click at [456, 156] on div at bounding box center [504, 157] width 211 height 119
click at [443, 324] on div at bounding box center [503, 330] width 211 height 119
drag, startPoint x: 439, startPoint y: 168, endPoint x: 438, endPoint y: 179, distance: 10.5
click at [438, 170] on div at bounding box center [504, 157] width 211 height 119
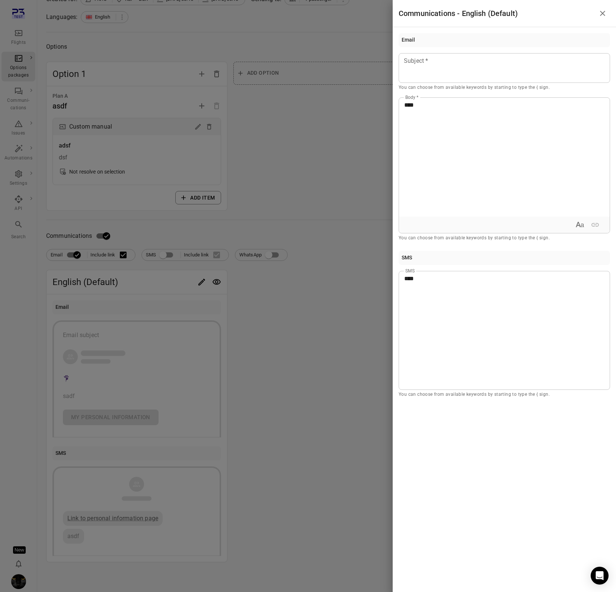
click at [295, 263] on div at bounding box center [308, 296] width 616 height 592
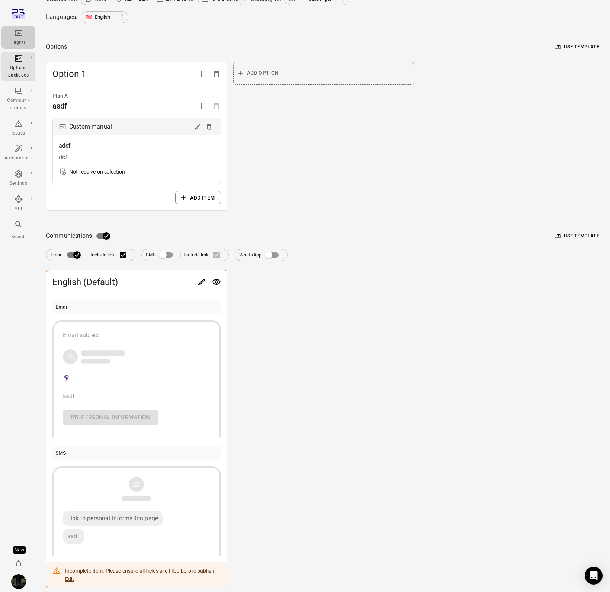
click at [21, 39] on div "Flights" at bounding box center [18, 42] width 28 height 7
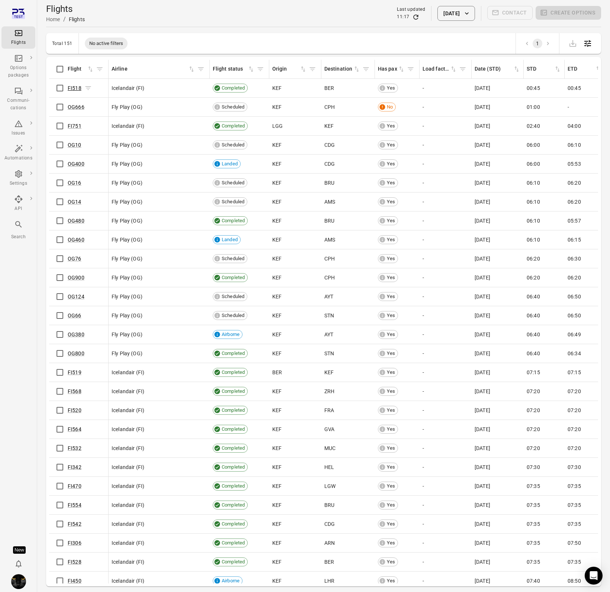
click at [72, 89] on link "FI518" at bounding box center [75, 88] width 14 height 6
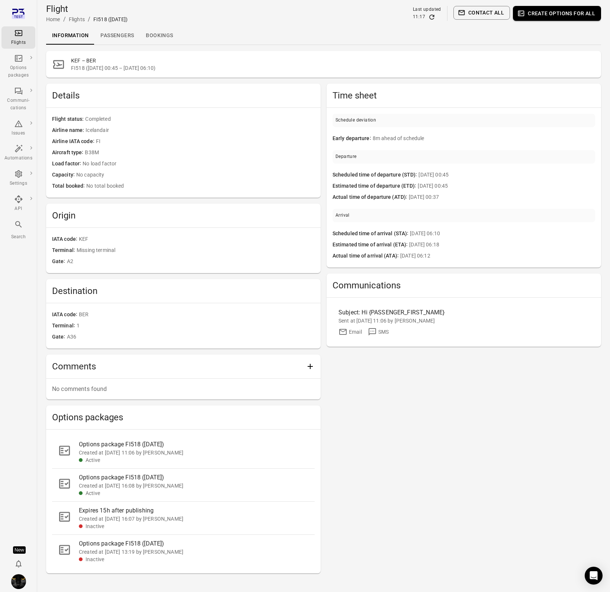
click at [112, 36] on link "Passengers" at bounding box center [116, 36] width 45 height 18
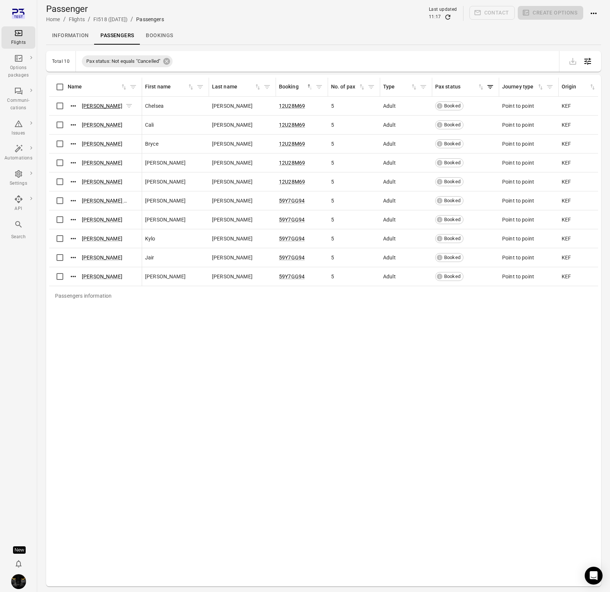
click at [97, 104] on link "[PERSON_NAME]" at bounding box center [102, 106] width 41 height 6
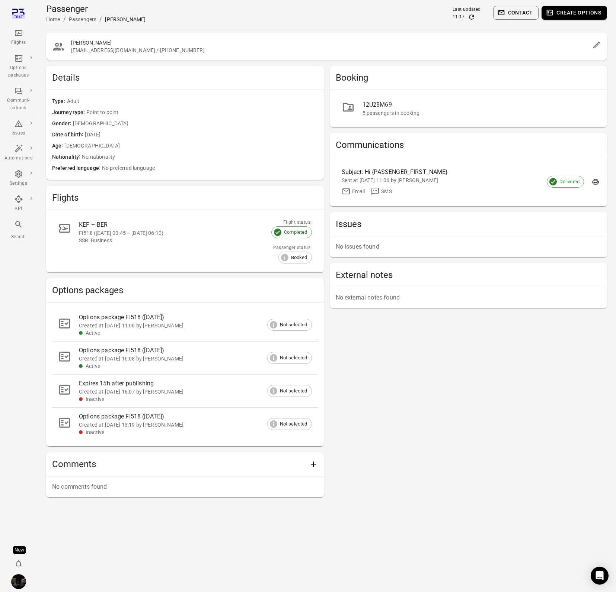
click at [562, 13] on button "Create options" at bounding box center [573, 13] width 65 height 14
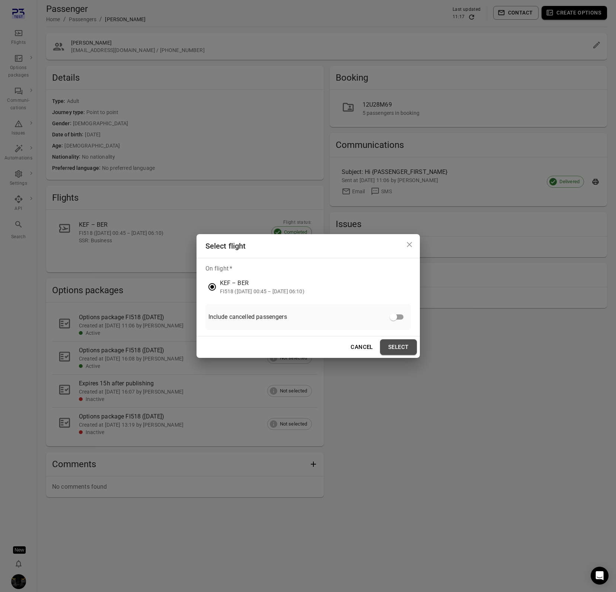
click at [396, 351] on button "Select" at bounding box center [398, 348] width 37 height 16
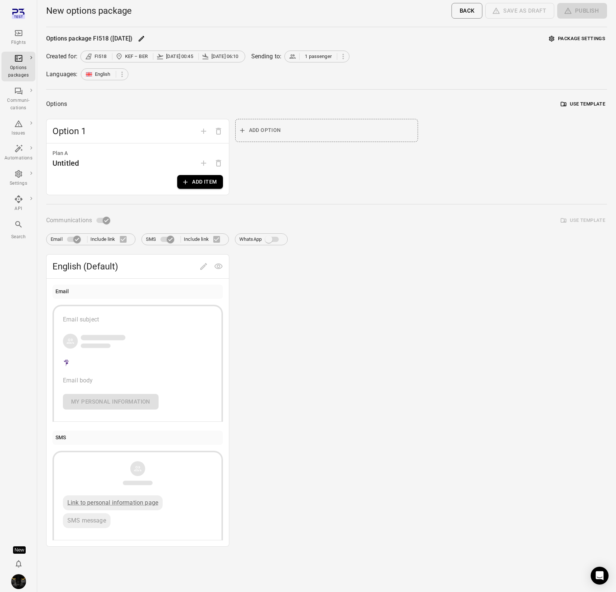
click at [325, 80] on div "Options package FI518 ([DATE]) Package settings Created for: FI518 KEF – BER [D…" at bounding box center [326, 290] width 560 height 514
click at [11, 39] on div "Flights" at bounding box center [18, 38] width 28 height 18
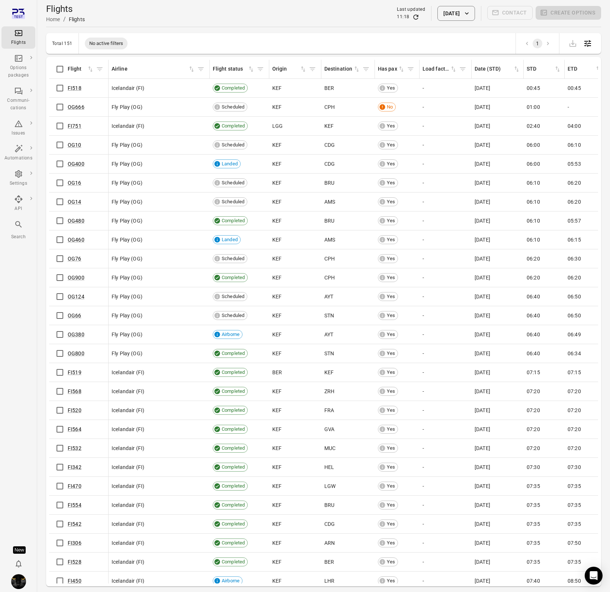
click at [192, 12] on div "Flights Home / Flights Last updated 11:18 [DATE] Contact Create options" at bounding box center [323, 13] width 555 height 21
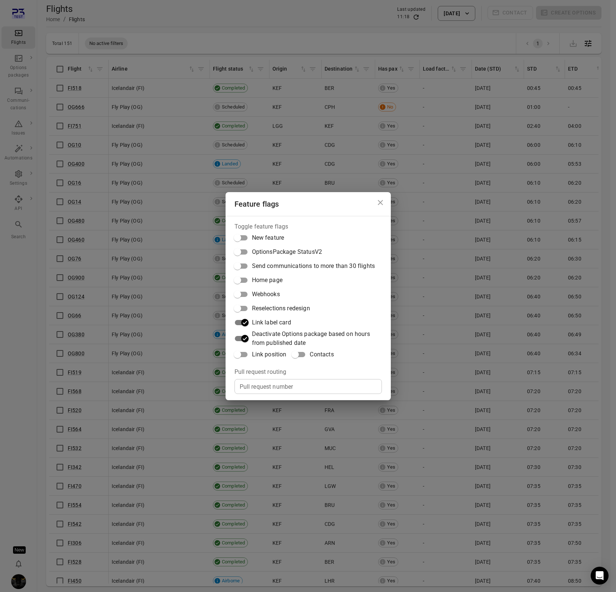
click at [211, 37] on div "Feature flags Toggle feature flags New feature OptionsPackage StatusV2 Send com…" at bounding box center [308, 296] width 616 height 592
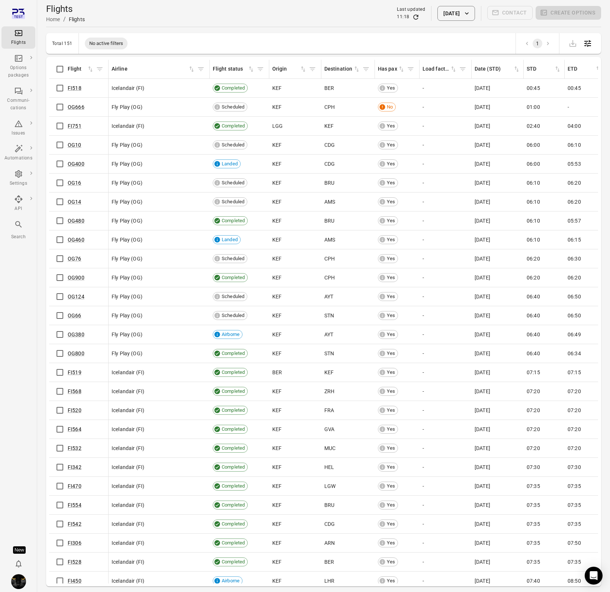
click at [264, 25] on div "Flights Home / Flights Last updated 11:18 [DATE] Contact Create options" at bounding box center [323, 13] width 555 height 27
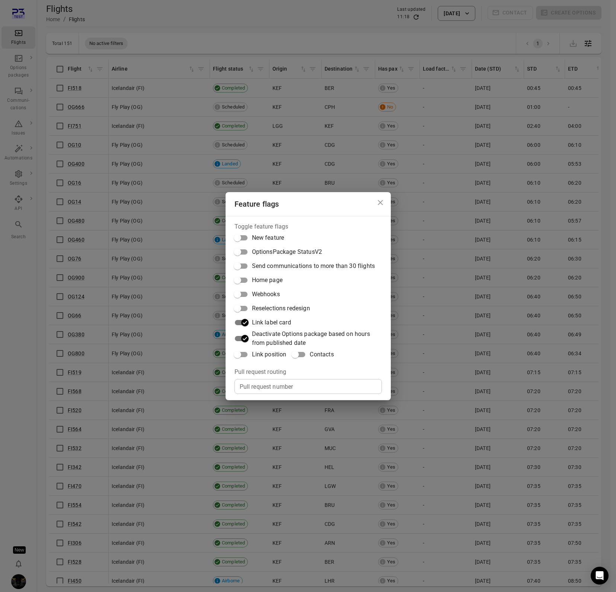
click at [264, 25] on div "Feature flags Toggle feature flags New feature OptionsPackage StatusV2 Send com…" at bounding box center [308, 296] width 616 height 592
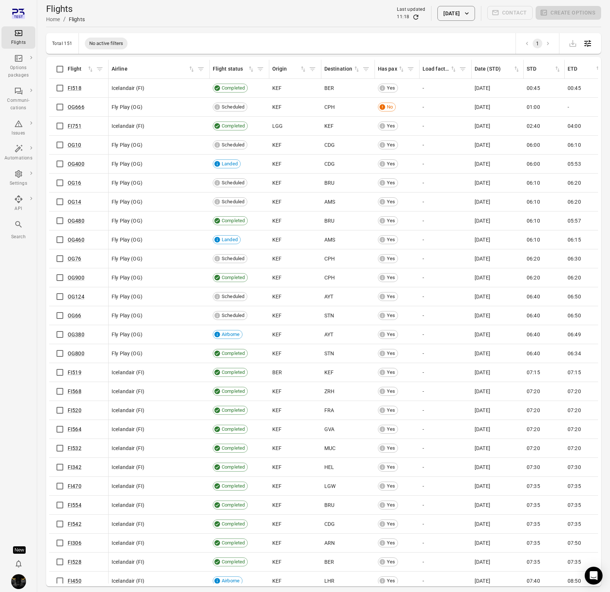
click at [183, 17] on div "Flights Home / Flights Last updated 11:18 [DATE] Contact Create options" at bounding box center [323, 13] width 555 height 21
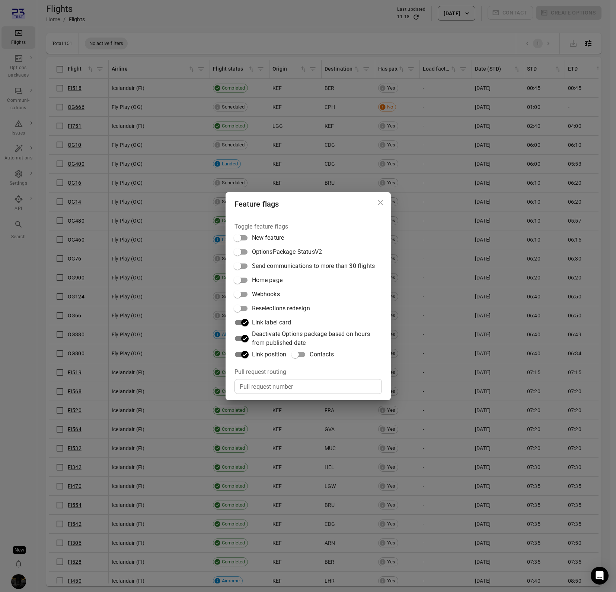
click at [293, 13] on div "Feature flags Toggle feature flags New feature OptionsPackage StatusV2 Send com…" at bounding box center [308, 296] width 616 height 592
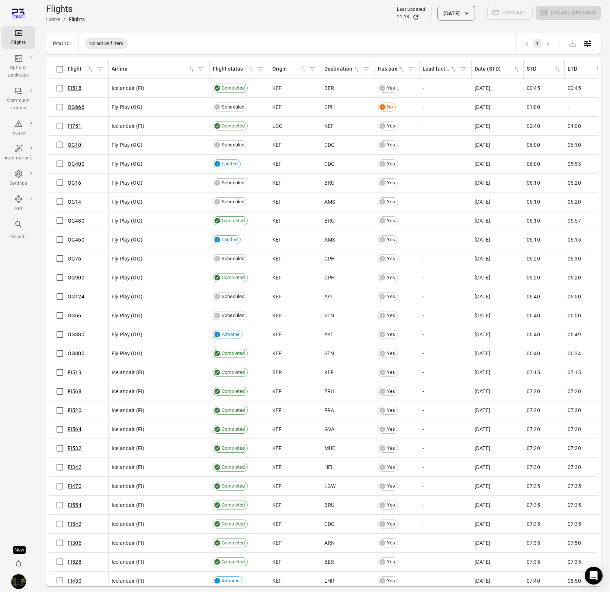
click at [73, 82] on div "FI518" at bounding box center [78, 88] width 53 height 16
click at [73, 89] on link "FI518" at bounding box center [75, 88] width 14 height 6
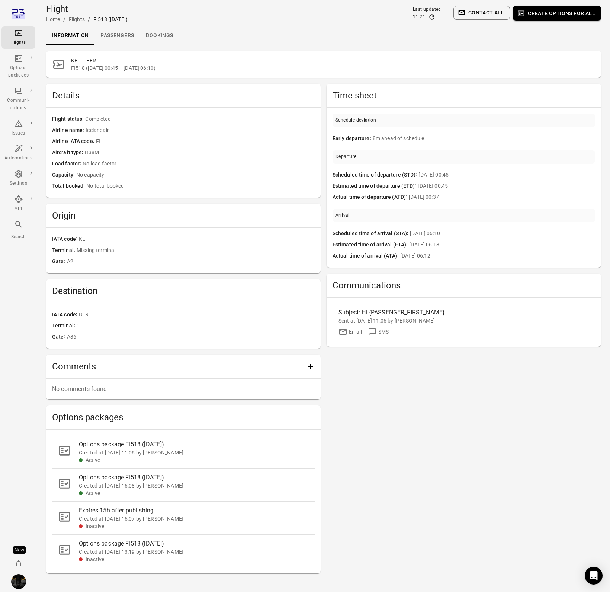
click at [116, 40] on link "Passengers" at bounding box center [116, 36] width 45 height 18
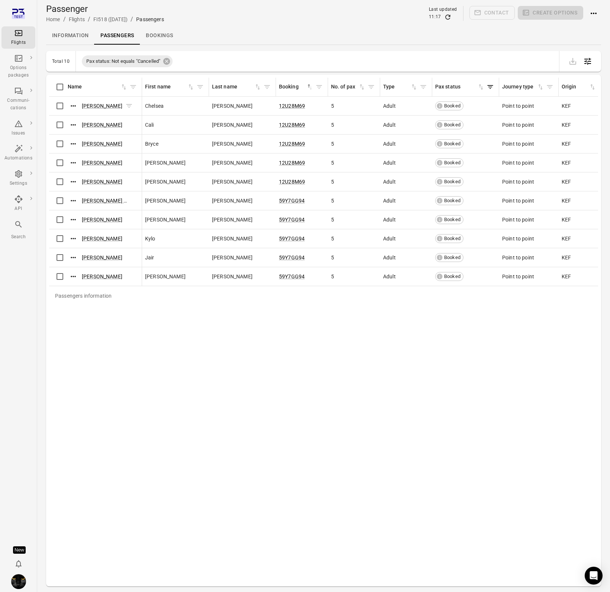
click at [94, 101] on div "[PERSON_NAME]" at bounding box center [100, 105] width 65 height 11
click at [97, 106] on link "[PERSON_NAME]" at bounding box center [102, 106] width 41 height 6
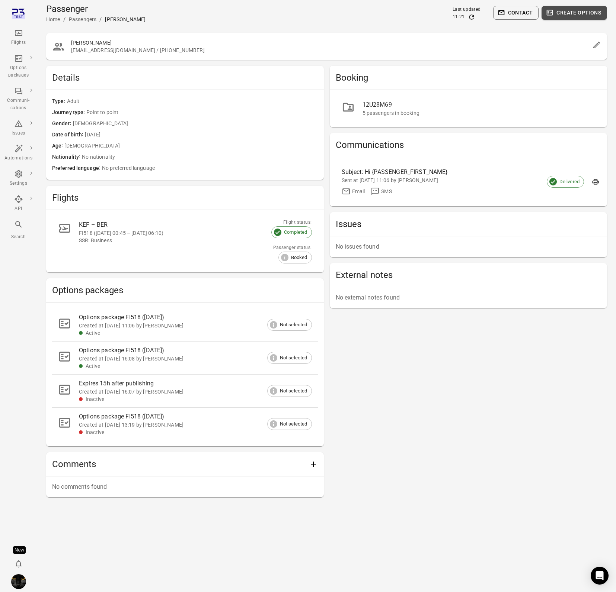
click at [595, 15] on button "Create options" at bounding box center [573, 13] width 65 height 14
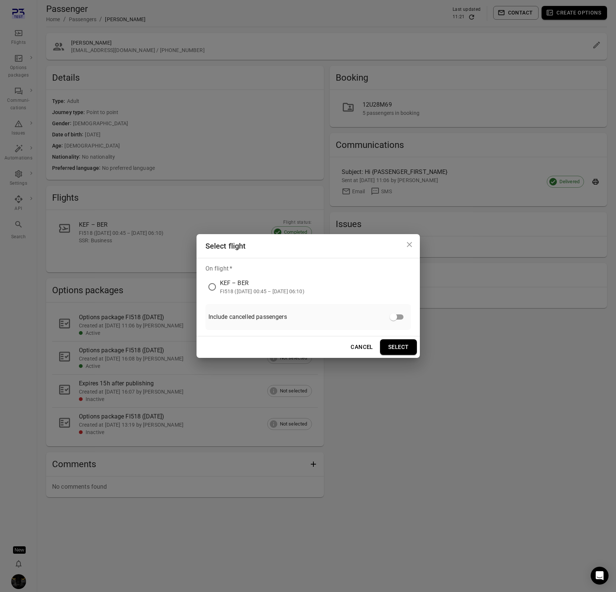
click at [240, 286] on div "KEF – BER" at bounding box center [262, 283] width 84 height 9
click at [386, 346] on button "Select" at bounding box center [398, 348] width 37 height 16
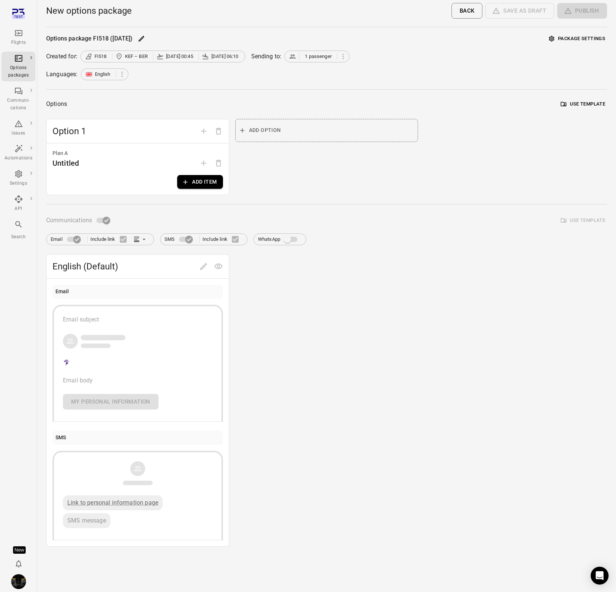
click at [212, 181] on button "Add item" at bounding box center [199, 182] width 45 height 14
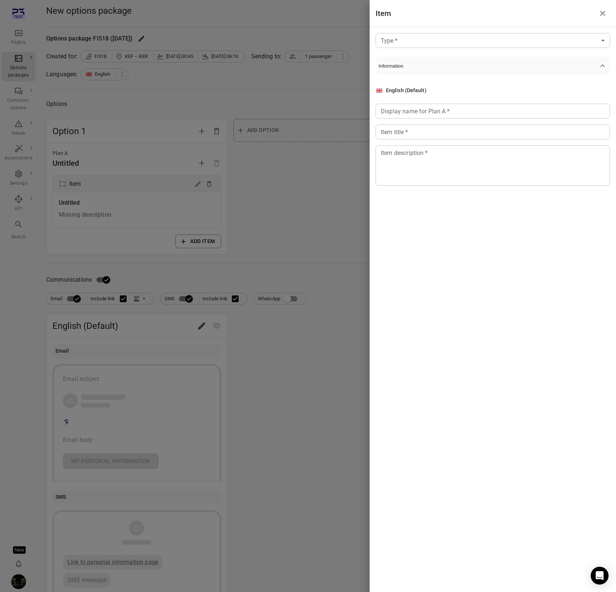
click at [484, 41] on body "Flights Options packages Communi-cations Issues Automations Settings API Search…" at bounding box center [308, 318] width 616 height 636
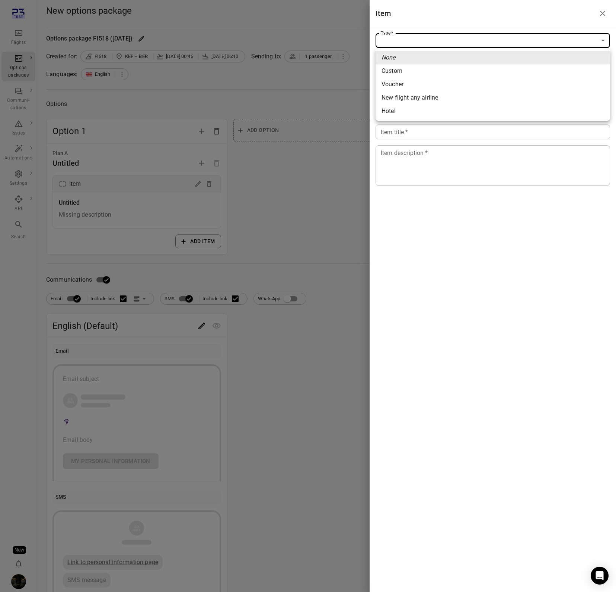
click at [470, 68] on span "Custom" at bounding box center [492, 71] width 222 height 9
type input "******"
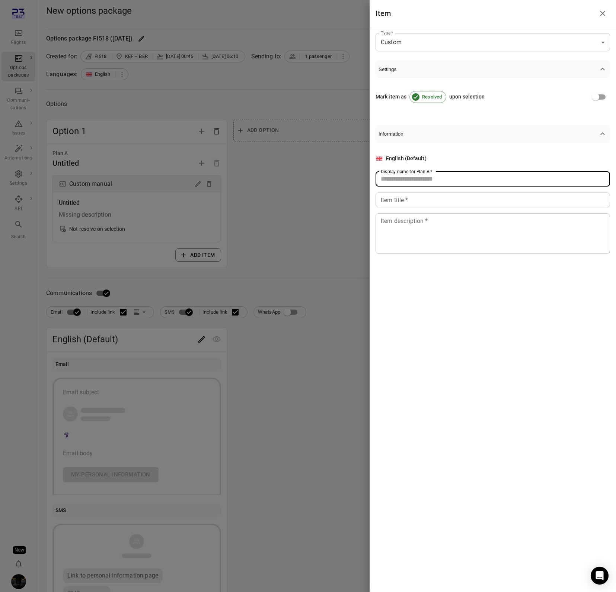
click at [433, 181] on input "Display name for Plan A   *" at bounding box center [492, 179] width 234 height 15
type input "****"
click at [421, 206] on input "Item title   *" at bounding box center [492, 200] width 234 height 15
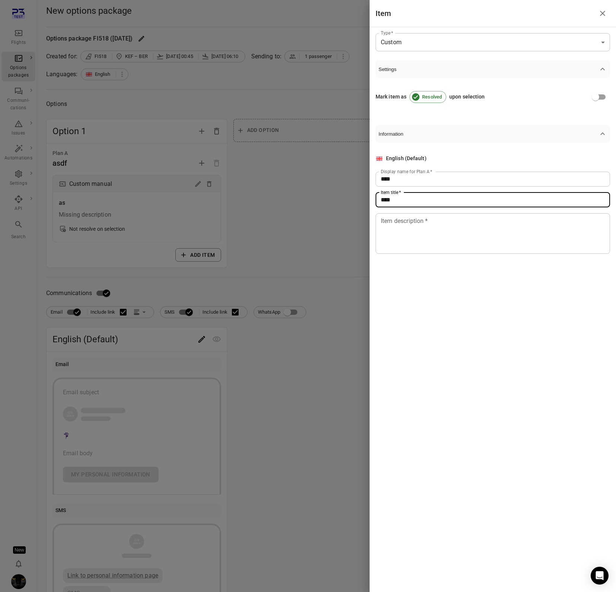
type input "****"
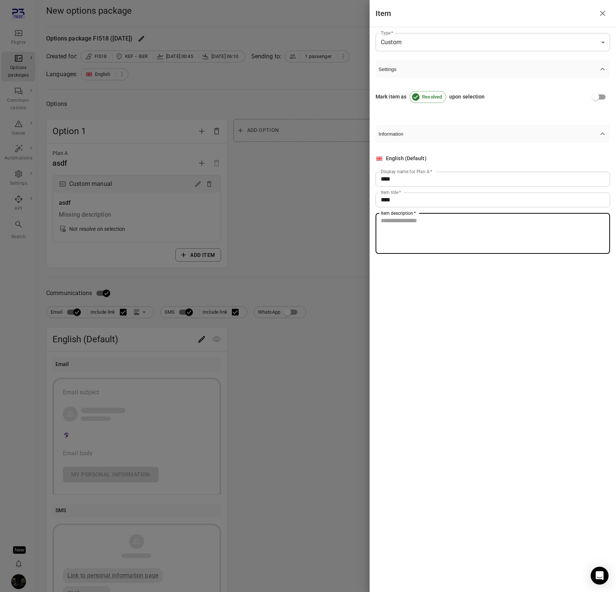
click at [416, 231] on textarea "Item description   *" at bounding box center [492, 233] width 224 height 34
type textarea "**"
click at [347, 248] on div at bounding box center [308, 296] width 616 height 592
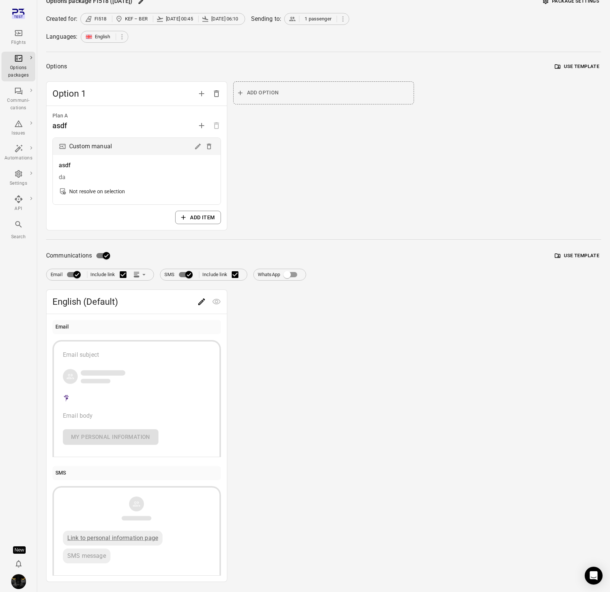
scroll to position [57, 0]
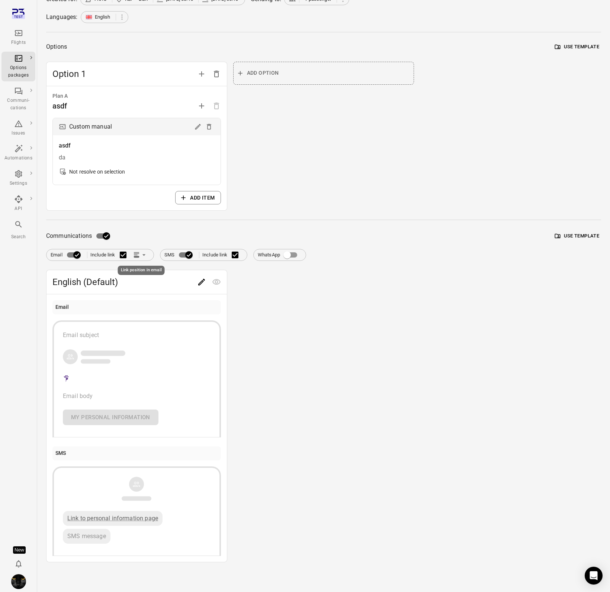
click at [138, 258] on icon "Link position in email" at bounding box center [136, 254] width 7 height 7
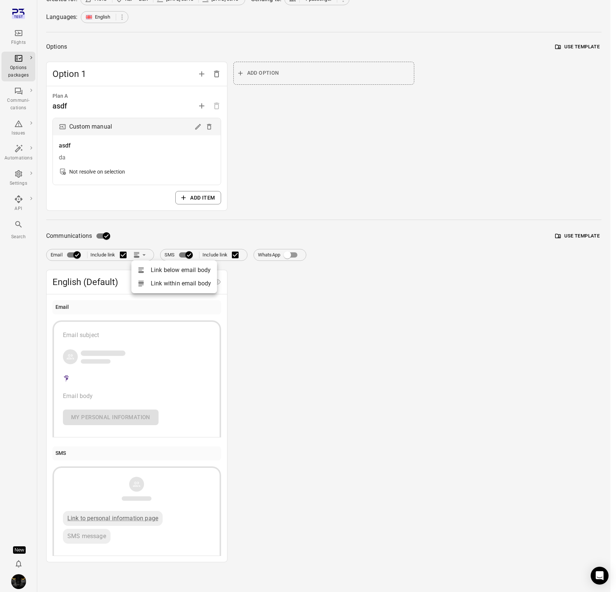
click at [148, 284] on div at bounding box center [143, 283] width 13 height 7
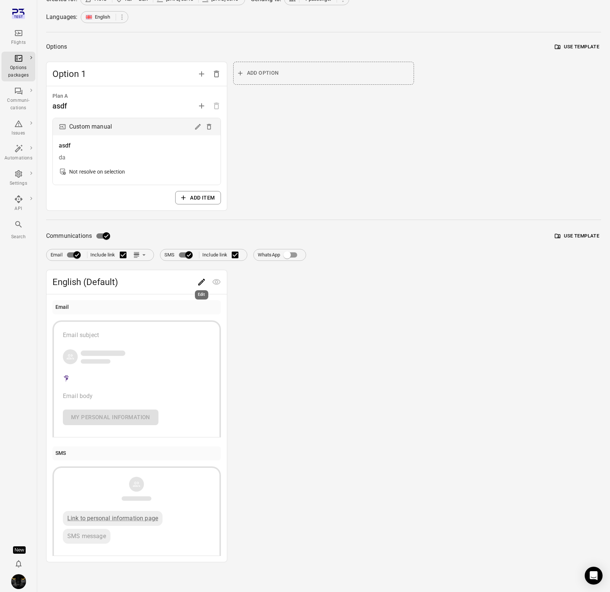
click at [199, 282] on icon "Edit" at bounding box center [201, 282] width 9 height 9
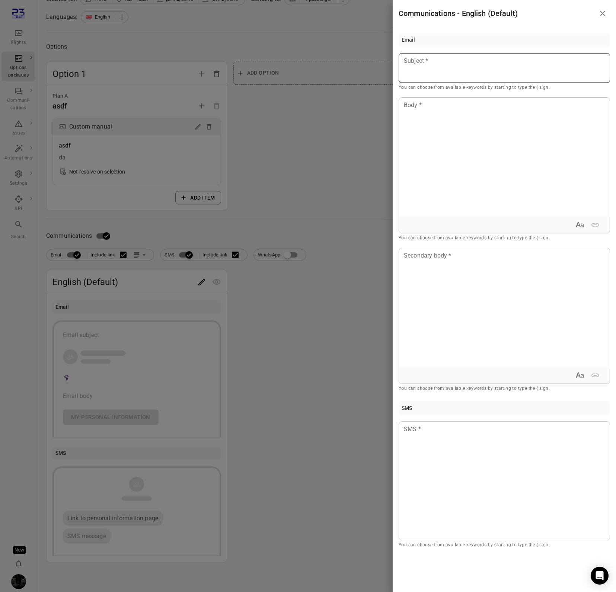
click at [428, 59] on p at bounding box center [504, 61] width 200 height 9
click at [425, 126] on div at bounding box center [504, 157] width 211 height 119
click at [235, 242] on div at bounding box center [308, 296] width 616 height 592
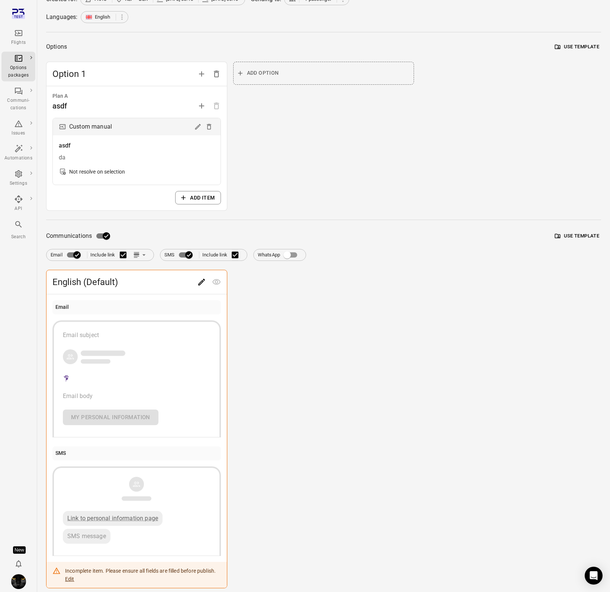
click at [142, 256] on icon "Link position in email" at bounding box center [143, 254] width 7 height 7
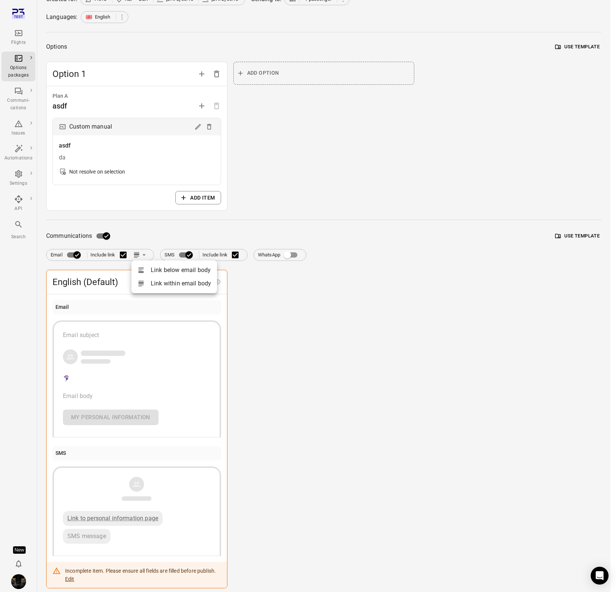
drag, startPoint x: 153, startPoint y: 321, endPoint x: 190, endPoint y: 294, distance: 46.0
click at [153, 321] on div at bounding box center [308, 296] width 616 height 592
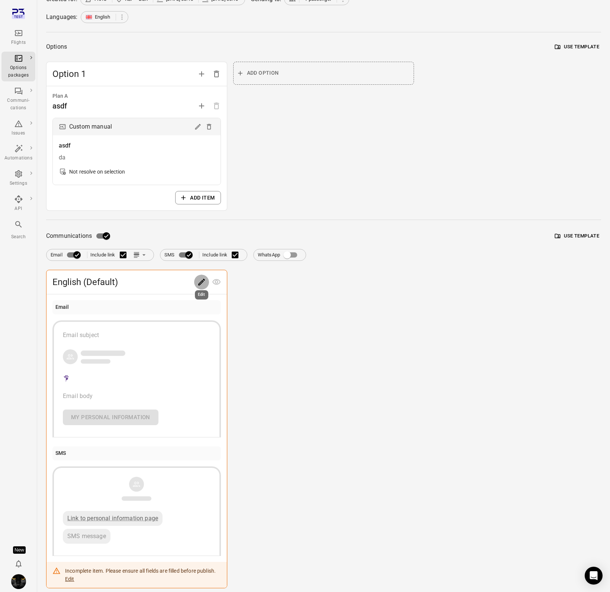
click at [201, 283] on icon "Edit" at bounding box center [201, 282] width 7 height 7
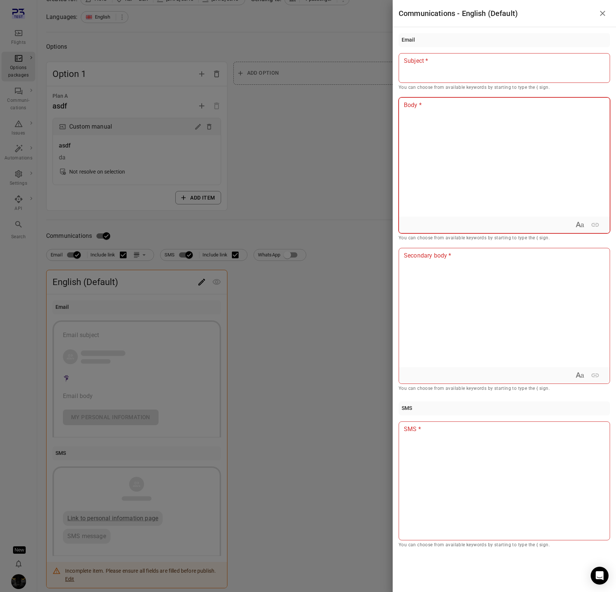
click at [440, 150] on div at bounding box center [504, 157] width 211 height 119
click at [194, 272] on div at bounding box center [308, 296] width 616 height 592
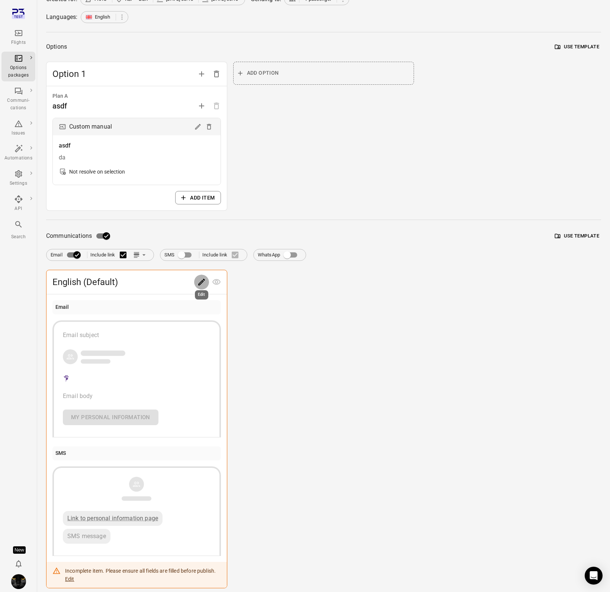
click at [206, 285] on button "Edit" at bounding box center [201, 282] width 15 height 15
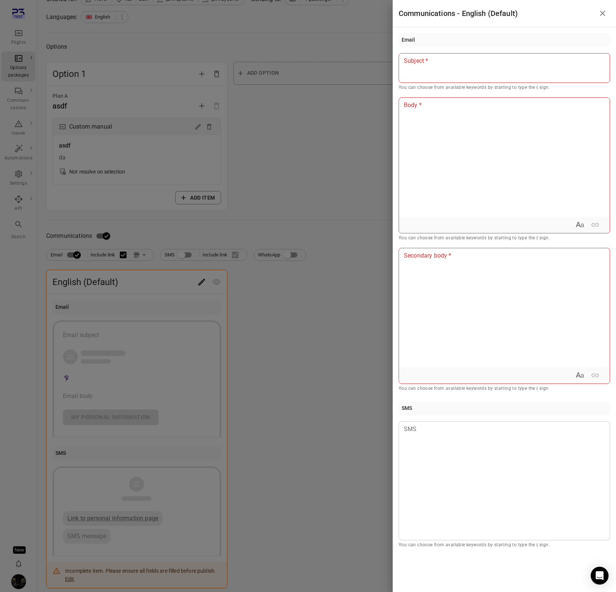
click at [428, 79] on div at bounding box center [503, 68] width 211 height 30
click at [421, 136] on div at bounding box center [504, 157] width 211 height 119
click at [417, 277] on div at bounding box center [504, 307] width 211 height 119
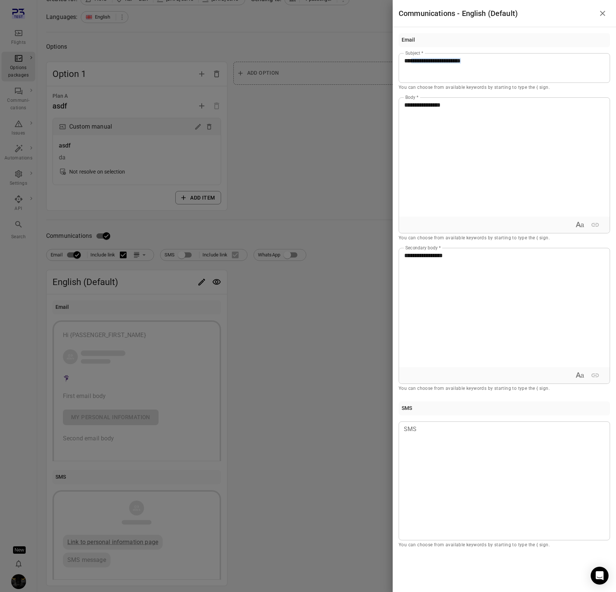
click at [305, 341] on div at bounding box center [308, 296] width 616 height 592
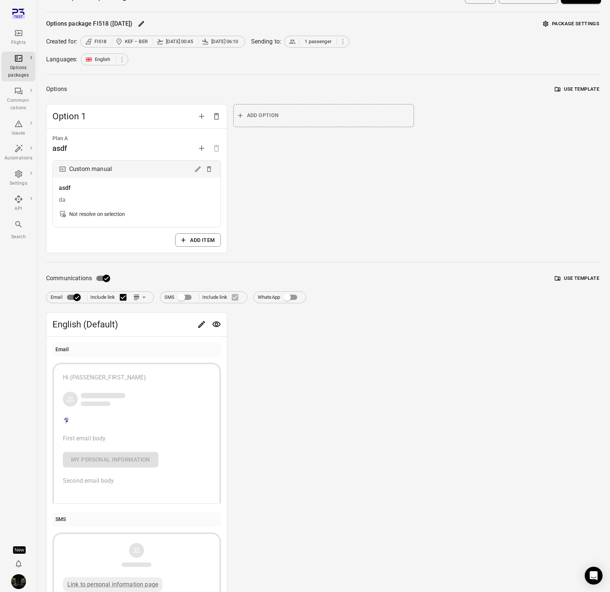
scroll to position [0, 0]
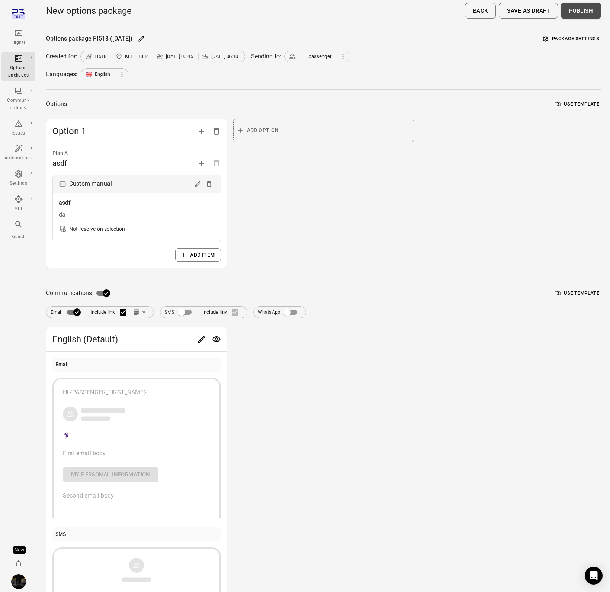
click at [581, 12] on button "Publish" at bounding box center [581, 11] width 40 height 16
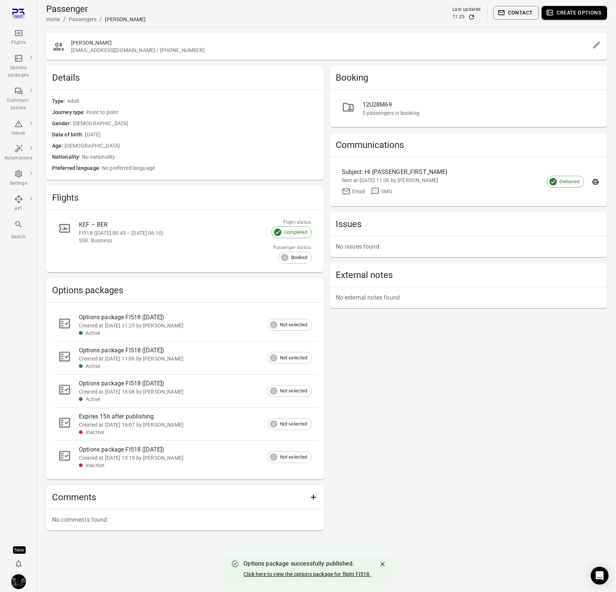
click at [315, 573] on link "Click here to view the options package for flight FI518." at bounding box center [306, 575] width 127 height 6
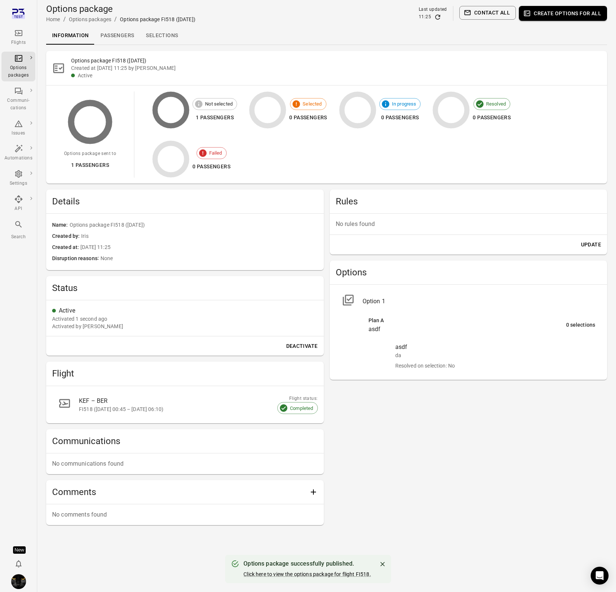
click at [440, 17] on icon "Refresh data" at bounding box center [437, 16] width 7 height 7
click at [436, 15] on icon "Refresh data" at bounding box center [437, 16] width 7 height 7
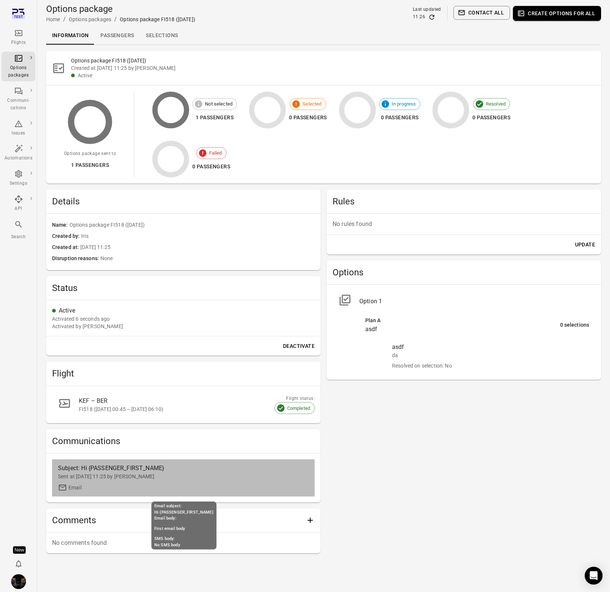
click at [147, 469] on div "Subject: Hi {PASSENGER_FIRST_NAME}" at bounding box center [152, 468] width 188 height 9
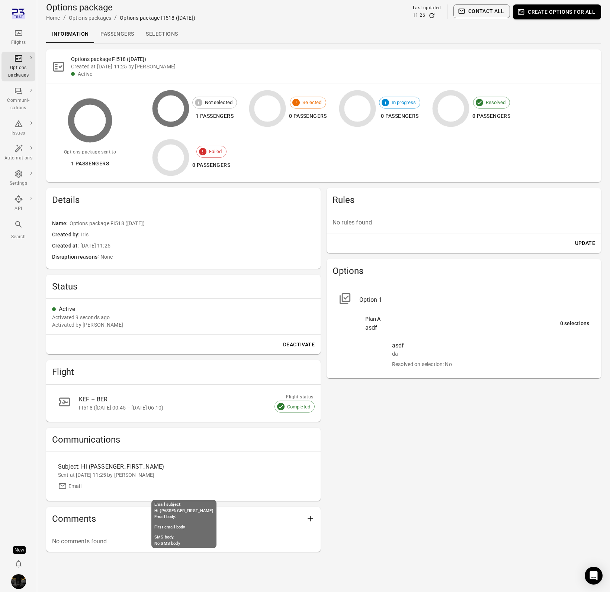
scroll to position [3, 0]
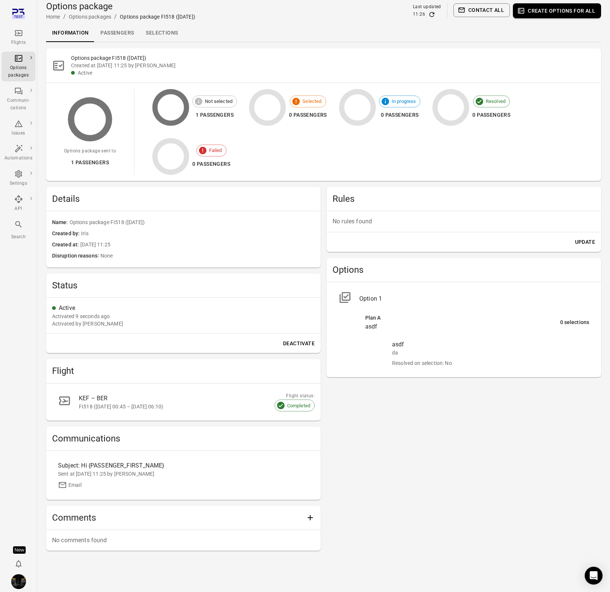
click at [464, 517] on div "Rules No rules found Update Options Option 1 Plan A asdf 0 selections asdf da R…" at bounding box center [464, 369] width 274 height 364
click at [430, 487] on div "Rules No rules found Update Options Option 1 Plan A asdf 0 selections asdf da R…" at bounding box center [464, 369] width 274 height 364
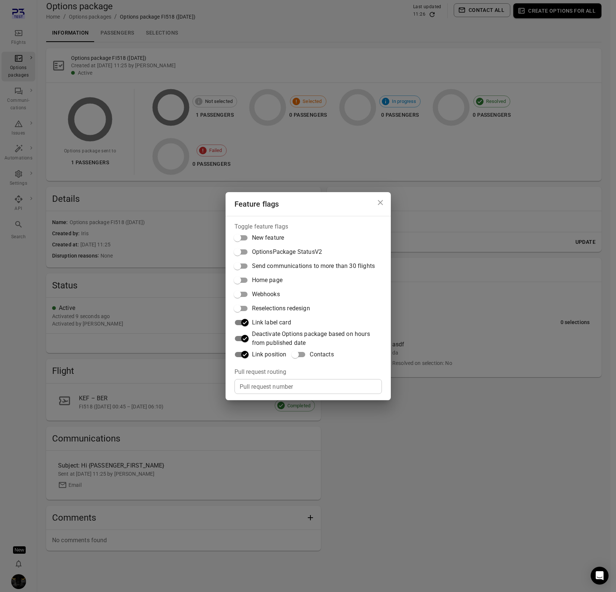
click at [435, 452] on div "Feature flags Toggle feature flags New feature OptionsPackage StatusV2 Send com…" at bounding box center [308, 296] width 616 height 592
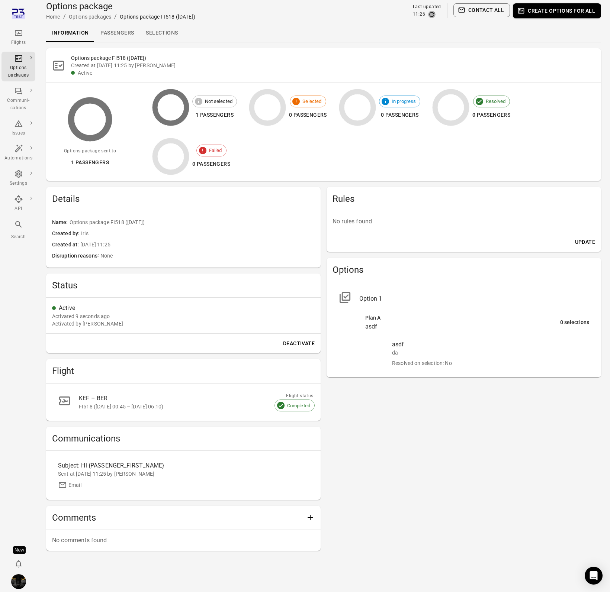
click at [434, 15] on icon "Refresh data" at bounding box center [431, 14] width 7 height 7
click at [89, 462] on div "Subject: Hi {PASSENGER_FIRST_NAME}" at bounding box center [152, 466] width 188 height 9
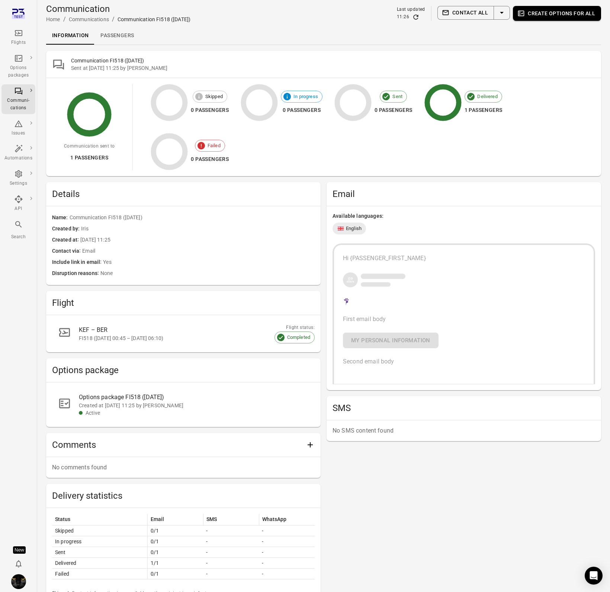
click at [109, 36] on link "Passengers" at bounding box center [116, 36] width 45 height 18
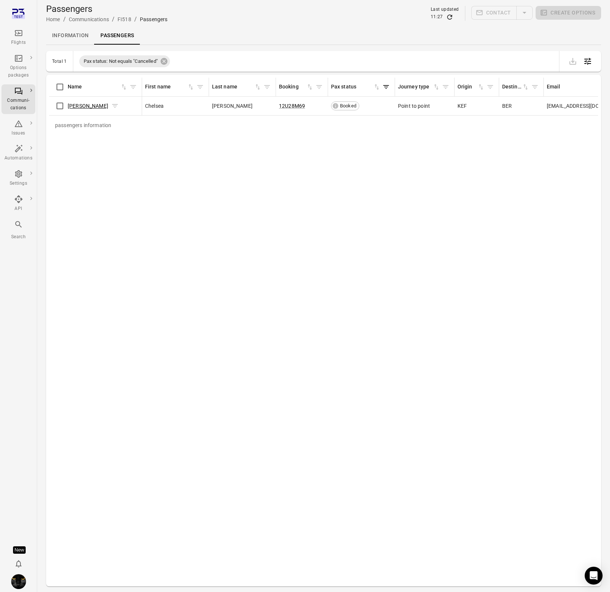
click at [71, 105] on link "[PERSON_NAME]" at bounding box center [88, 106] width 41 height 6
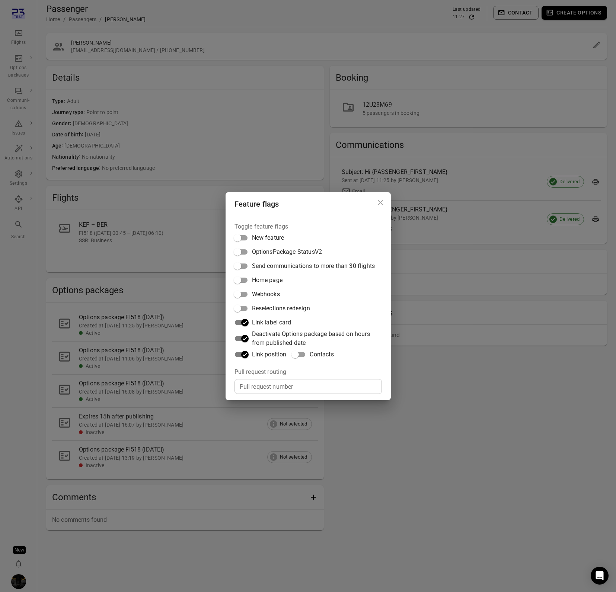
click at [430, 436] on div "Feature flags Toggle feature flags New feature OptionsPackage StatusV2 Send com…" at bounding box center [308, 296] width 616 height 592
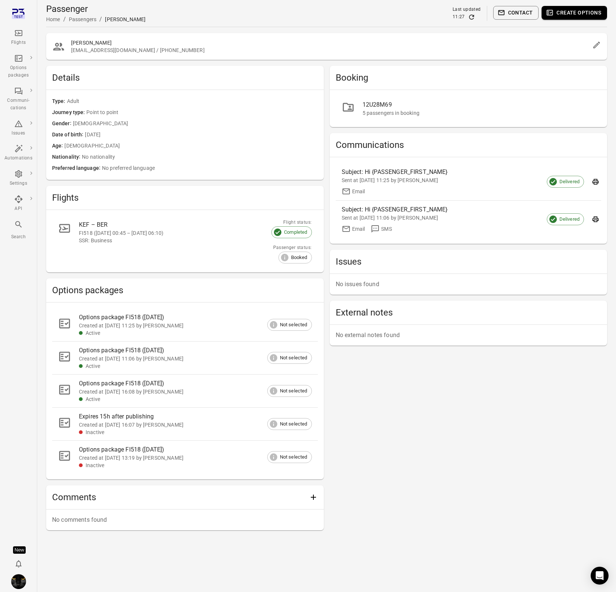
click at [357, 385] on div "Booking 12U28M69 5 passengers in booking Communications Subject: Hi {PASSENGER_…" at bounding box center [468, 298] width 277 height 465
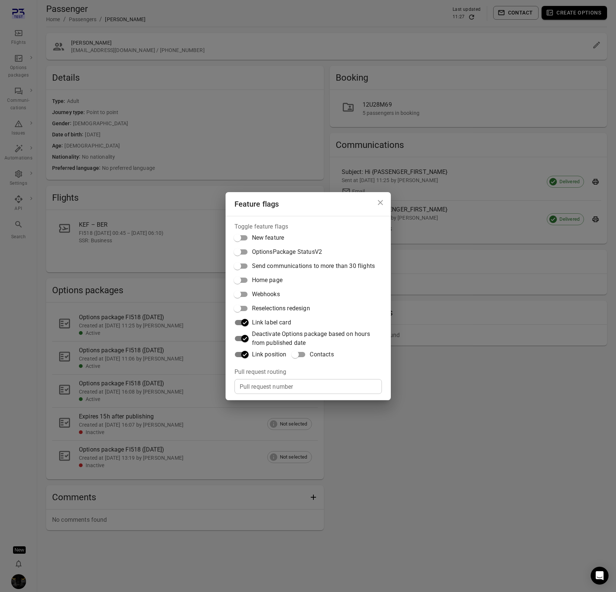
click at [466, 382] on div "Feature flags Toggle feature flags New feature OptionsPackage StatusV2 Send com…" at bounding box center [308, 296] width 616 height 592
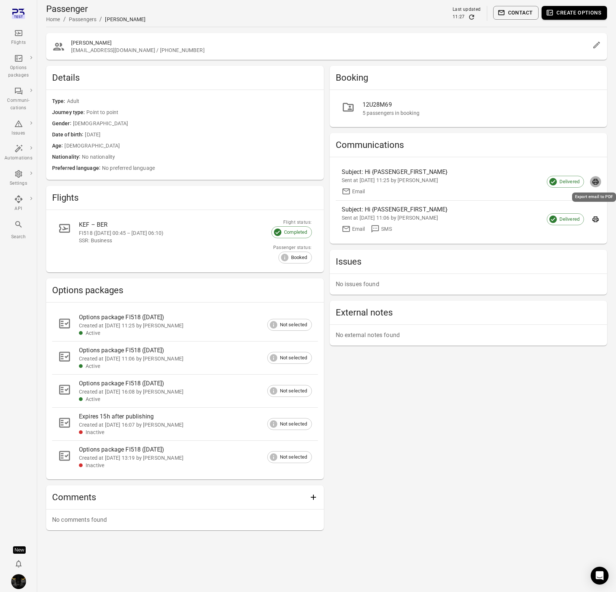
click at [592, 181] on icon "Export email to PDF" at bounding box center [595, 182] width 6 height 6
